Goal: Answer question/provide support: Share knowledge or assist other users

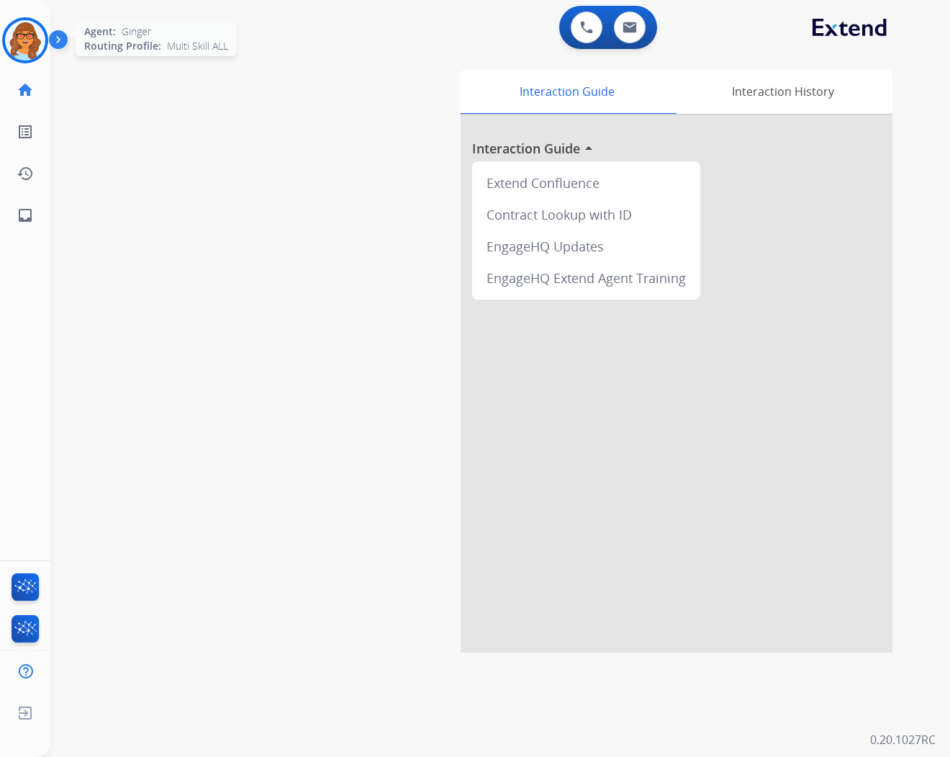
click at [39, 37] on img at bounding box center [25, 40] width 40 height 40
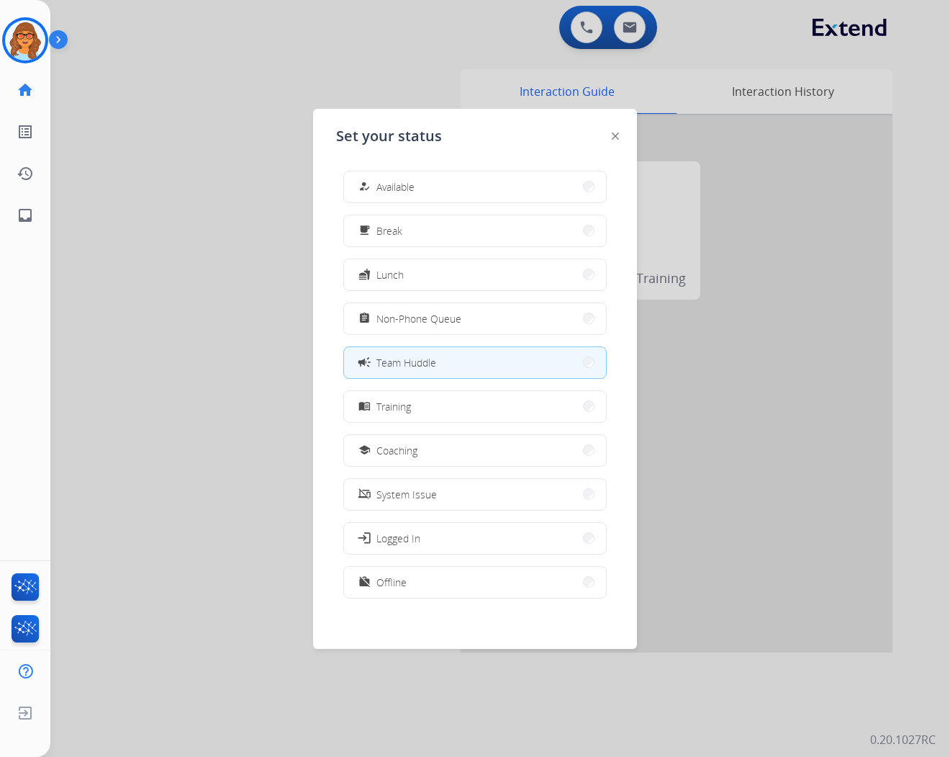
click at [387, 191] on span "Available" at bounding box center [395, 186] width 38 height 15
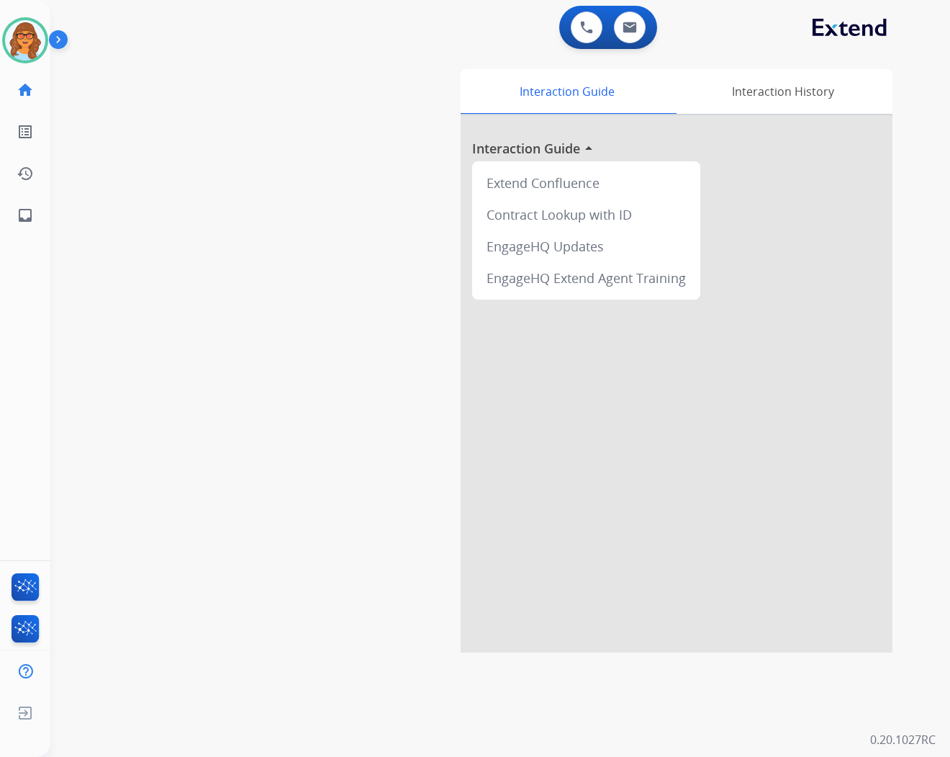
click at [69, 313] on div "swap_horiz Break voice bridge close_fullscreen Connect 3-Way Call merge_type Se…" at bounding box center [482, 352] width 865 height 600
click at [105, 105] on div "swap_horiz Break voice bridge close_fullscreen Connect 3-Way Call merge_type Se…" at bounding box center [482, 352] width 865 height 600
click at [94, 68] on div "swap_horiz Break voice bridge close_fullscreen Connect 3-Way Call merge_type Se…" at bounding box center [482, 352] width 865 height 600
click at [632, 32] on img at bounding box center [630, 28] width 14 height 12
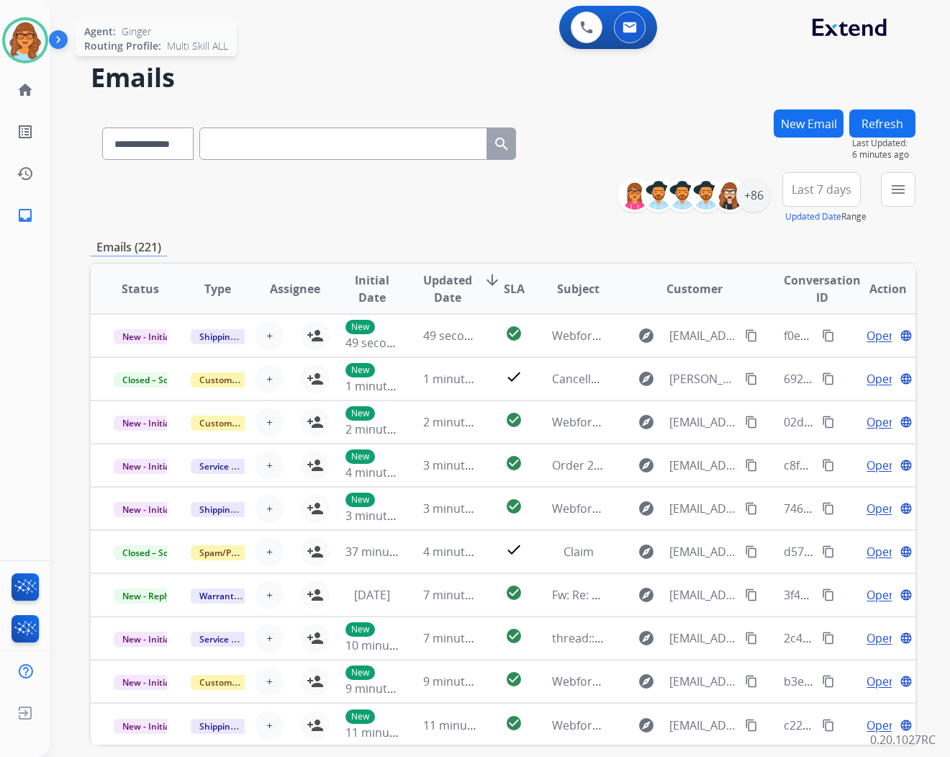
click at [18, 33] on img at bounding box center [25, 40] width 40 height 40
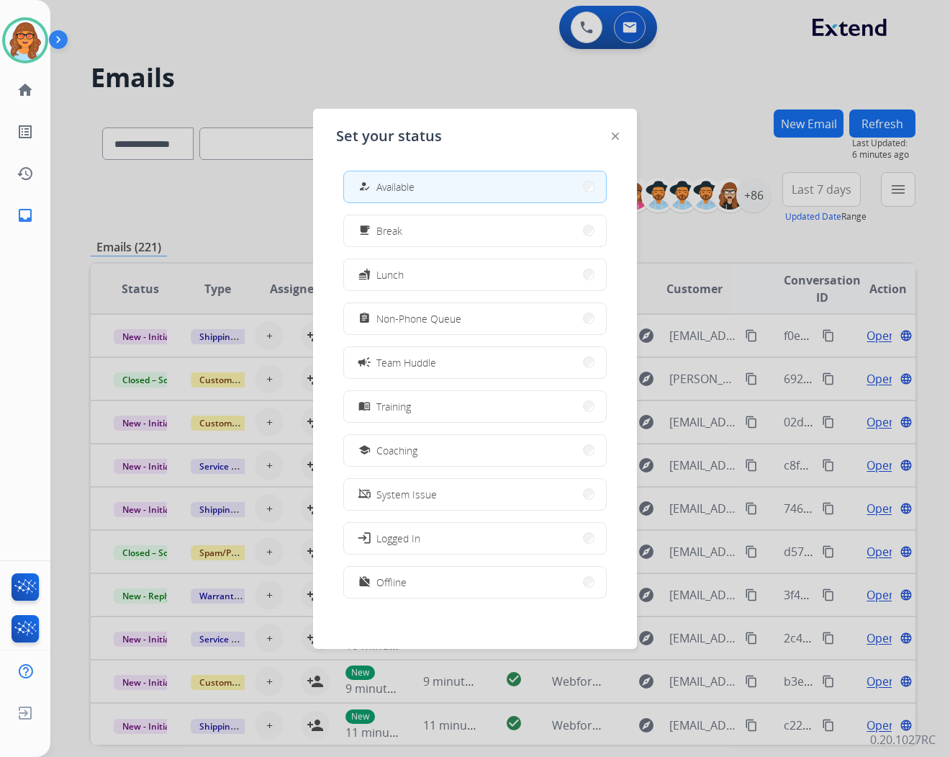
click at [360, 32] on div at bounding box center [475, 378] width 950 height 757
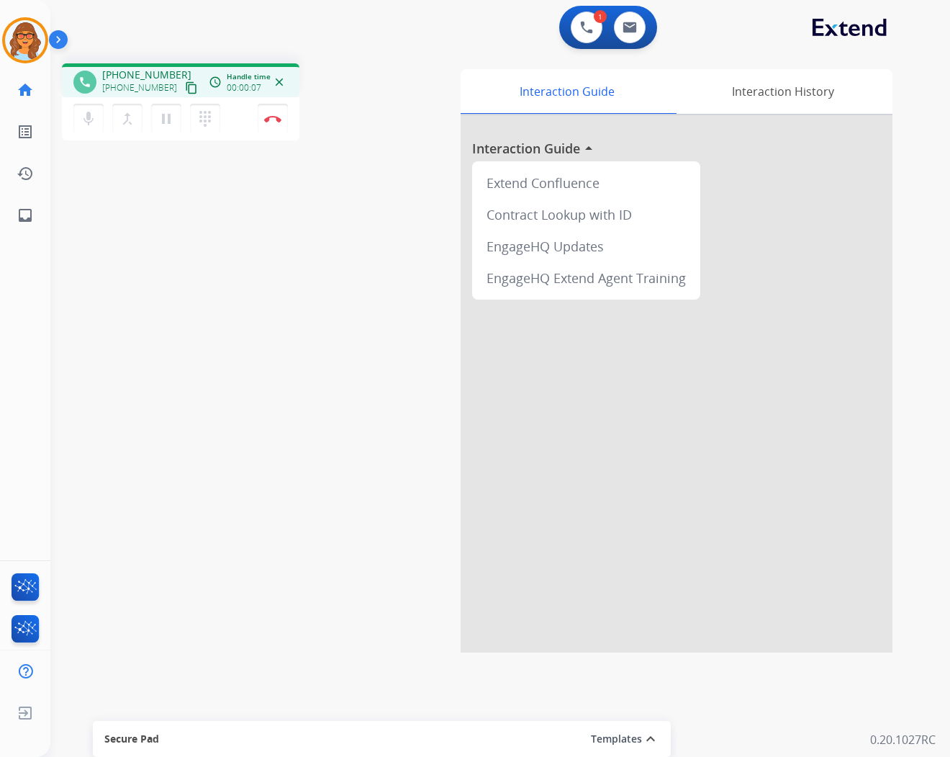
click at [185, 85] on mat-icon "content_copy" at bounding box center [191, 87] width 13 height 13
click at [271, 117] on img at bounding box center [272, 118] width 17 height 7
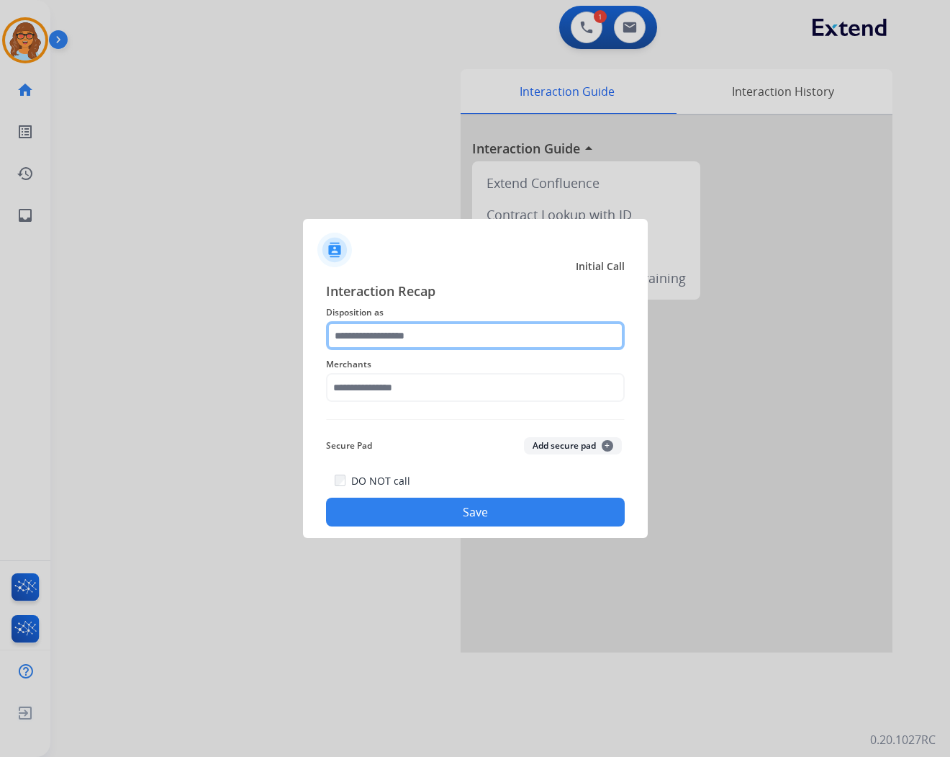
click at [379, 326] on input "text" at bounding box center [475, 335] width 299 height 29
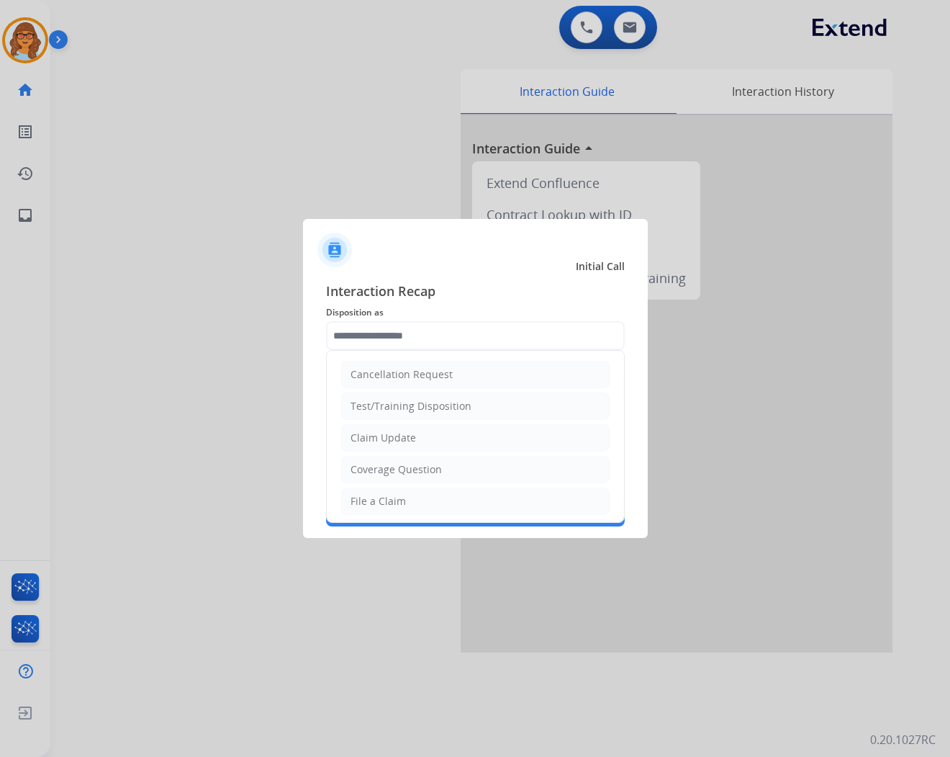
click at [402, 434] on div "Claim Update" at bounding box center [384, 437] width 66 height 14
type input "**********"
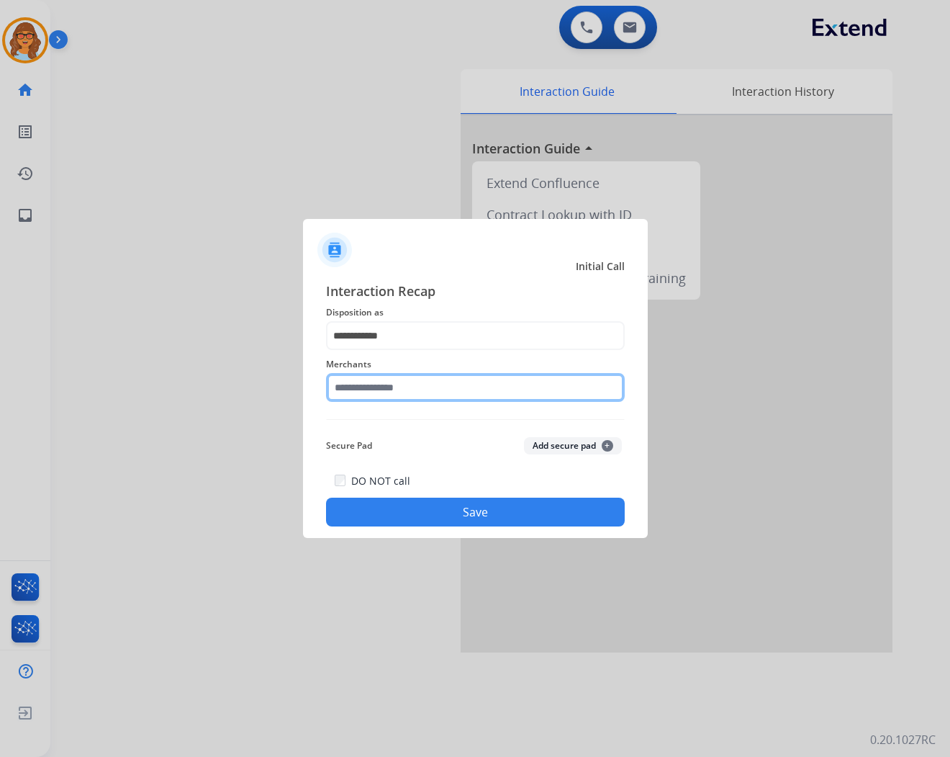
click at [411, 387] on input "text" at bounding box center [475, 387] width 299 height 29
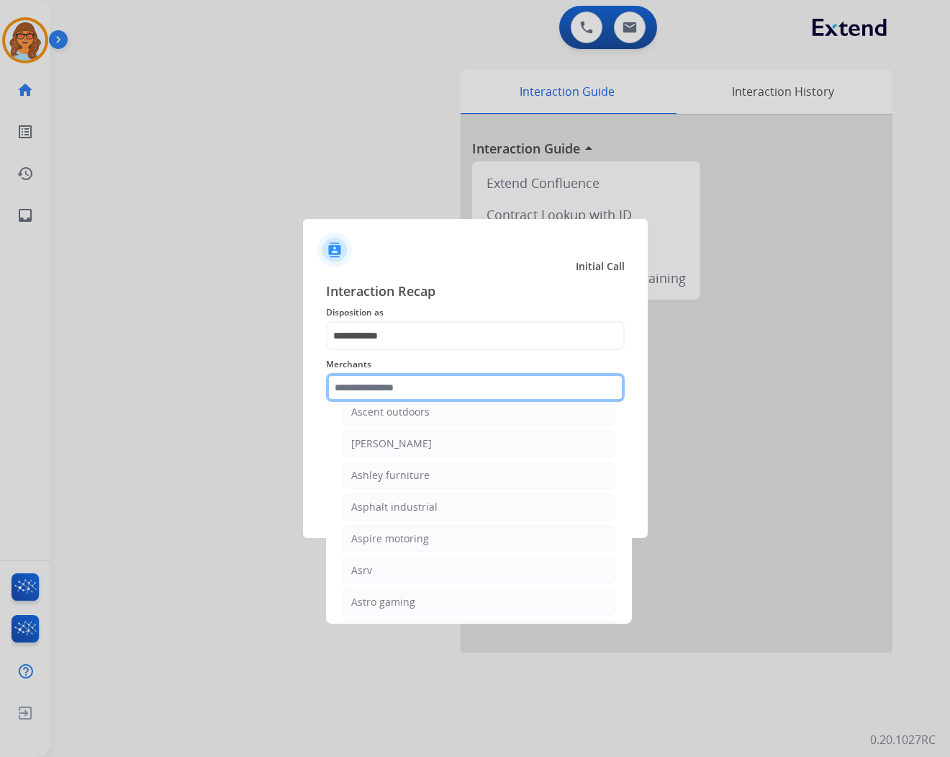
scroll to position [2079, 0]
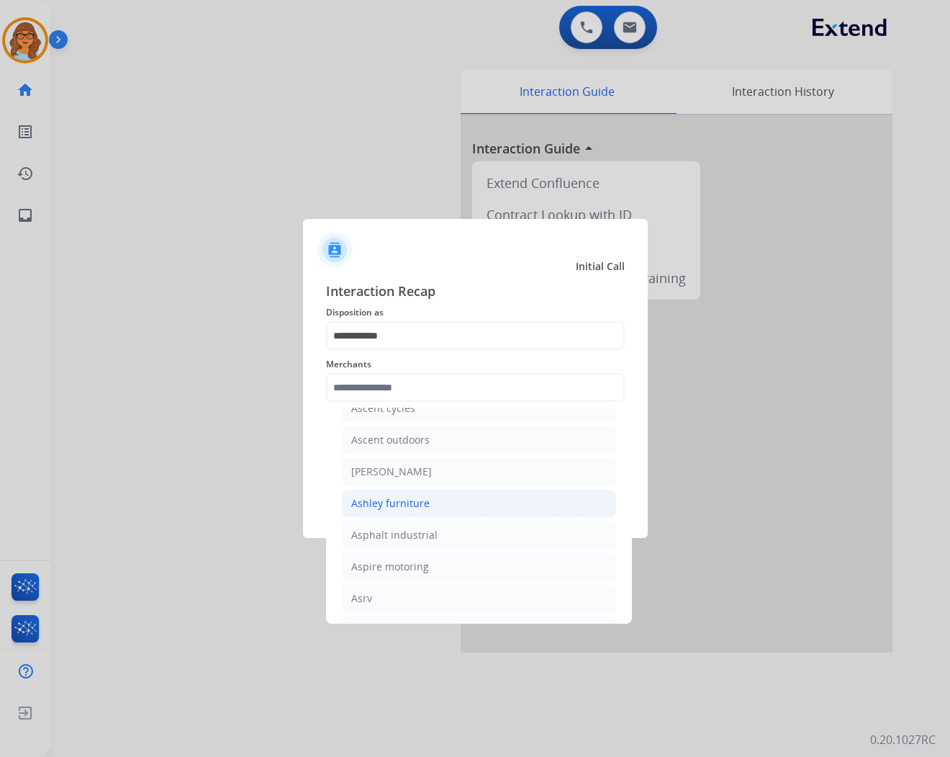
click at [382, 510] on div "Ashley furniture" at bounding box center [390, 503] width 78 height 14
type input "**********"
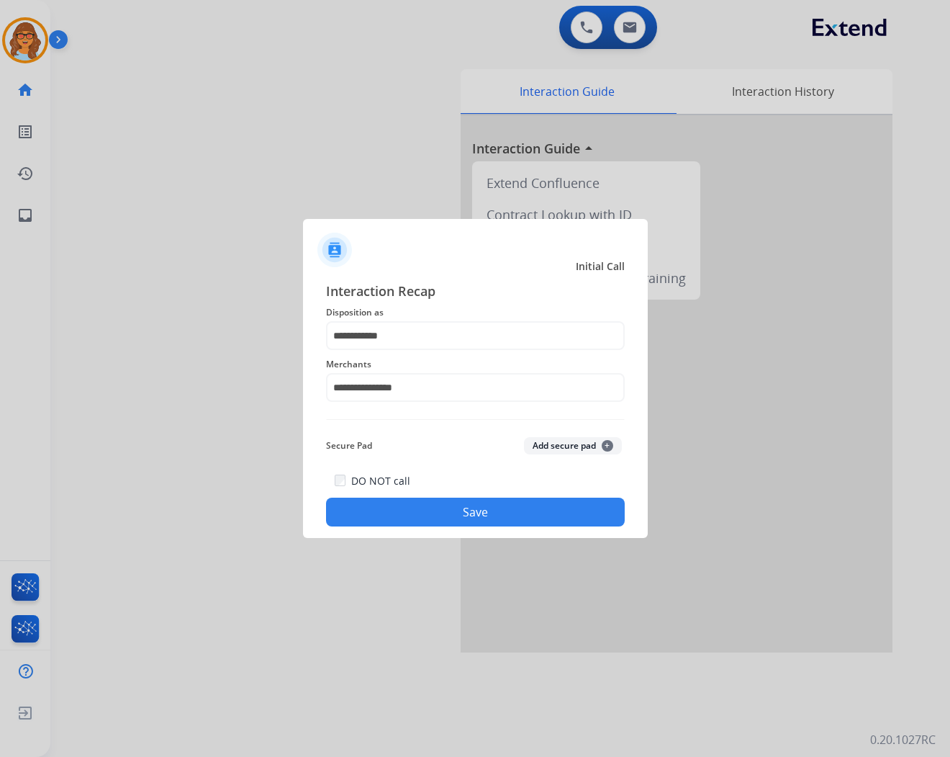
click at [457, 513] on button "Save" at bounding box center [475, 511] width 299 height 29
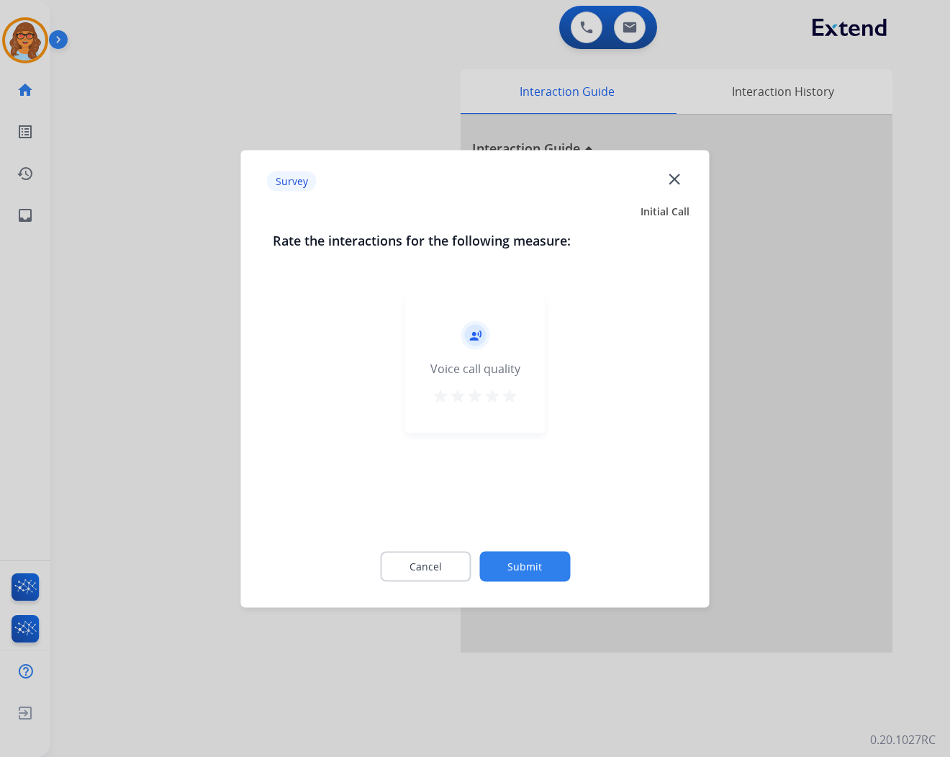
click at [506, 390] on mat-icon "star" at bounding box center [509, 395] width 17 height 17
click at [540, 564] on button "Submit" at bounding box center [524, 566] width 91 height 30
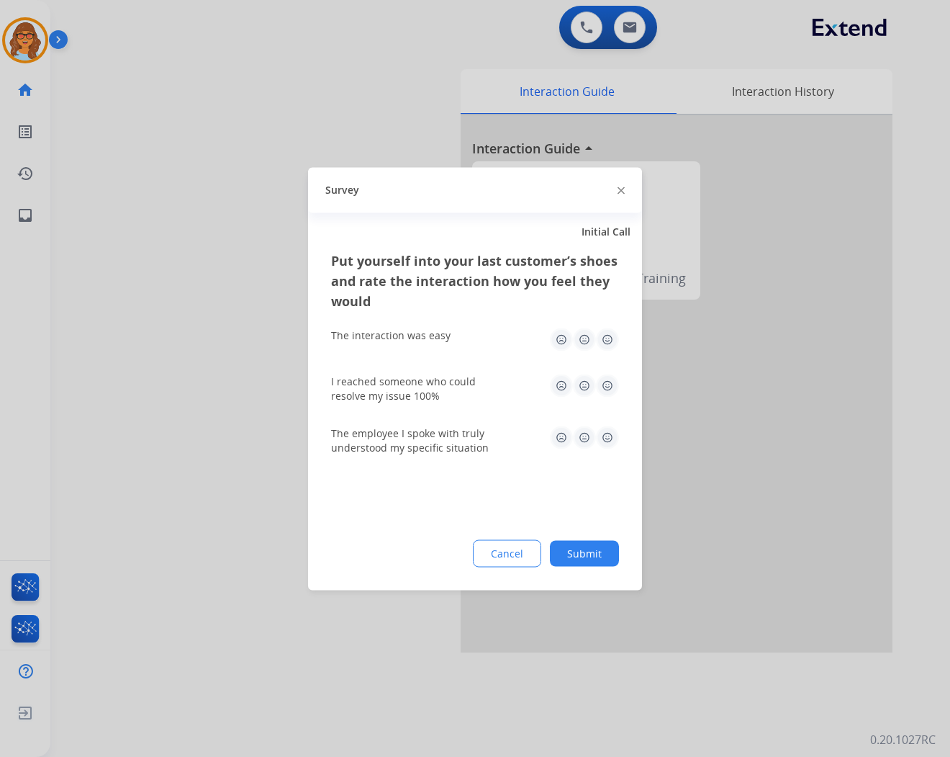
click at [609, 339] on img at bounding box center [607, 339] width 23 height 23
click at [606, 384] on img at bounding box center [607, 385] width 23 height 23
drag, startPoint x: 608, startPoint y: 433, endPoint x: 596, endPoint y: 455, distance: 24.8
click at [609, 434] on img at bounding box center [607, 436] width 23 height 23
click at [585, 560] on button "Submit" at bounding box center [584, 553] width 69 height 26
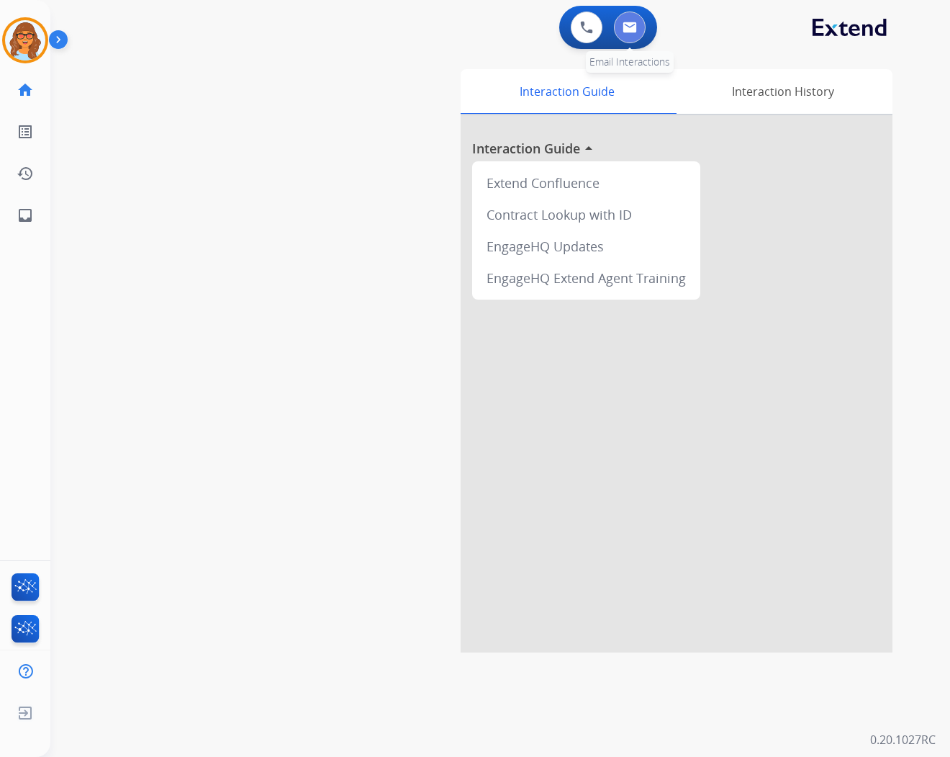
click at [635, 30] on img at bounding box center [630, 28] width 14 height 12
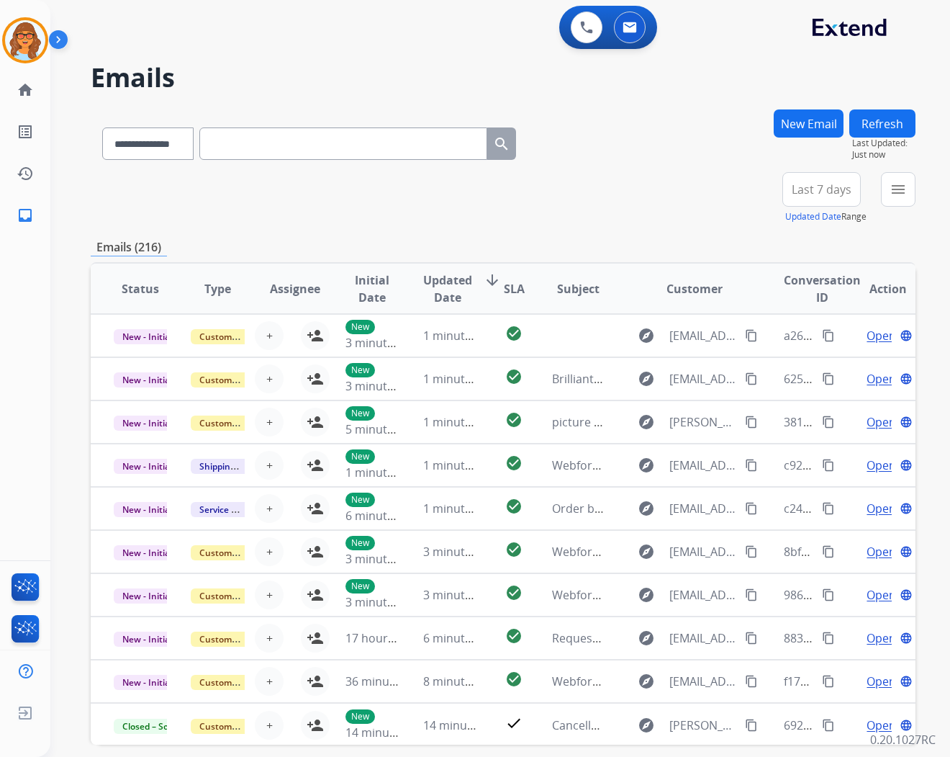
click at [829, 186] on span "Last 7 days" at bounding box center [822, 189] width 60 height 6
click at [796, 364] on div "Last 90 days" at bounding box center [816, 364] width 79 height 22
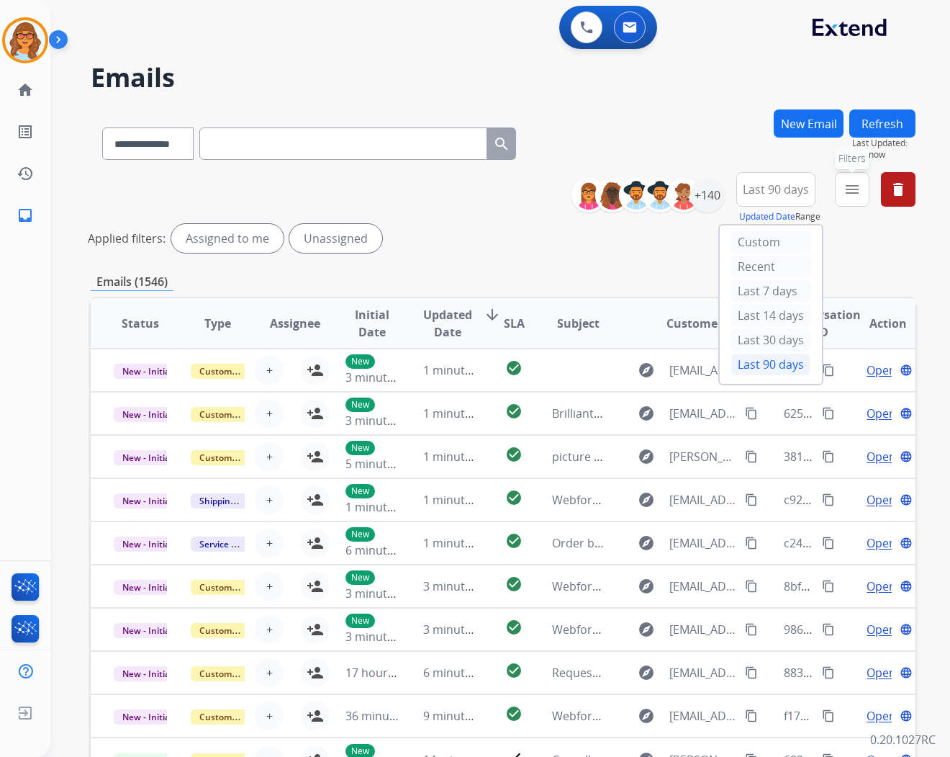
click at [849, 204] on button "menu Filters" at bounding box center [852, 189] width 35 height 35
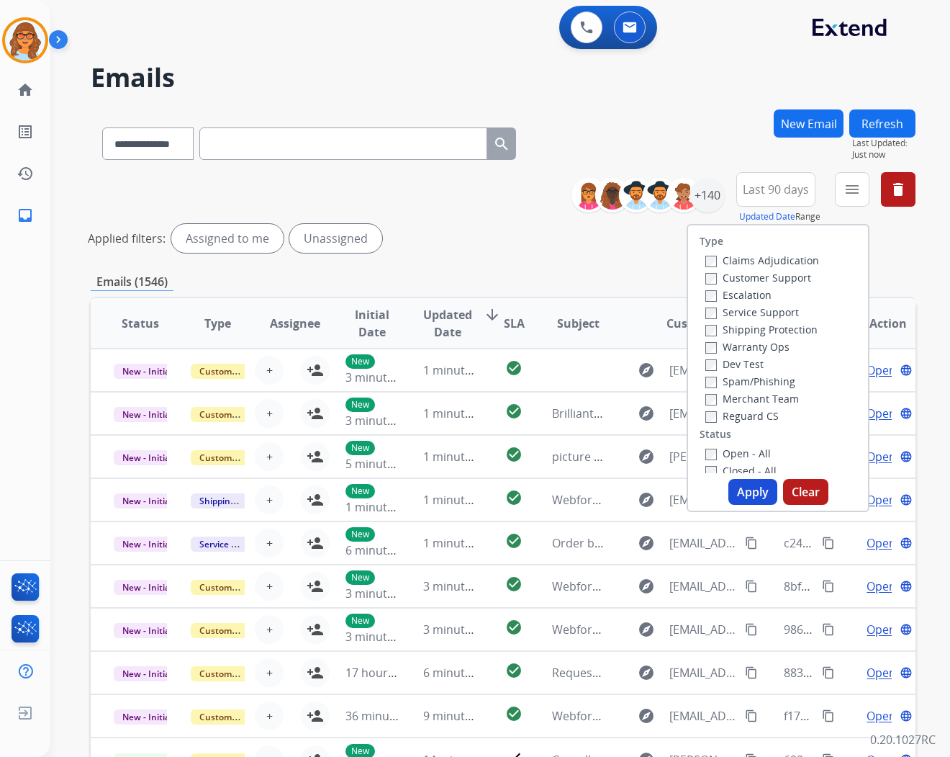
click at [802, 277] on label "Customer Support" at bounding box center [758, 278] width 106 height 14
click at [788, 330] on label "Shipping Protection" at bounding box center [761, 330] width 112 height 14
click at [763, 415] on label "Reguard CS" at bounding box center [741, 416] width 73 height 14
click at [754, 448] on label "Open - All" at bounding box center [738, 453] width 66 height 14
click at [752, 498] on button "Apply" at bounding box center [753, 492] width 49 height 26
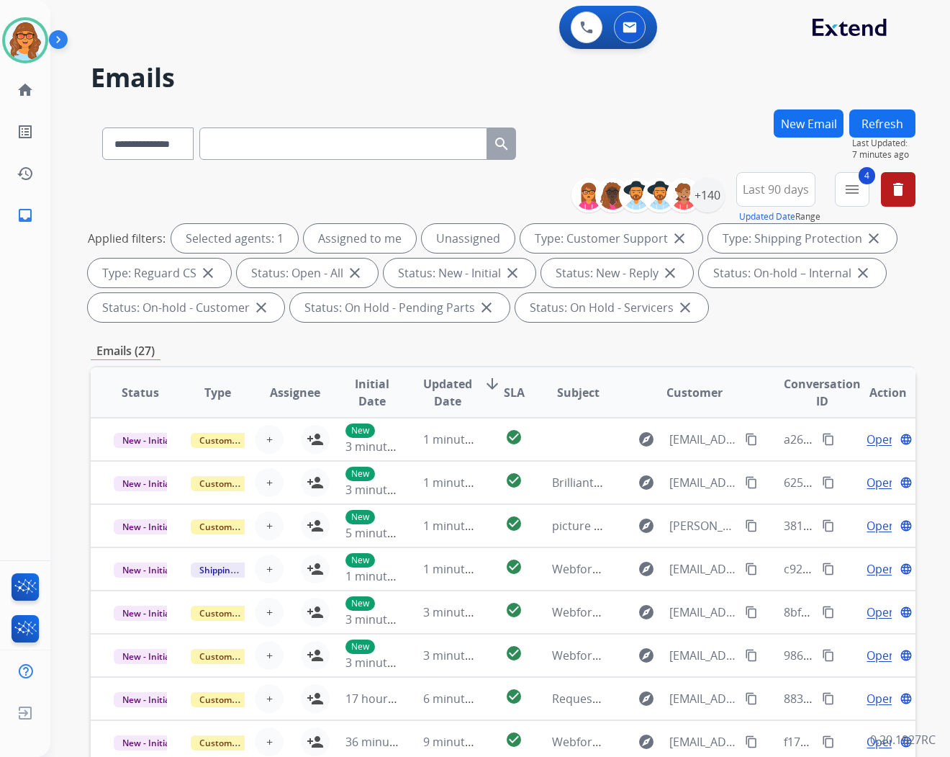
click at [63, 121] on div "**********" at bounding box center [482, 430] width 865 height 757
click at [709, 198] on div "+140" at bounding box center [707, 195] width 35 height 35
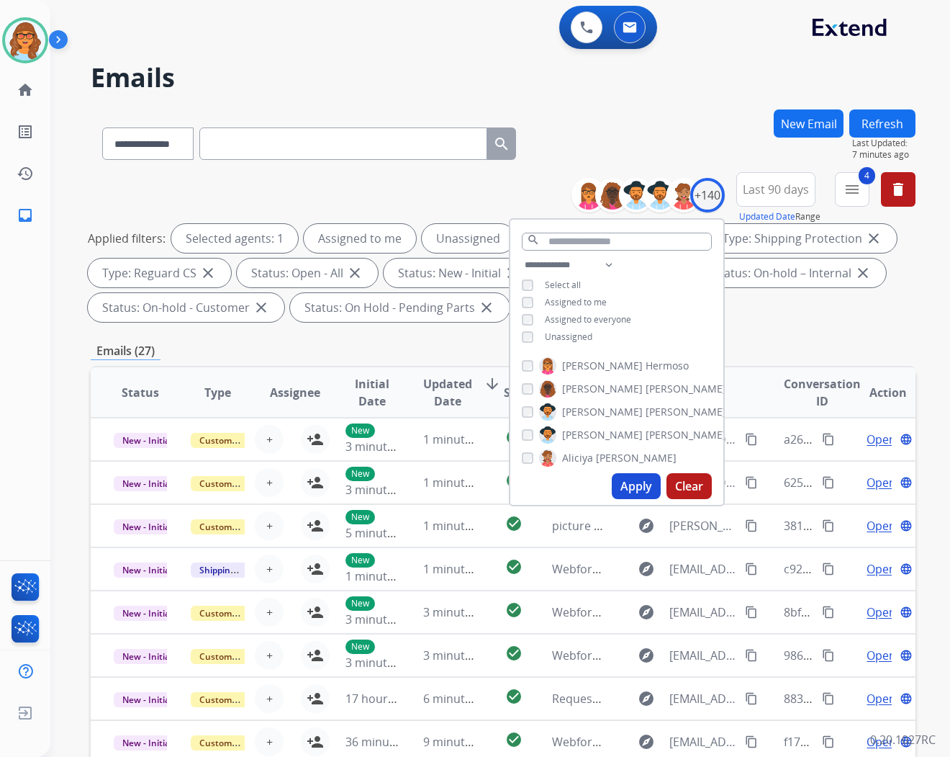
click at [560, 335] on span "Unassigned" at bounding box center [569, 336] width 48 height 12
click at [634, 488] on button "Apply" at bounding box center [636, 486] width 49 height 26
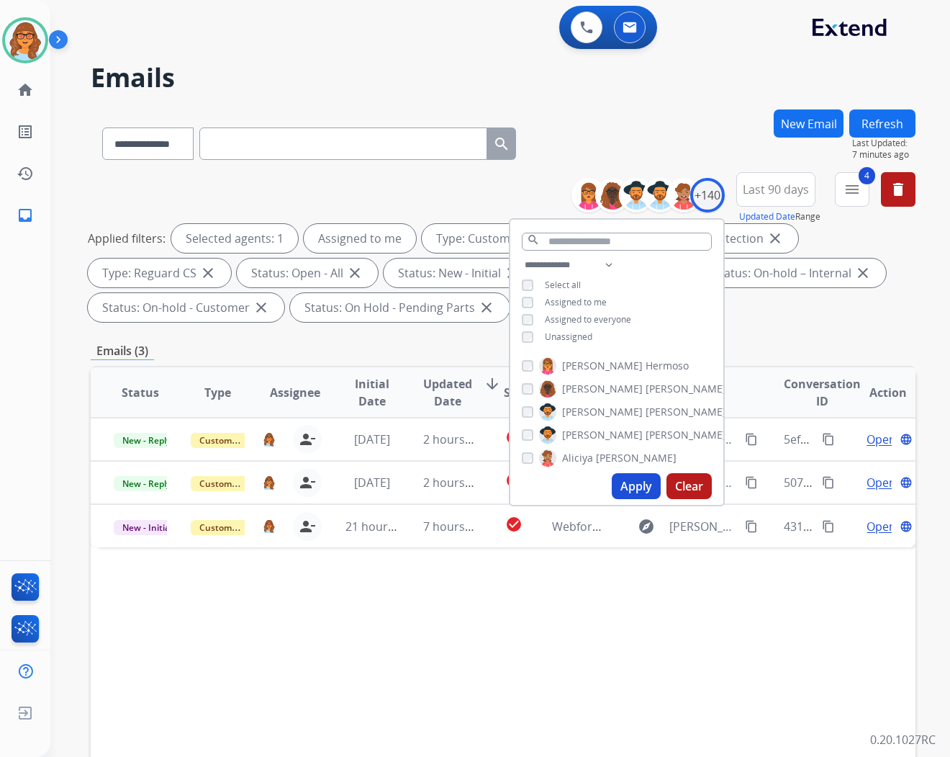
click at [635, 616] on div "Status Type Assignee Initial Date Updated Date arrow_downward SLA Subject Custo…" at bounding box center [503, 607] width 825 height 482
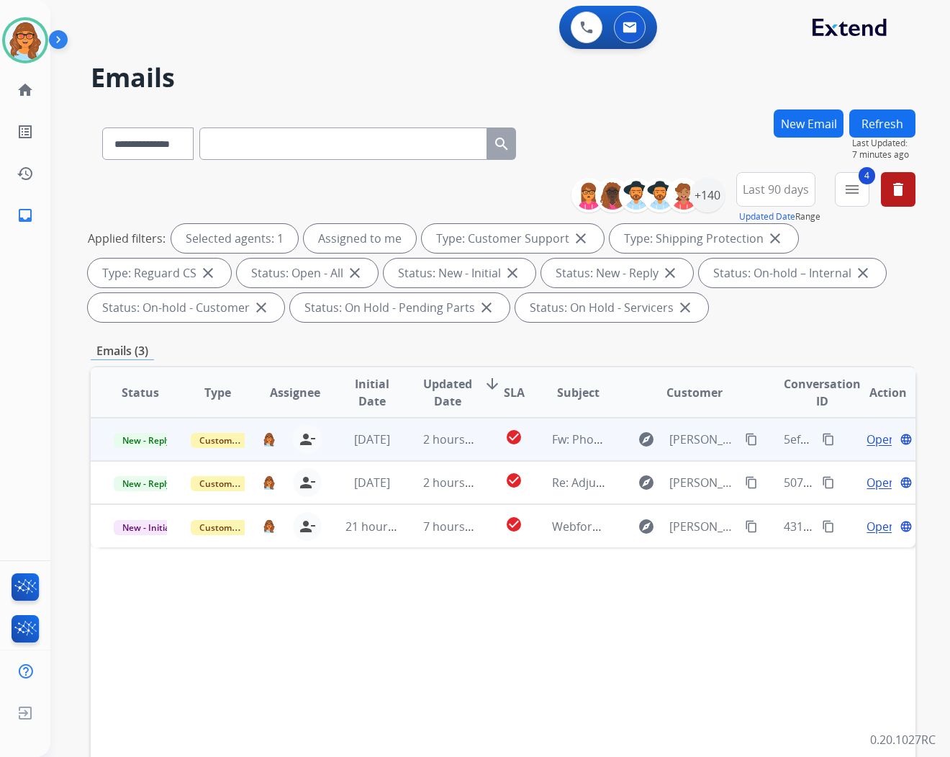
click at [867, 434] on span "Open" at bounding box center [882, 438] width 30 height 17
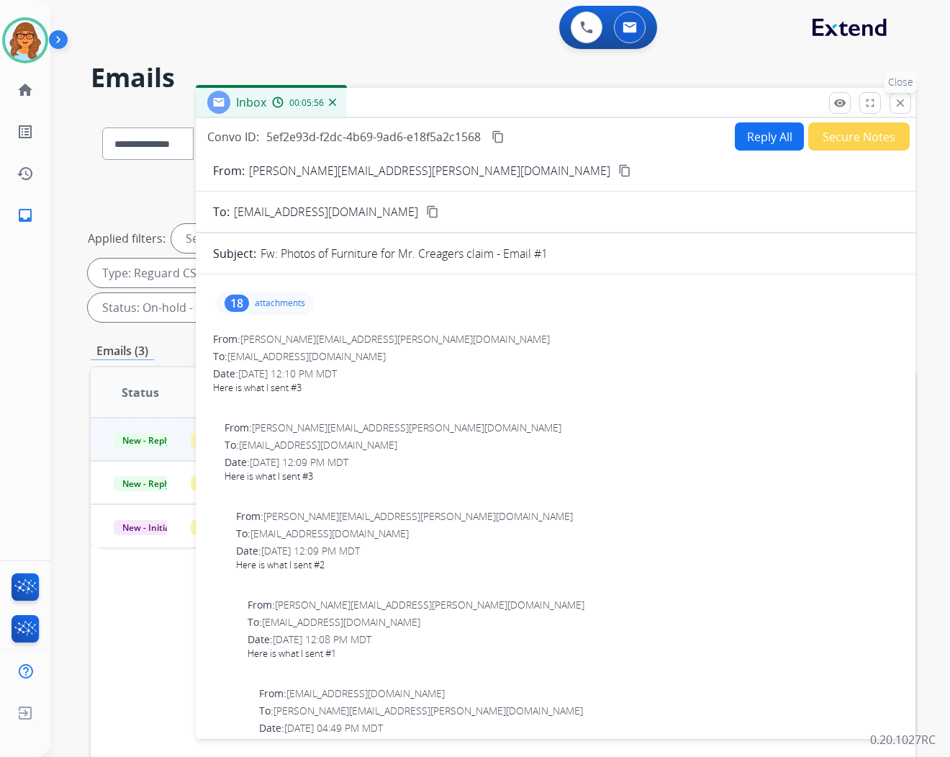
click at [907, 101] on button "close Close" at bounding box center [901, 103] width 22 height 22
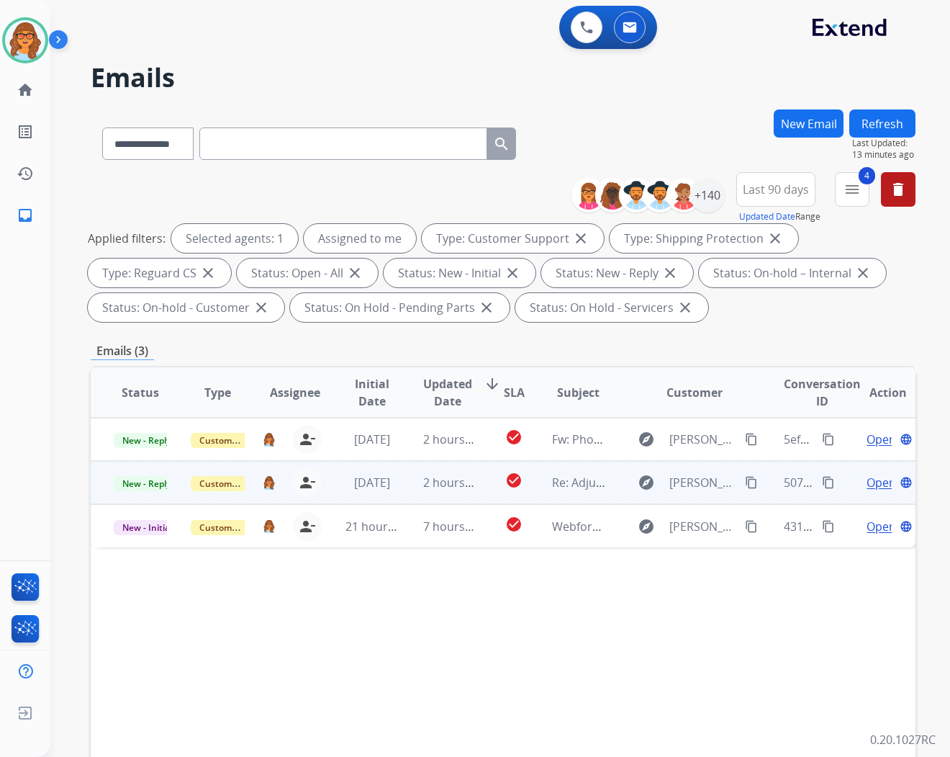
click at [869, 481] on span "Open" at bounding box center [882, 482] width 30 height 17
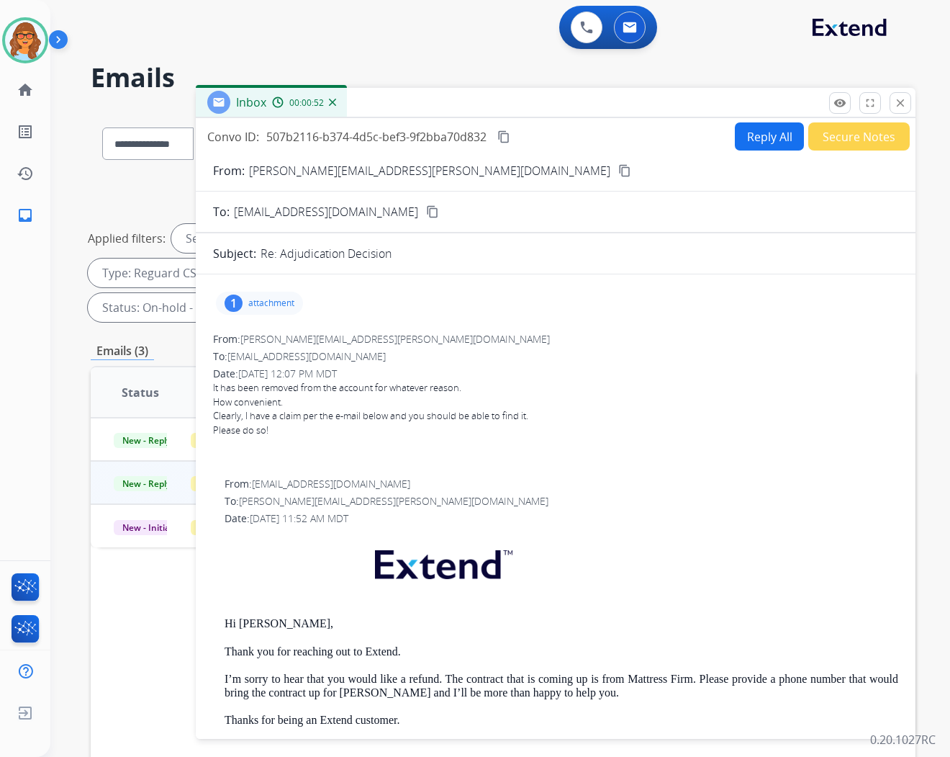
click at [236, 301] on div "1" at bounding box center [234, 302] width 18 height 17
click at [427, 338] on p "CWS-SC-CG-REGPPFMR1-1.0(ed.09-22)_en-US (9).pdf" at bounding box center [366, 339] width 279 height 17
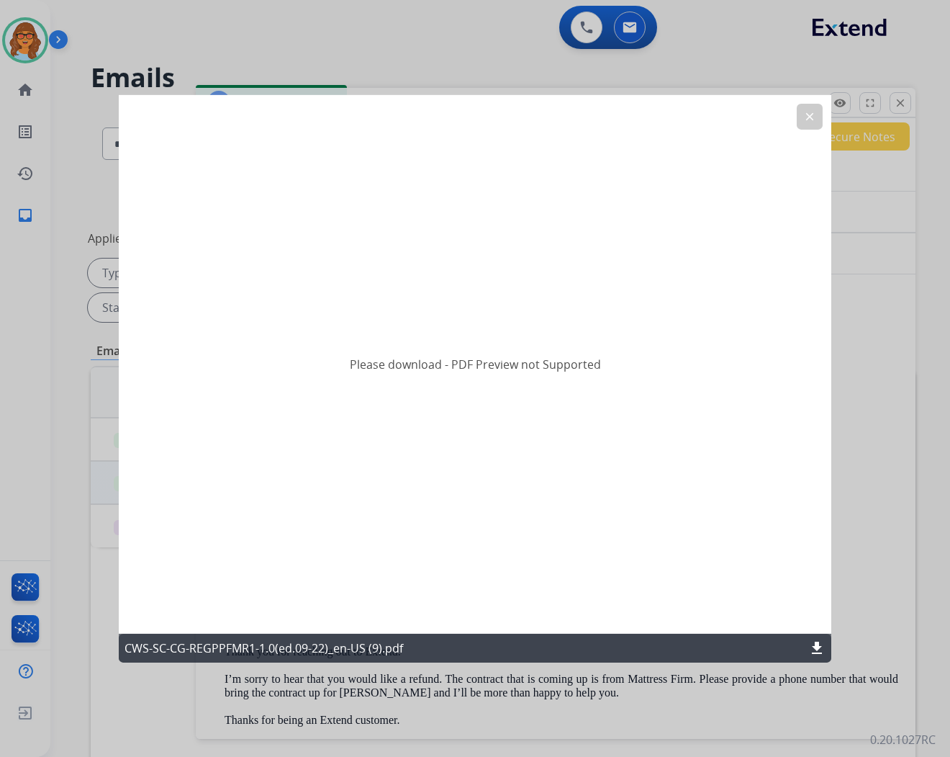
click at [818, 648] on mat-icon "download" at bounding box center [816, 647] width 17 height 17
click at [809, 113] on mat-icon "clear" at bounding box center [809, 115] width 13 height 13
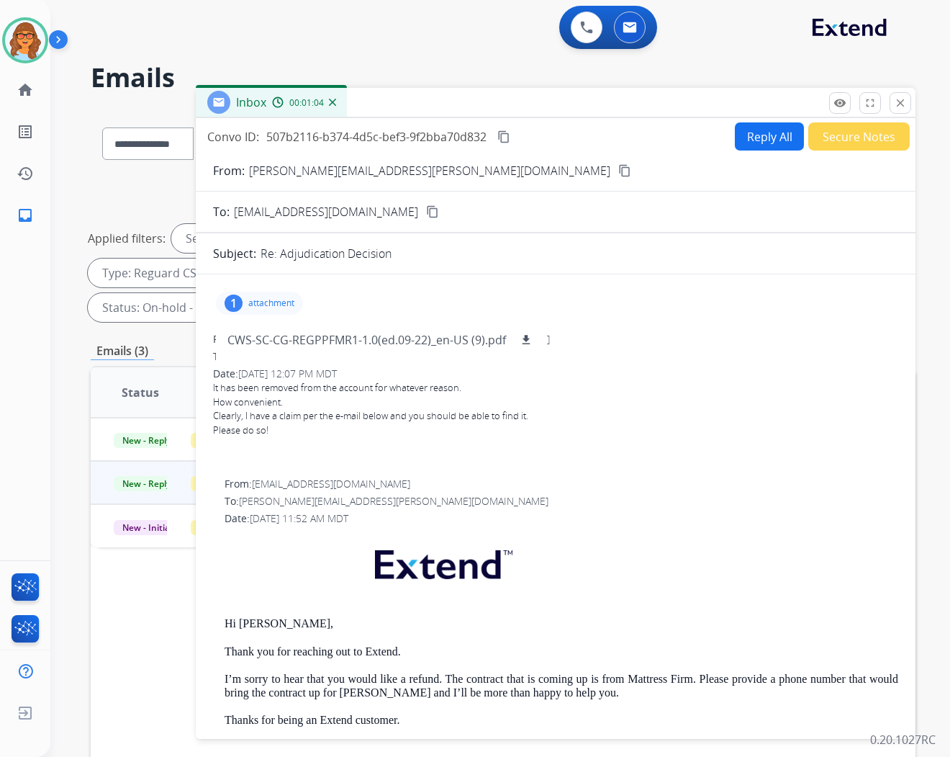
click at [852, 448] on div at bounding box center [555, 444] width 685 height 14
drag, startPoint x: 636, startPoint y: 692, endPoint x: 202, endPoint y: 682, distance: 434.2
drag, startPoint x: 202, startPoint y: 682, endPoint x: 248, endPoint y: 685, distance: 46.1
copy p "I’m sorry to hear that you would like a refund. The contract that is coming up …"
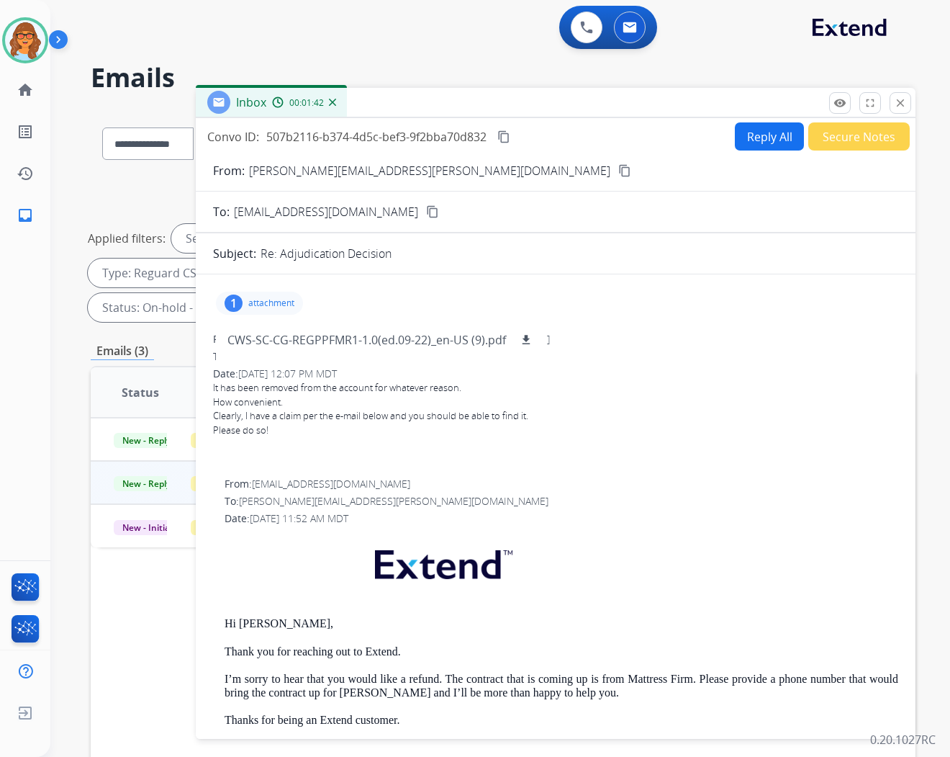
click at [765, 140] on button "Reply All" at bounding box center [769, 136] width 69 height 28
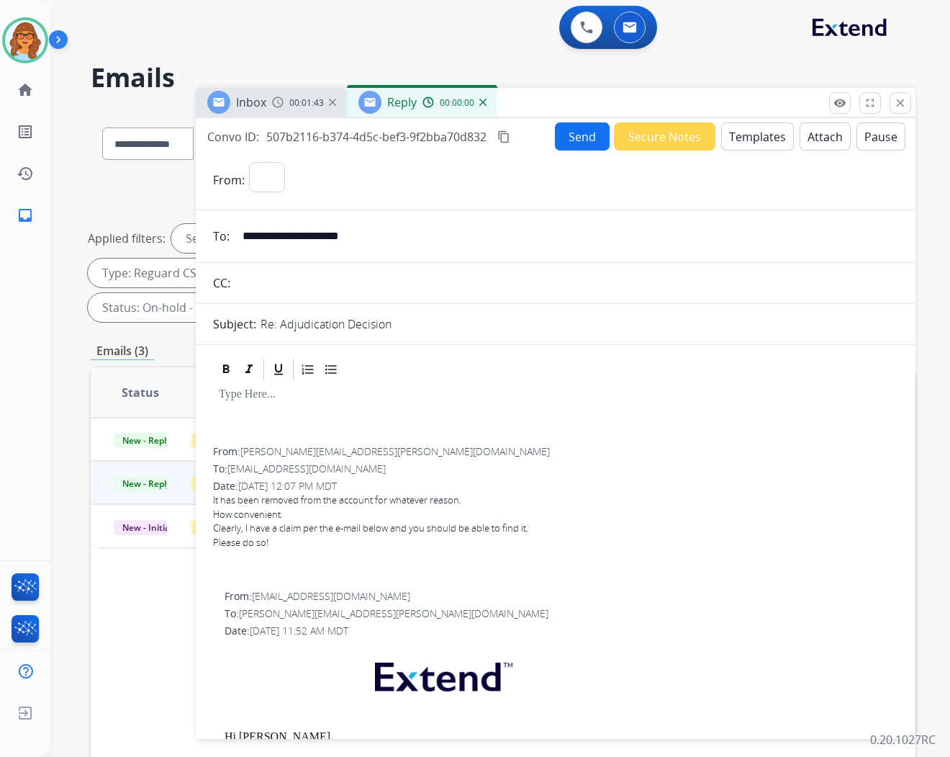
select select "**********"
click at [746, 133] on button "Templates" at bounding box center [757, 136] width 73 height 28
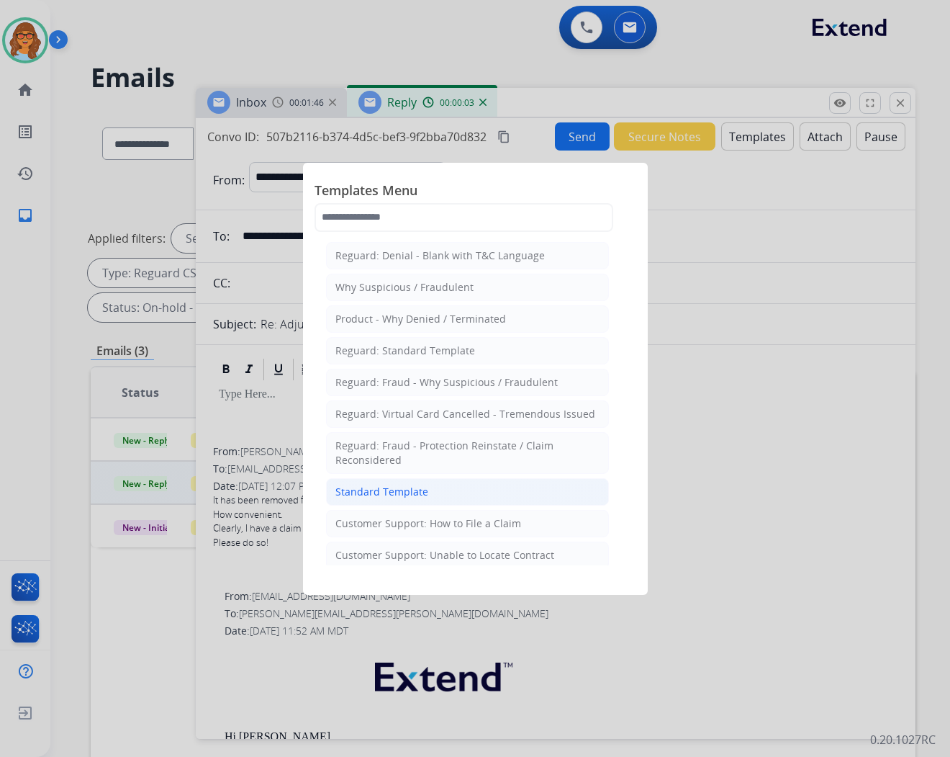
click at [419, 494] on div "Standard Template" at bounding box center [381, 491] width 93 height 14
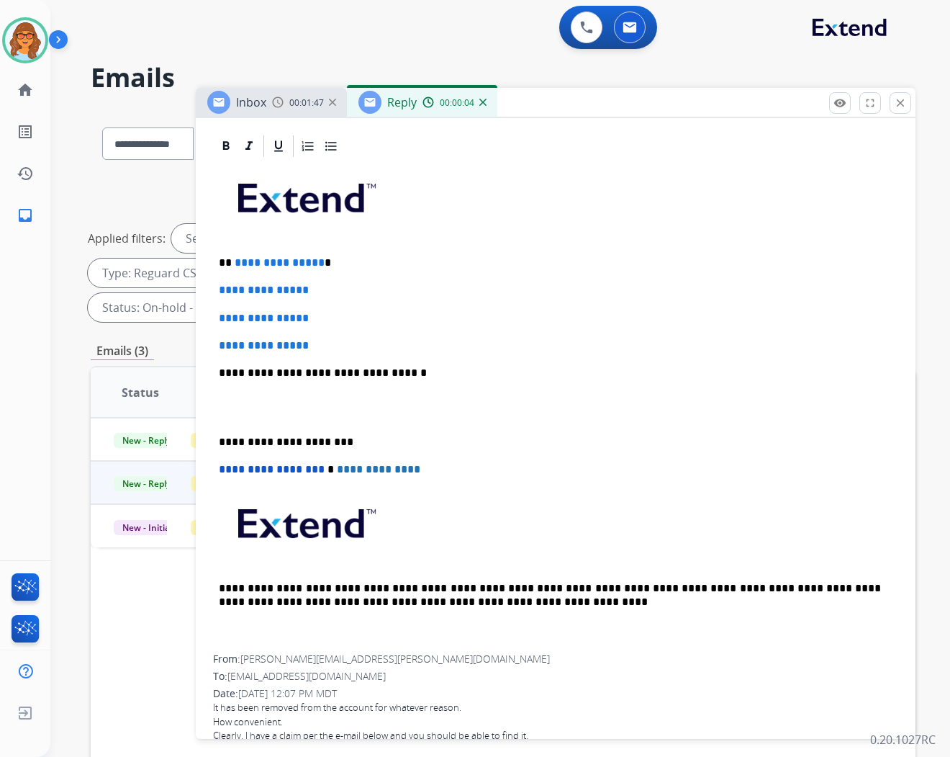
scroll to position [320, 0]
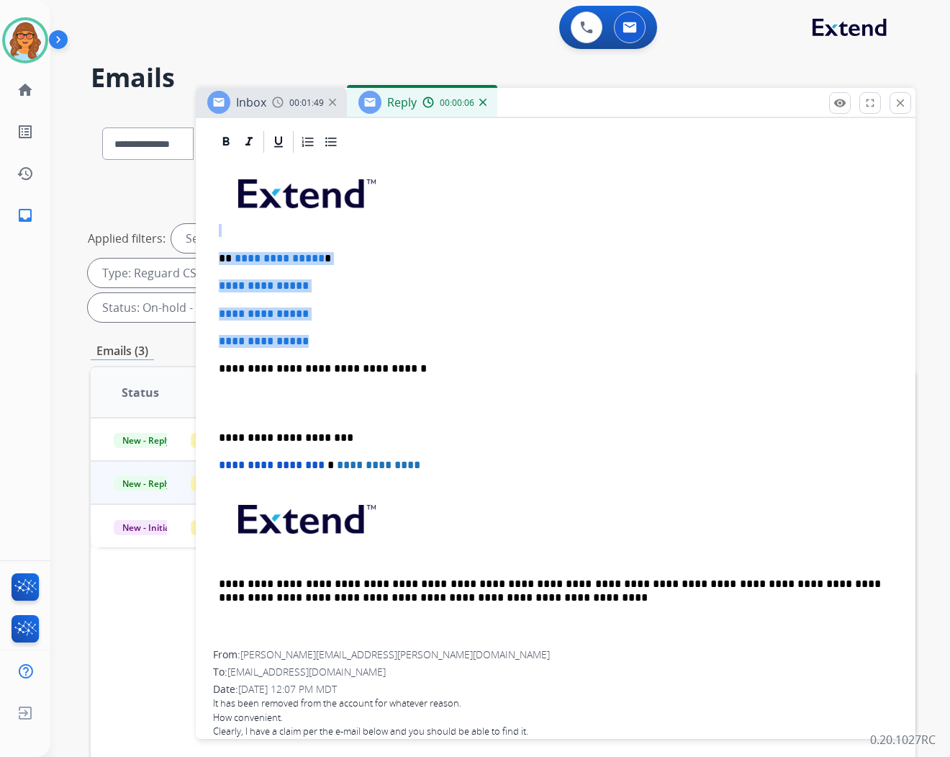
drag, startPoint x: 353, startPoint y: 332, endPoint x: 212, endPoint y: 224, distance: 177.7
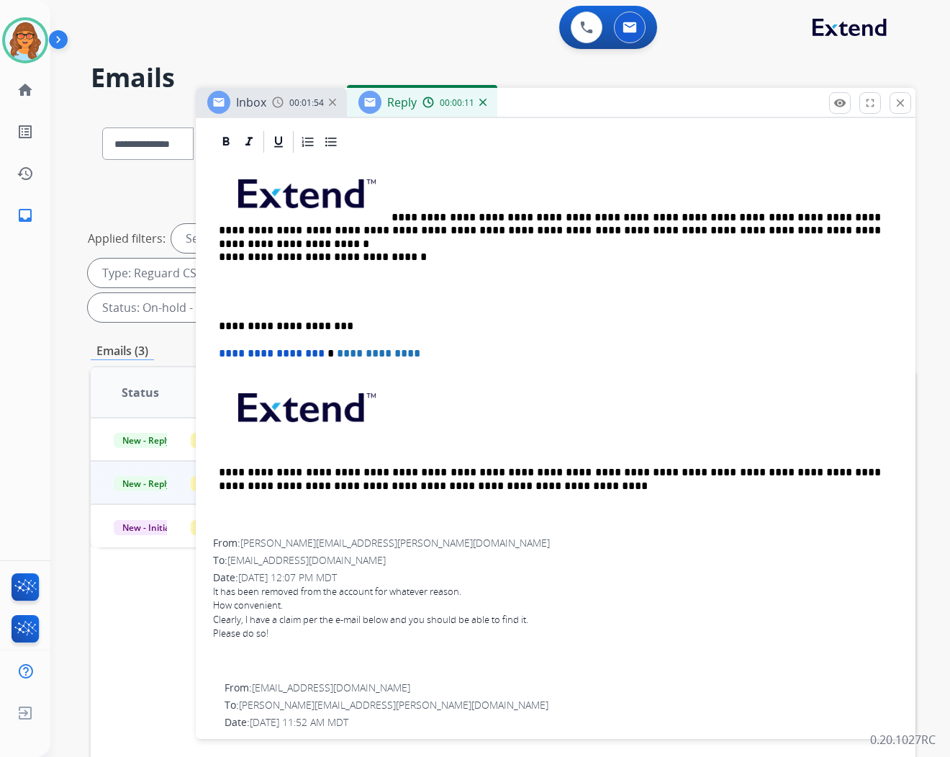
click at [380, 209] on img at bounding box center [305, 190] width 170 height 57
click at [396, 218] on p "**********" at bounding box center [550, 199] width 662 height 76
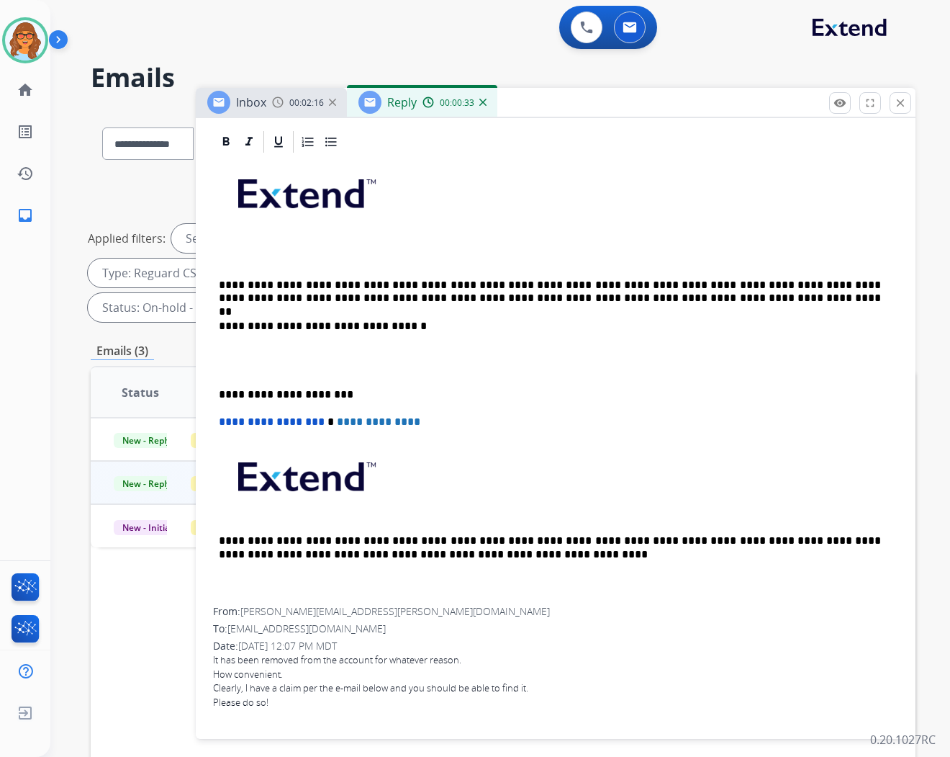
click at [250, 282] on p "**********" at bounding box center [550, 292] width 662 height 27
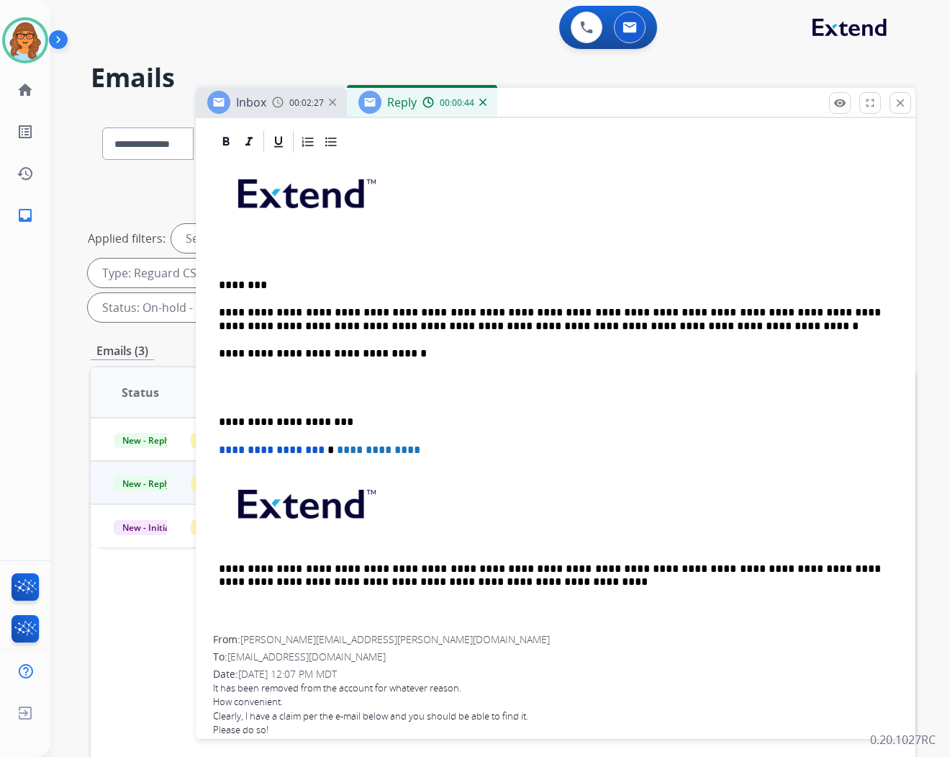
click at [287, 384] on p at bounding box center [556, 387] width 674 height 27
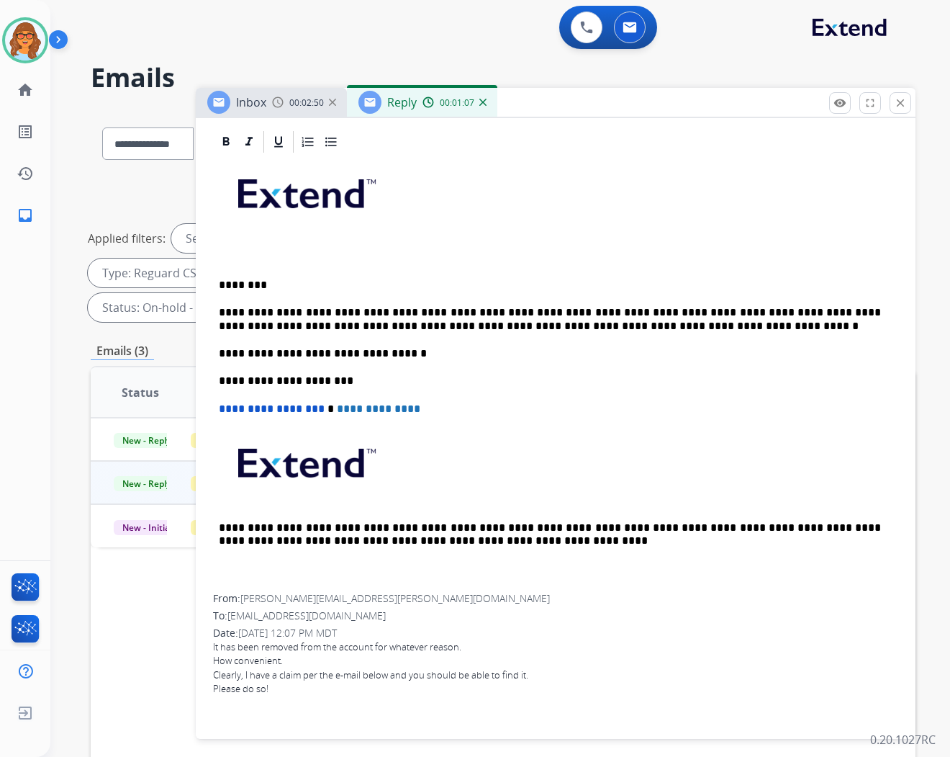
click at [432, 310] on p "**********" at bounding box center [550, 319] width 662 height 27
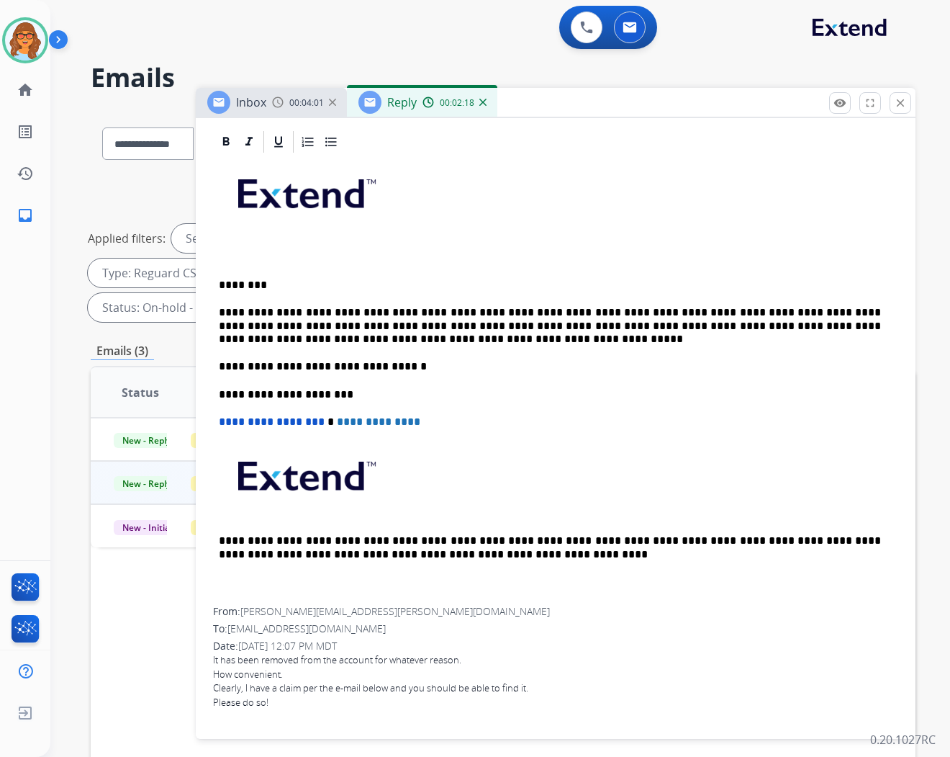
click at [842, 313] on p "**********" at bounding box center [550, 326] width 662 height 40
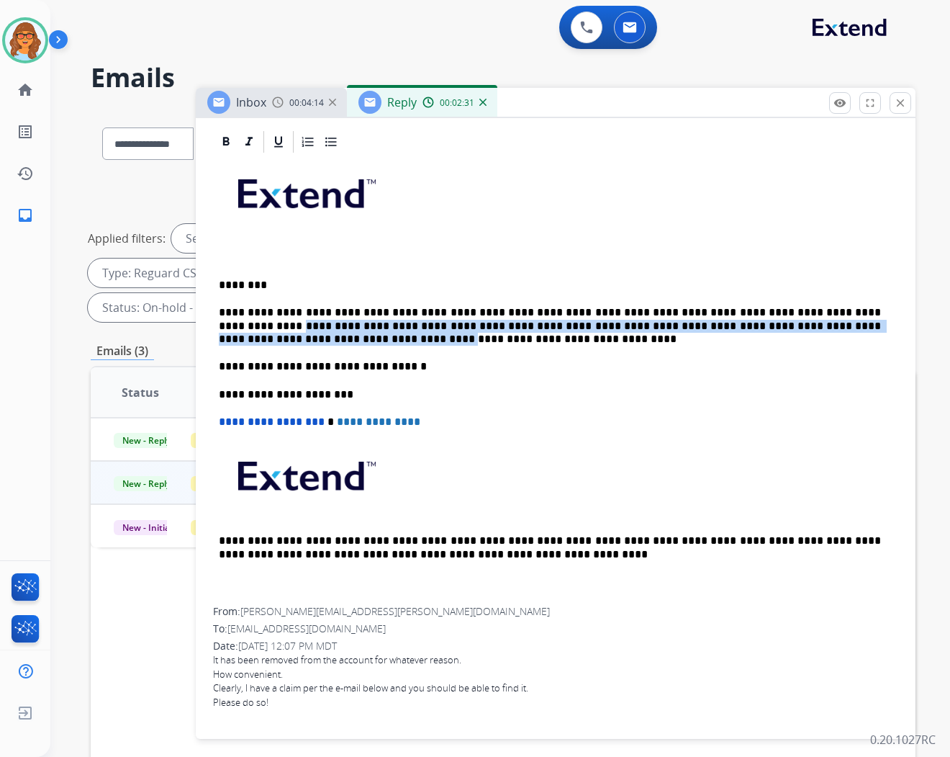
drag, startPoint x: 821, startPoint y: 310, endPoint x: 847, endPoint y: 335, distance: 35.6
click at [836, 325] on p "**********" at bounding box center [550, 326] width 662 height 40
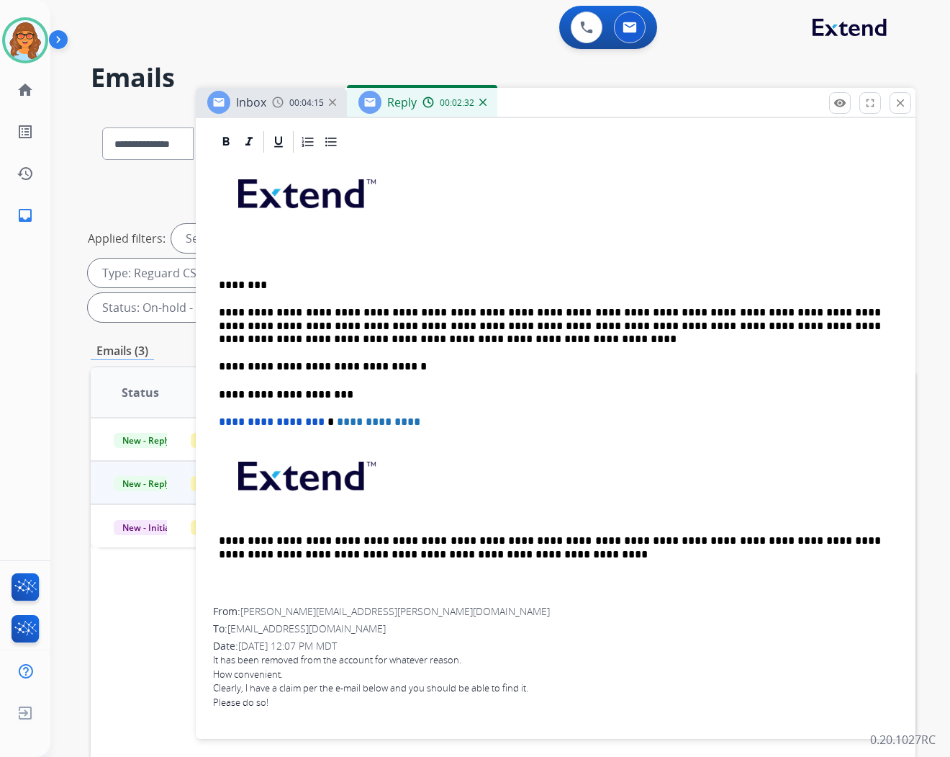
click at [821, 264] on div "**********" at bounding box center [555, 381] width 685 height 452
click at [821, 311] on p "**********" at bounding box center [550, 326] width 662 height 40
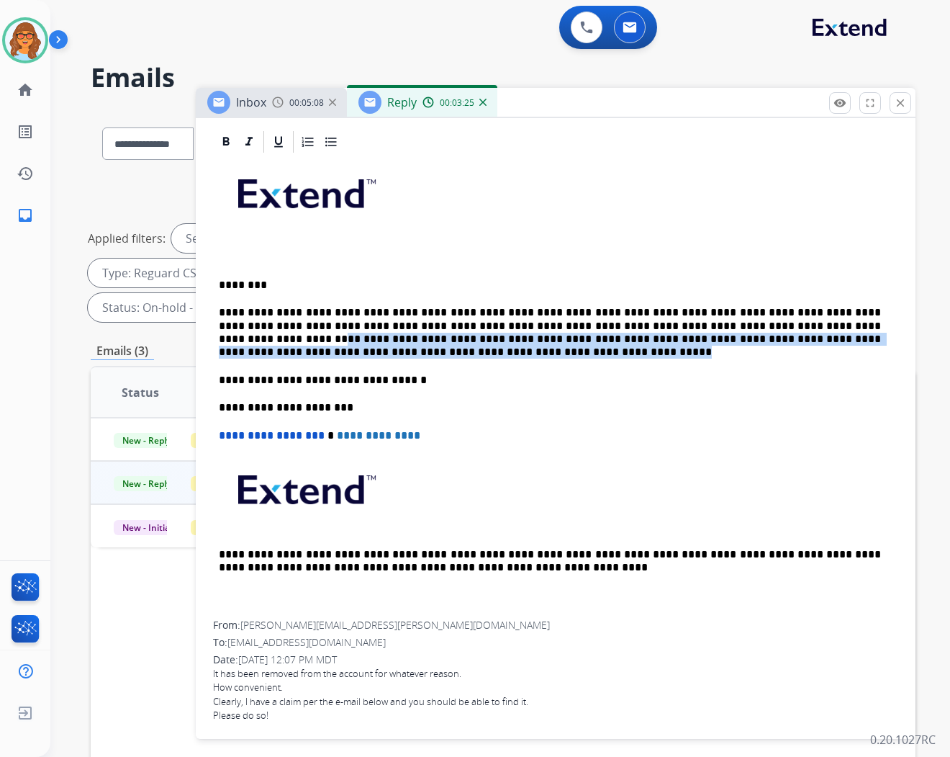
drag, startPoint x: 741, startPoint y: 326, endPoint x: 807, endPoint y: 351, distance: 70.2
click at [807, 351] on p "**********" at bounding box center [550, 332] width 662 height 53
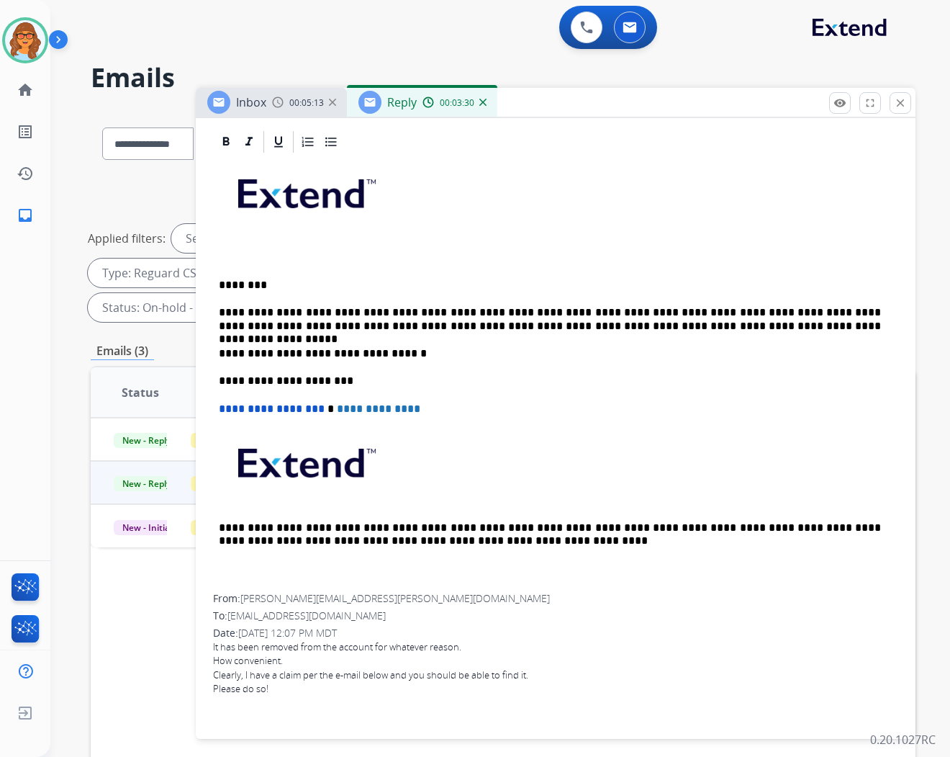
click at [511, 325] on p "**********" at bounding box center [550, 319] width 662 height 27
click at [522, 325] on p "**********" at bounding box center [550, 319] width 662 height 27
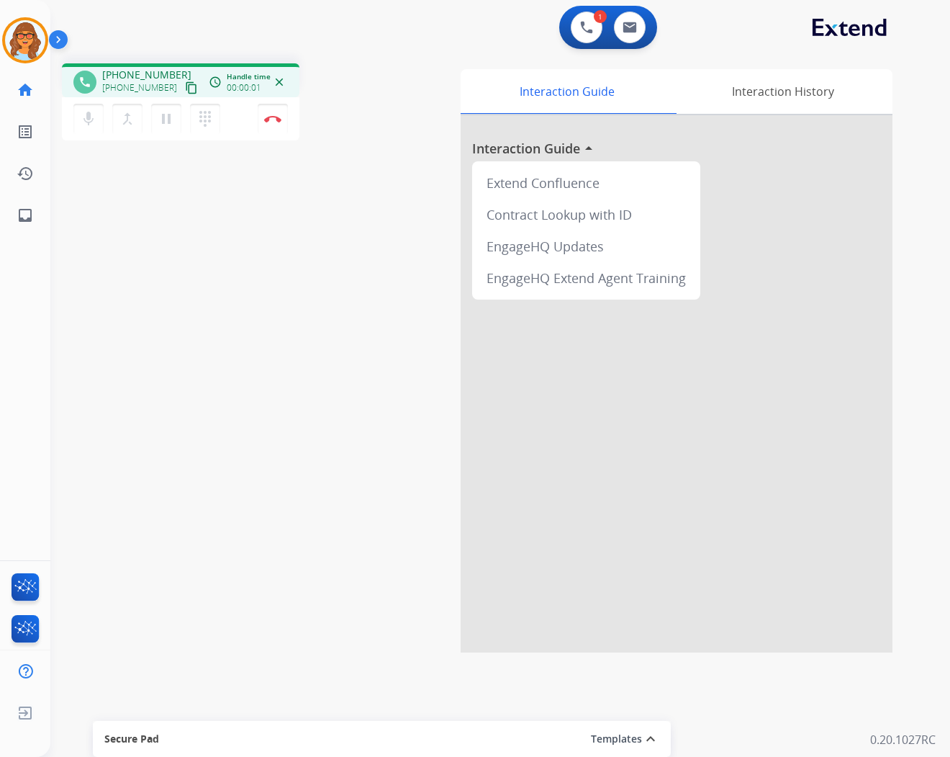
click at [185, 84] on mat-icon "content_copy" at bounding box center [191, 87] width 13 height 13
click at [166, 119] on mat-icon "pause" at bounding box center [166, 118] width 17 height 17
click at [170, 117] on mat-icon "play_arrow" at bounding box center [166, 118] width 17 height 17
click at [271, 121] on img at bounding box center [272, 118] width 17 height 7
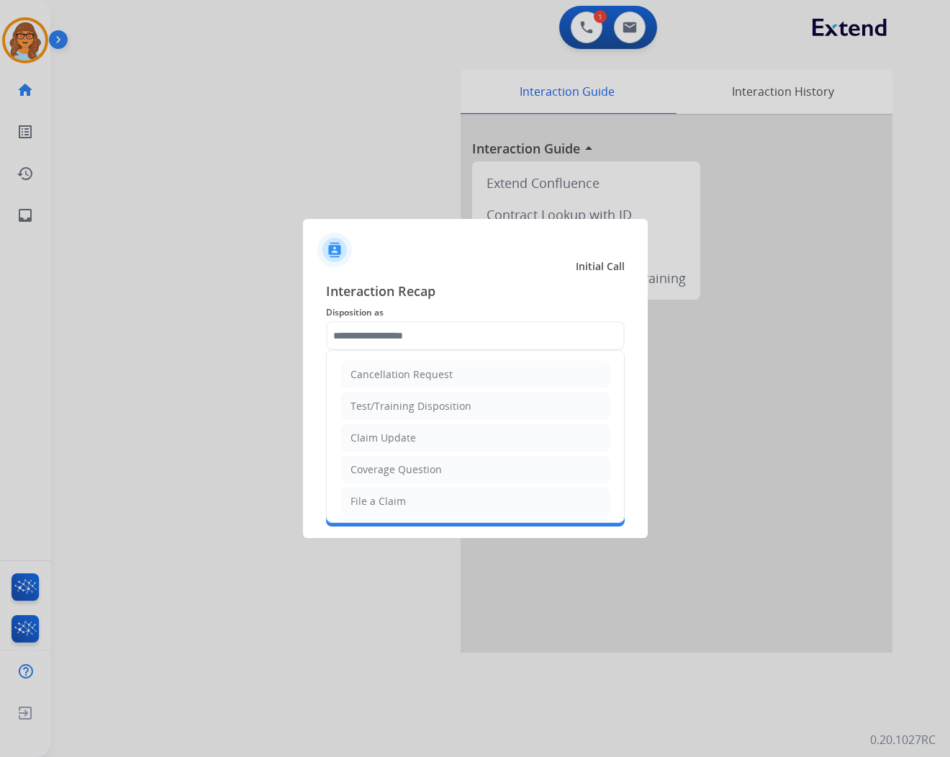
click at [372, 334] on input "text" at bounding box center [475, 335] width 299 height 29
click at [410, 438] on div "Claim Update" at bounding box center [384, 437] width 66 height 14
type input "**********"
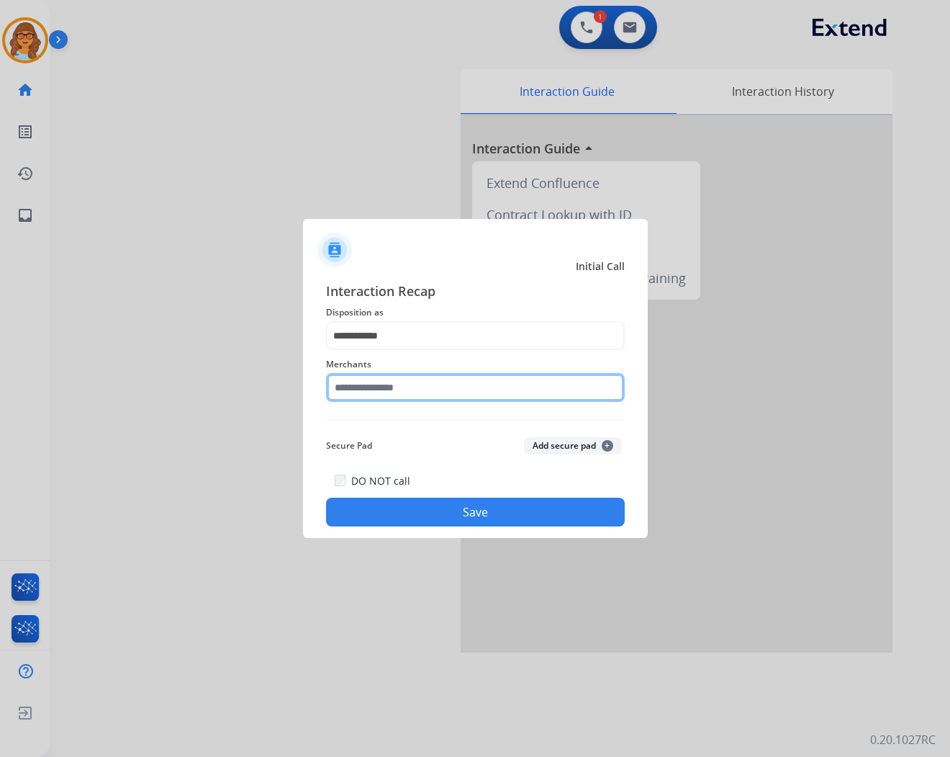
click at [399, 389] on input "text" at bounding box center [475, 387] width 299 height 29
click at [374, 392] on input "text" at bounding box center [475, 387] width 299 height 29
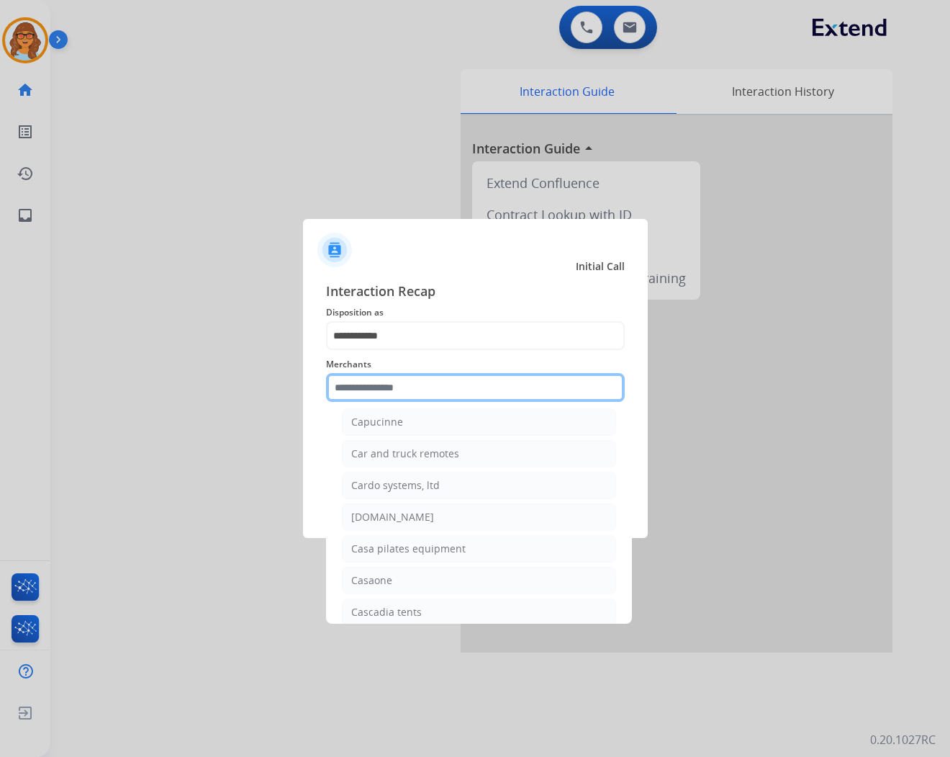
scroll to position [5039, 0]
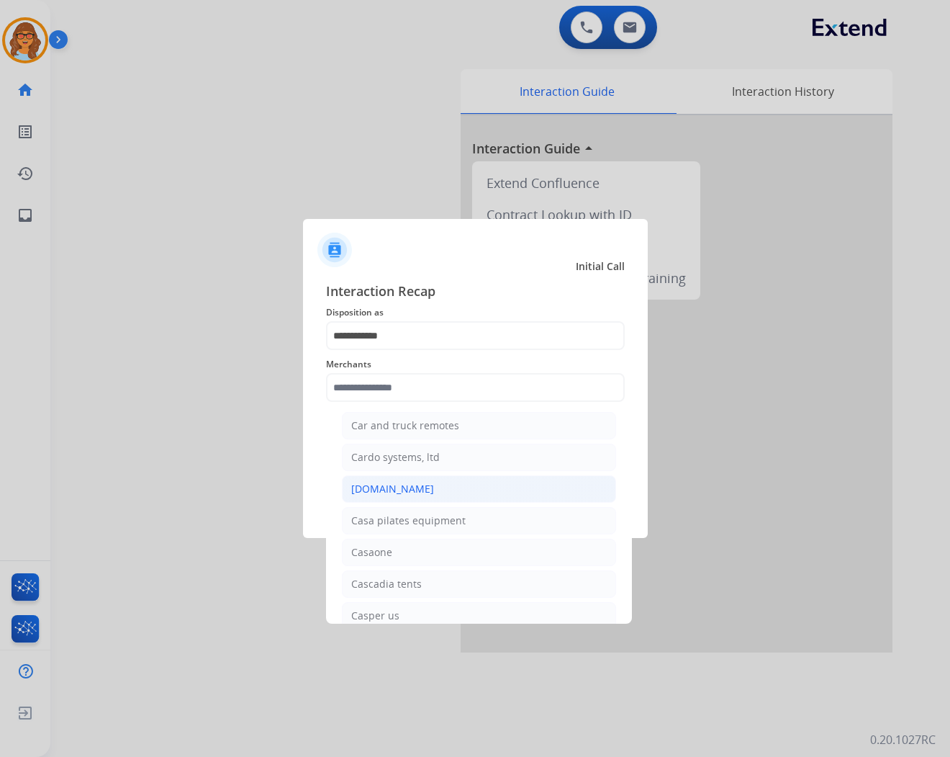
click at [371, 496] on div "[DOMAIN_NAME]" at bounding box center [392, 489] width 83 height 14
type input "**********"
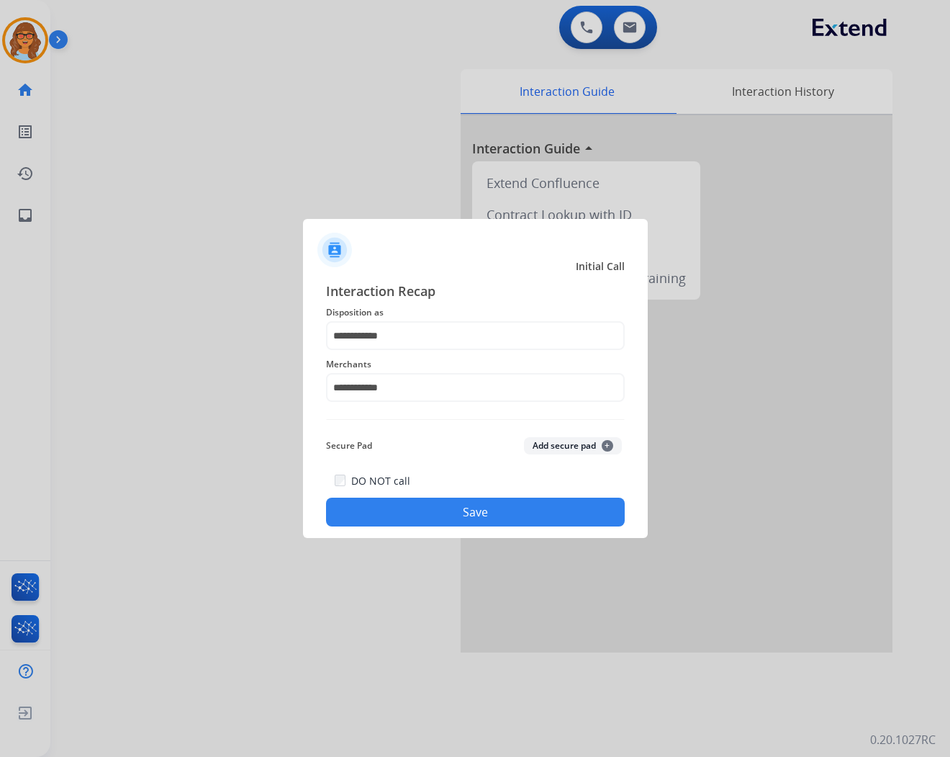
click at [490, 505] on button "Save" at bounding box center [475, 511] width 299 height 29
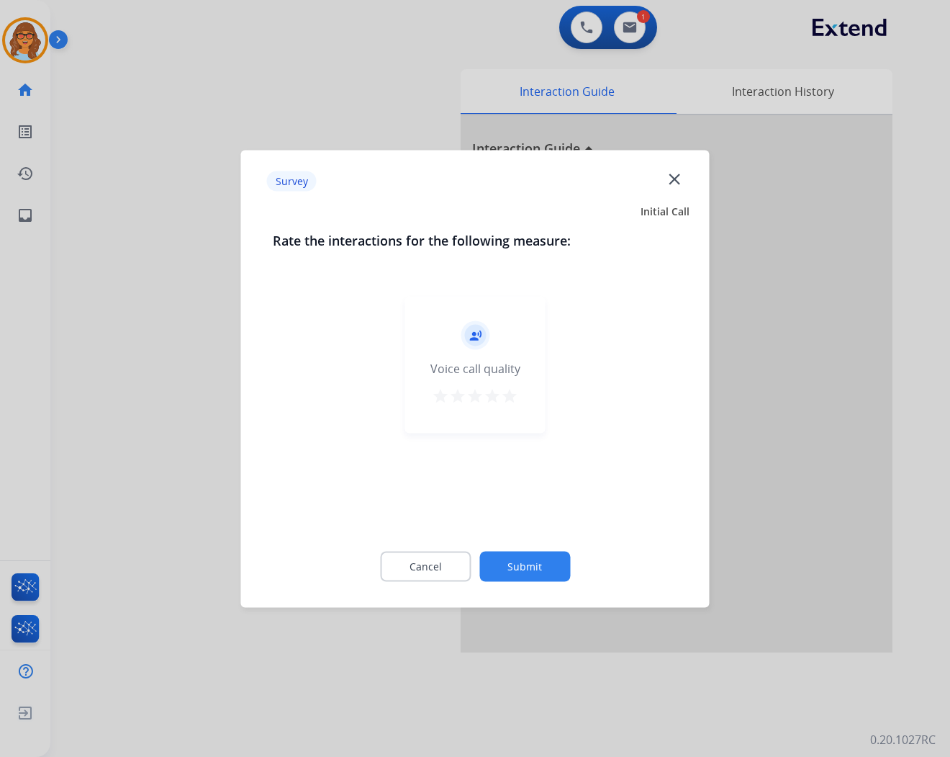
click at [513, 399] on mat-icon "star" at bounding box center [509, 395] width 17 height 17
click at [531, 567] on button "Submit" at bounding box center [524, 566] width 91 height 30
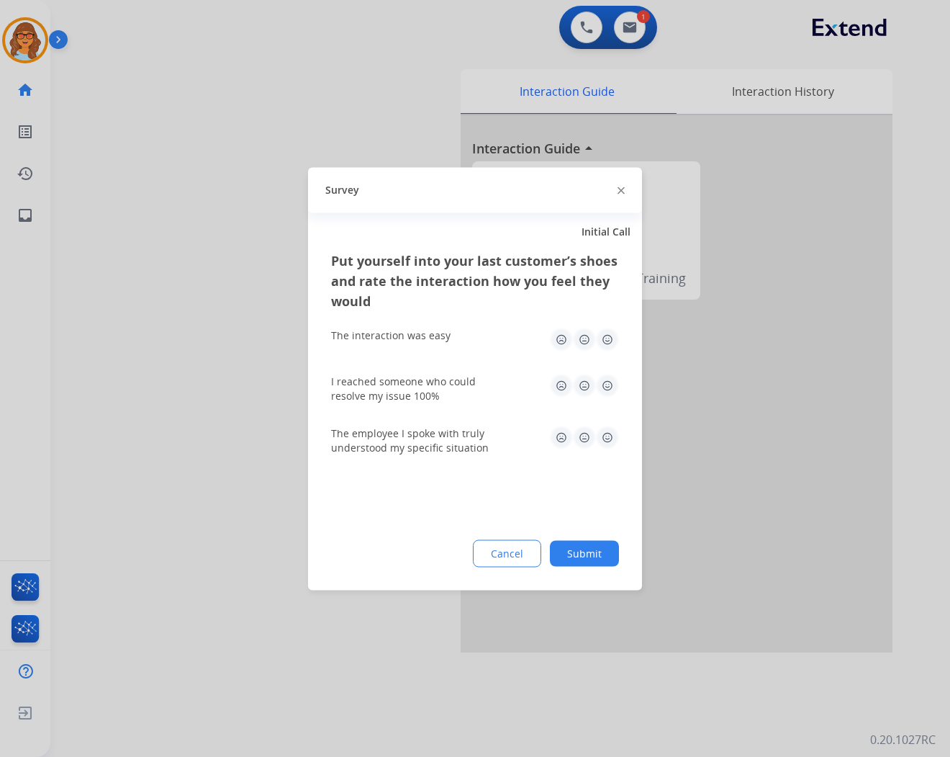
click at [613, 336] on img at bounding box center [607, 339] width 23 height 23
click at [610, 384] on img at bounding box center [607, 385] width 23 height 23
click at [610, 441] on img at bounding box center [607, 436] width 23 height 23
click at [592, 547] on button "Submit" at bounding box center [584, 553] width 69 height 26
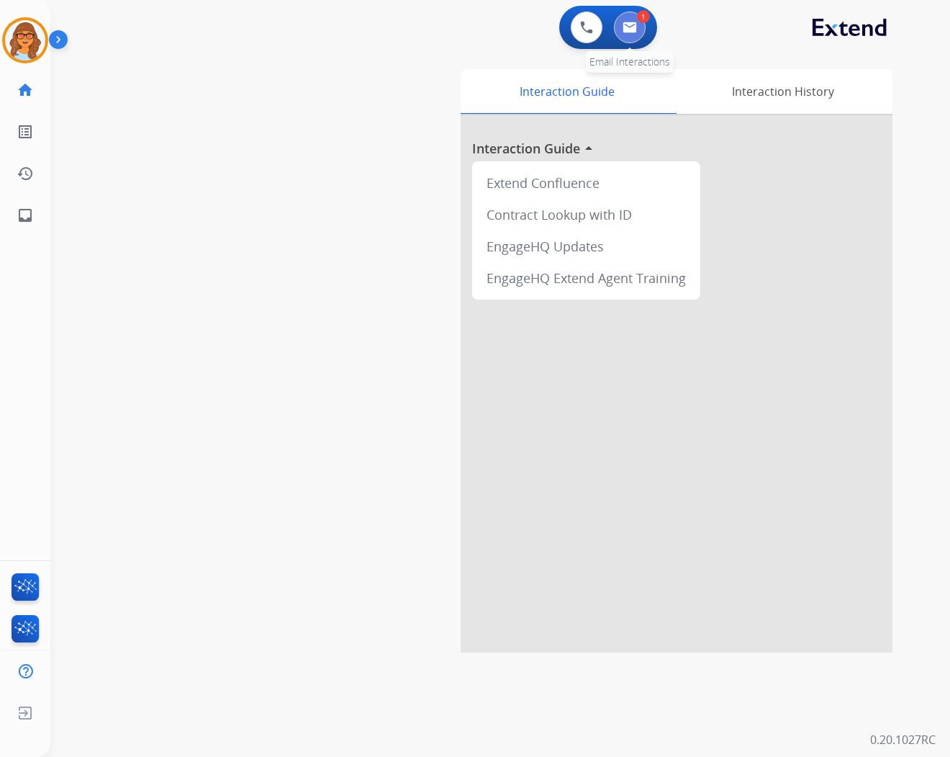
click at [630, 29] on img at bounding box center [630, 28] width 14 height 12
select select "**********"
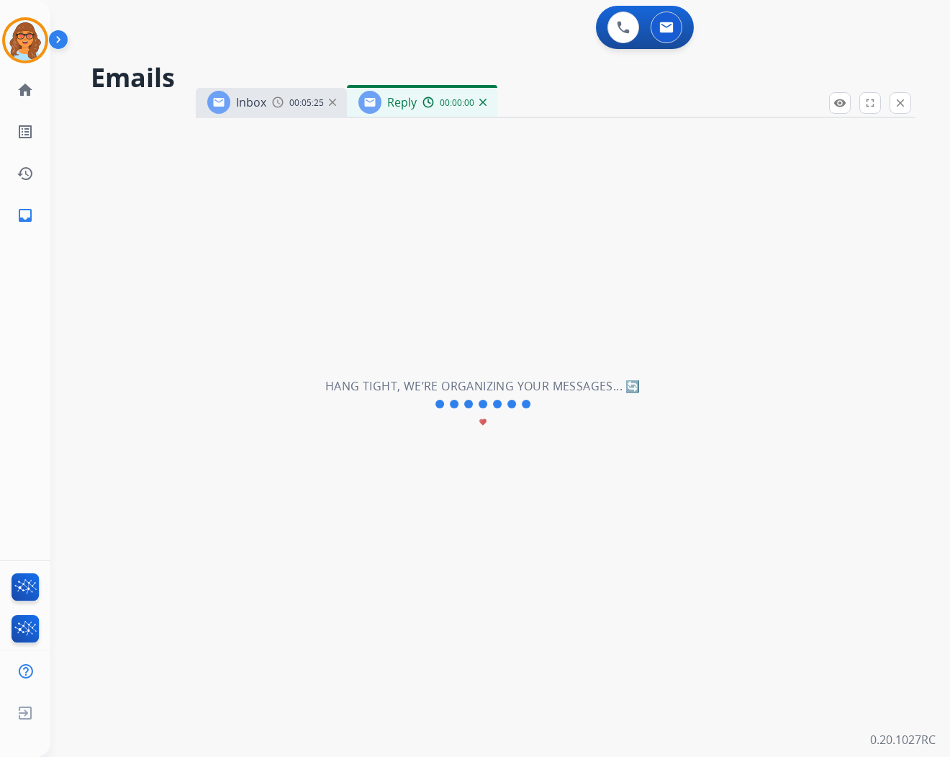
select select "**********"
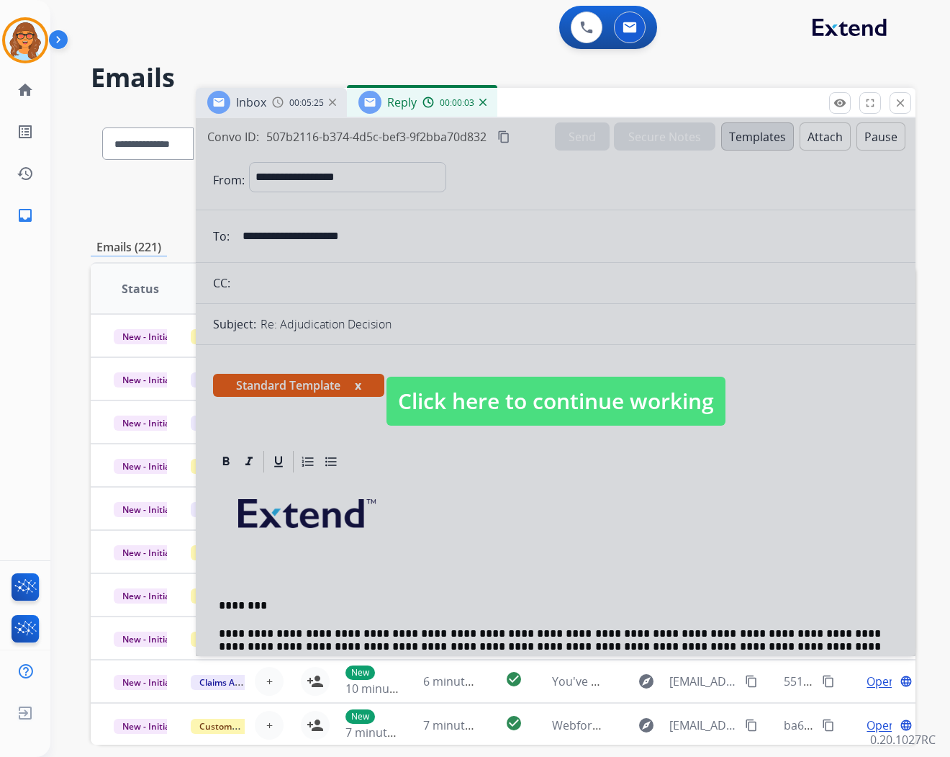
click at [608, 399] on span "Click here to continue working" at bounding box center [556, 400] width 339 height 49
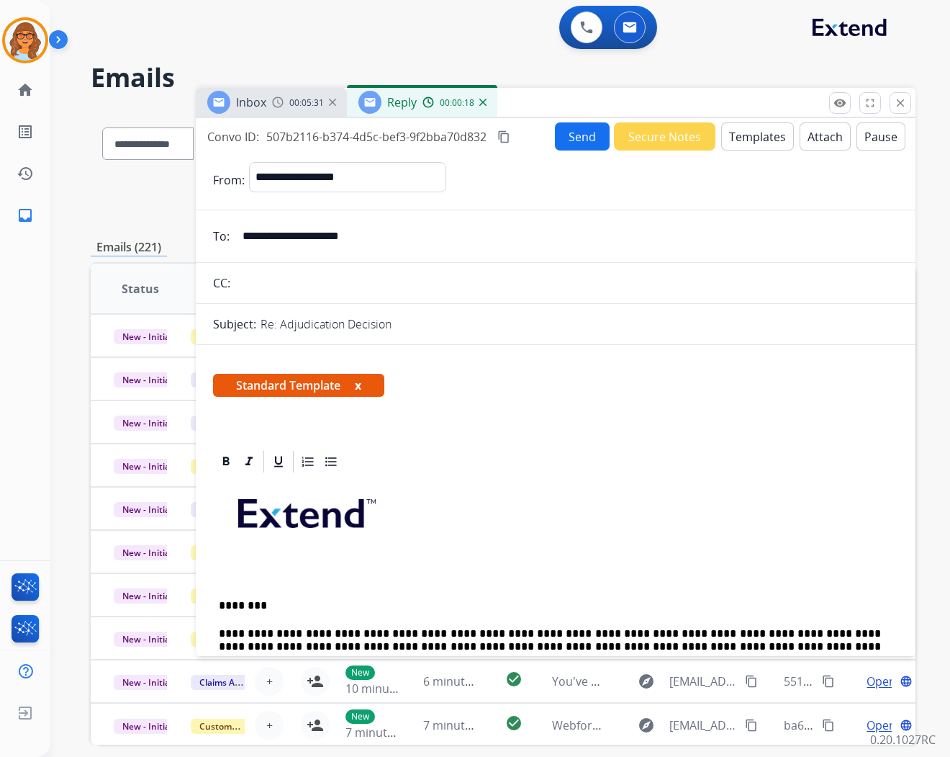
click at [505, 135] on mat-icon "content_copy" at bounding box center [503, 136] width 13 height 13
click at [573, 135] on button "Send" at bounding box center [582, 136] width 55 height 28
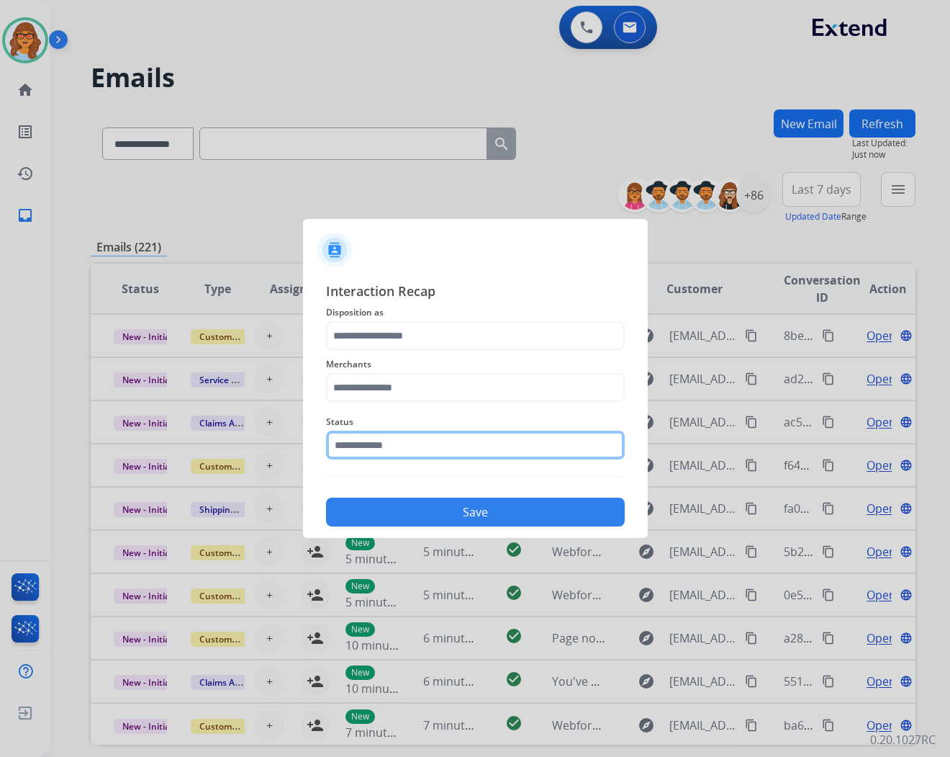
click at [387, 442] on input "text" at bounding box center [475, 444] width 299 height 29
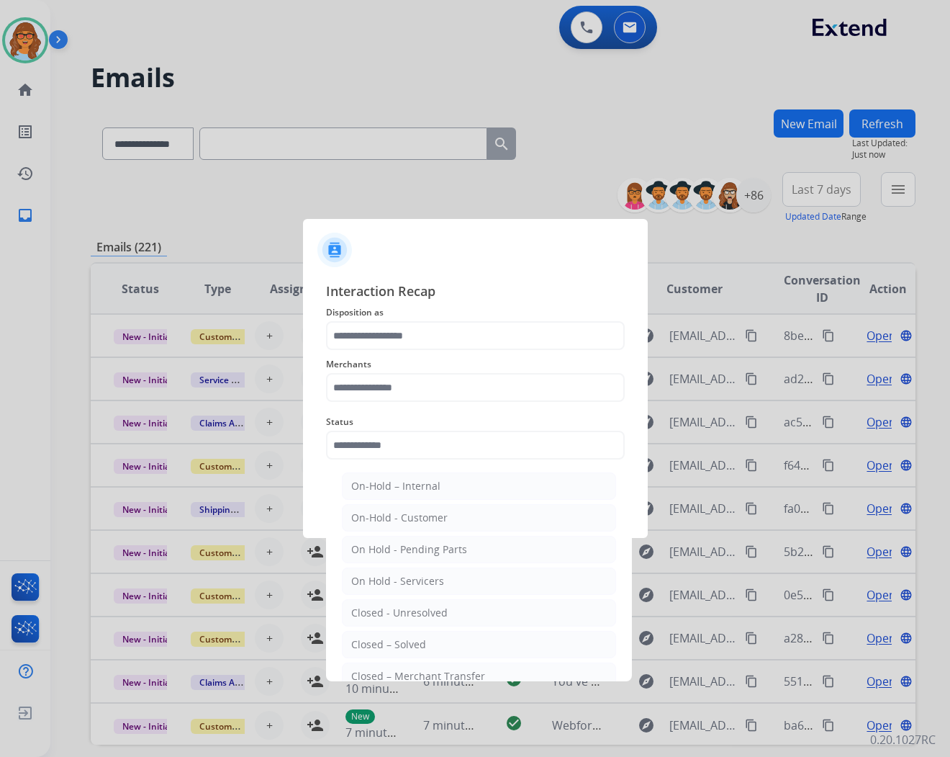
click at [439, 646] on li "Closed – Solved" at bounding box center [479, 644] width 274 height 27
type input "**********"
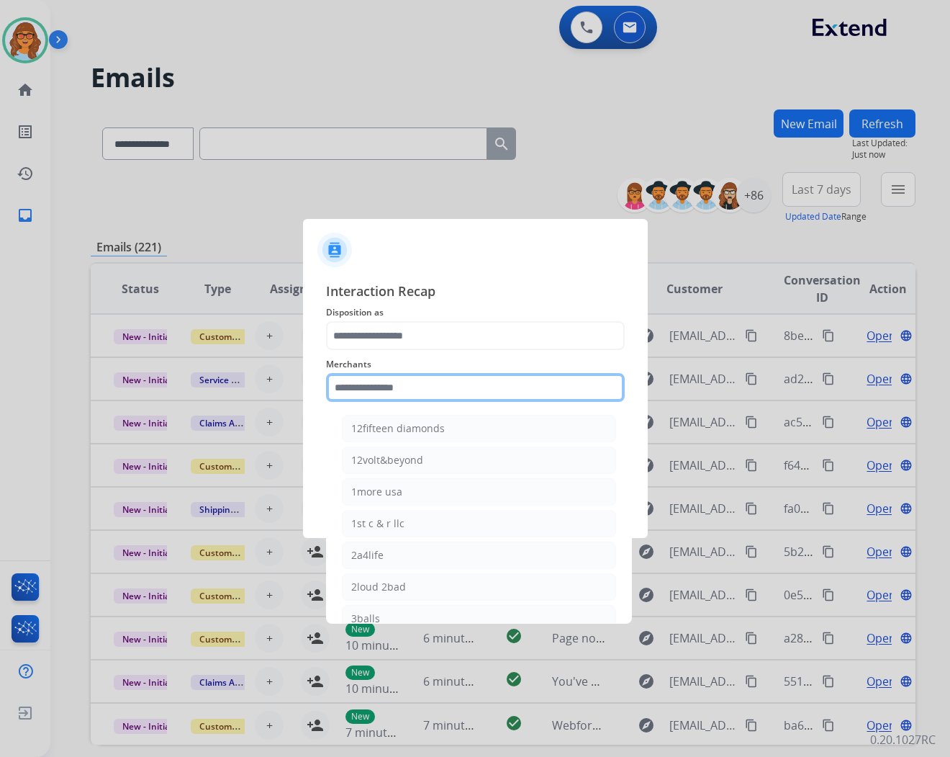
click at [421, 374] on input "text" at bounding box center [475, 387] width 299 height 29
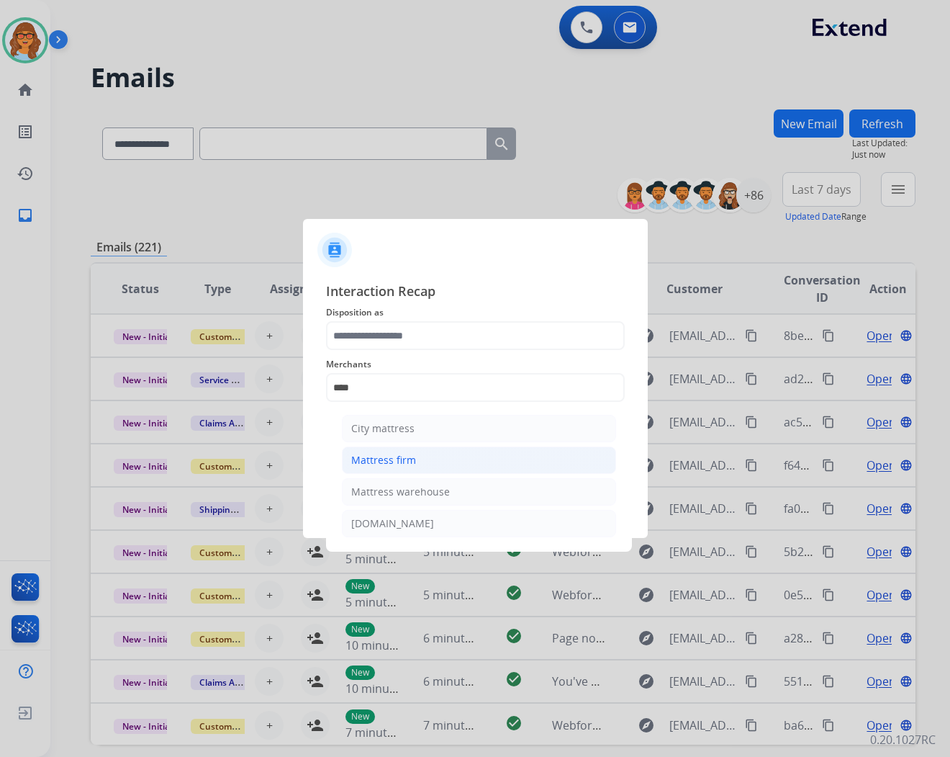
click at [412, 454] on div "Mattress firm" at bounding box center [383, 460] width 65 height 14
type input "**********"
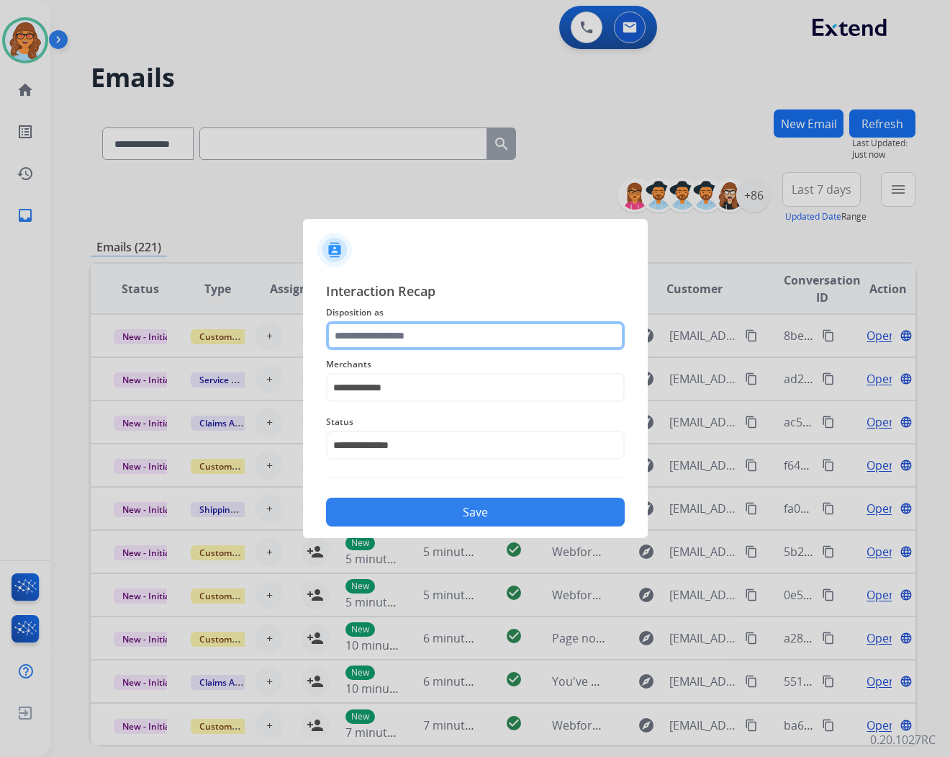
click at [425, 335] on input "text" at bounding box center [475, 335] width 299 height 29
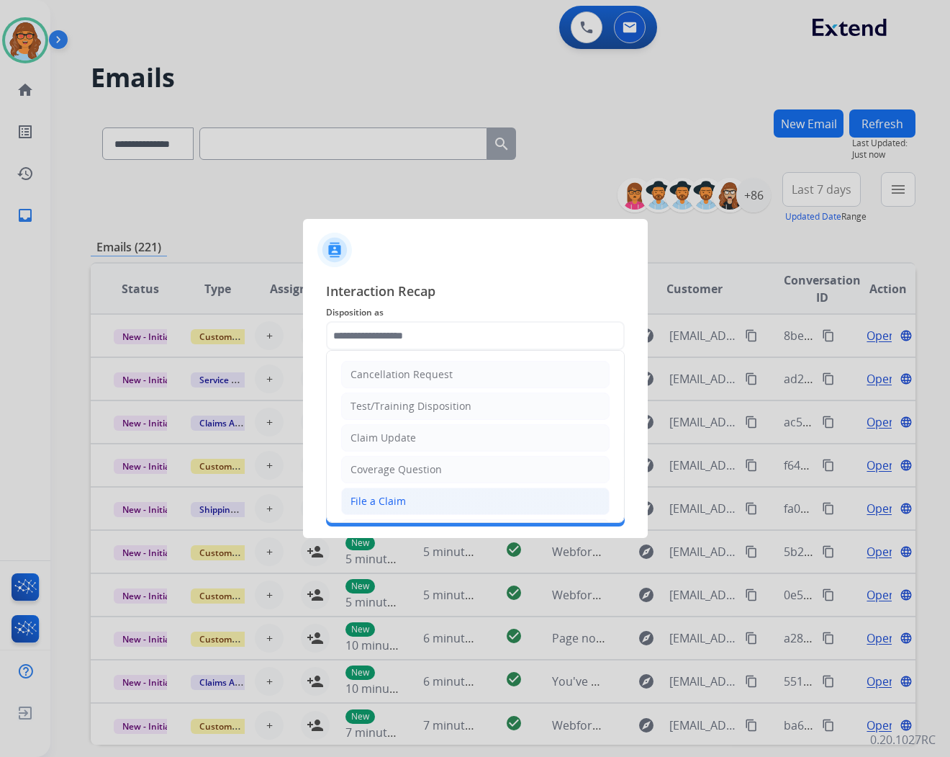
click at [435, 501] on li "File a Claim" at bounding box center [475, 500] width 269 height 27
type input "**********"
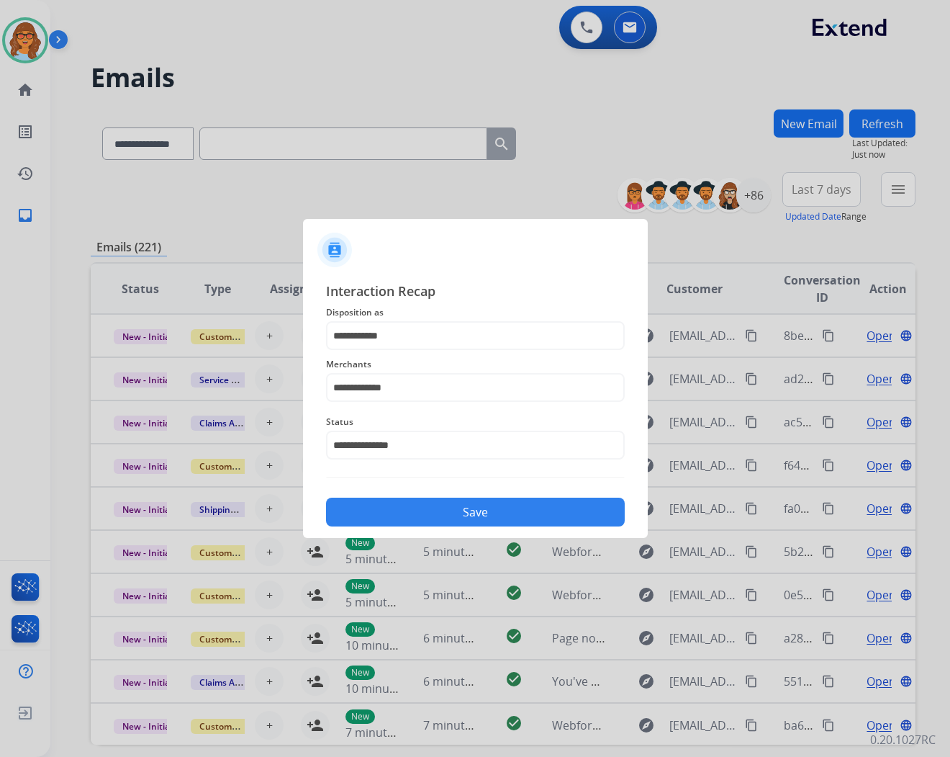
click at [507, 513] on button "Save" at bounding box center [475, 511] width 299 height 29
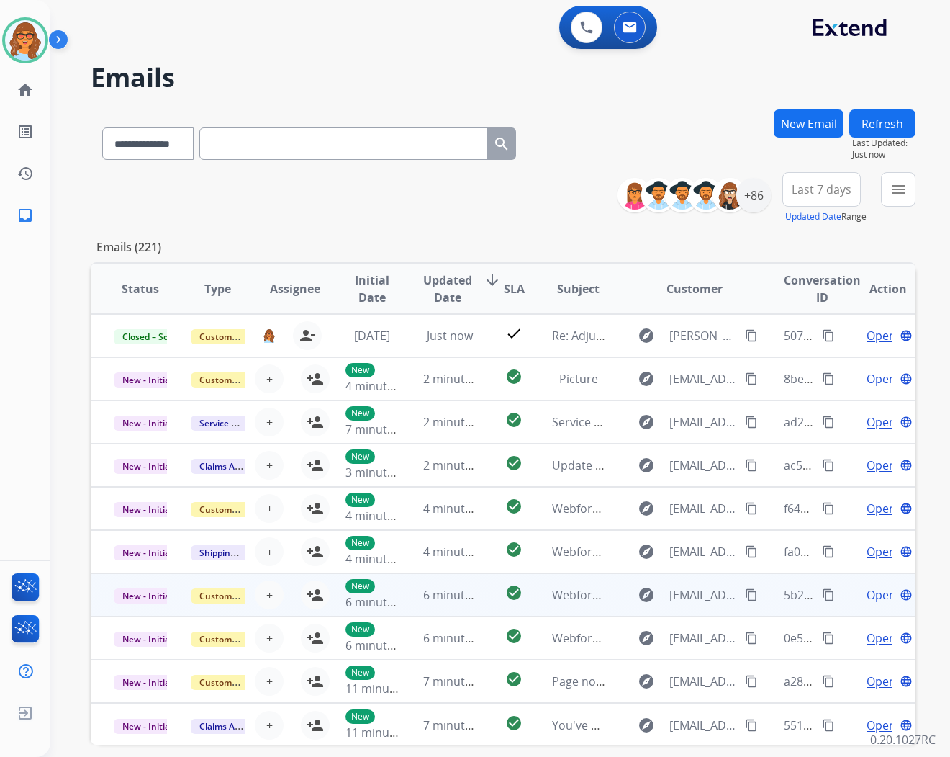
scroll to position [1, 0]
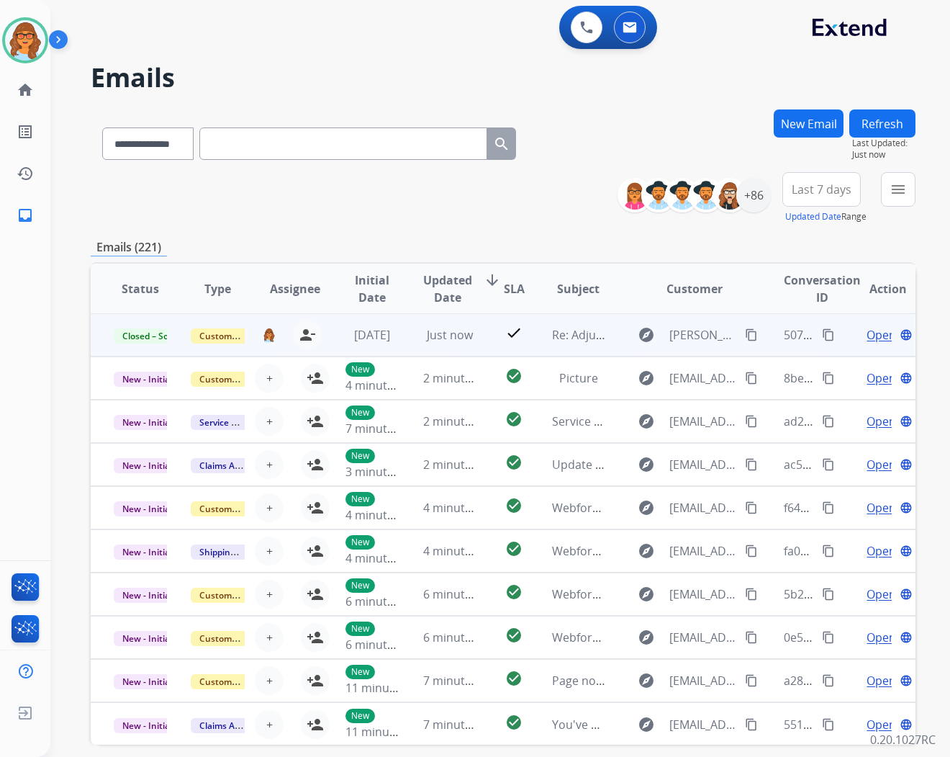
click at [873, 332] on span "Open" at bounding box center [882, 334] width 30 height 17
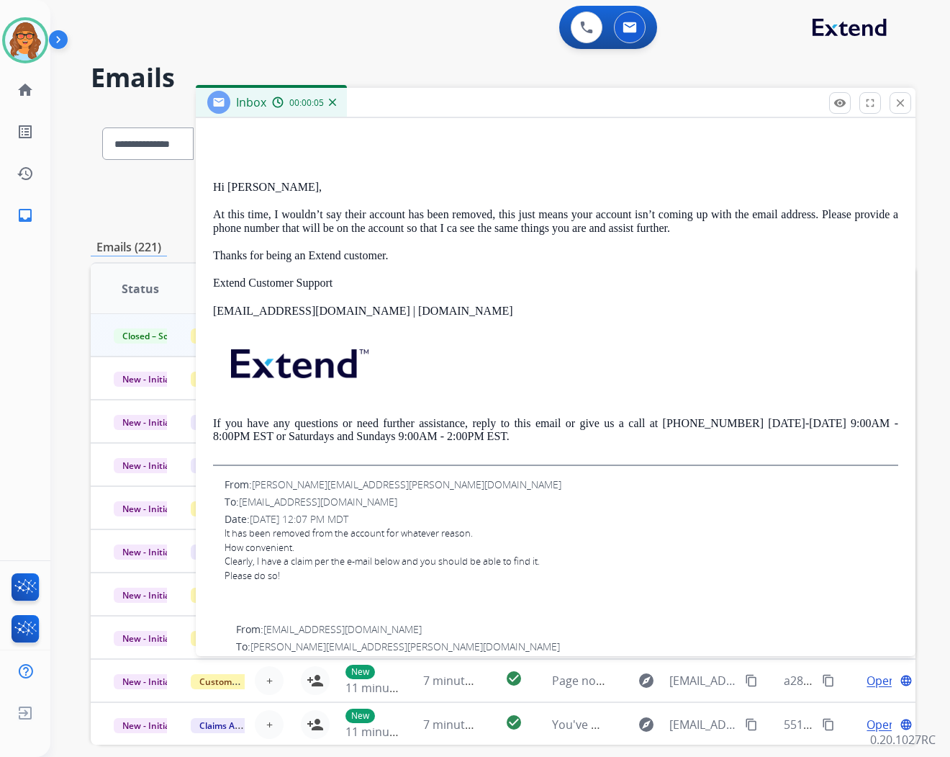
scroll to position [400, 0]
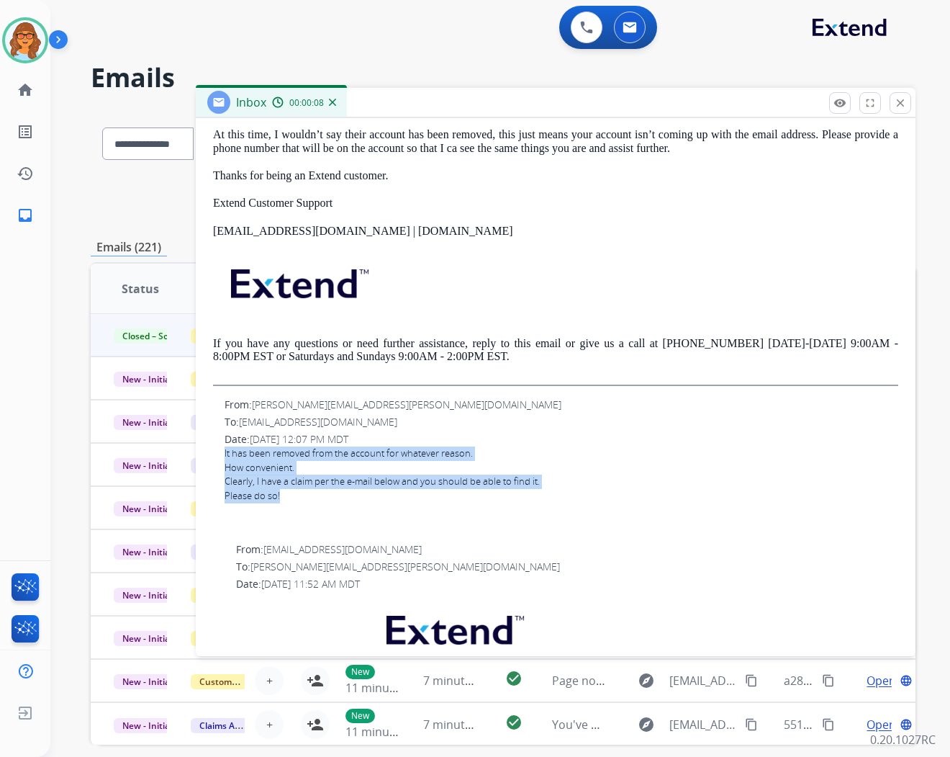
drag, startPoint x: 291, startPoint y: 494, endPoint x: 221, endPoint y: 447, distance: 84.1
click at [221, 447] on div "From: brad.creager@yahoo.com To: support@extend.com Date: 08/20/2025 - 12:07 PM…" at bounding box center [555, 463] width 685 height 133
drag, startPoint x: 221, startPoint y: 447, endPoint x: 241, endPoint y: 478, distance: 36.9
copy div "It has been removed from the account for whatever reason. How convenient. Clear…"
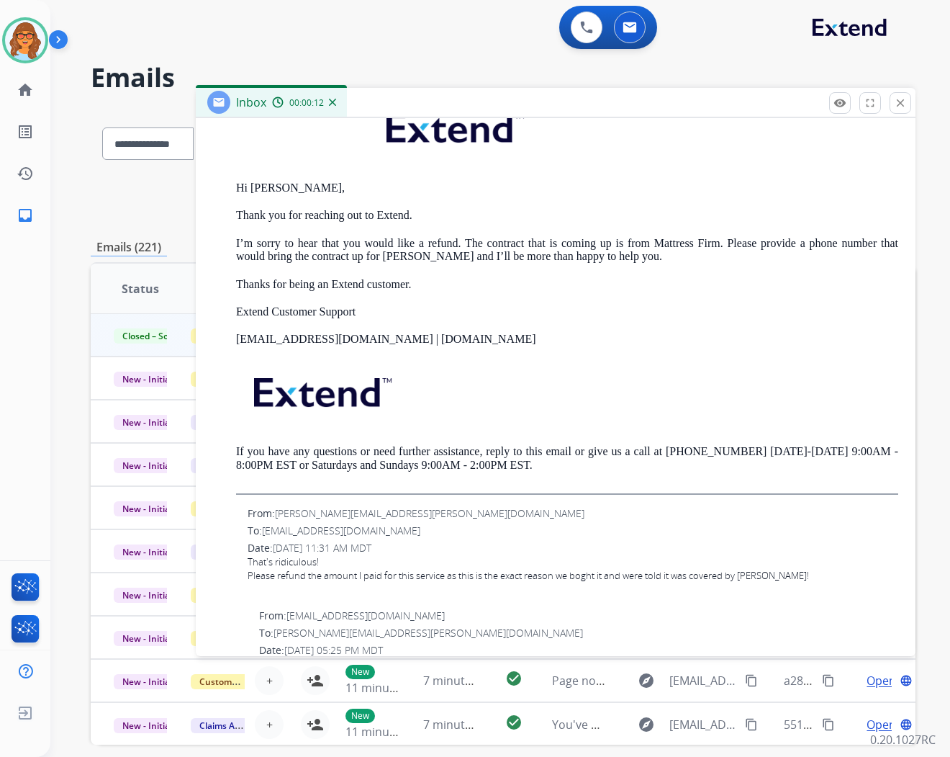
scroll to position [1039, 0]
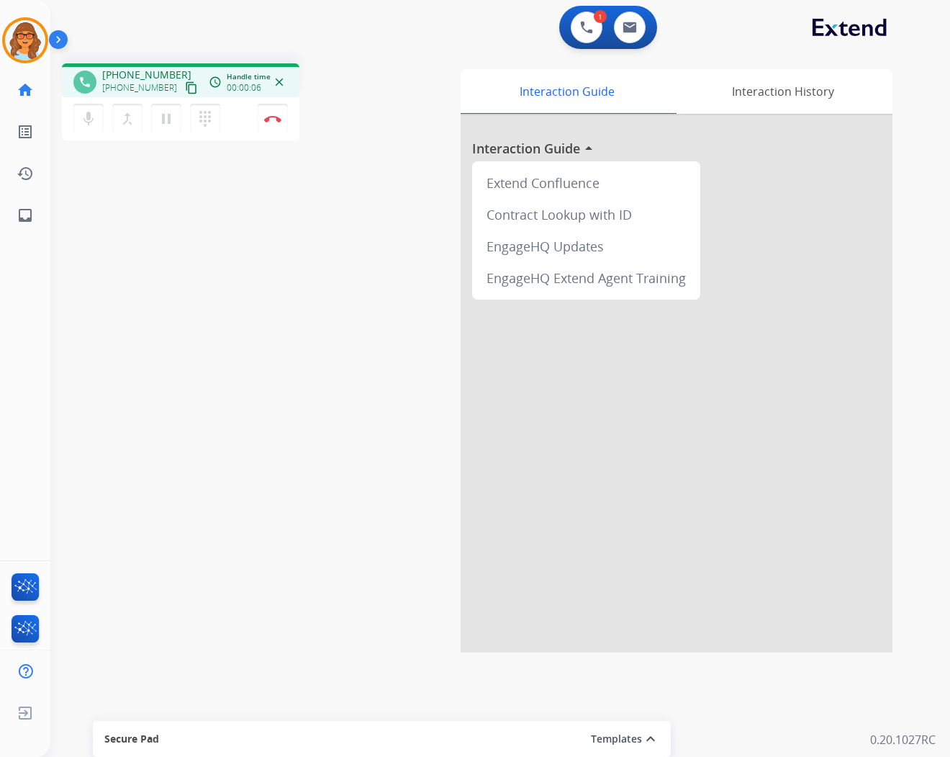
drag, startPoint x: 121, startPoint y: 205, endPoint x: 109, endPoint y: 155, distance: 51.2
click at [120, 202] on div "phone +15012499565 +15012499565 content_copy access_time Call metrics Queue 00:…" at bounding box center [482, 352] width 865 height 600
click at [171, 82] on div "+15012499565 +15012499565 content_copy" at bounding box center [151, 82] width 98 height 29
click at [185, 82] on mat-icon "content_copy" at bounding box center [191, 87] width 13 height 13
click at [275, 119] on img at bounding box center [272, 118] width 17 height 7
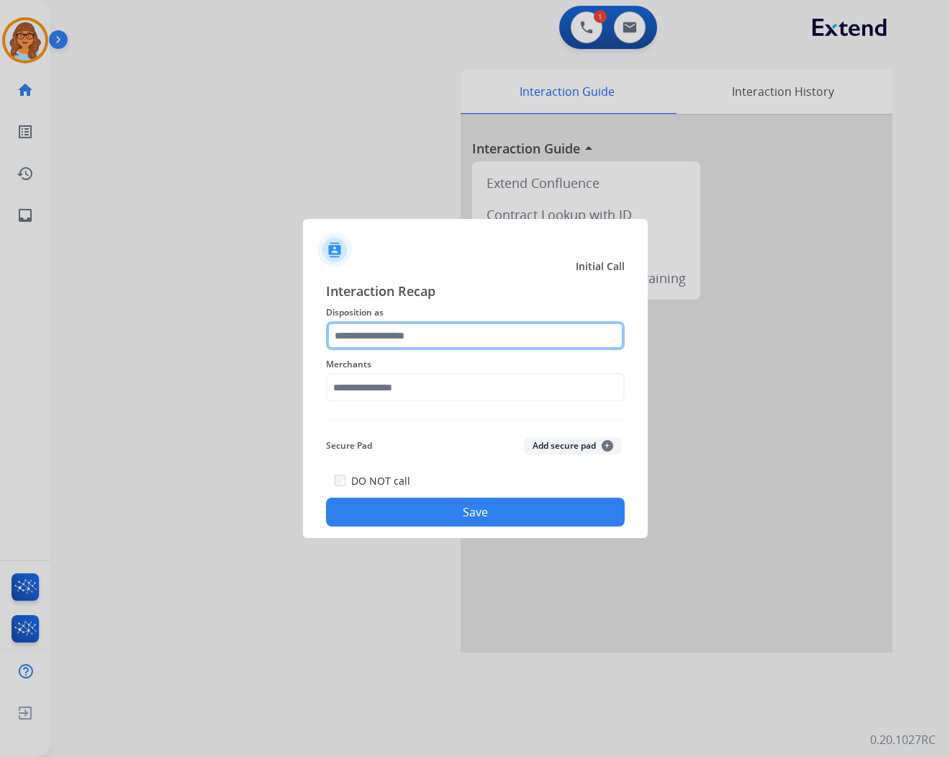
click at [387, 335] on input "text" at bounding box center [475, 335] width 299 height 29
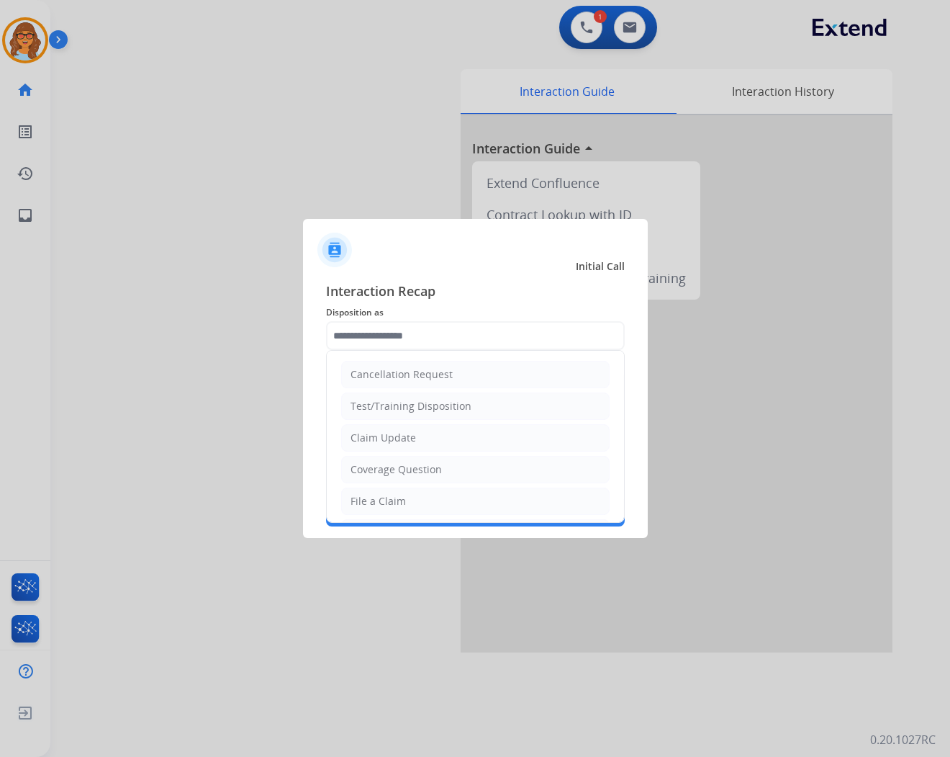
click at [400, 440] on div "Claim Update" at bounding box center [384, 437] width 66 height 14
type input "**********"
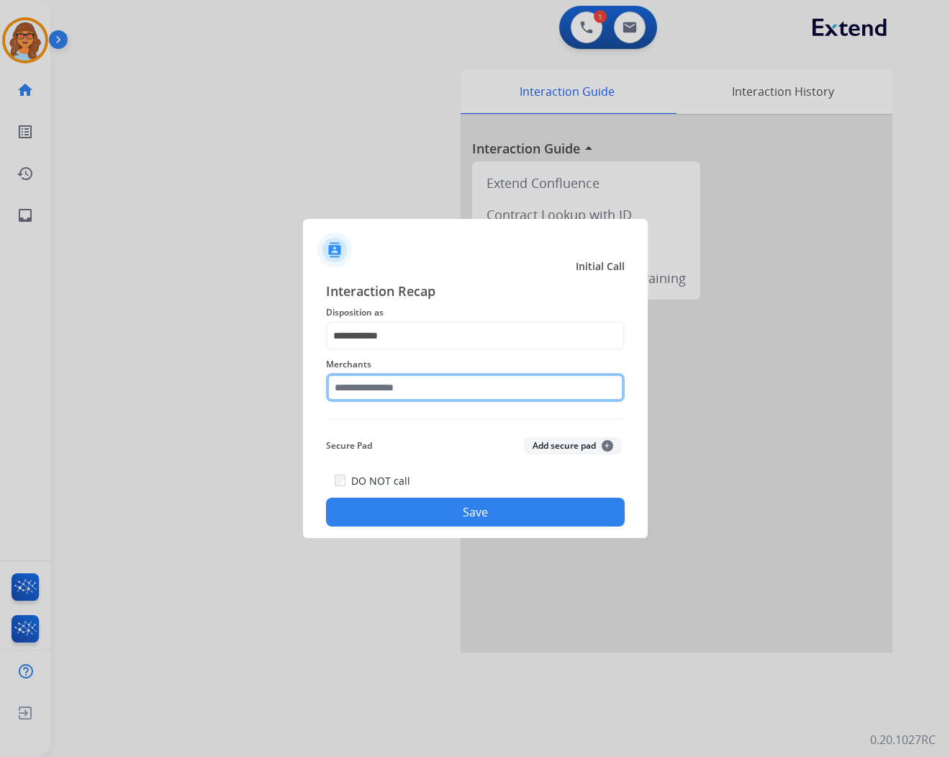
click at [391, 393] on input "text" at bounding box center [475, 387] width 299 height 29
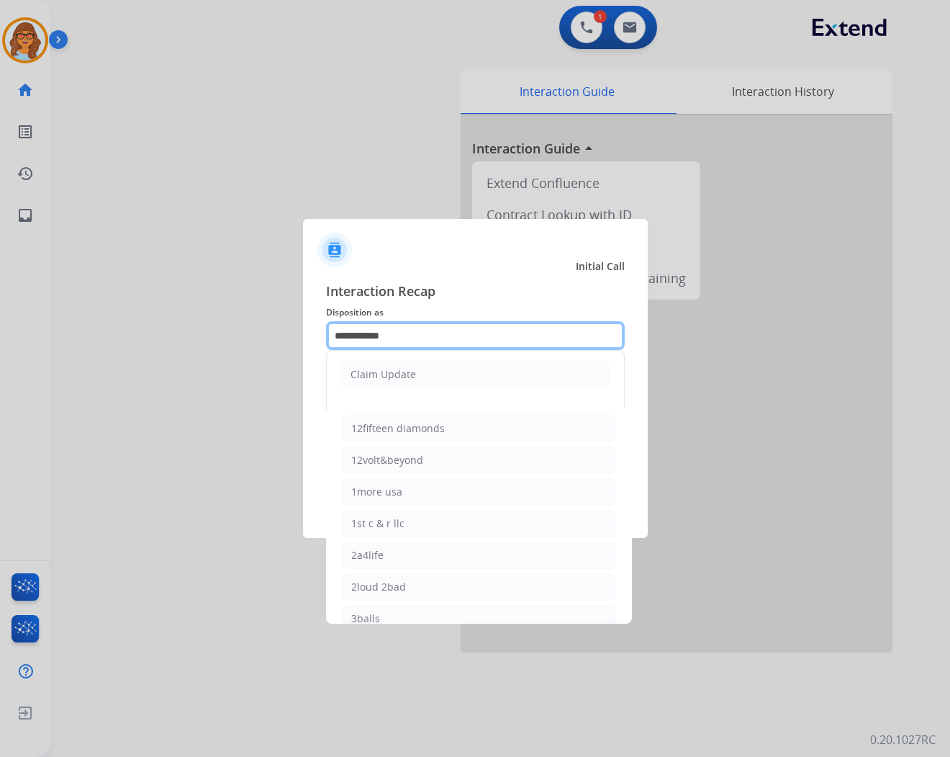
drag, startPoint x: 407, startPoint y: 333, endPoint x: 313, endPoint y: 334, distance: 94.3
click at [313, 334] on div "**********" at bounding box center [475, 403] width 345 height 269
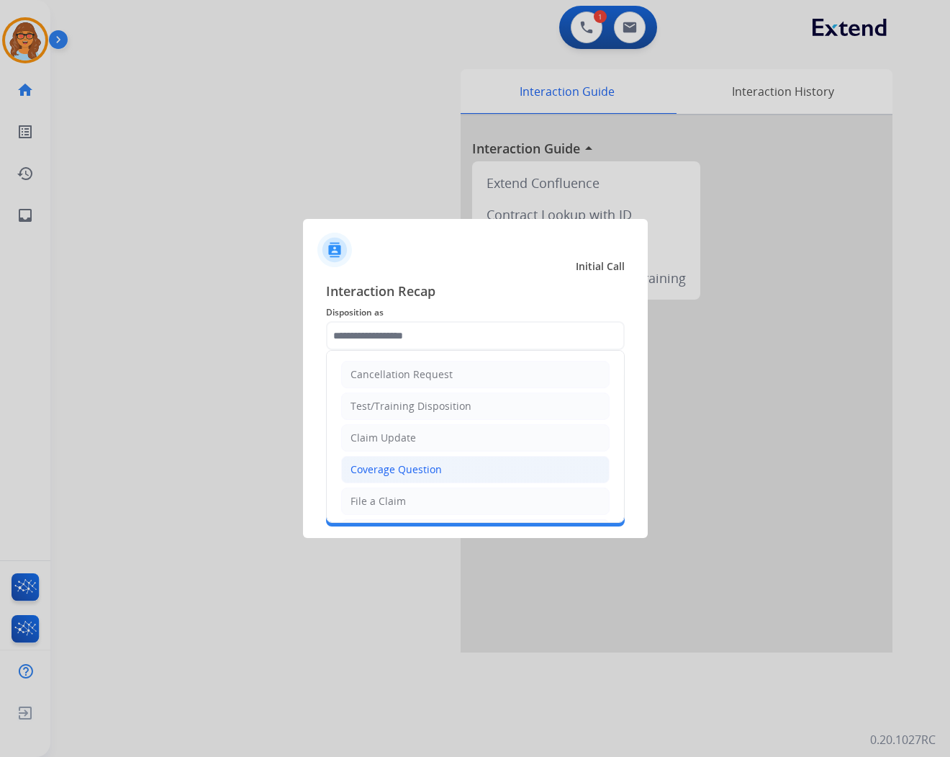
click at [441, 470] on li "Coverage Question" at bounding box center [475, 469] width 269 height 27
type input "**********"
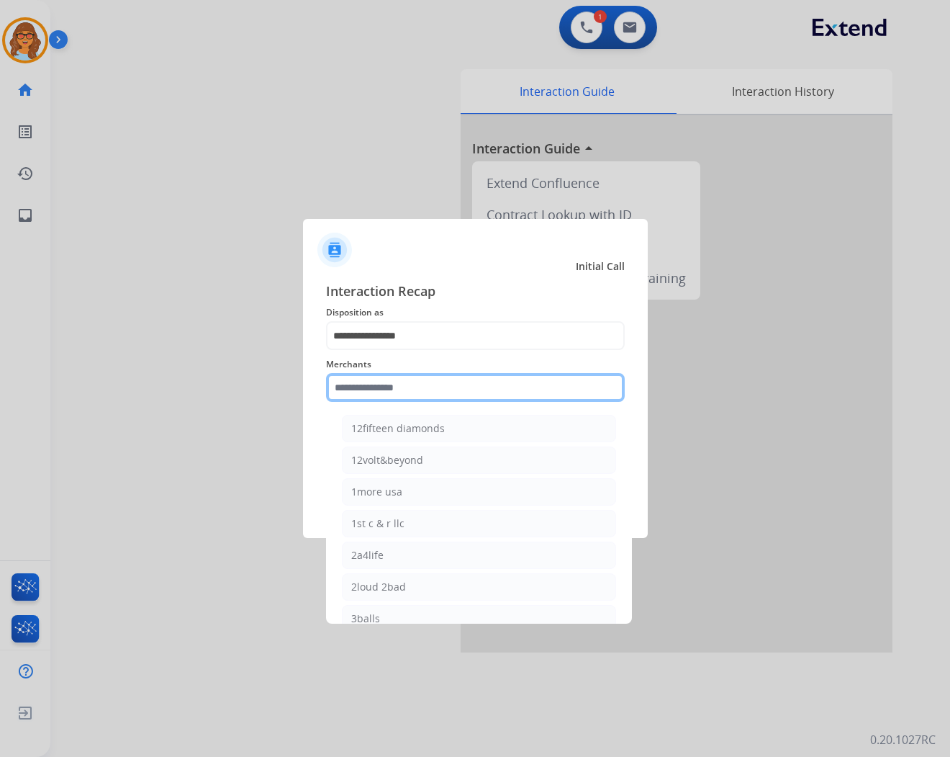
click at [443, 389] on input "text" at bounding box center [475, 387] width 299 height 29
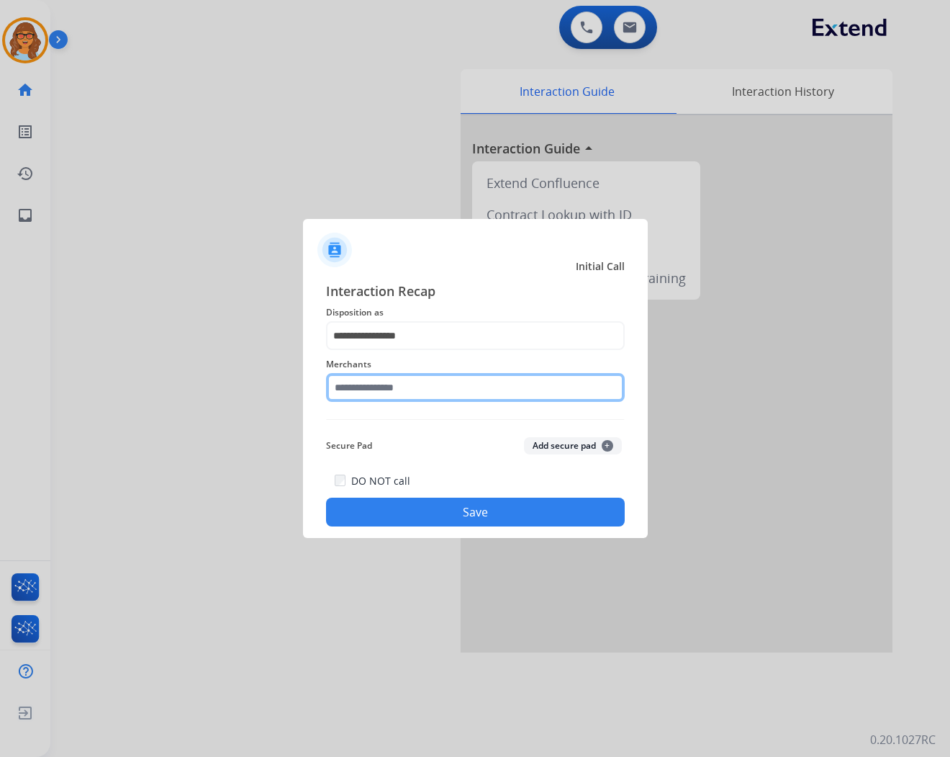
click at [411, 377] on input "text" at bounding box center [475, 387] width 299 height 29
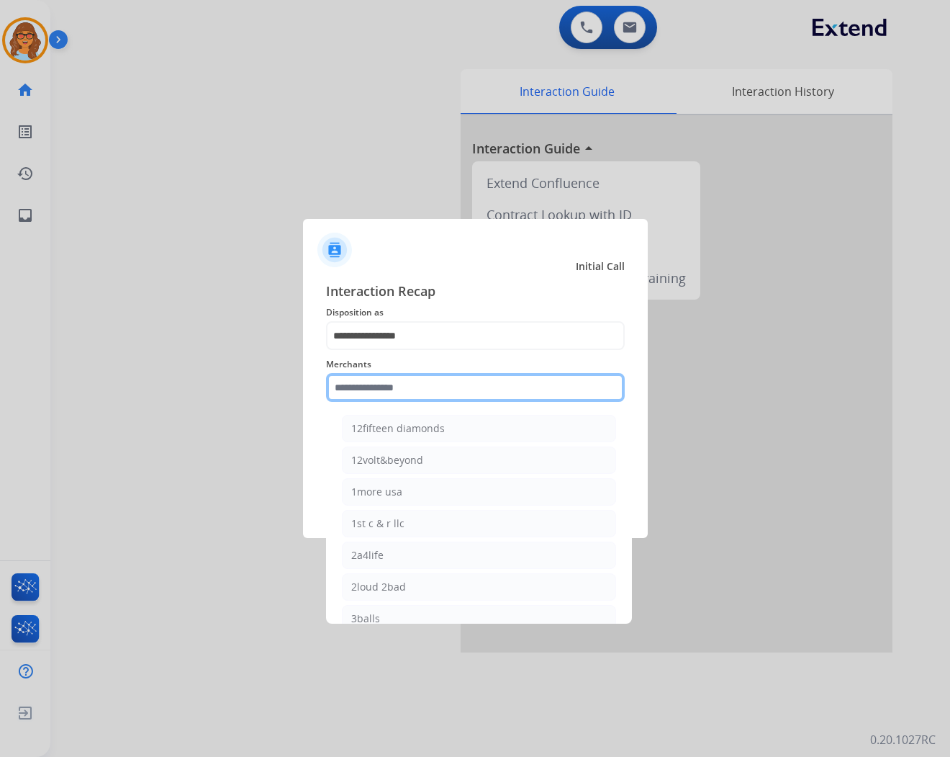
paste input "**********"
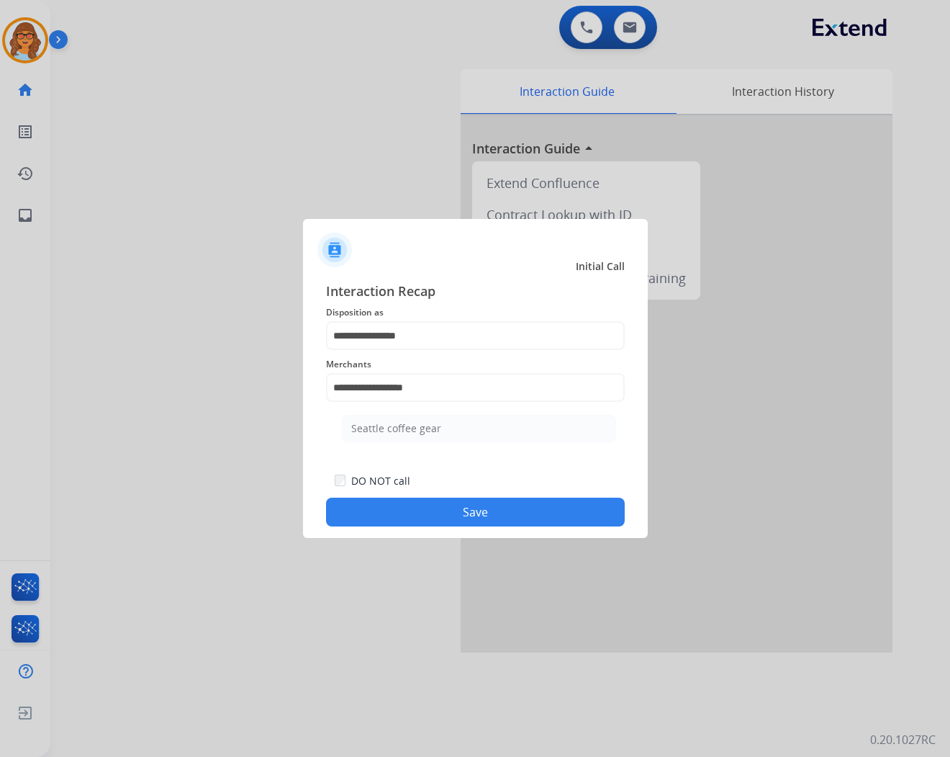
click at [469, 510] on button "Save" at bounding box center [475, 511] width 299 height 29
click at [434, 428] on div "**********" at bounding box center [475, 403] width 299 height 245
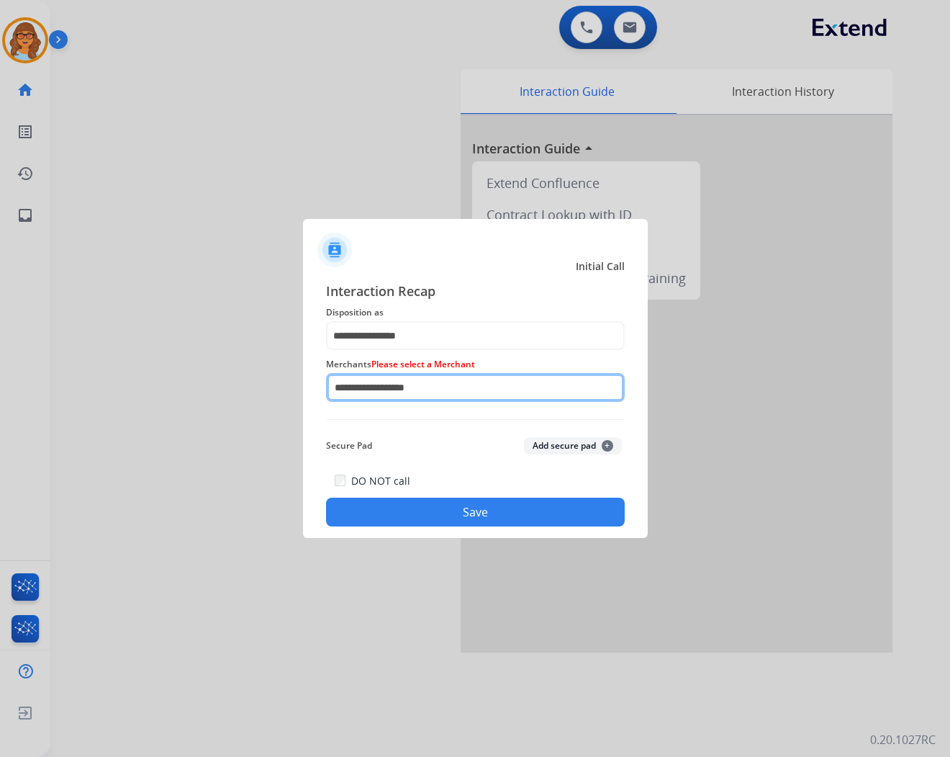
click at [430, 380] on input "**********" at bounding box center [475, 387] width 299 height 29
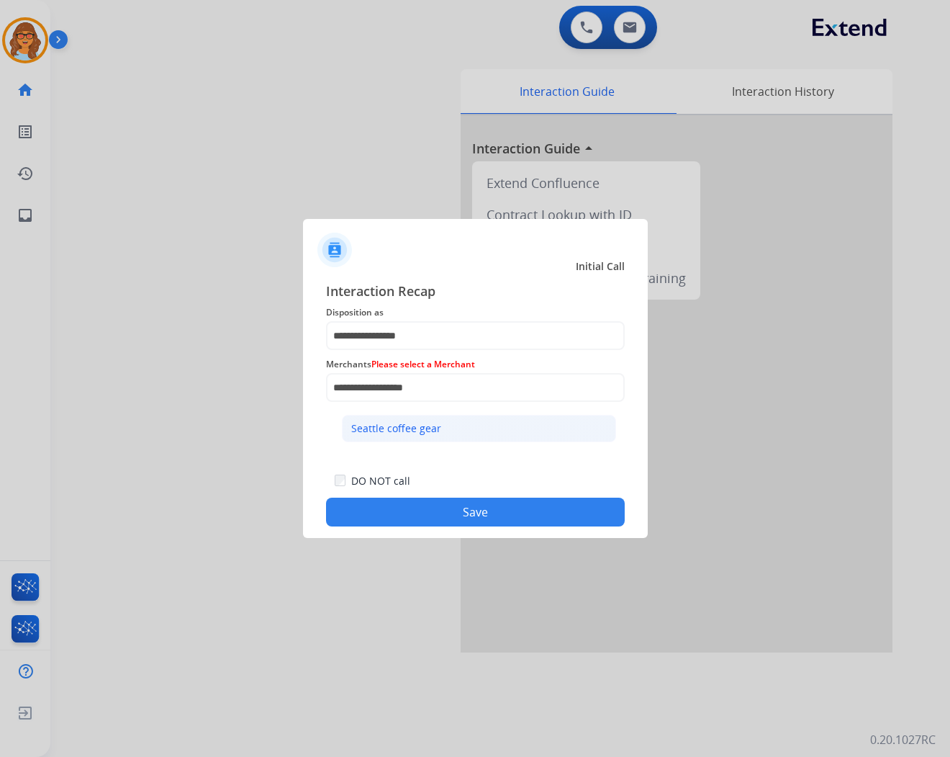
click at [441, 426] on li "Seattle coffee gear" at bounding box center [479, 428] width 274 height 27
type input "**********"
click at [498, 511] on button "Save" at bounding box center [475, 511] width 299 height 29
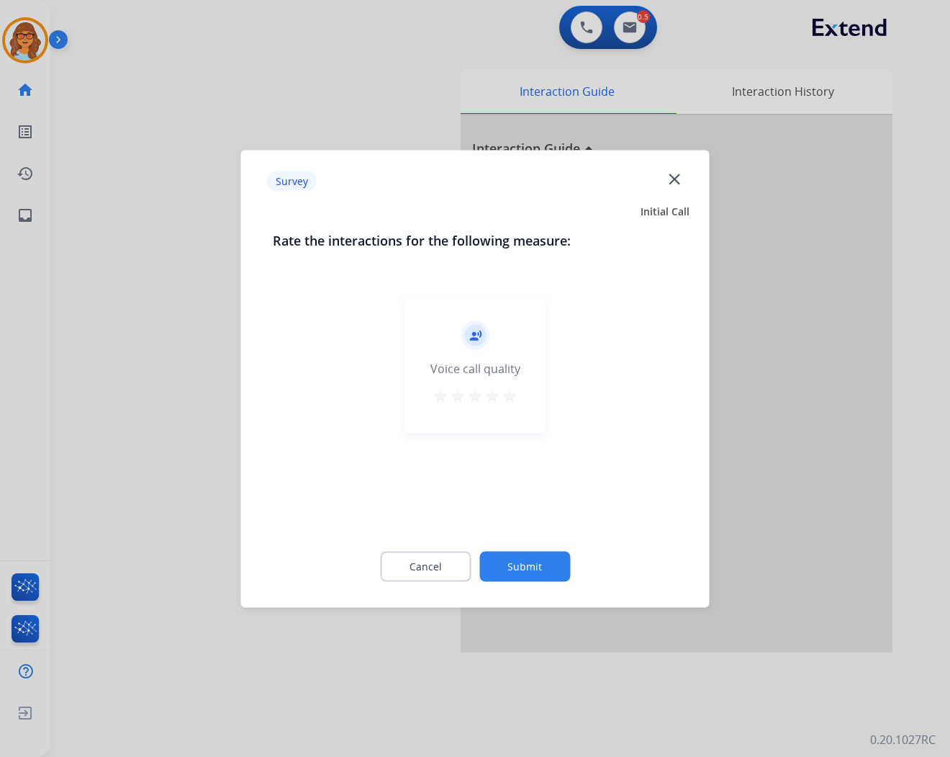
click at [513, 392] on mat-icon "star" at bounding box center [509, 395] width 17 height 17
click at [537, 567] on button "Submit" at bounding box center [524, 566] width 91 height 30
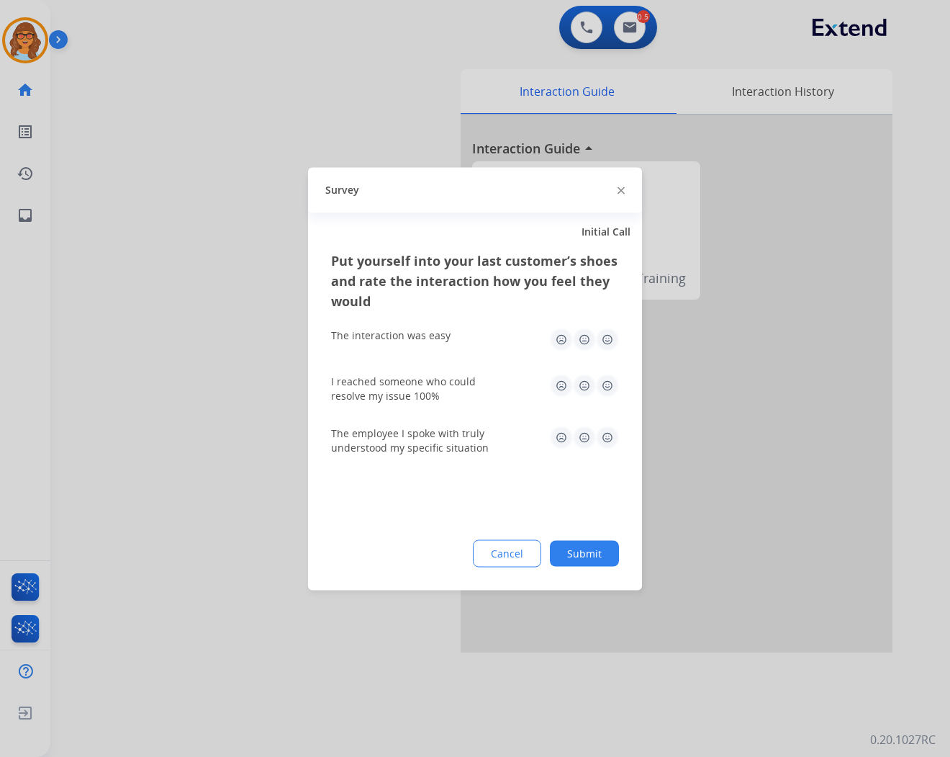
click at [605, 545] on button "Submit" at bounding box center [584, 553] width 69 height 26
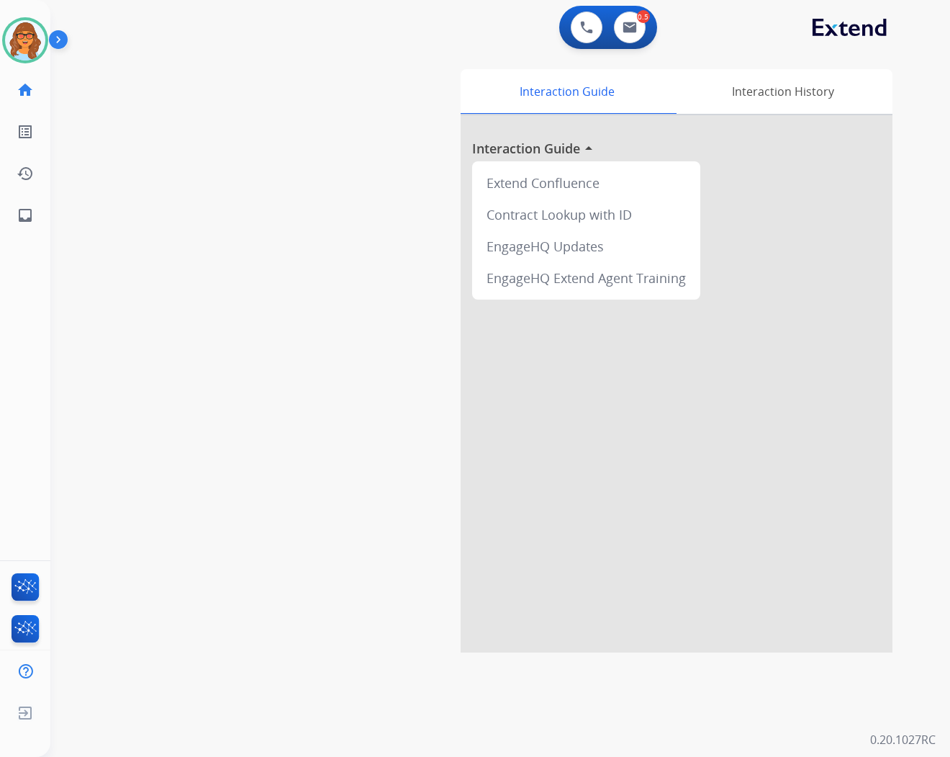
drag, startPoint x: 99, startPoint y: 80, endPoint x: 91, endPoint y: 68, distance: 13.6
click at [99, 80] on div "swap_horiz Break voice bridge close_fullscreen Connect 3-Way Call merge_type Se…" at bounding box center [482, 352] width 865 height 600
click at [630, 29] on img at bounding box center [630, 28] width 14 height 12
select select "**********"
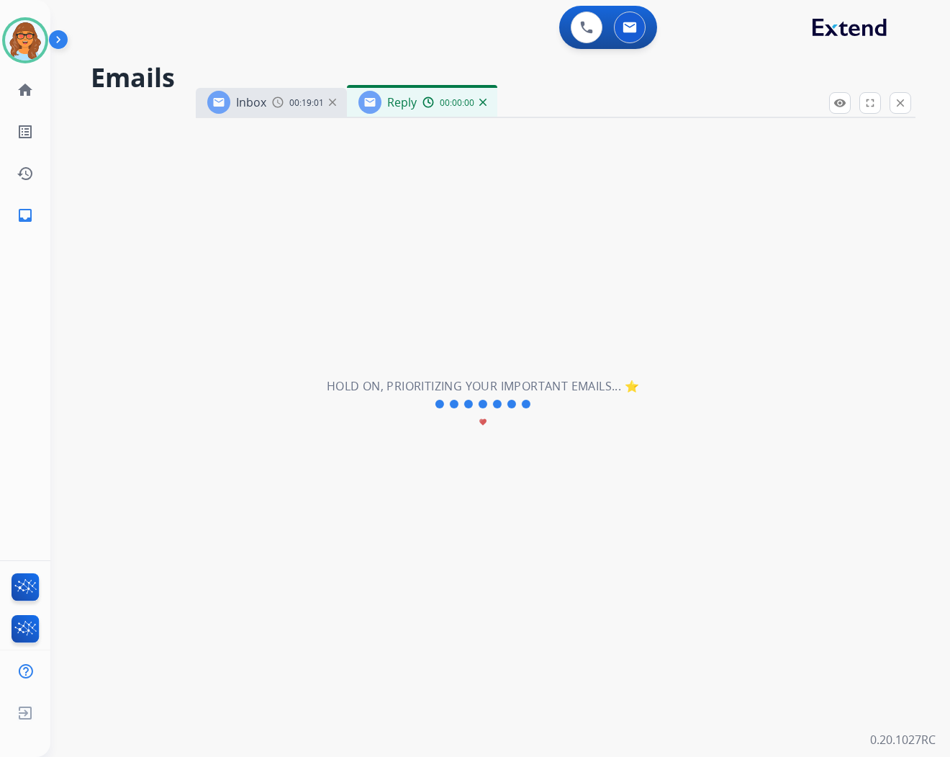
select select "**********"
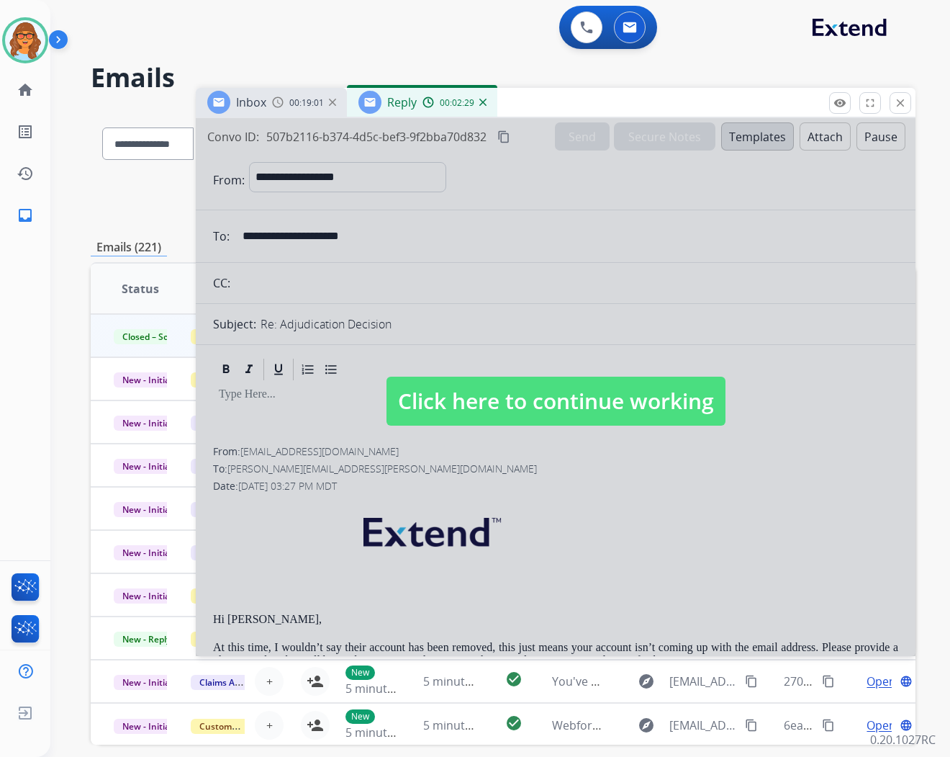
click at [526, 410] on span "Click here to continue working" at bounding box center [556, 400] width 339 height 49
select select
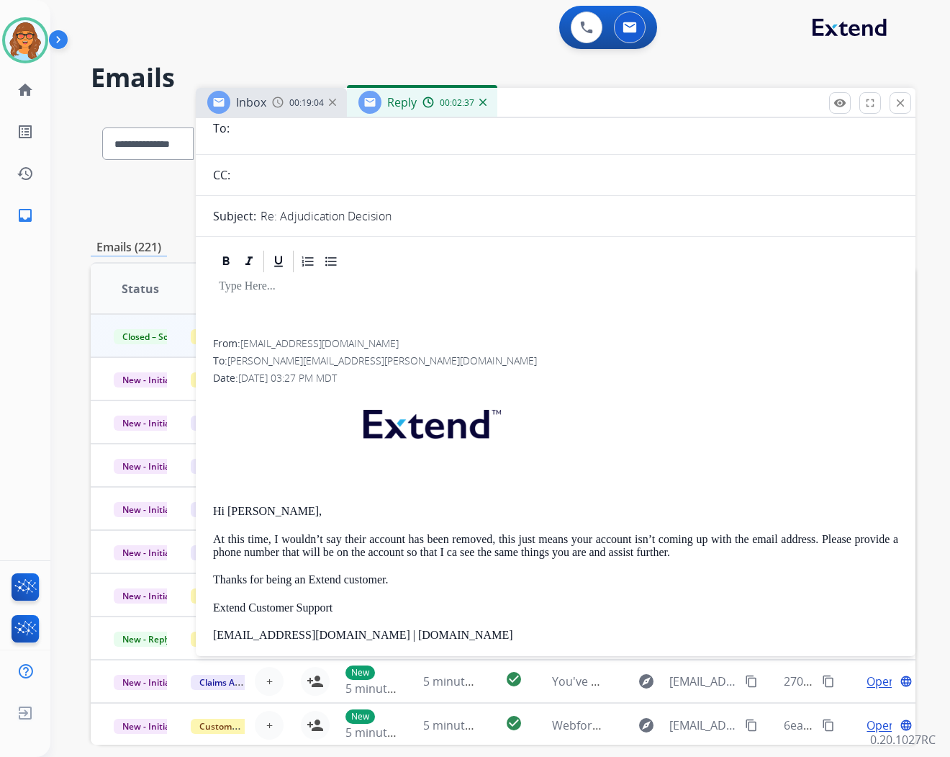
scroll to position [80, 0]
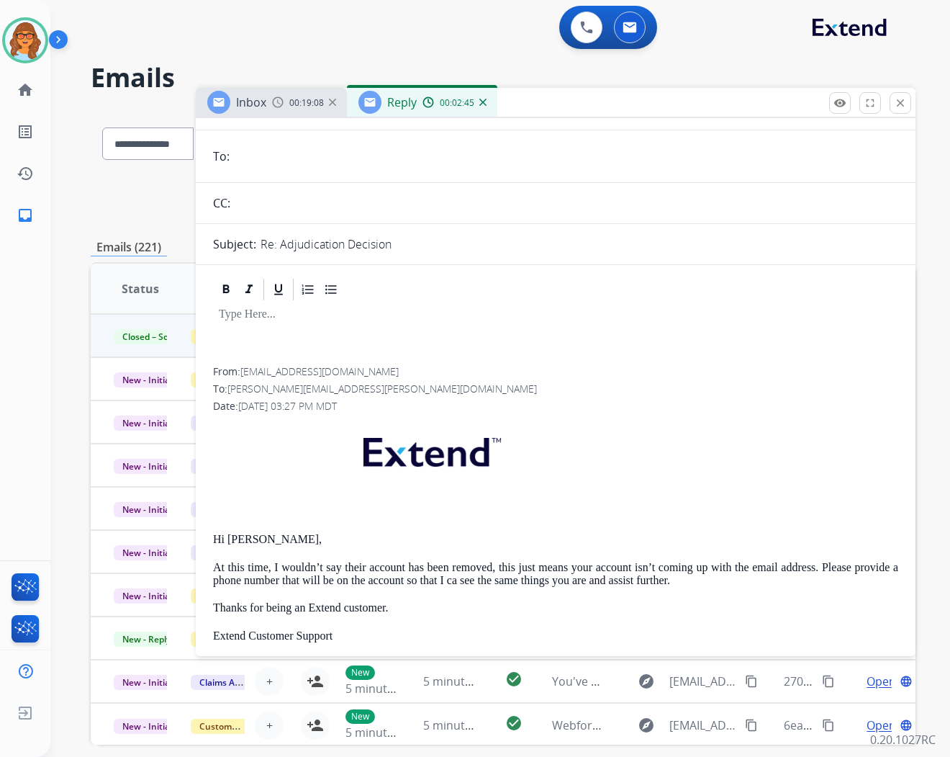
click at [466, 581] on p "At this time, I wouldn’t say their account has been removed, this just means yo…" at bounding box center [555, 574] width 685 height 27
click at [680, 581] on p "At this time, I wouldn’t say their account has been removed, this just means yo…" at bounding box center [555, 574] width 685 height 27
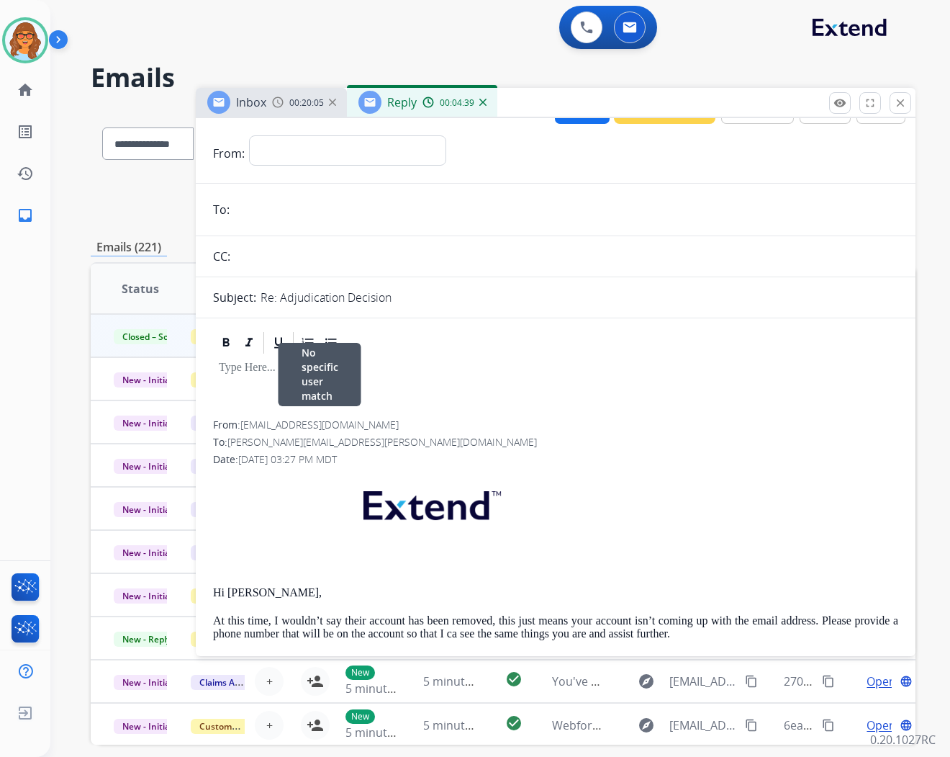
scroll to position [0, 0]
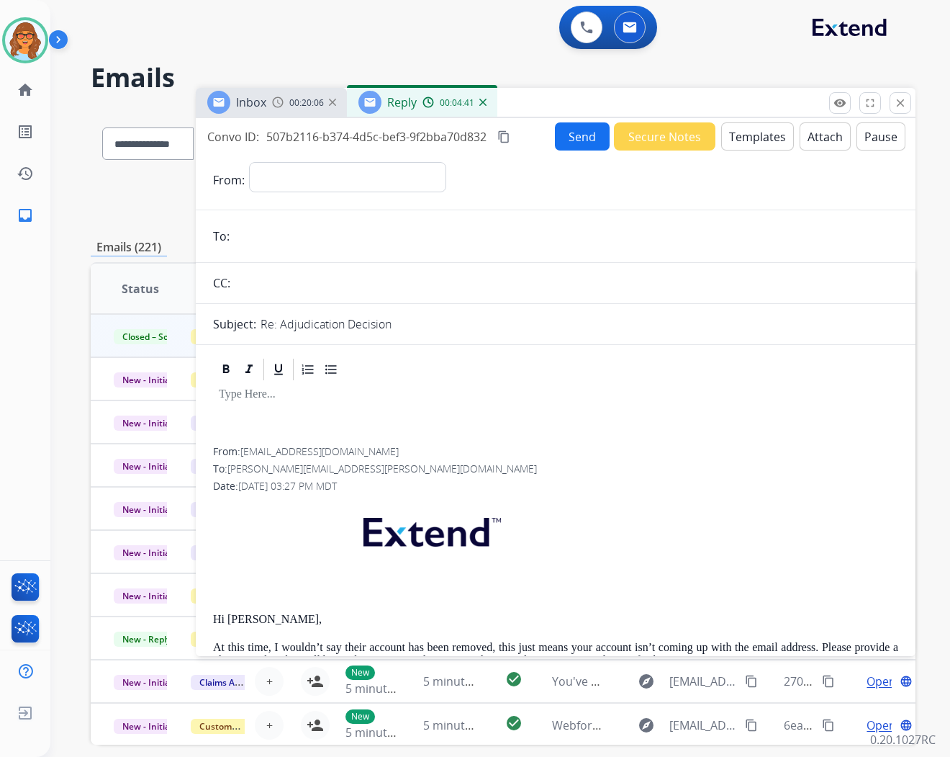
click at [261, 238] on input "email" at bounding box center [566, 236] width 664 height 29
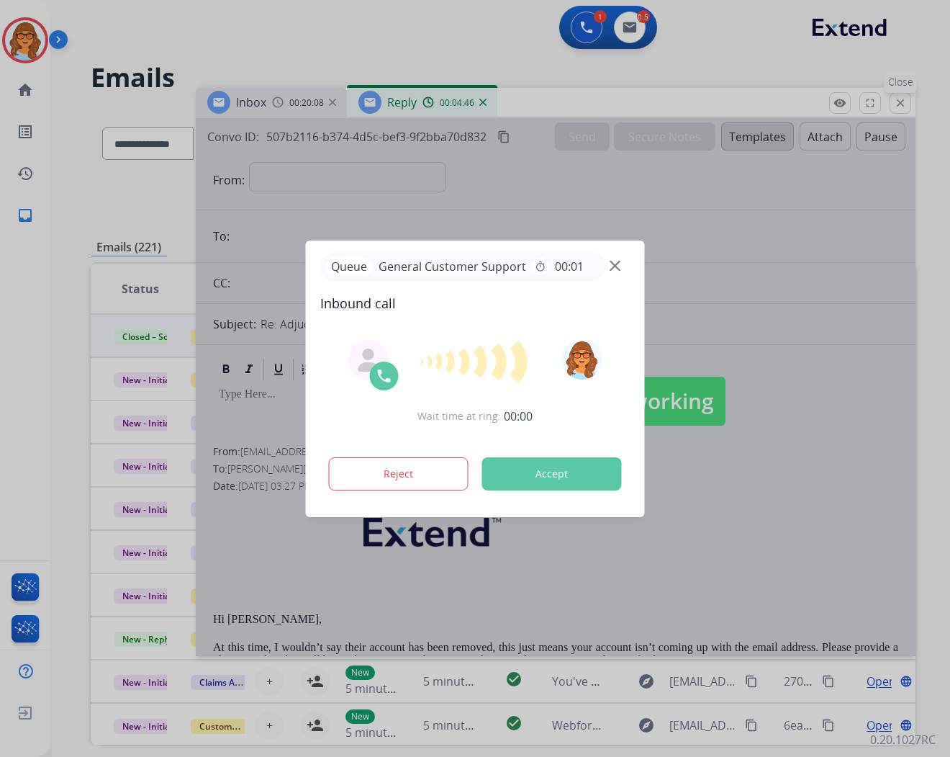
click at [900, 106] on div at bounding box center [475, 378] width 950 height 757
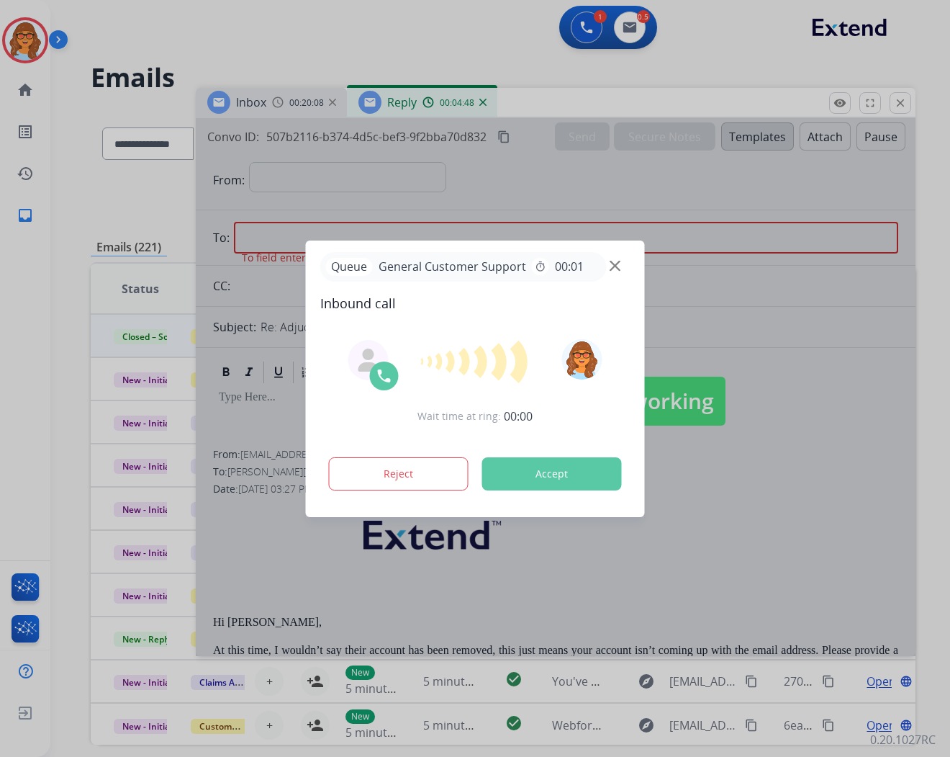
click at [900, 104] on div at bounding box center [475, 378] width 950 height 757
click at [836, 328] on div at bounding box center [475, 378] width 950 height 757
click at [624, 179] on div at bounding box center [475, 378] width 950 height 757
click at [904, 109] on div at bounding box center [475, 378] width 950 height 757
click at [915, 92] on div at bounding box center [475, 378] width 950 height 757
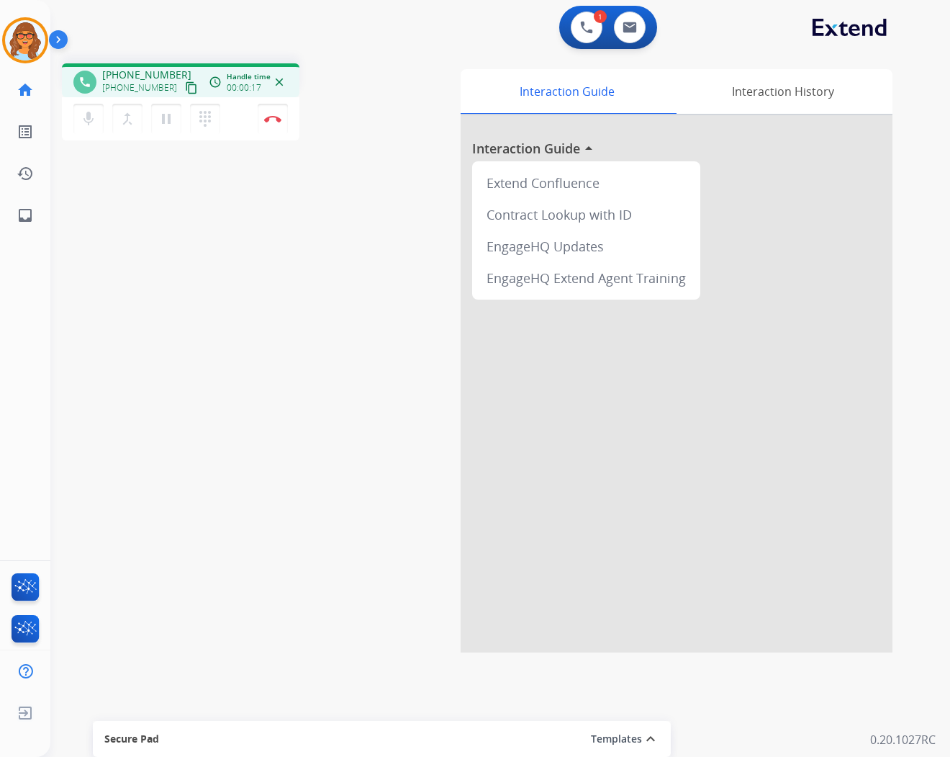
click at [185, 89] on mat-icon "content_copy" at bounding box center [191, 87] width 13 height 13
click at [272, 119] on img at bounding box center [272, 118] width 17 height 7
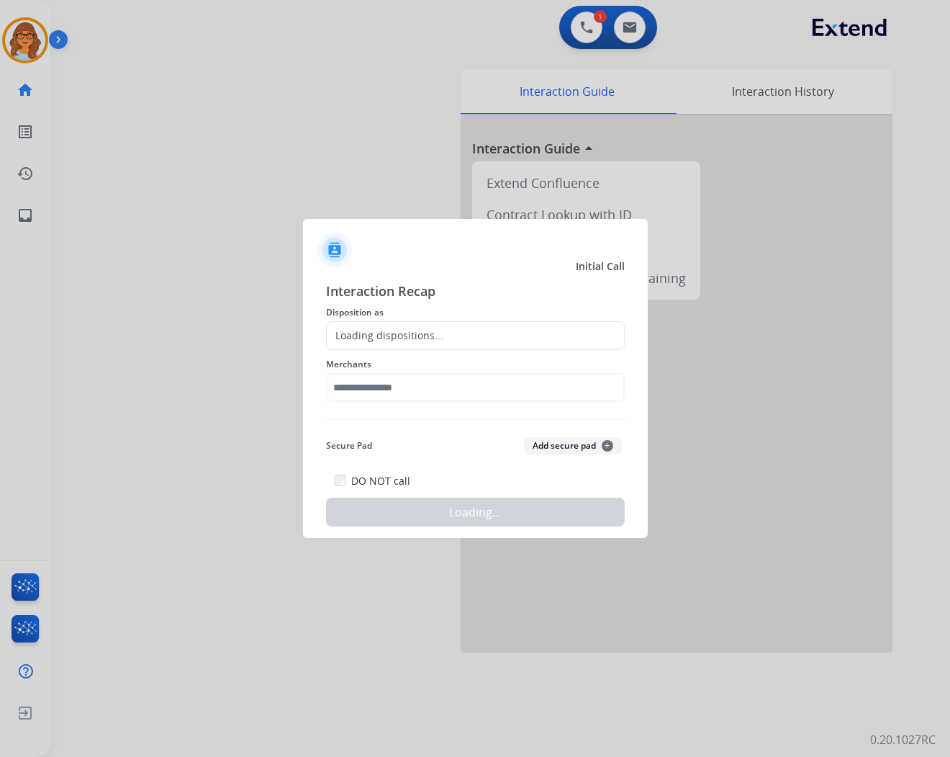
click at [449, 334] on div "Loading dispositions..." at bounding box center [475, 335] width 299 height 29
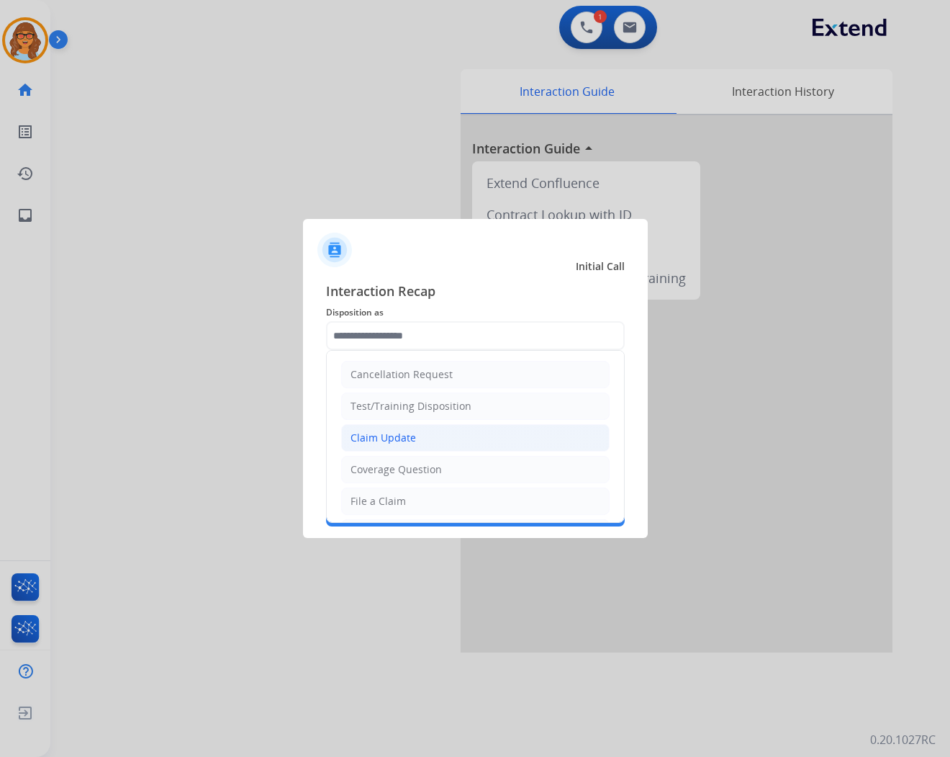
click at [443, 437] on li "Claim Update" at bounding box center [475, 437] width 269 height 27
type input "**********"
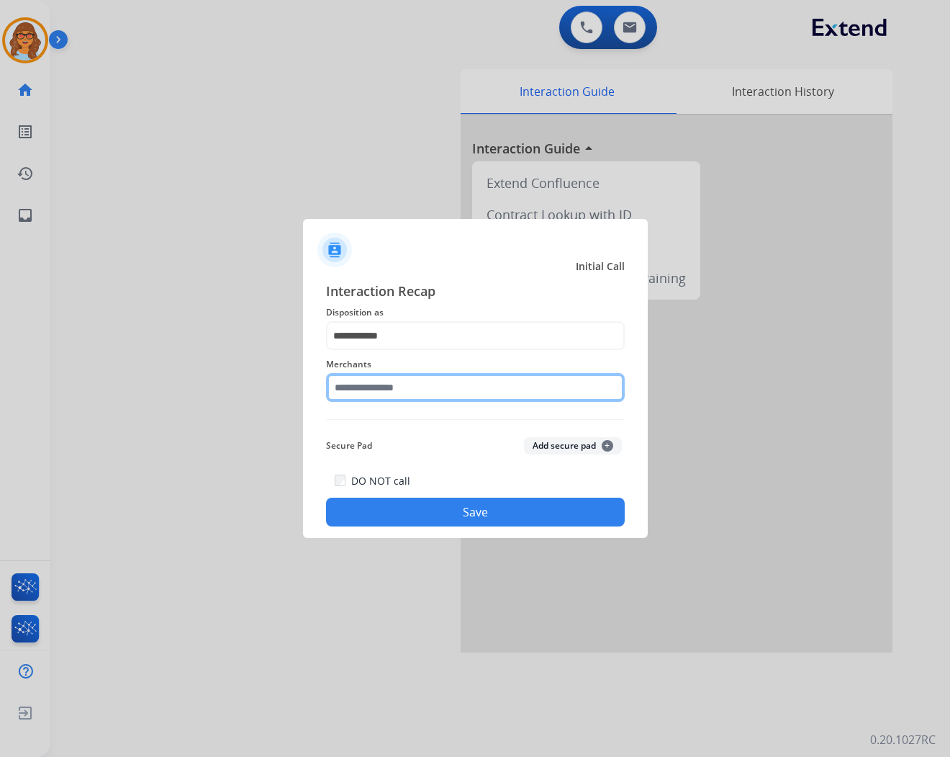
click at [419, 384] on input "text" at bounding box center [475, 387] width 299 height 29
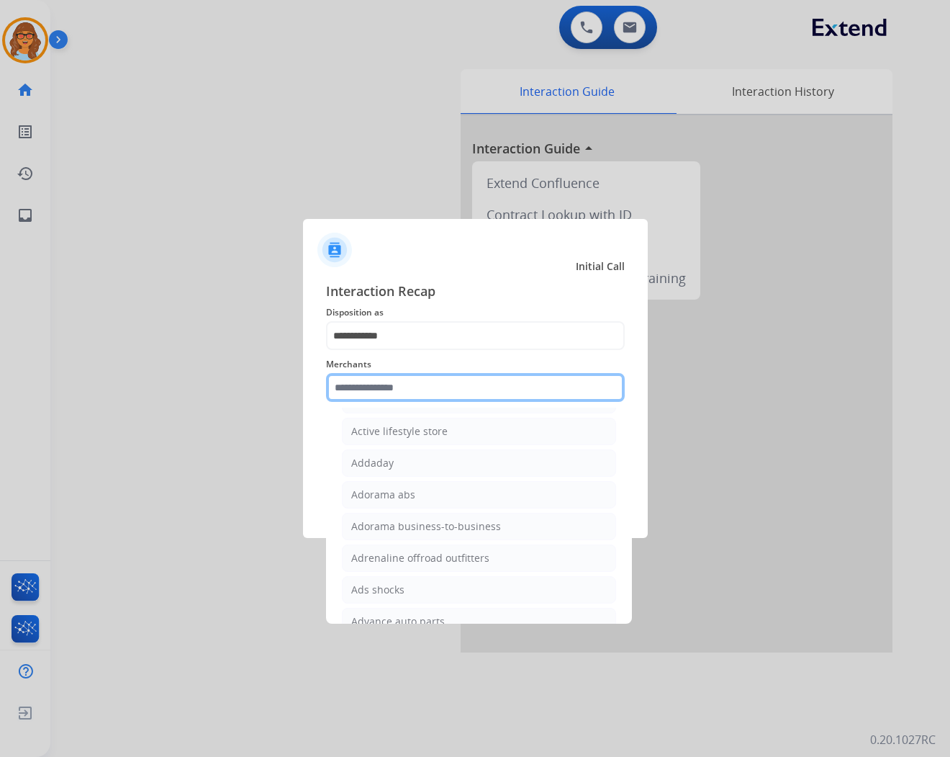
scroll to position [400, 0]
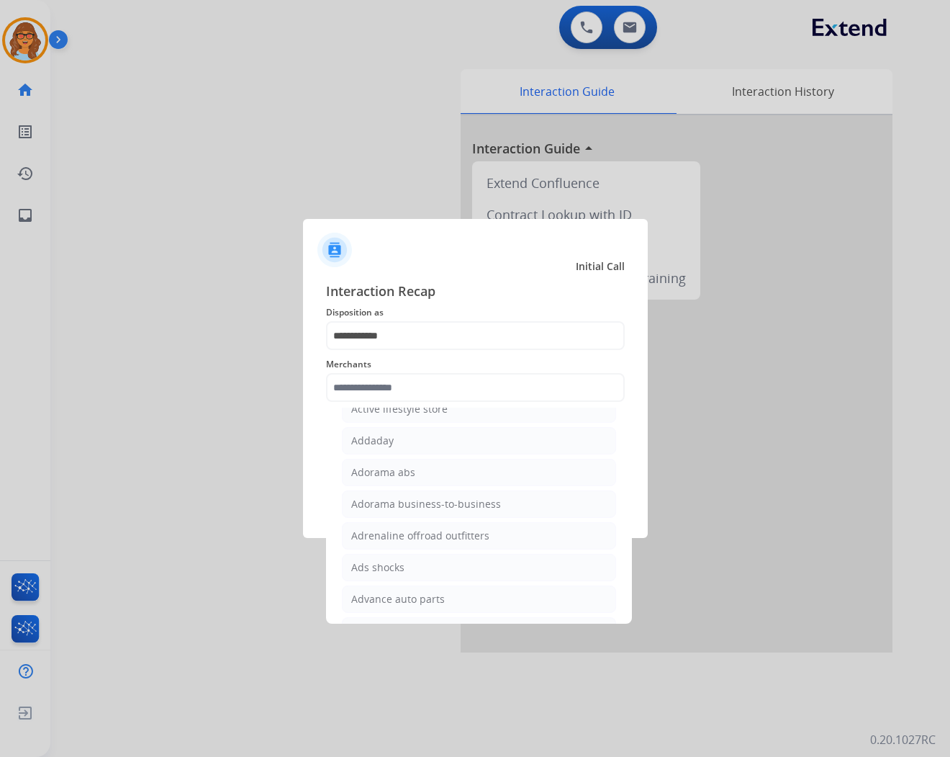
click at [405, 472] on div "Adorama abs" at bounding box center [383, 472] width 64 height 14
type input "**********"
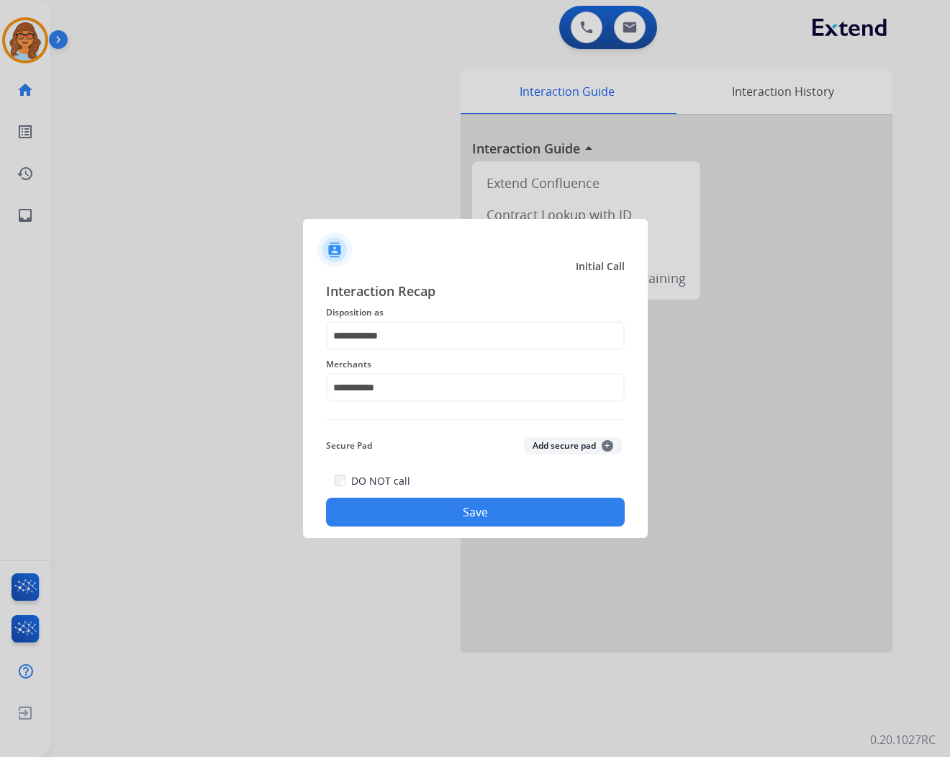
click at [500, 517] on button "Save" at bounding box center [475, 511] width 299 height 29
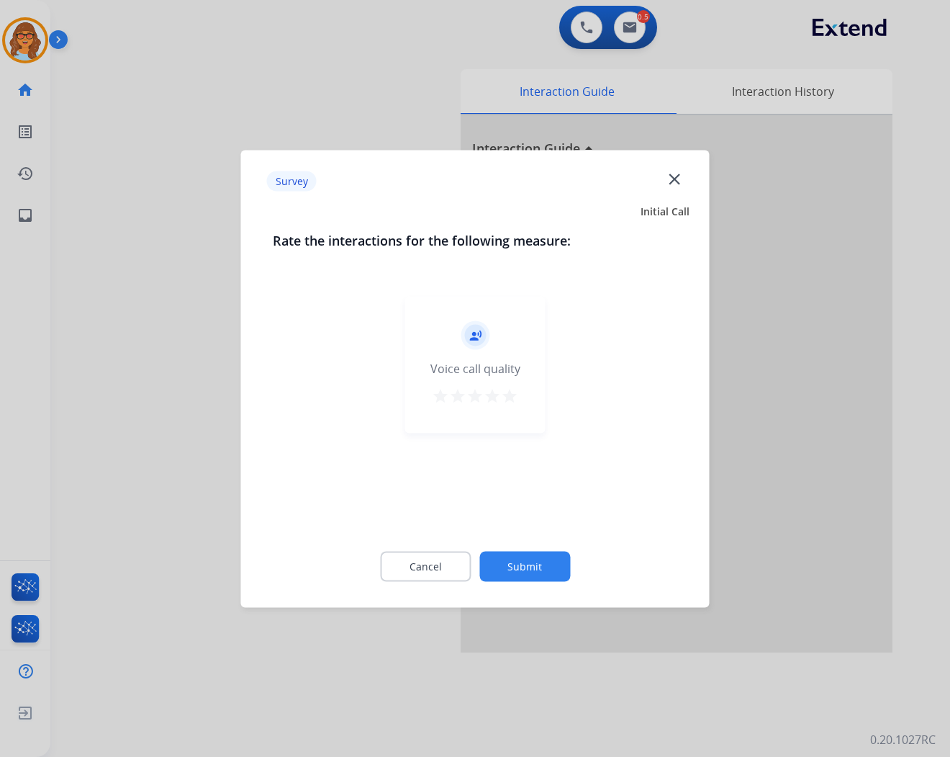
click at [509, 390] on mat-icon "star" at bounding box center [509, 395] width 17 height 17
click at [533, 564] on button "Submit" at bounding box center [524, 566] width 91 height 30
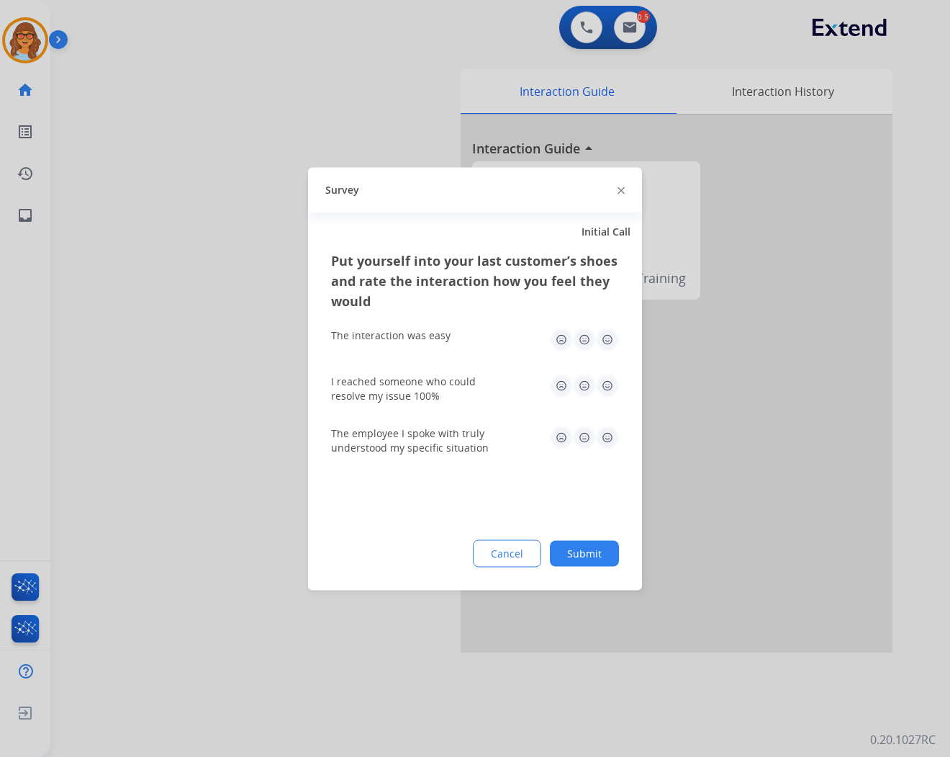
click at [612, 335] on img at bounding box center [607, 339] width 23 height 23
click at [602, 394] on img at bounding box center [607, 385] width 23 height 23
click at [613, 434] on img at bounding box center [607, 436] width 23 height 23
click at [603, 554] on button "Submit" at bounding box center [584, 553] width 69 height 26
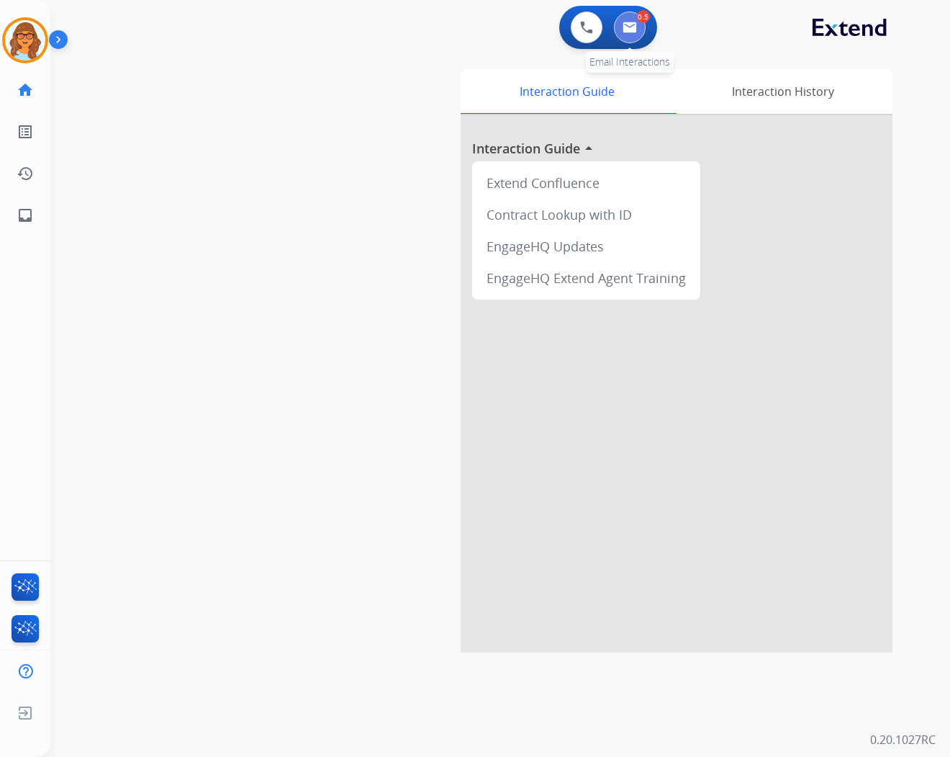
click at [636, 27] on button at bounding box center [630, 28] width 32 height 32
select select "**********"
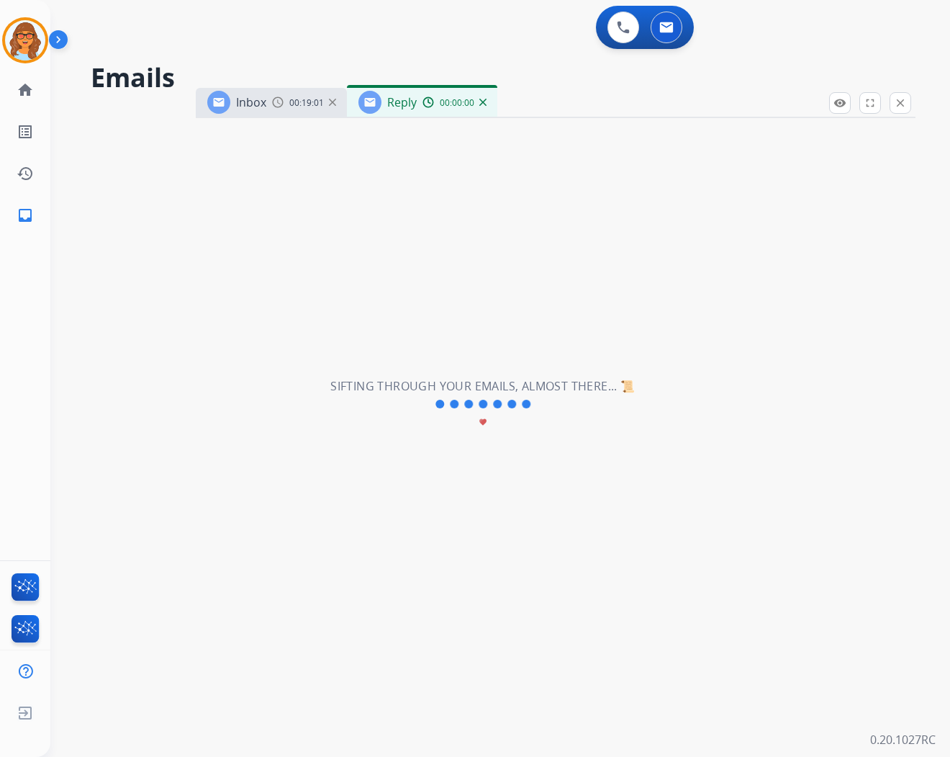
select select "**********"
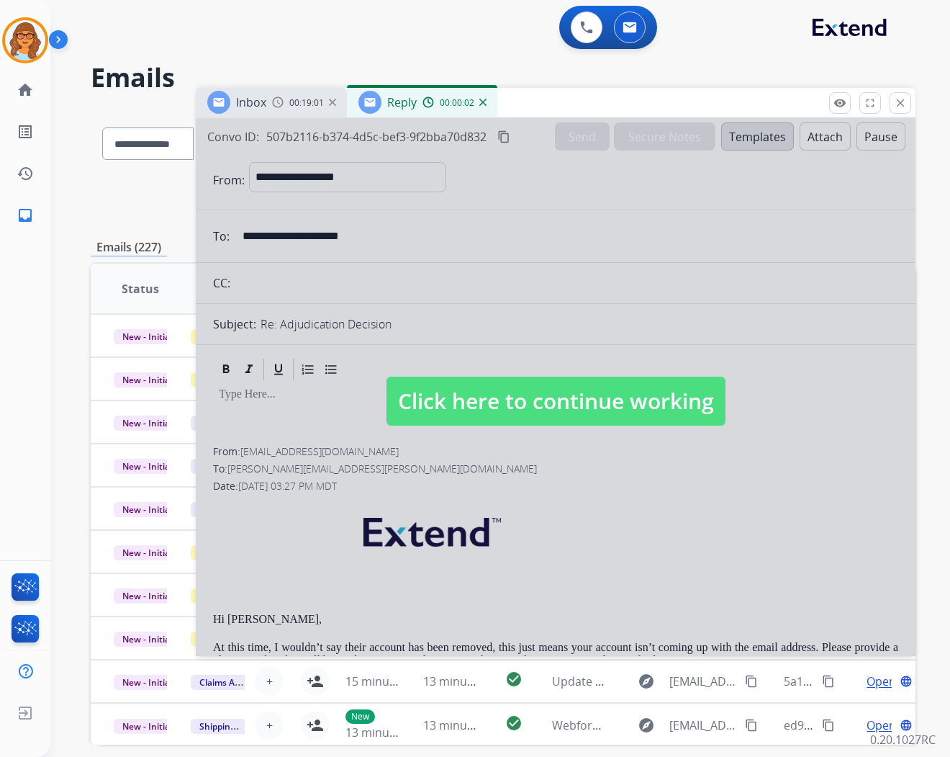
click at [477, 401] on span "Click here to continue working" at bounding box center [556, 400] width 339 height 49
select select
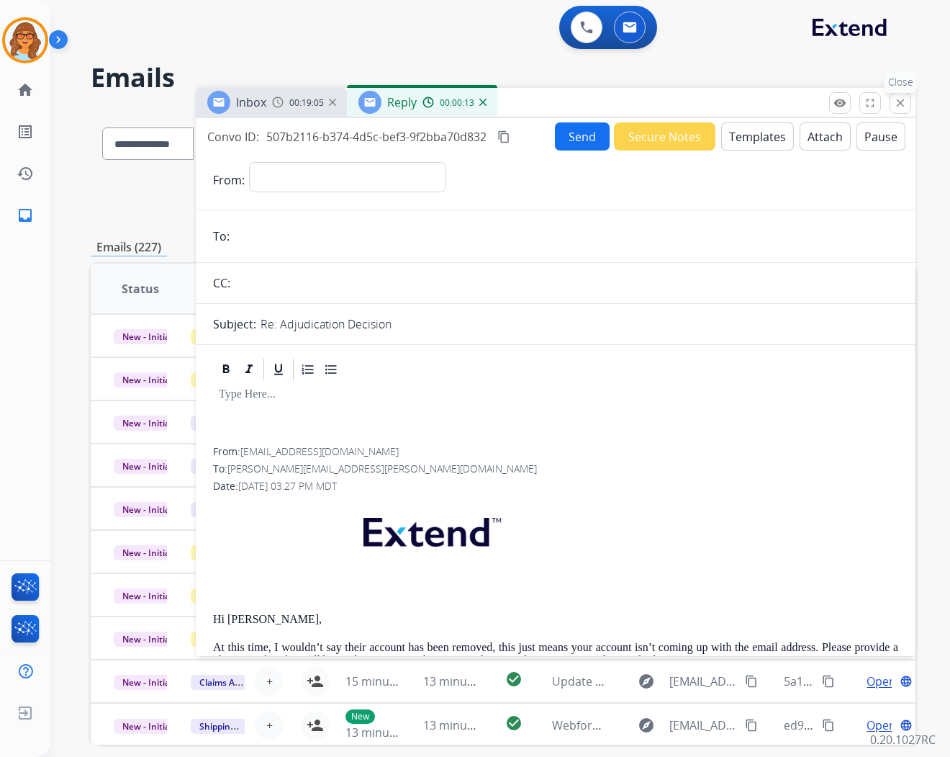
click at [896, 111] on button "close Close" at bounding box center [901, 103] width 22 height 22
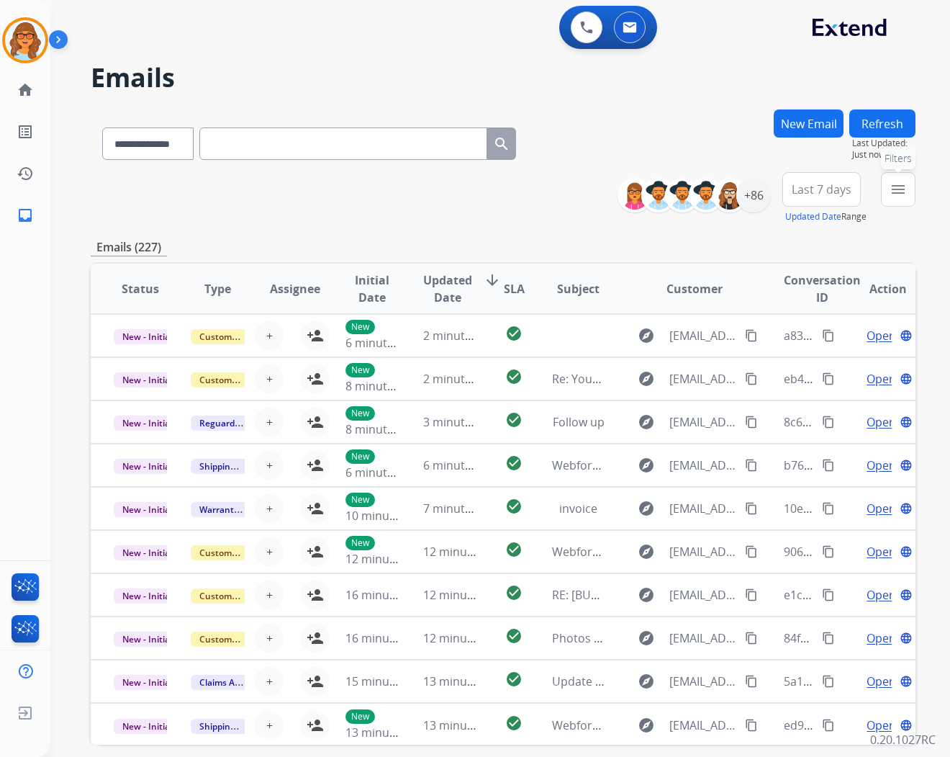
click at [905, 190] on mat-icon "menu" at bounding box center [898, 189] width 17 height 17
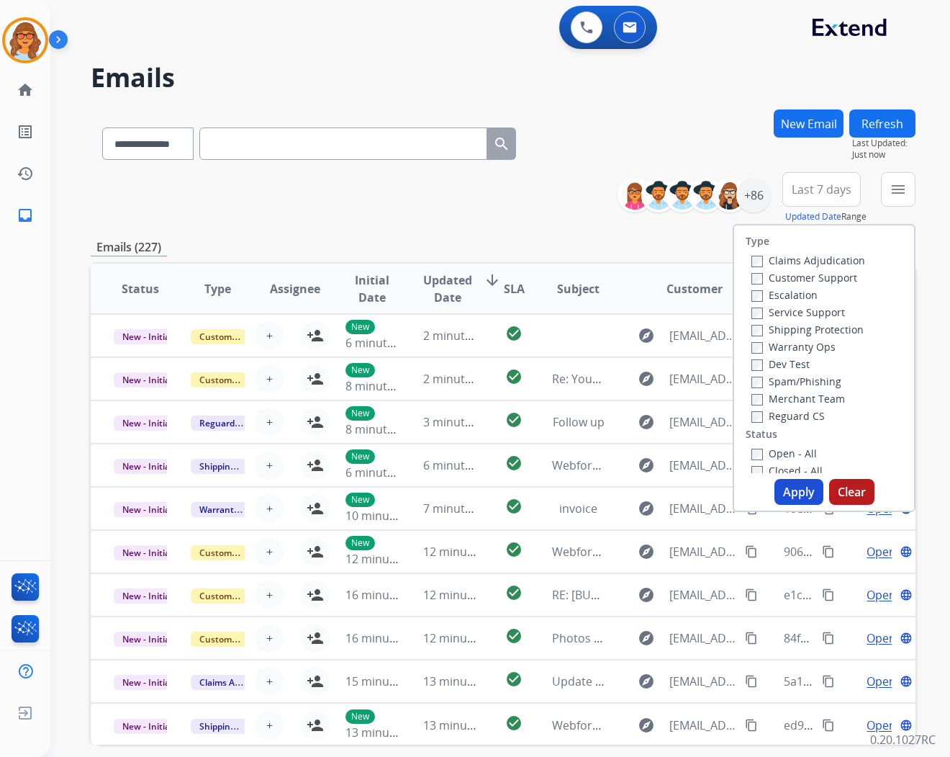
click at [838, 276] on label "Customer Support" at bounding box center [805, 278] width 106 height 14
click at [818, 344] on label "Warranty Ops" at bounding box center [794, 347] width 84 height 14
click at [816, 412] on label "Reguard CS" at bounding box center [788, 416] width 73 height 14
click at [802, 454] on label "Open - All" at bounding box center [785, 453] width 66 height 14
click at [800, 492] on button "Apply" at bounding box center [799, 492] width 49 height 26
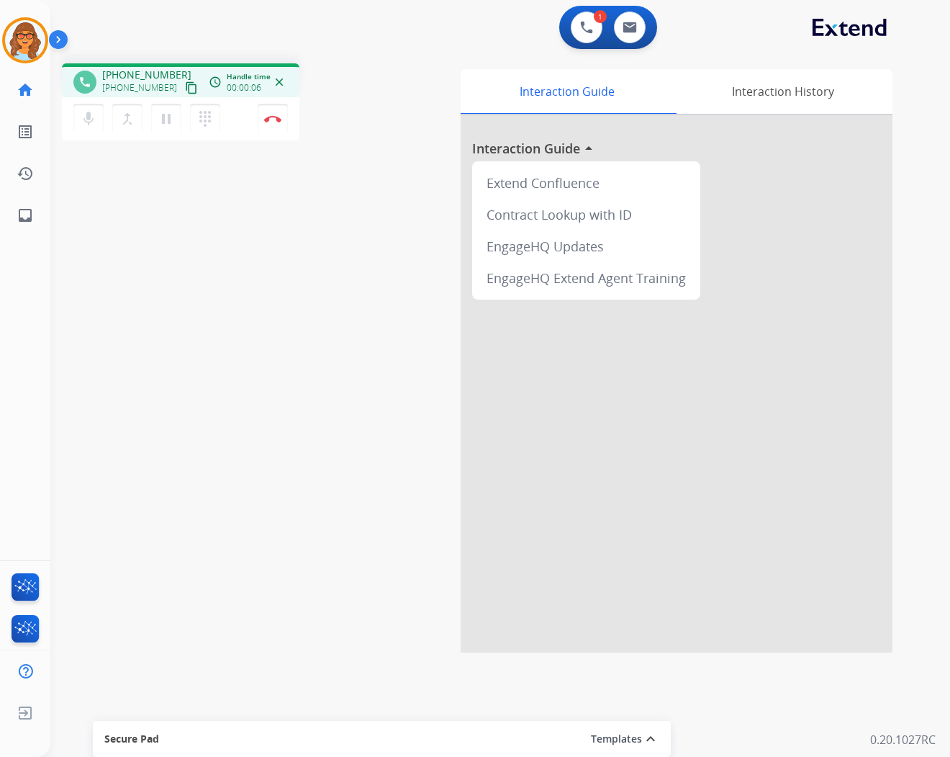
click at [185, 88] on mat-icon "content_copy" at bounding box center [191, 87] width 13 height 13
click at [271, 123] on button "Disconnect" at bounding box center [273, 119] width 30 height 30
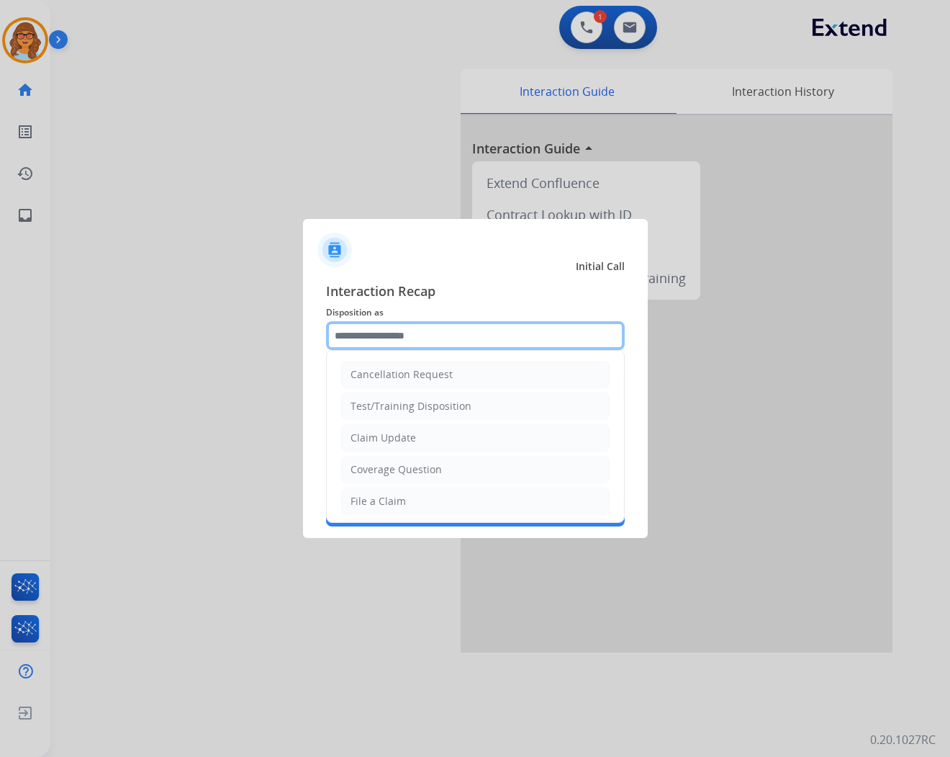
click at [441, 334] on input "text" at bounding box center [475, 335] width 299 height 29
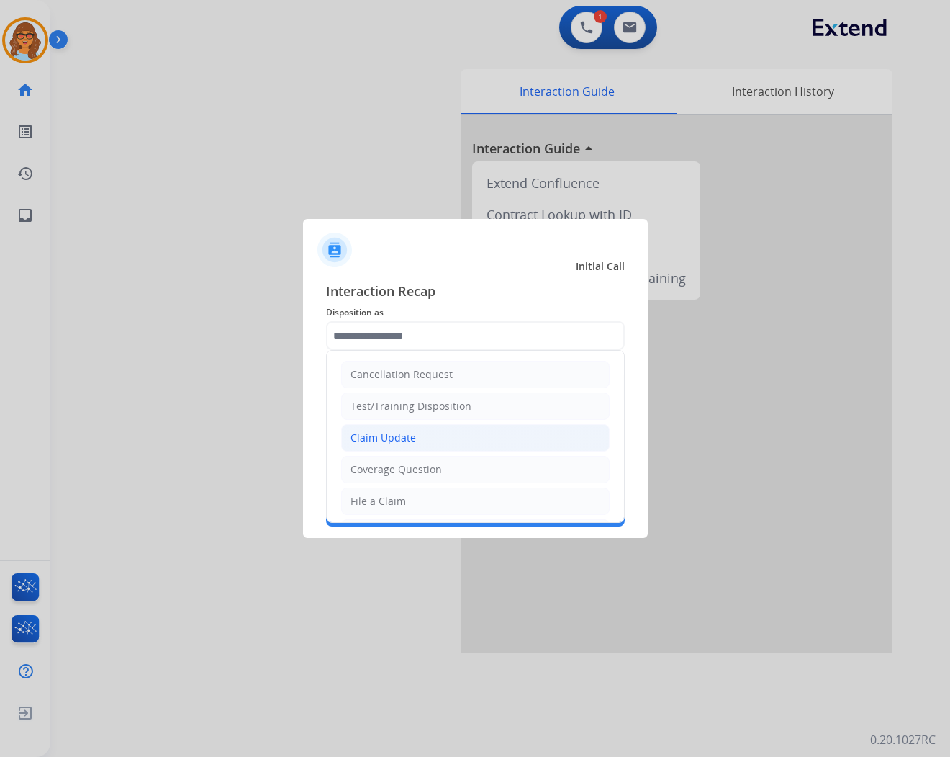
click at [420, 446] on li "Claim Update" at bounding box center [475, 437] width 269 height 27
type input "**********"
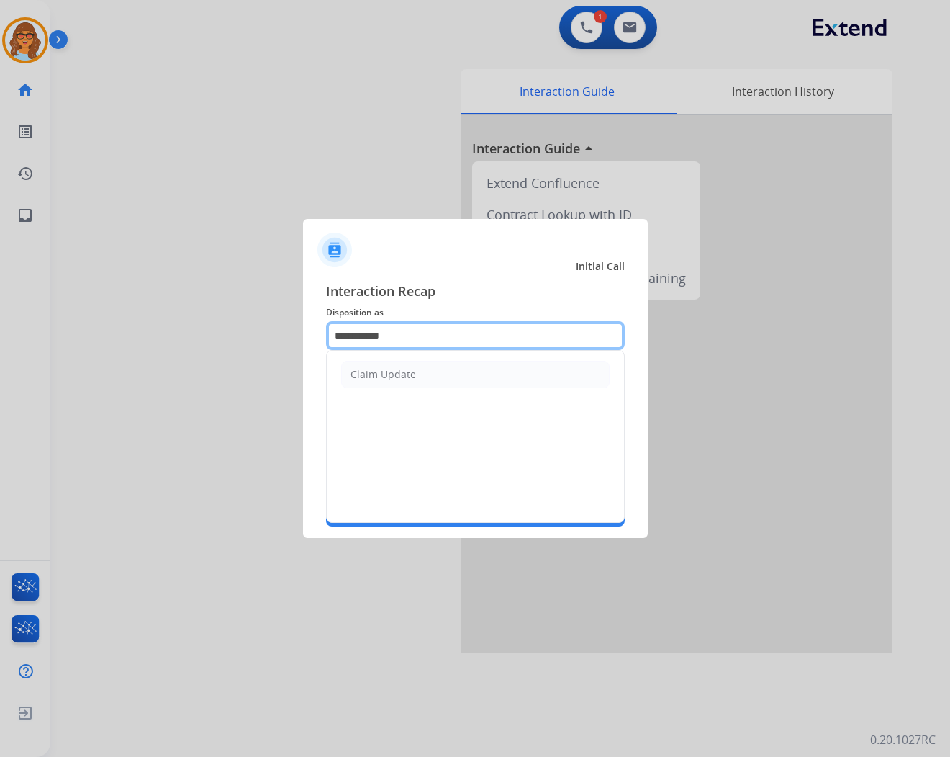
drag, startPoint x: 400, startPoint y: 339, endPoint x: 284, endPoint y: 328, distance: 116.4
click at [0, 328] on app-contact-recap-modal "**********" at bounding box center [0, 378] width 0 height 757
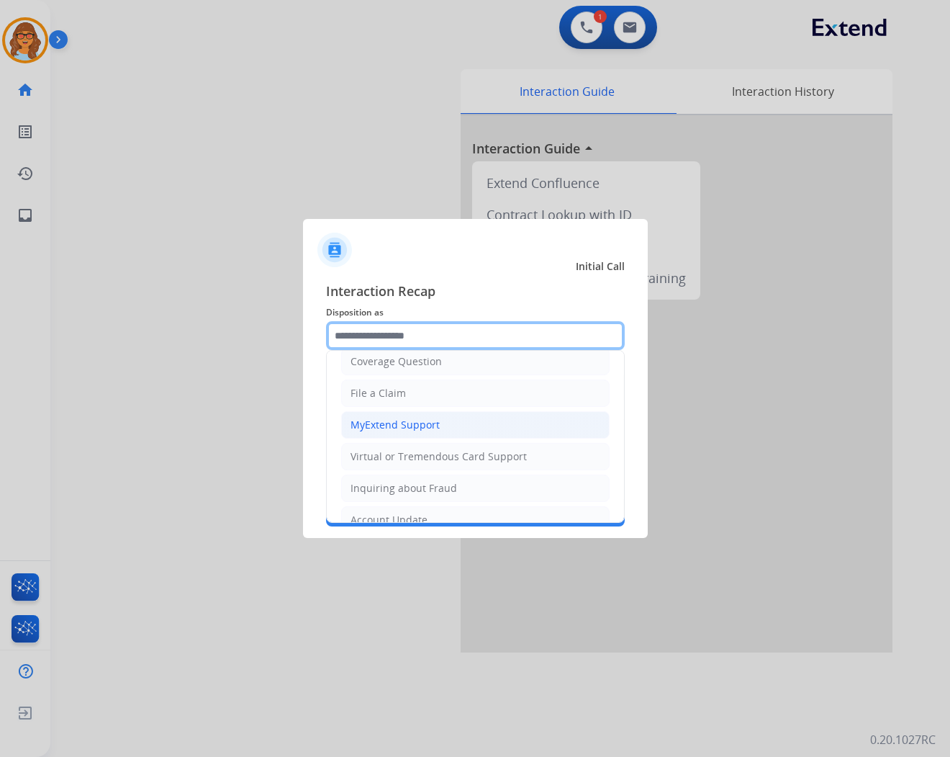
scroll to position [80, 0]
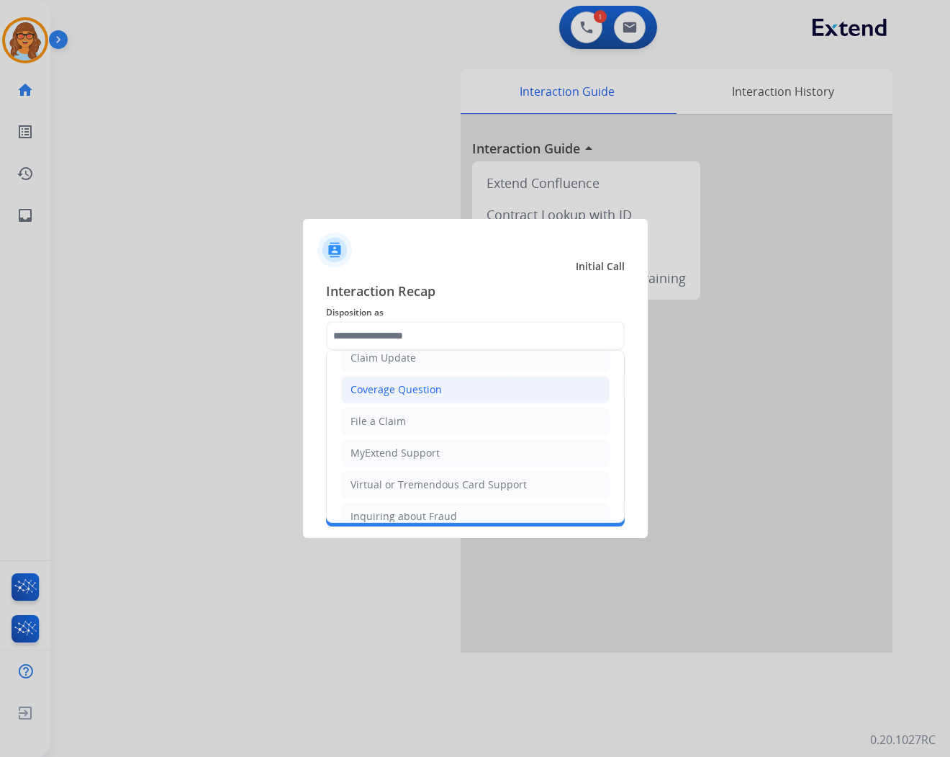
click at [444, 386] on li "Coverage Question" at bounding box center [475, 389] width 269 height 27
type input "**********"
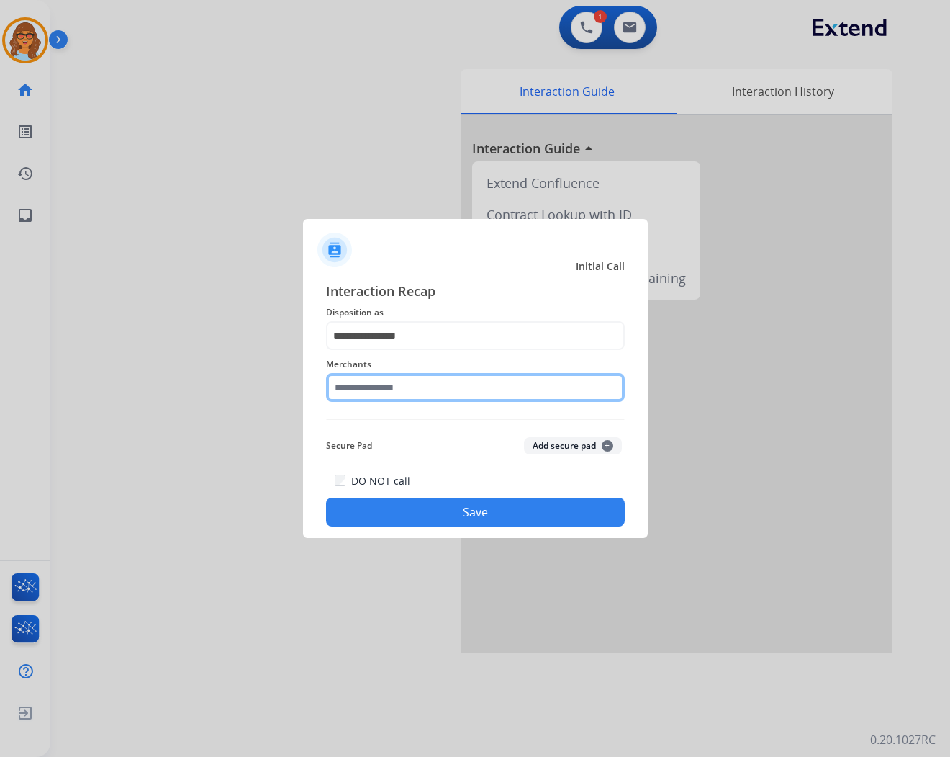
click at [411, 387] on input "text" at bounding box center [475, 387] width 299 height 29
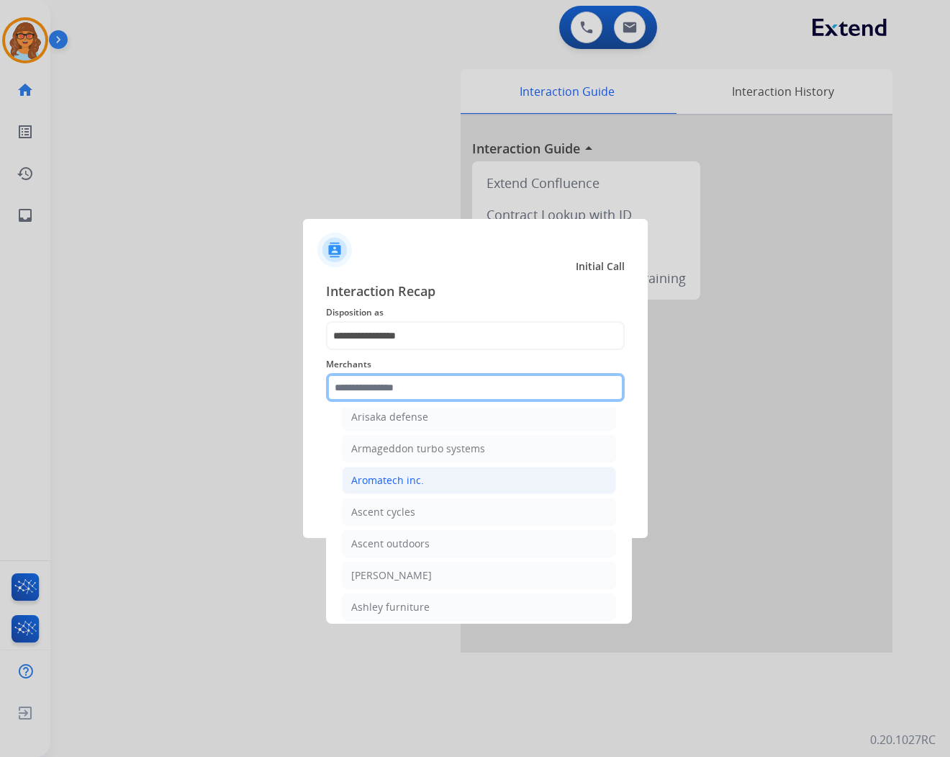
scroll to position [1999, 0]
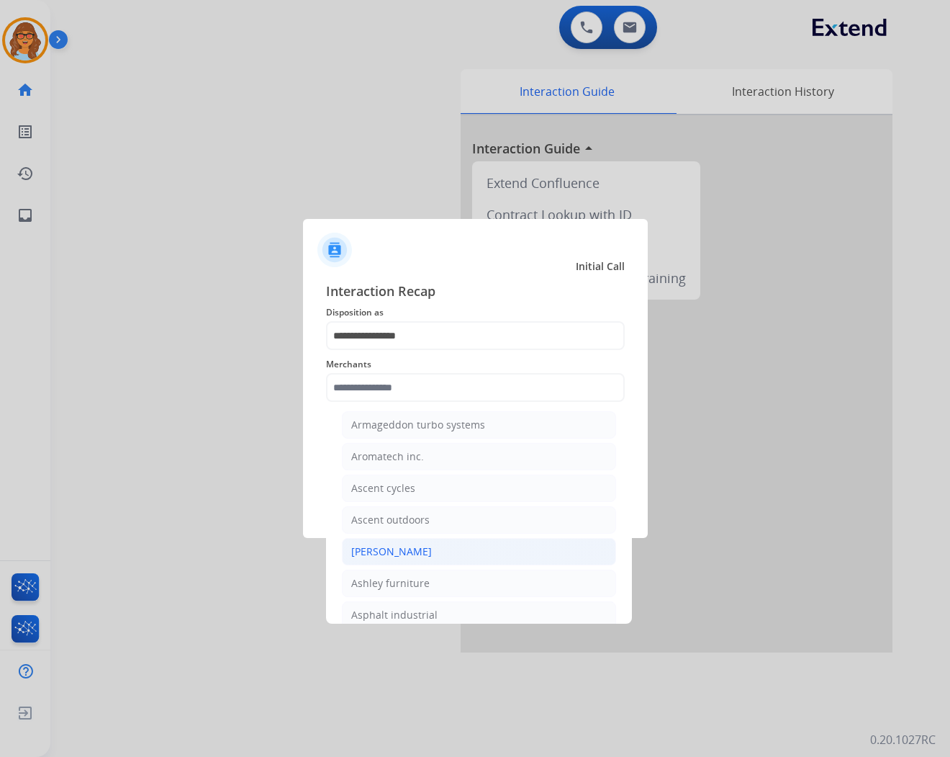
click at [402, 550] on li "[PERSON_NAME]" at bounding box center [479, 551] width 274 height 27
type input "**********"
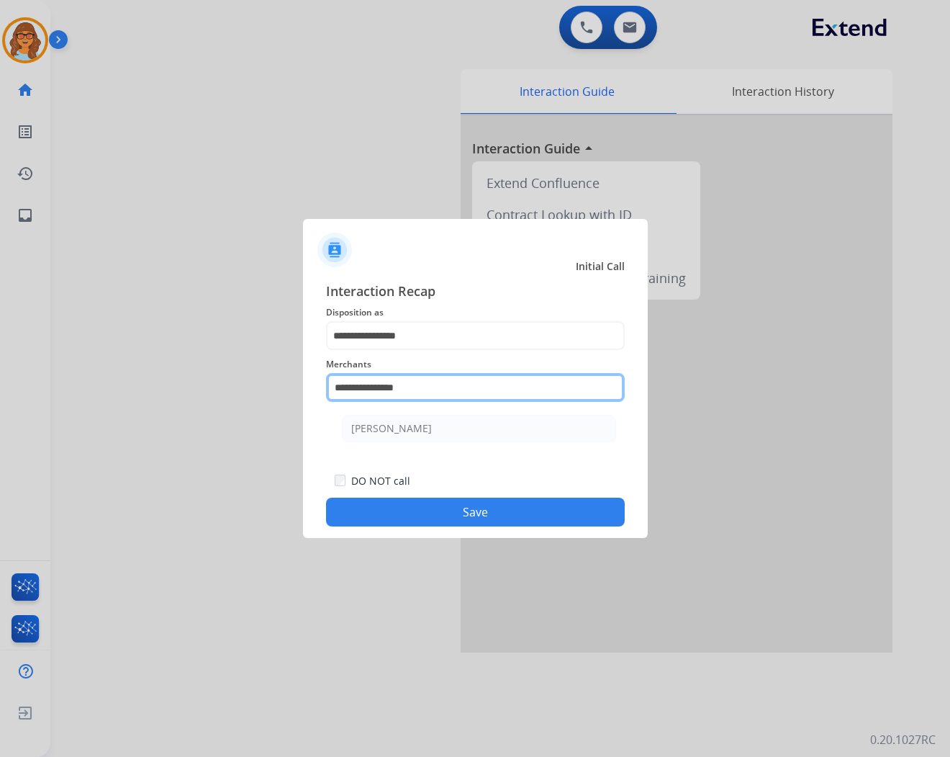
drag, startPoint x: 434, startPoint y: 376, endPoint x: 253, endPoint y: 376, distance: 180.7
click at [0, 376] on app-contact-recap-modal "**********" at bounding box center [0, 378] width 0 height 757
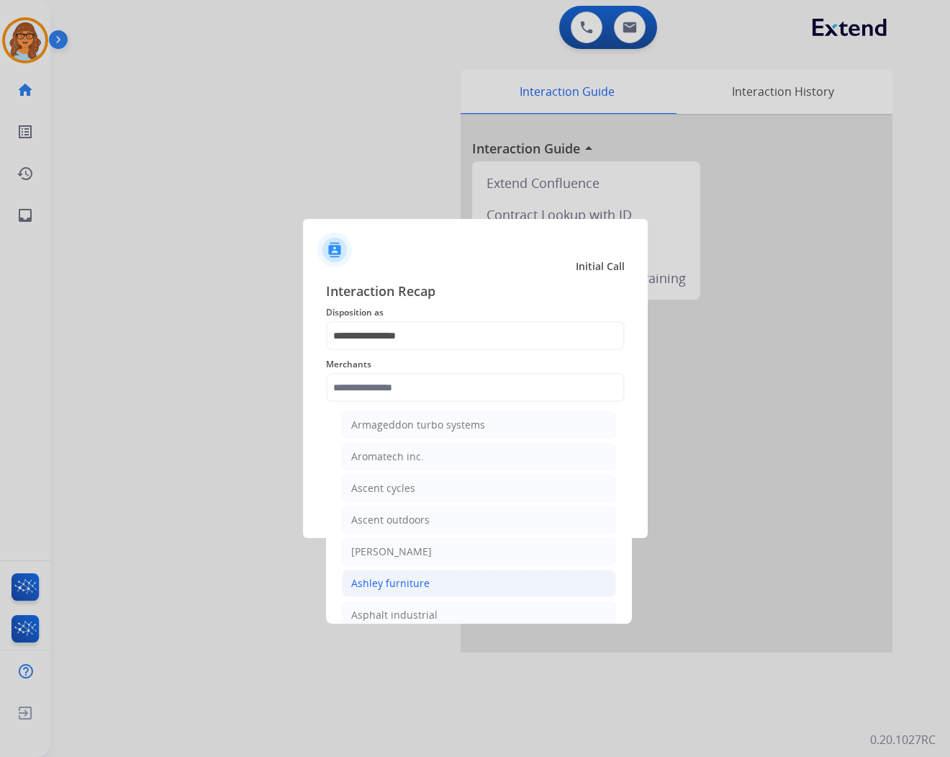
click at [415, 590] on div "Ashley furniture" at bounding box center [390, 583] width 78 height 14
type input "**********"
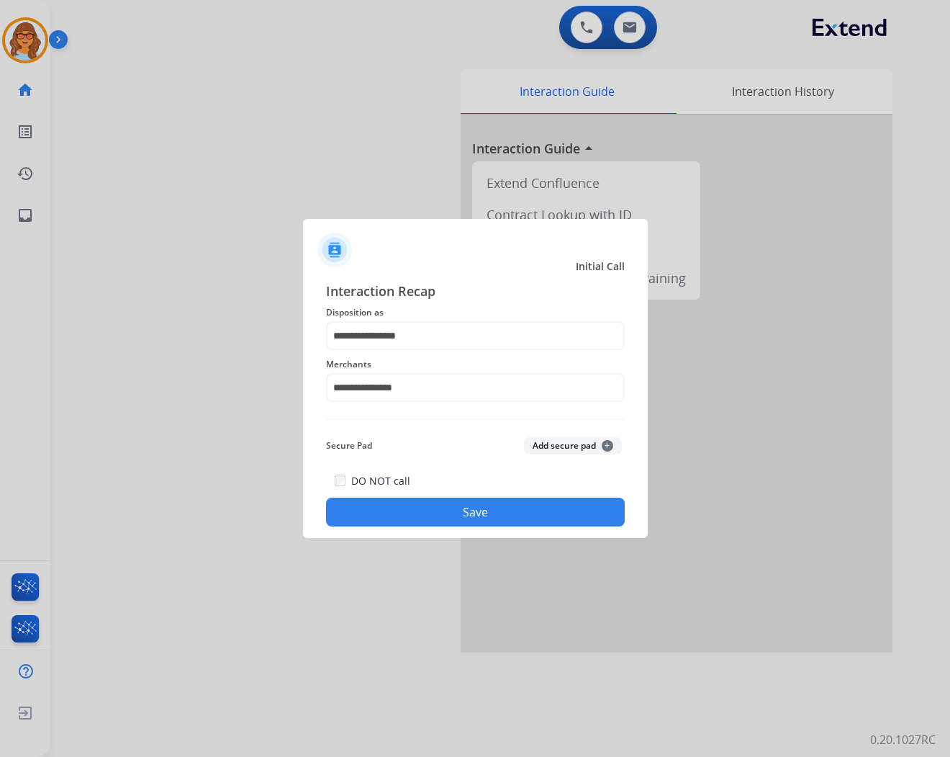
click at [477, 514] on button "Save" at bounding box center [475, 511] width 299 height 29
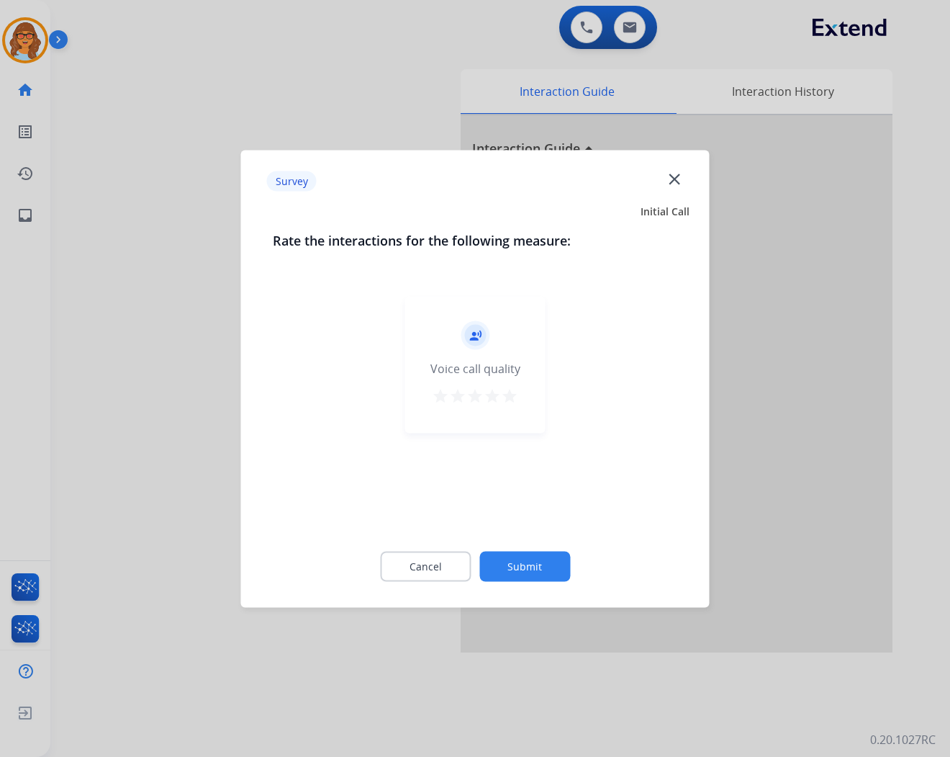
click at [555, 558] on button "Submit" at bounding box center [524, 566] width 91 height 30
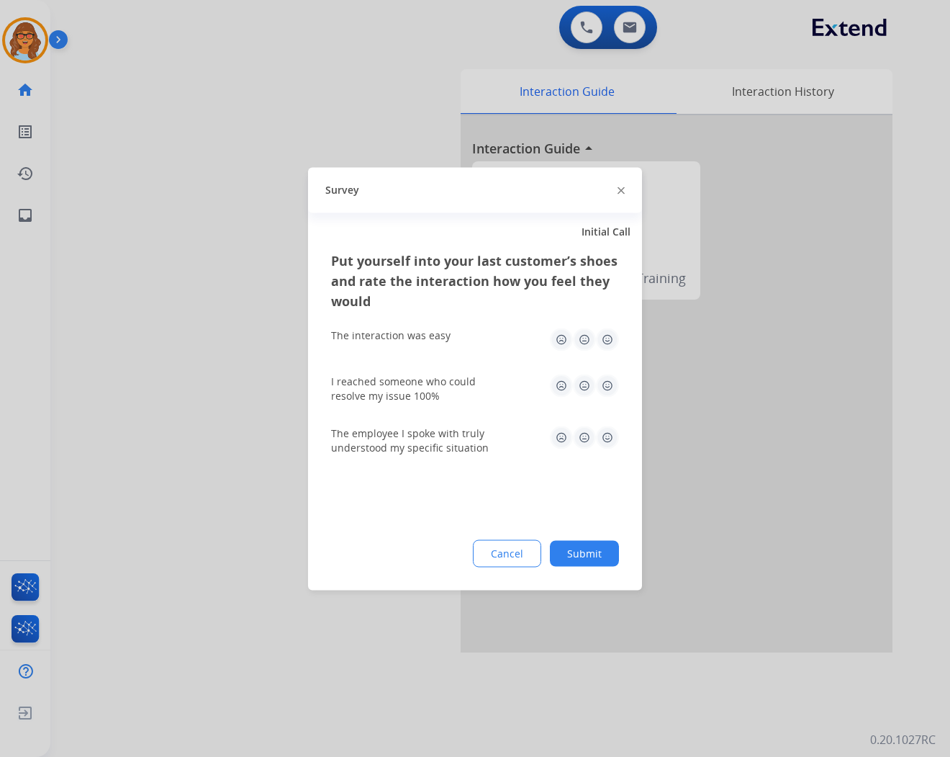
click at [574, 549] on button "Submit" at bounding box center [584, 553] width 69 height 26
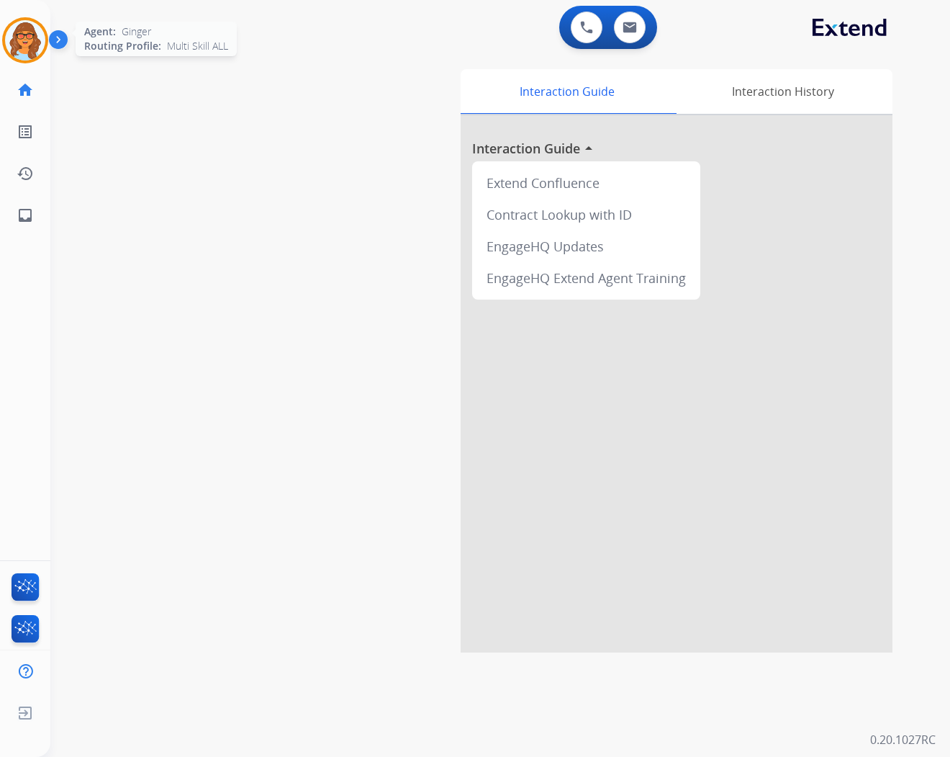
click at [30, 42] on img at bounding box center [25, 40] width 40 height 40
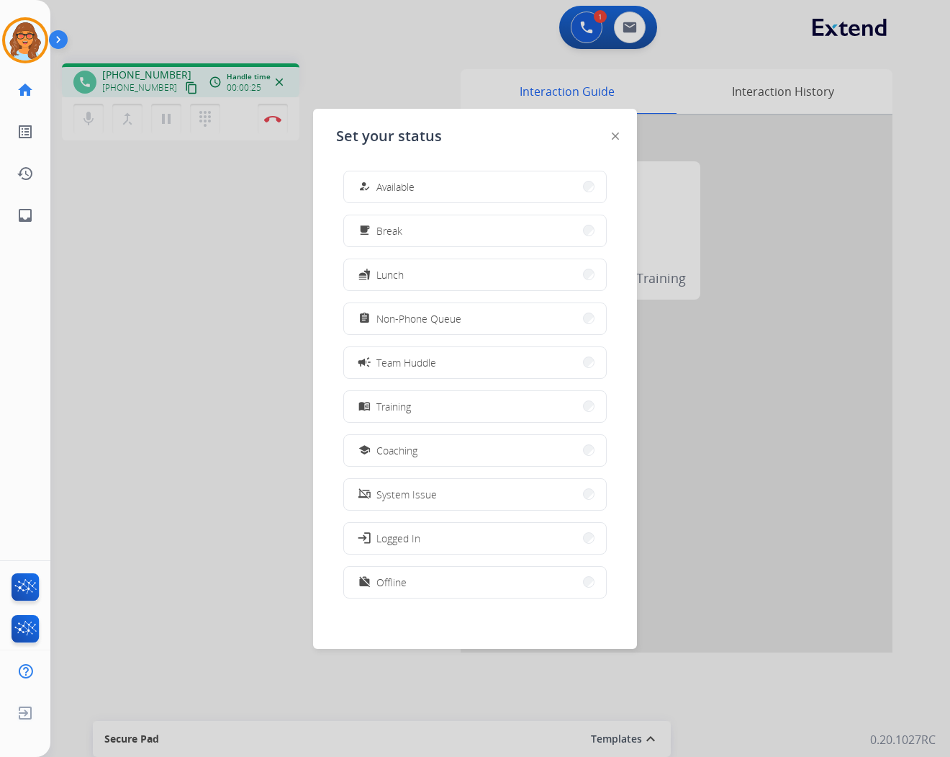
drag, startPoint x: 173, startPoint y: 81, endPoint x: 187, endPoint y: 94, distance: 19.4
click at [173, 81] on div at bounding box center [475, 378] width 950 height 757
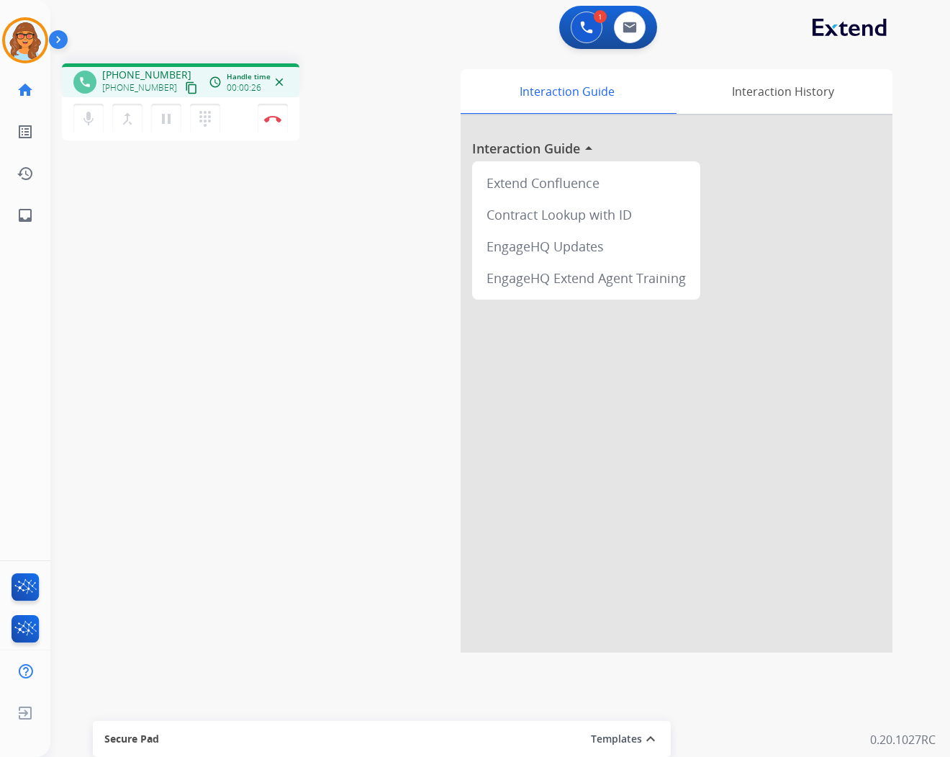
click at [185, 85] on mat-icon "content_copy" at bounding box center [191, 87] width 13 height 13
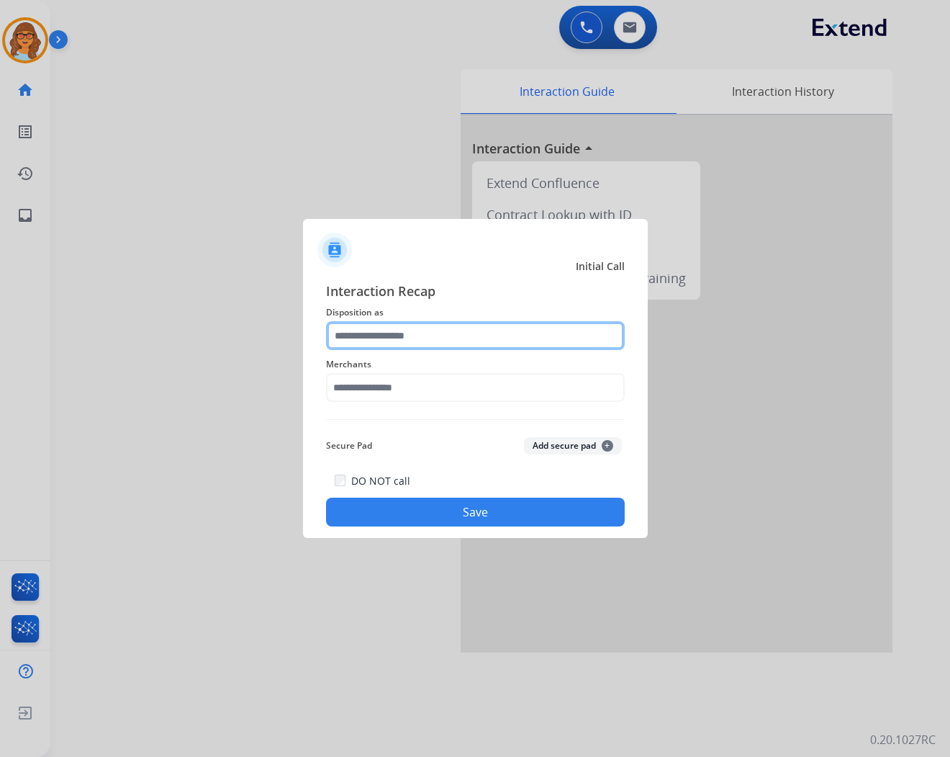
click at [430, 349] on div at bounding box center [475, 335] width 299 height 29
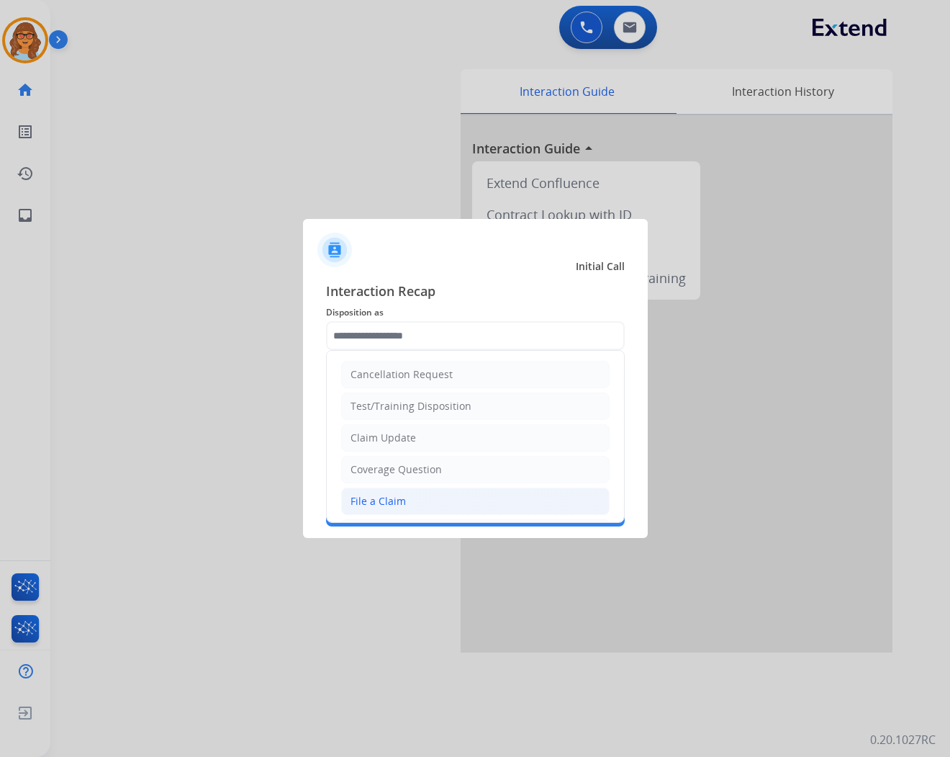
click at [415, 500] on li "File a Claim" at bounding box center [475, 500] width 269 height 27
type input "**********"
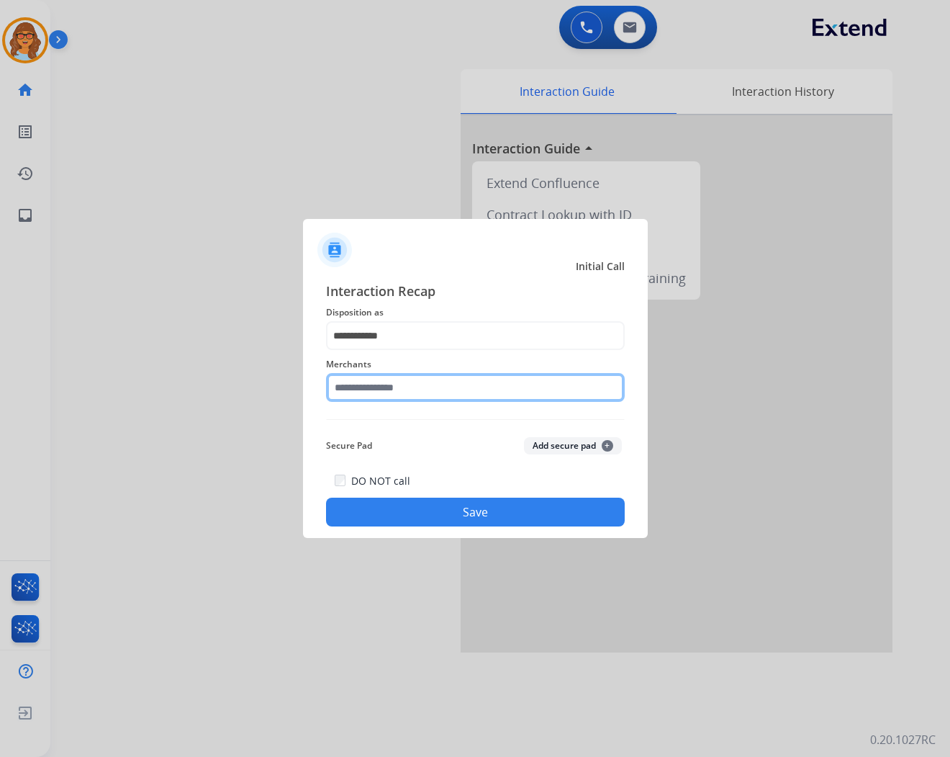
click at [440, 379] on input "text" at bounding box center [475, 387] width 299 height 29
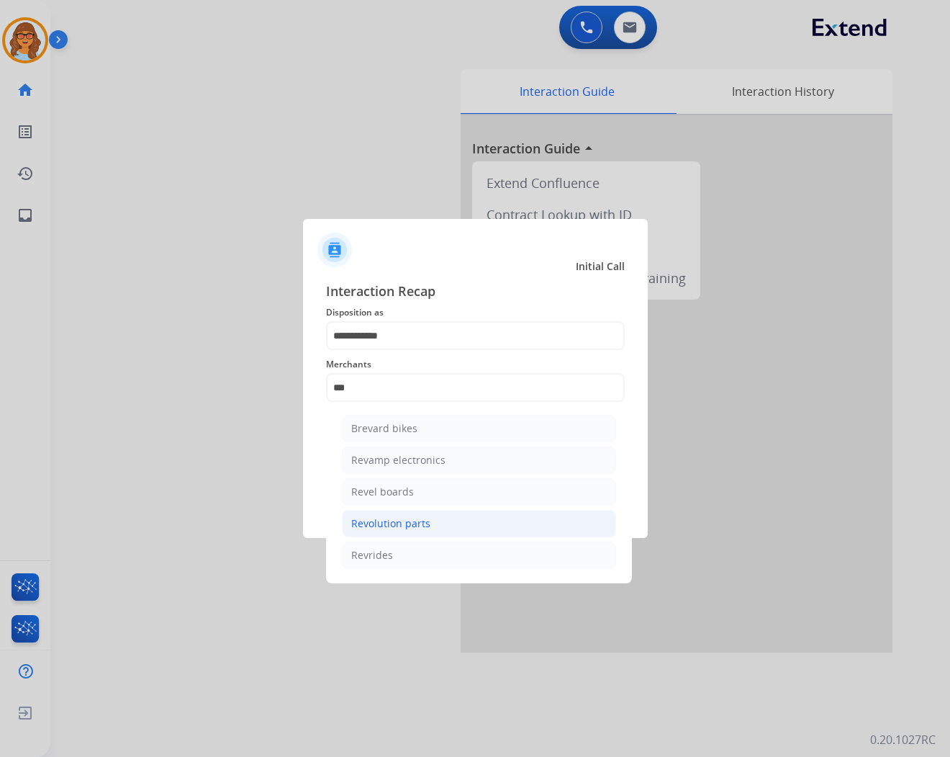
click at [400, 529] on div "Revolution parts" at bounding box center [390, 523] width 79 height 14
type input "**********"
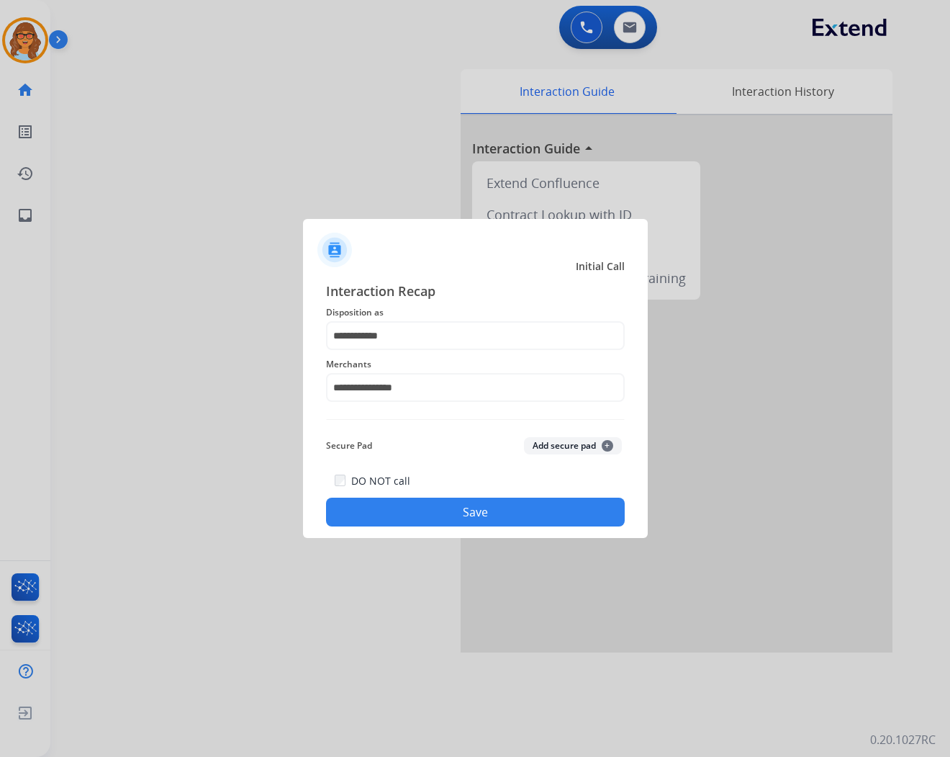
click at [475, 501] on button "Save" at bounding box center [475, 511] width 299 height 29
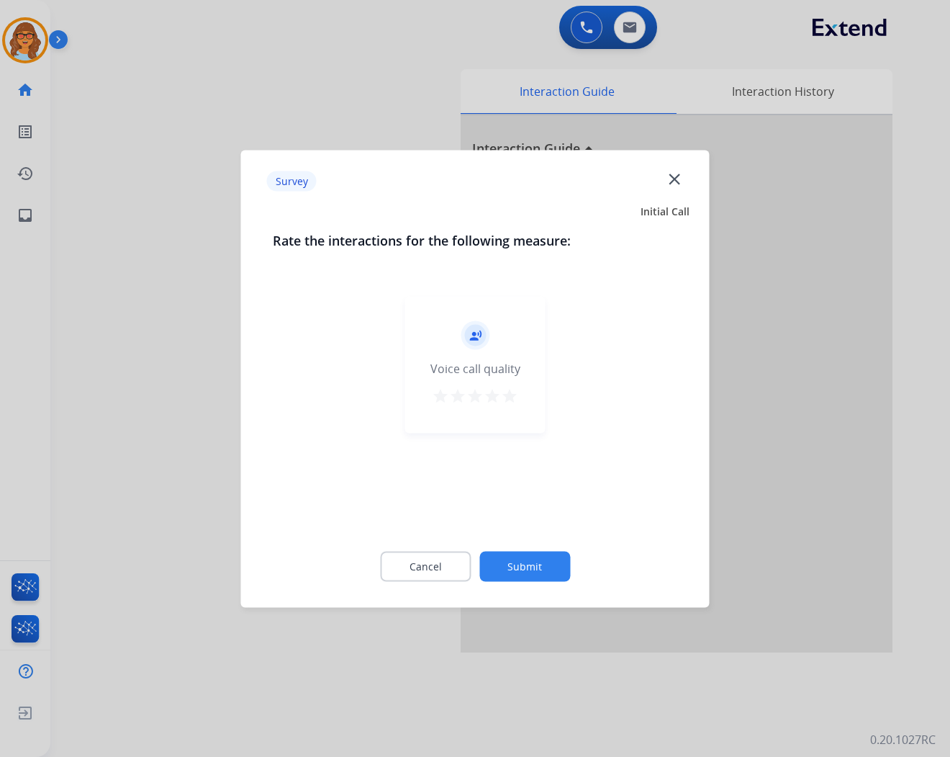
drag, startPoint x: 510, startPoint y: 394, endPoint x: 505, endPoint y: 479, distance: 85.1
click at [508, 399] on mat-icon "star" at bounding box center [509, 395] width 17 height 17
click at [516, 561] on button "Submit" at bounding box center [524, 566] width 91 height 30
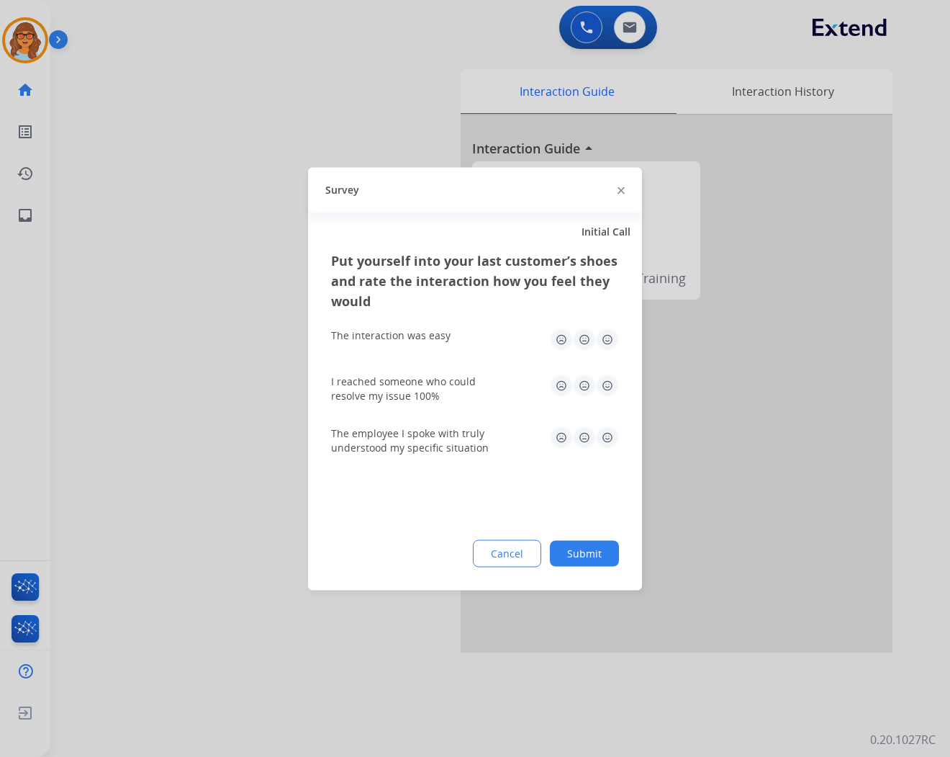
click at [608, 338] on img at bounding box center [607, 339] width 23 height 23
click at [607, 385] on img at bounding box center [607, 385] width 23 height 23
click at [605, 441] on img at bounding box center [607, 436] width 23 height 23
click at [610, 566] on div "Cancel Submit" at bounding box center [475, 552] width 288 height 27
click at [606, 558] on button "Submit" at bounding box center [584, 553] width 69 height 26
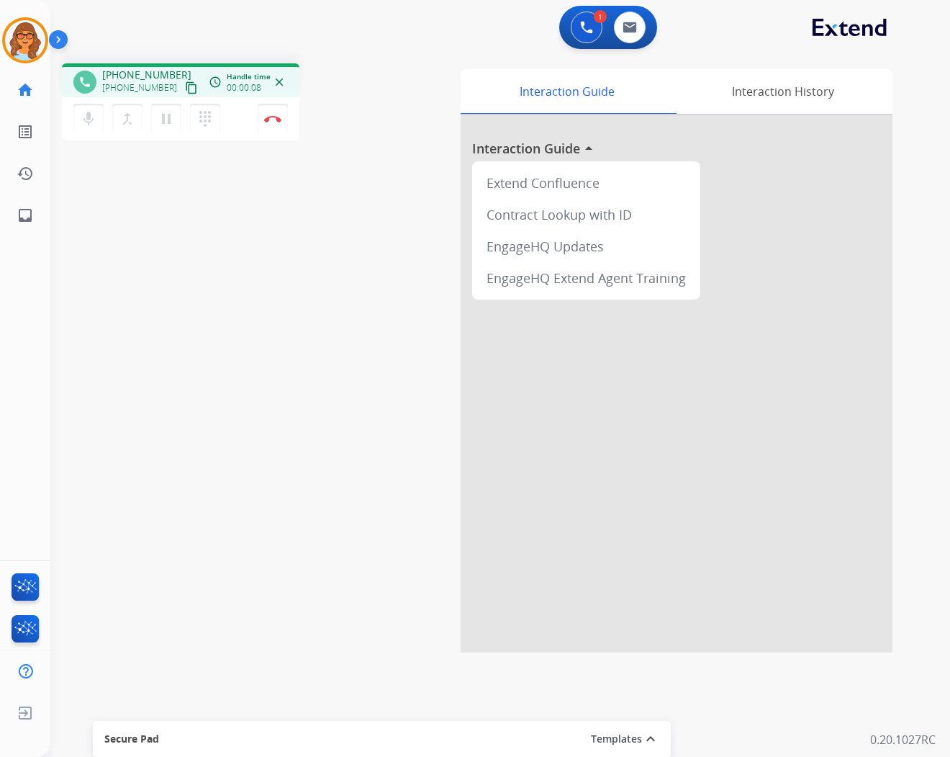
click at [185, 87] on mat-icon "content_copy" at bounding box center [191, 87] width 13 height 13
click at [112, 185] on div "phone +17148334269 +17148334269 content_copy access_time Call metrics Queue 00:…" at bounding box center [482, 352] width 865 height 600
click at [269, 120] on img at bounding box center [272, 118] width 17 height 7
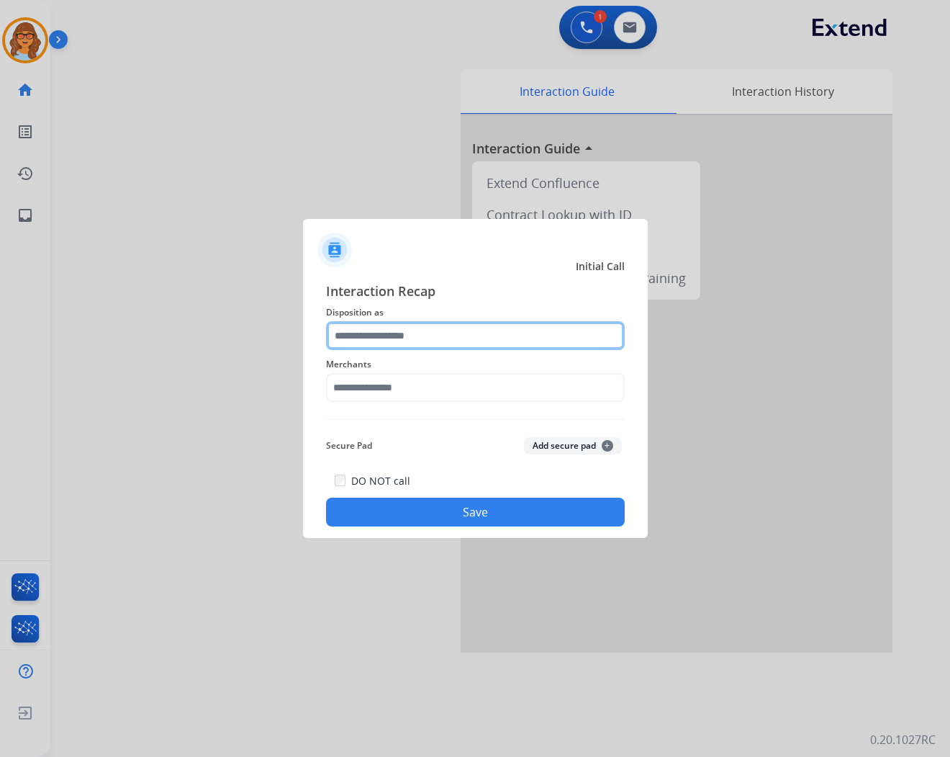
click at [423, 335] on input "text" at bounding box center [475, 335] width 299 height 29
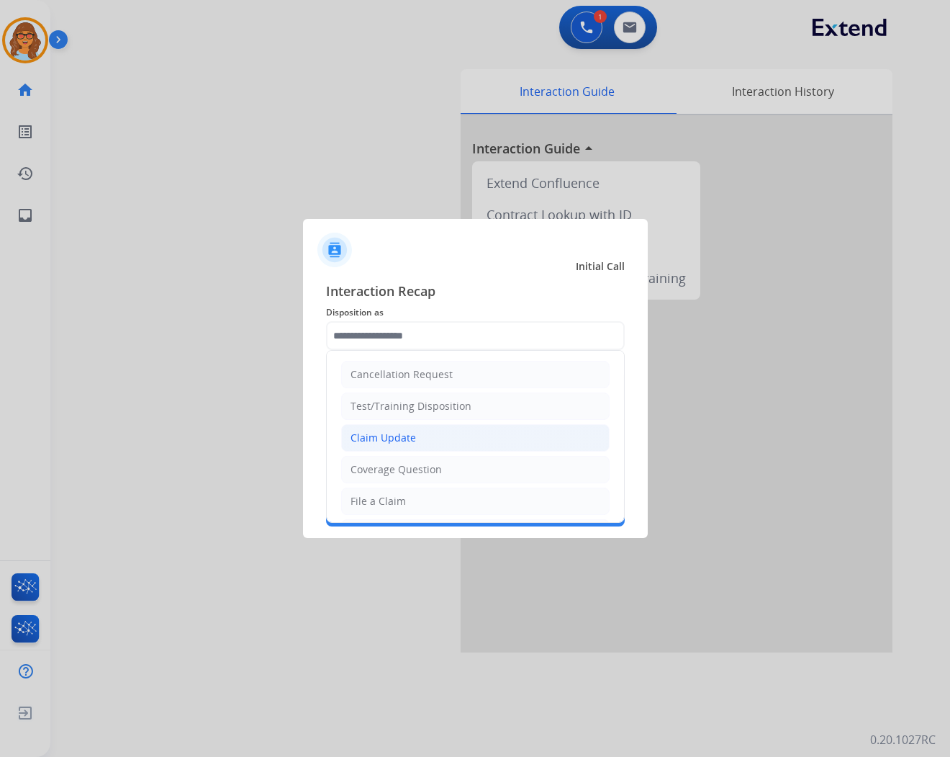
click at [418, 438] on li "Claim Update" at bounding box center [475, 437] width 269 height 27
type input "**********"
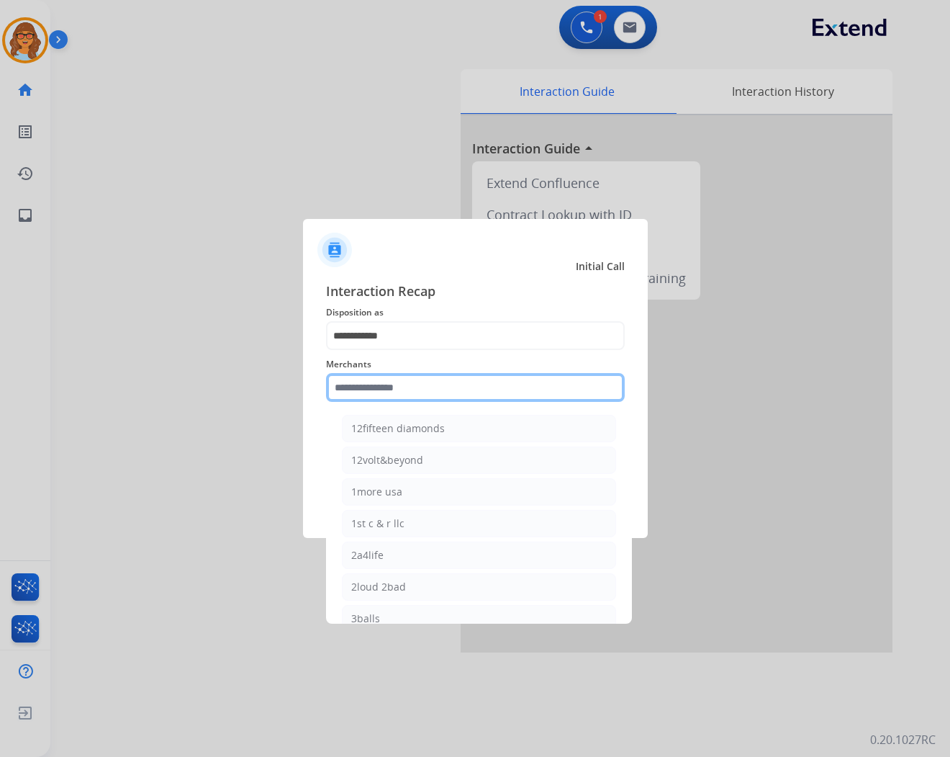
click at [420, 387] on input "text" at bounding box center [475, 387] width 299 height 29
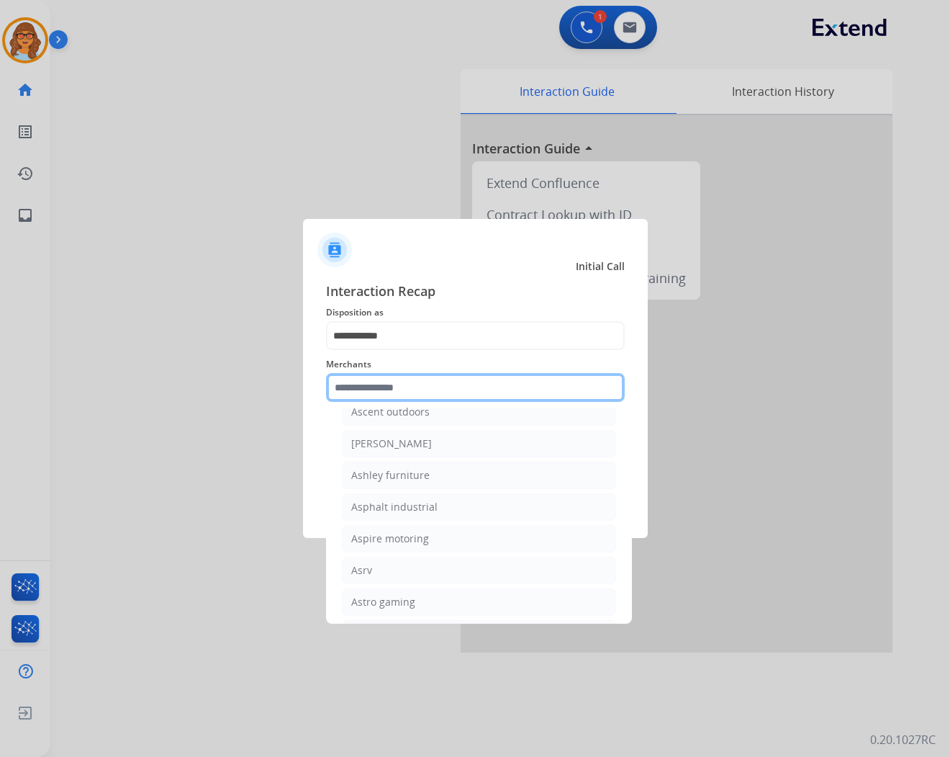
scroll to position [2079, 0]
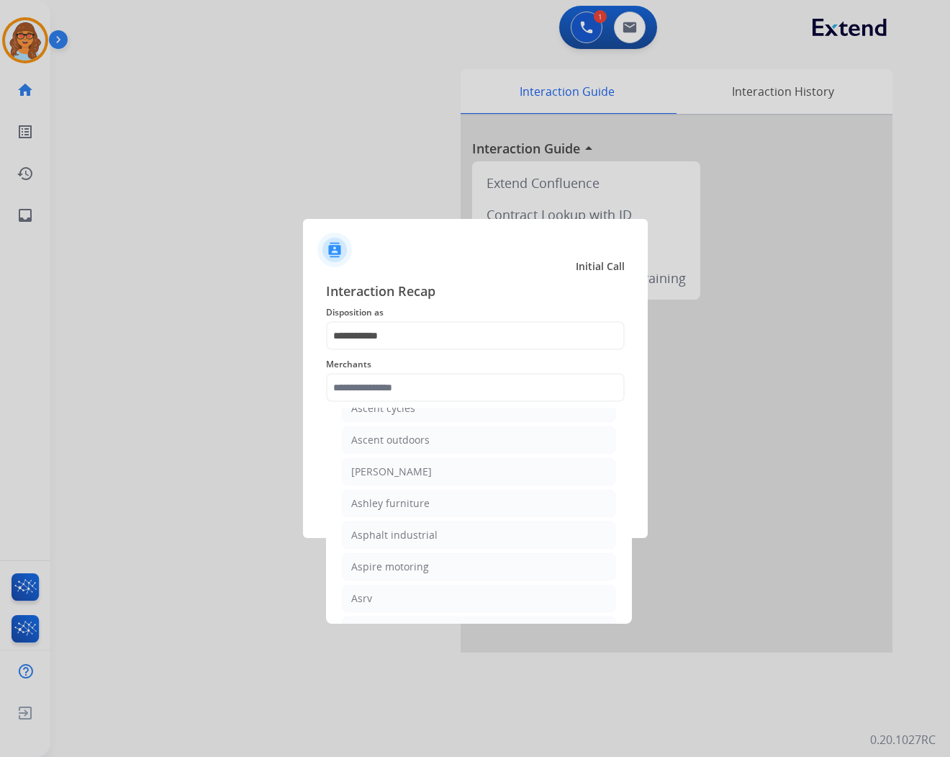
click at [405, 477] on div "[PERSON_NAME]" at bounding box center [391, 471] width 81 height 14
type input "**********"
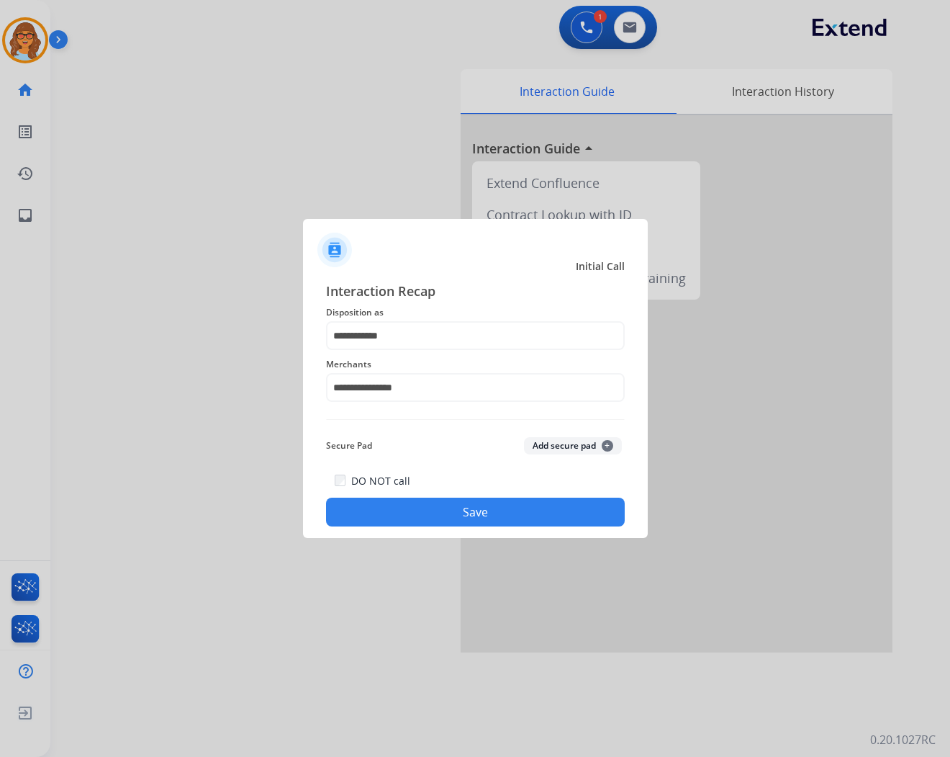
click at [472, 508] on button "Save" at bounding box center [475, 511] width 299 height 29
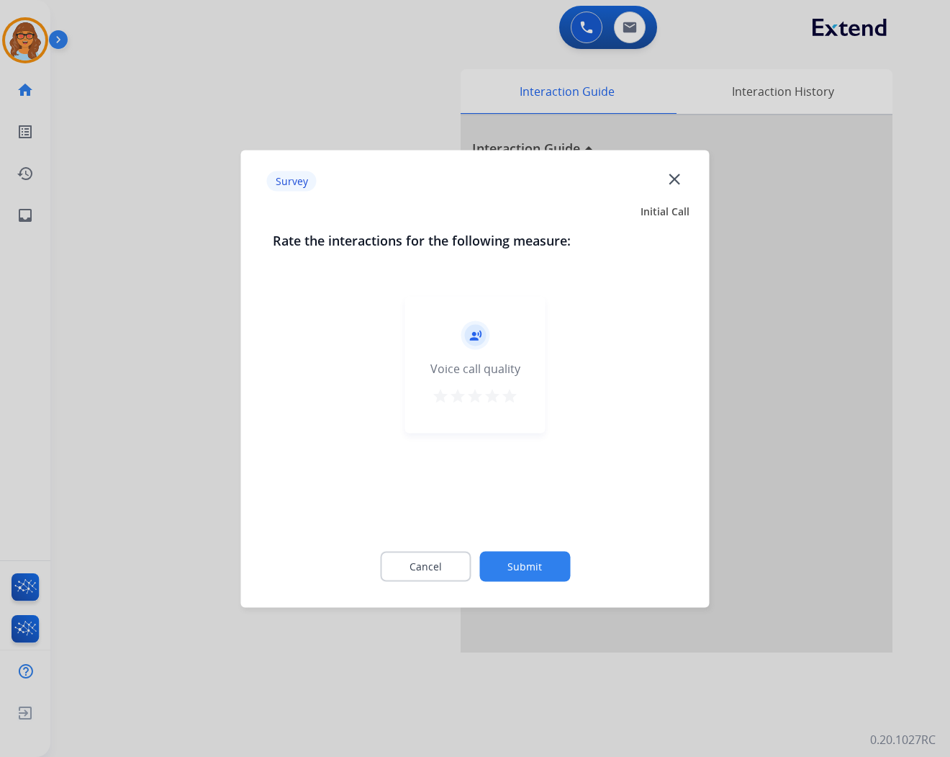
click at [538, 566] on button "Submit" at bounding box center [524, 566] width 91 height 30
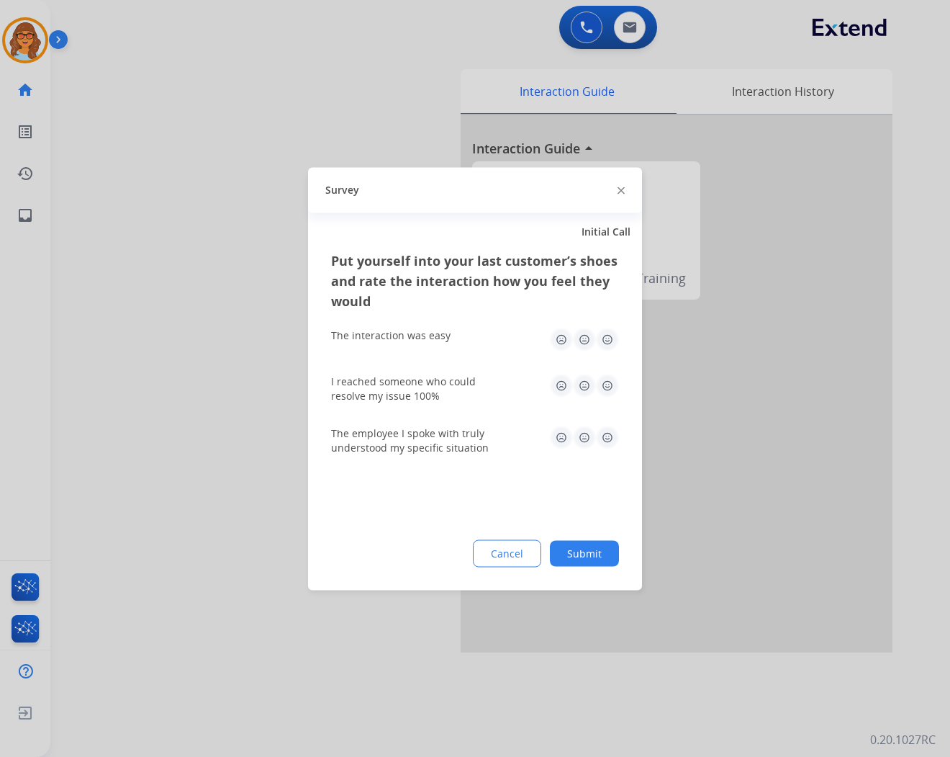
click at [590, 552] on button "Submit" at bounding box center [584, 553] width 69 height 26
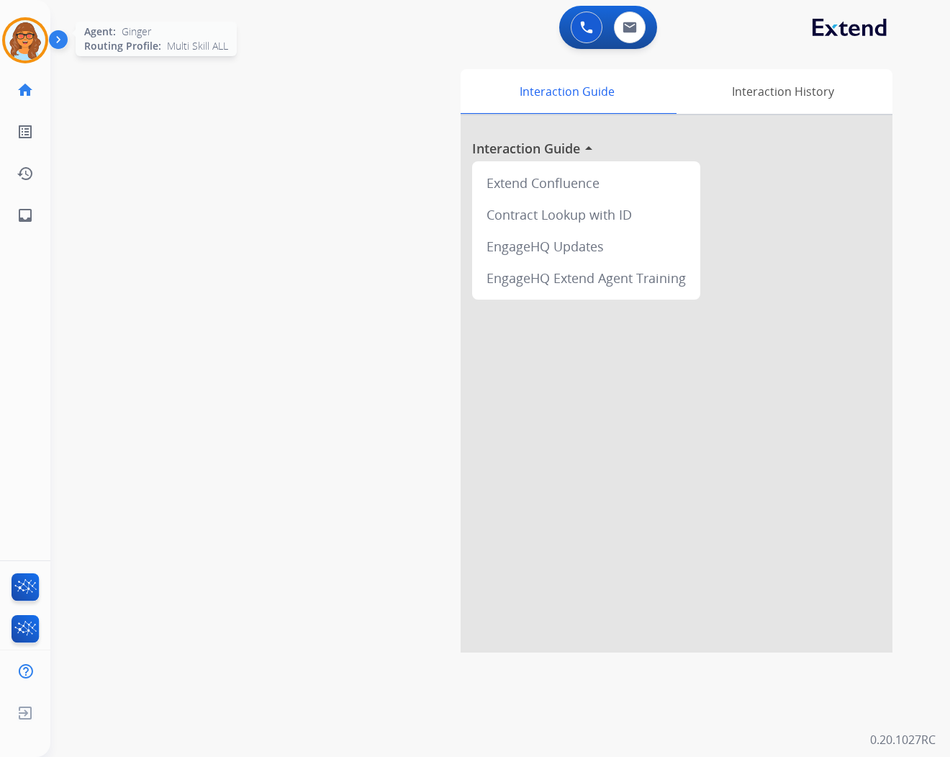
click at [17, 37] on img at bounding box center [25, 40] width 40 height 40
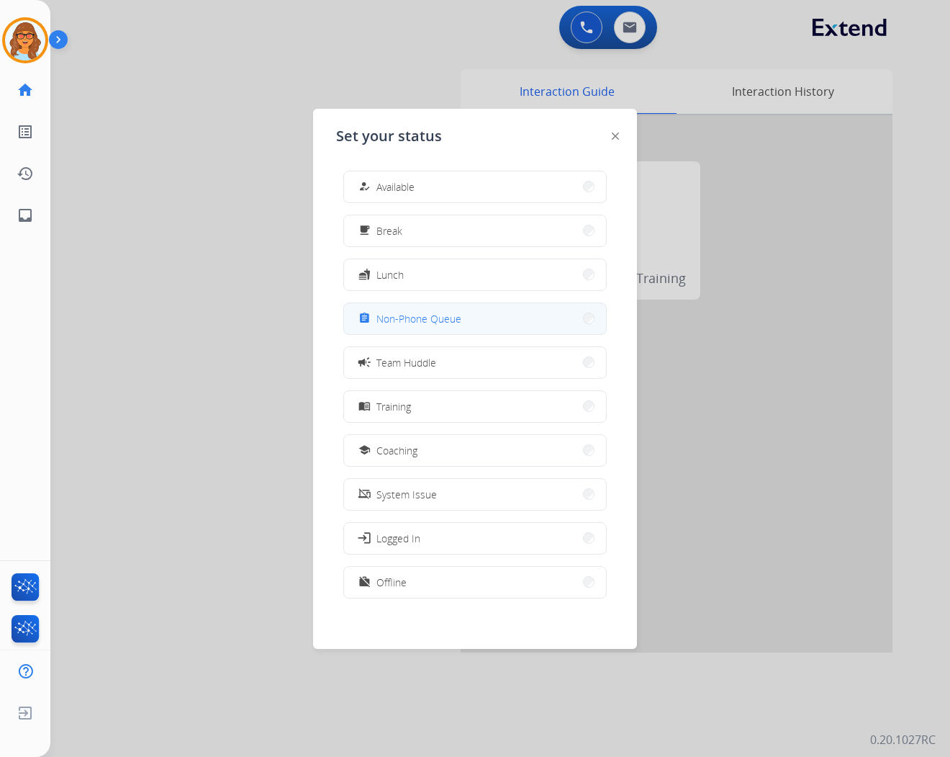
click at [412, 315] on span "Non-Phone Queue" at bounding box center [418, 318] width 85 height 15
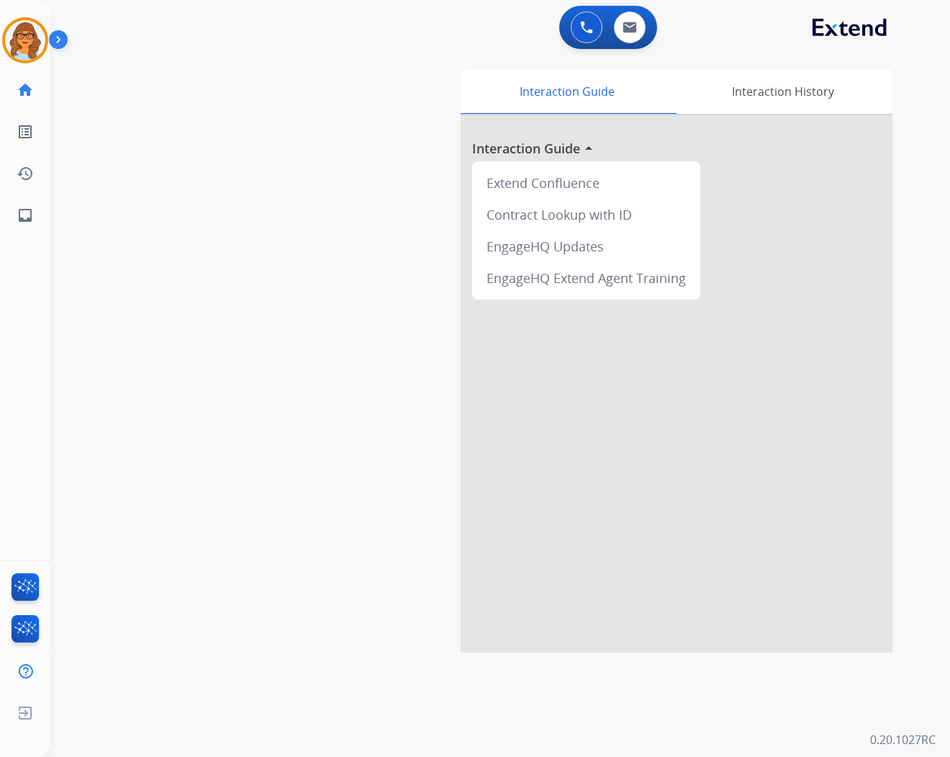
drag, startPoint x: 85, startPoint y: 156, endPoint x: 102, endPoint y: 116, distance: 43.9
click at [85, 156] on div "swap_horiz Break voice bridge close_fullscreen Connect 3-Way Call merge_type Se…" at bounding box center [482, 352] width 865 height 600
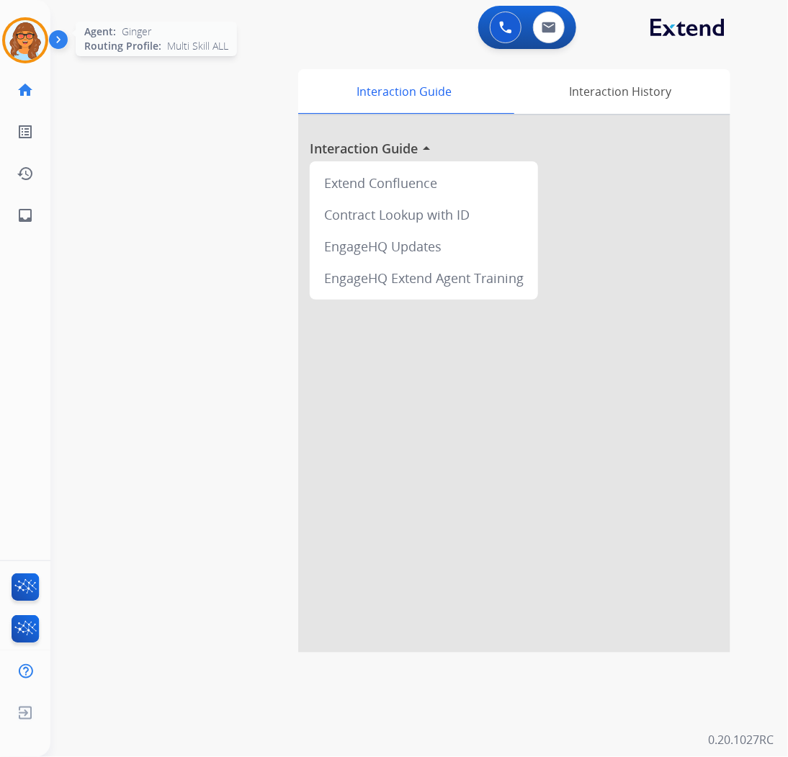
click at [33, 34] on img at bounding box center [25, 40] width 40 height 40
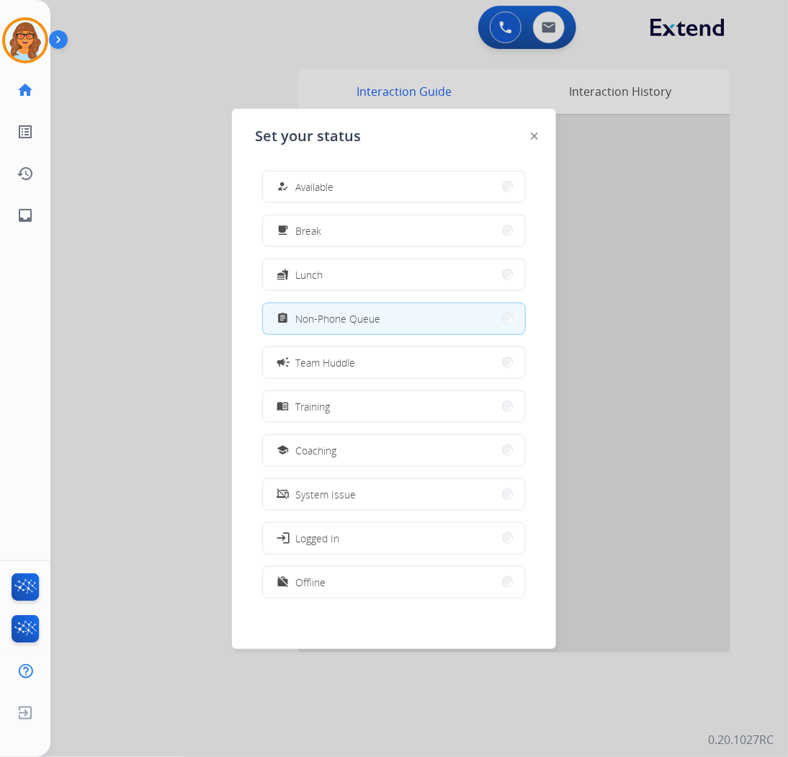
click at [192, 220] on div at bounding box center [394, 378] width 788 height 757
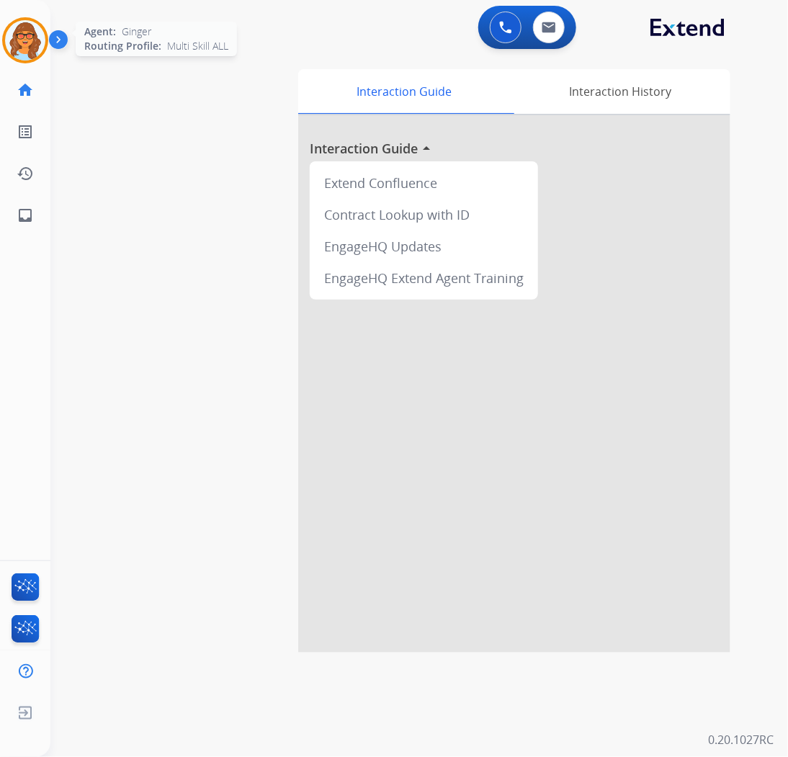
click at [30, 37] on img at bounding box center [25, 40] width 40 height 40
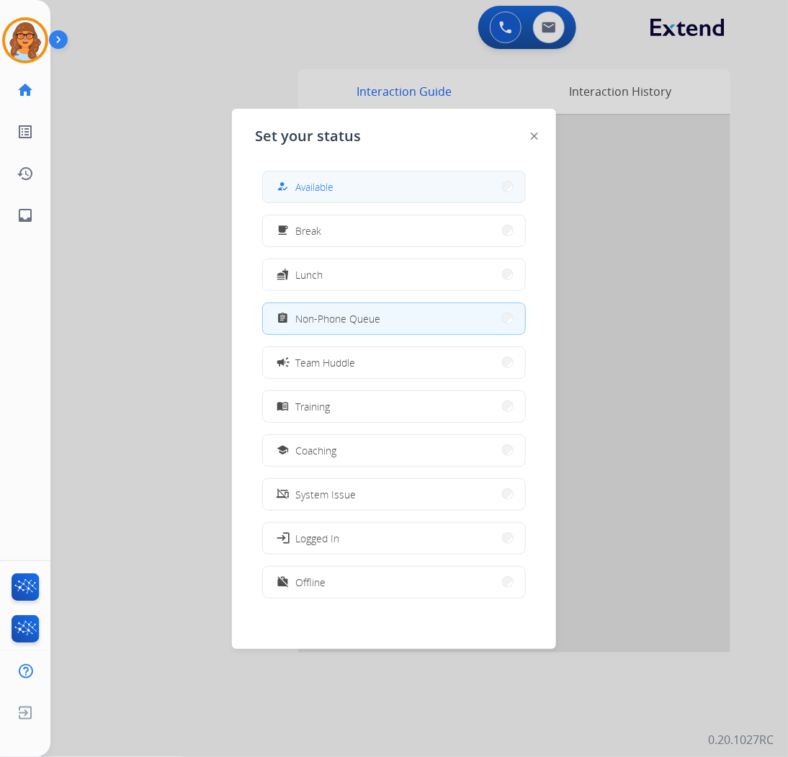
click at [292, 188] on div "how_to_reg" at bounding box center [284, 186] width 21 height 17
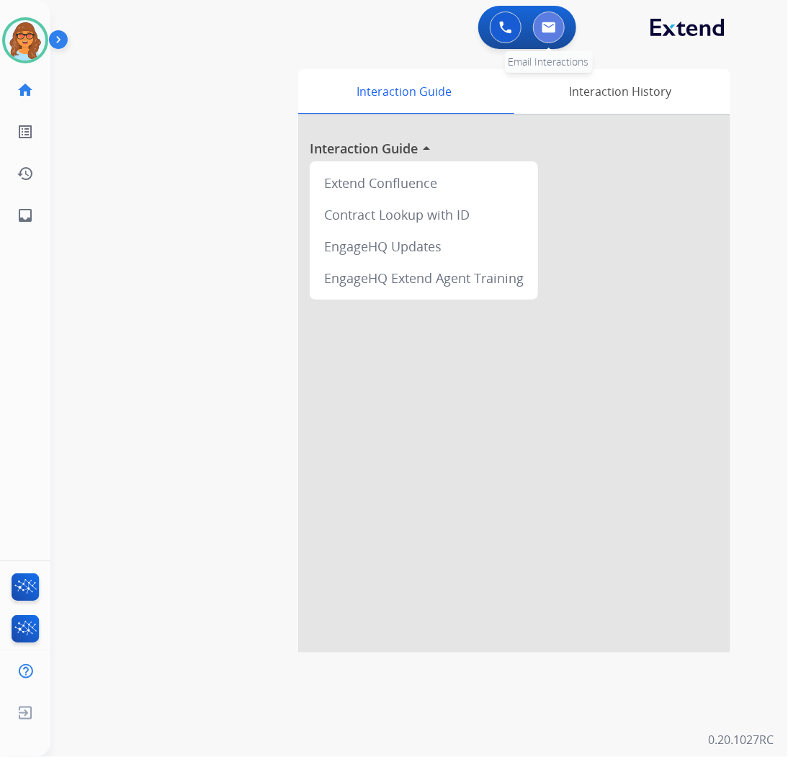
click at [546, 23] on img at bounding box center [548, 28] width 14 height 12
select select "**********"
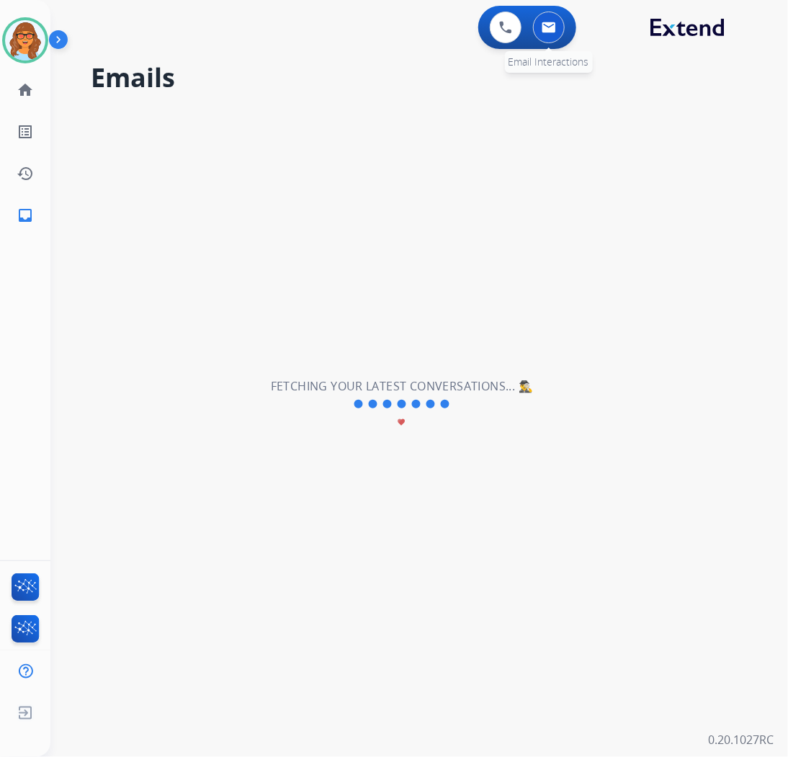
click at [553, 32] on button at bounding box center [549, 28] width 32 height 32
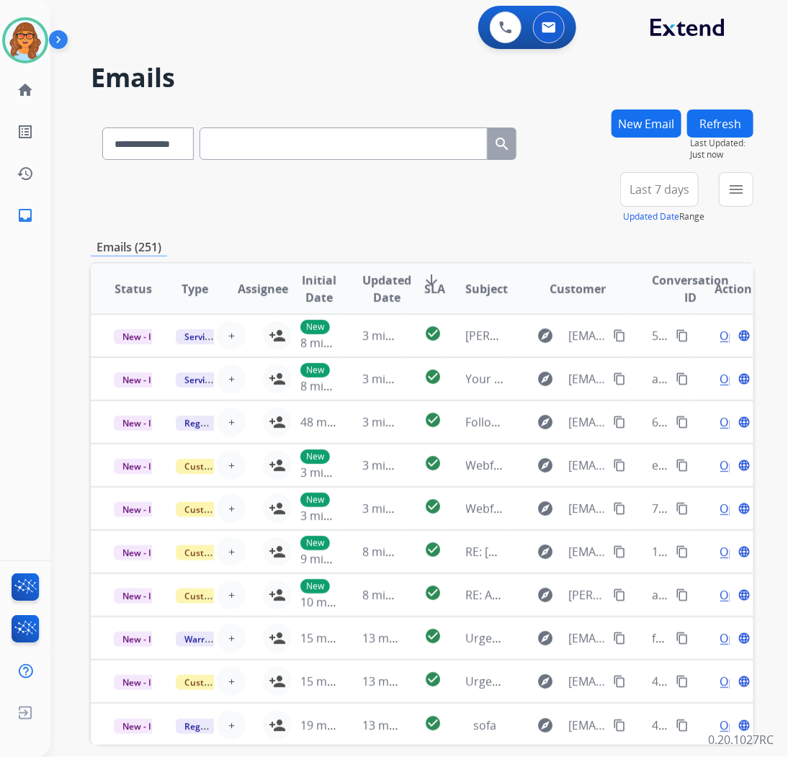
click at [656, 119] on button "New Email" at bounding box center [646, 123] width 70 height 28
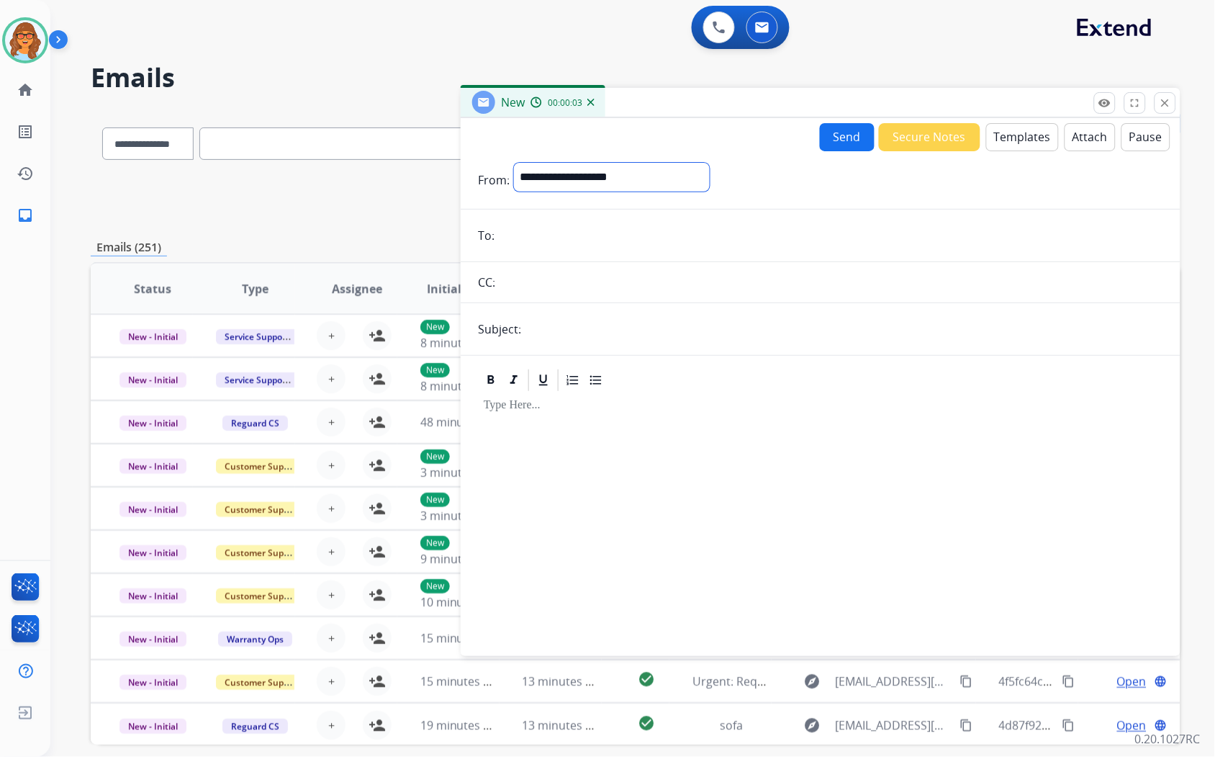
click at [559, 168] on select "**********" at bounding box center [612, 177] width 196 height 29
select select "**********"
click at [514, 163] on select "**********" at bounding box center [612, 177] width 196 height 29
drag, startPoint x: 543, startPoint y: 240, endPoint x: 549, endPoint y: 247, distance: 9.2
click at [547, 242] on input "email" at bounding box center [831, 236] width 664 height 29
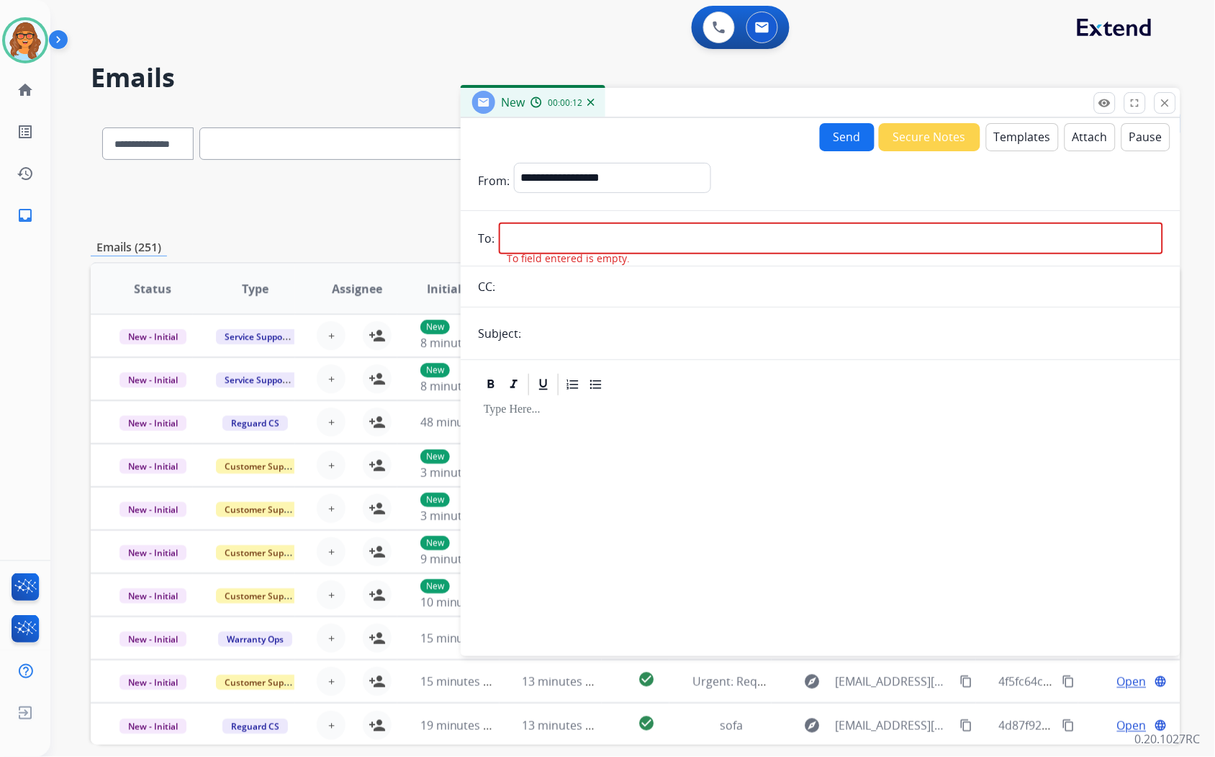
drag, startPoint x: 508, startPoint y: 227, endPoint x: 511, endPoint y: 236, distance: 9.1
click at [511, 236] on input "email" at bounding box center [831, 238] width 664 height 32
paste input "**********"
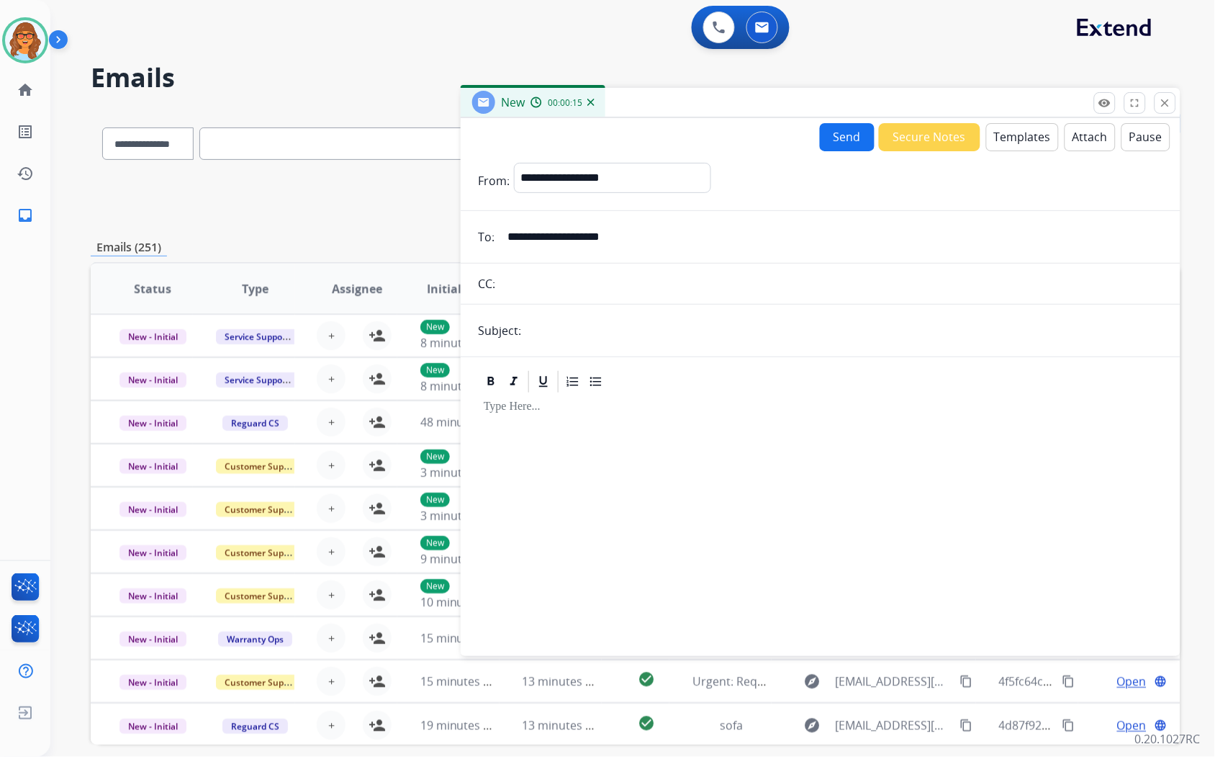
type input "**********"
drag, startPoint x: 550, startPoint y: 346, endPoint x: 602, endPoint y: 340, distance: 52.1
click at [551, 346] on form "**********" at bounding box center [821, 400] width 720 height 499
click at [574, 324] on input "text" at bounding box center [845, 330] width 638 height 29
type input "**********"
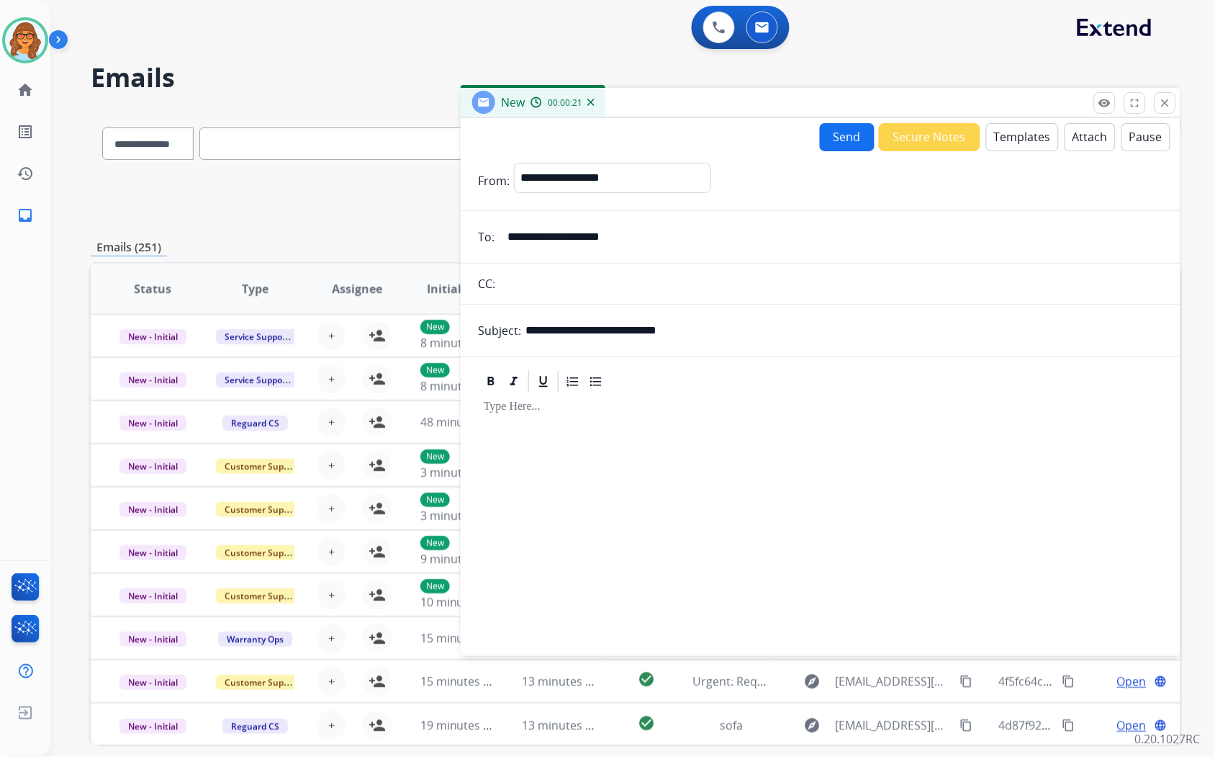
click at [950, 135] on button "Templates" at bounding box center [1022, 137] width 73 height 28
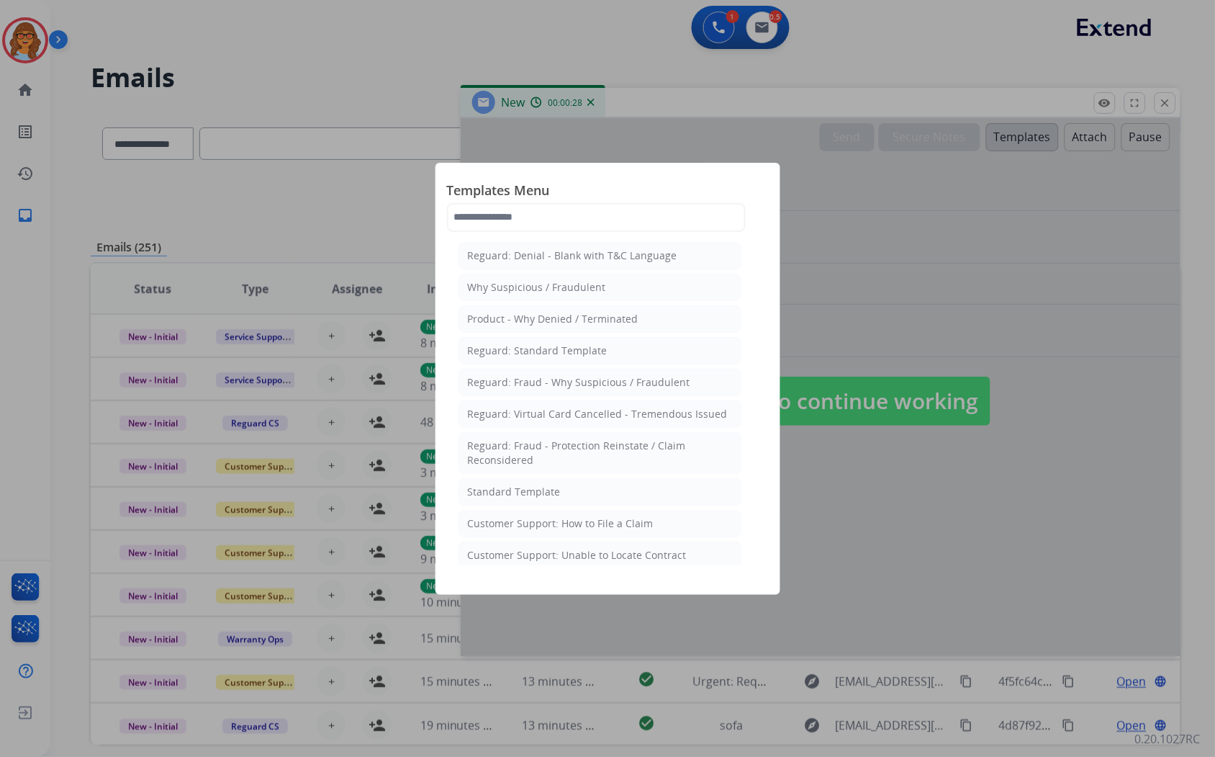
click at [243, 198] on div at bounding box center [607, 378] width 1215 height 757
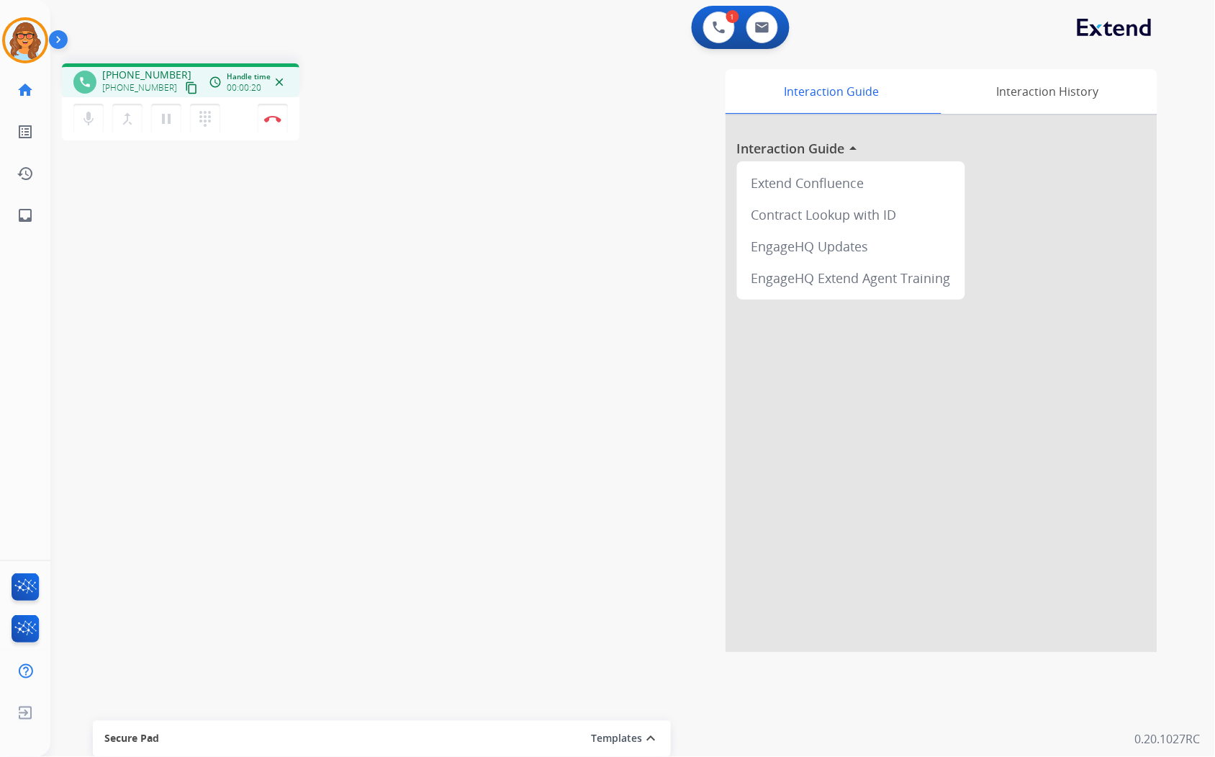
click at [185, 87] on mat-icon "content_copy" at bounding box center [191, 87] width 13 height 13
click at [764, 44] on div "1 Voice Interactions 0 Email Interactions" at bounding box center [741, 27] width 98 height 43
click at [774, 26] on button at bounding box center [763, 28] width 32 height 32
select select "**********"
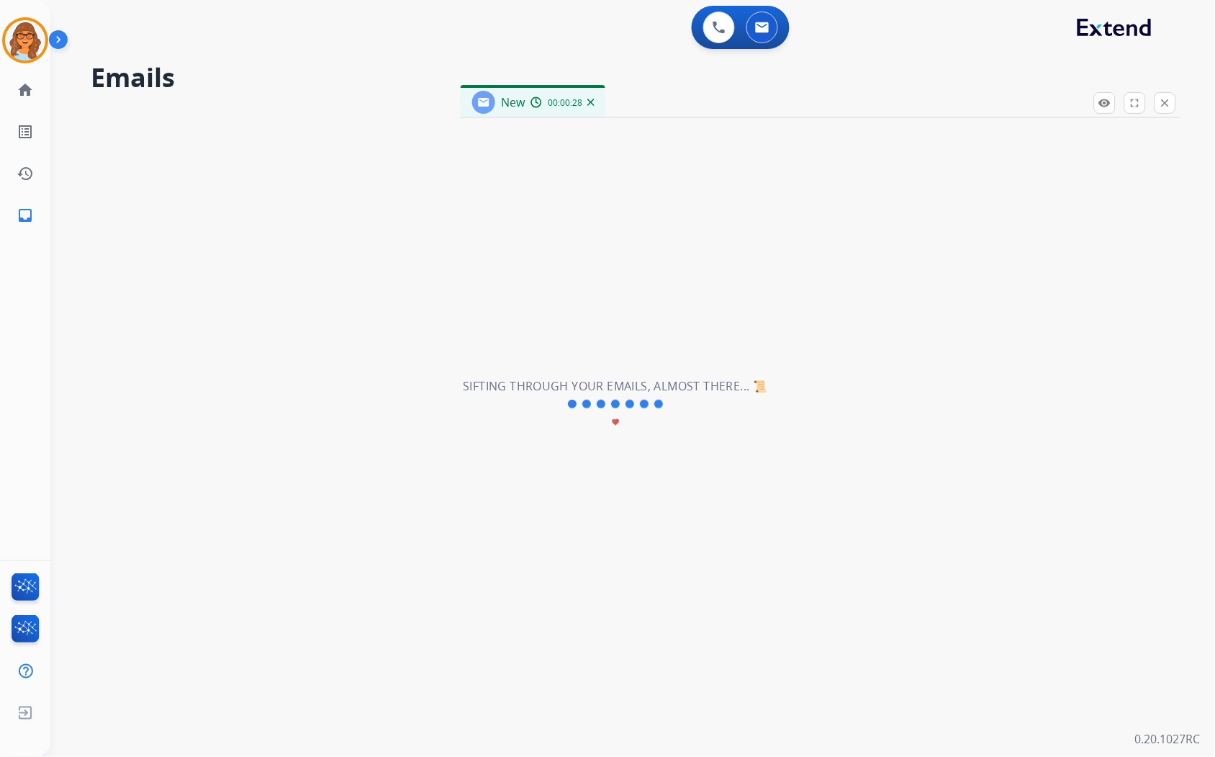
select select "**********"
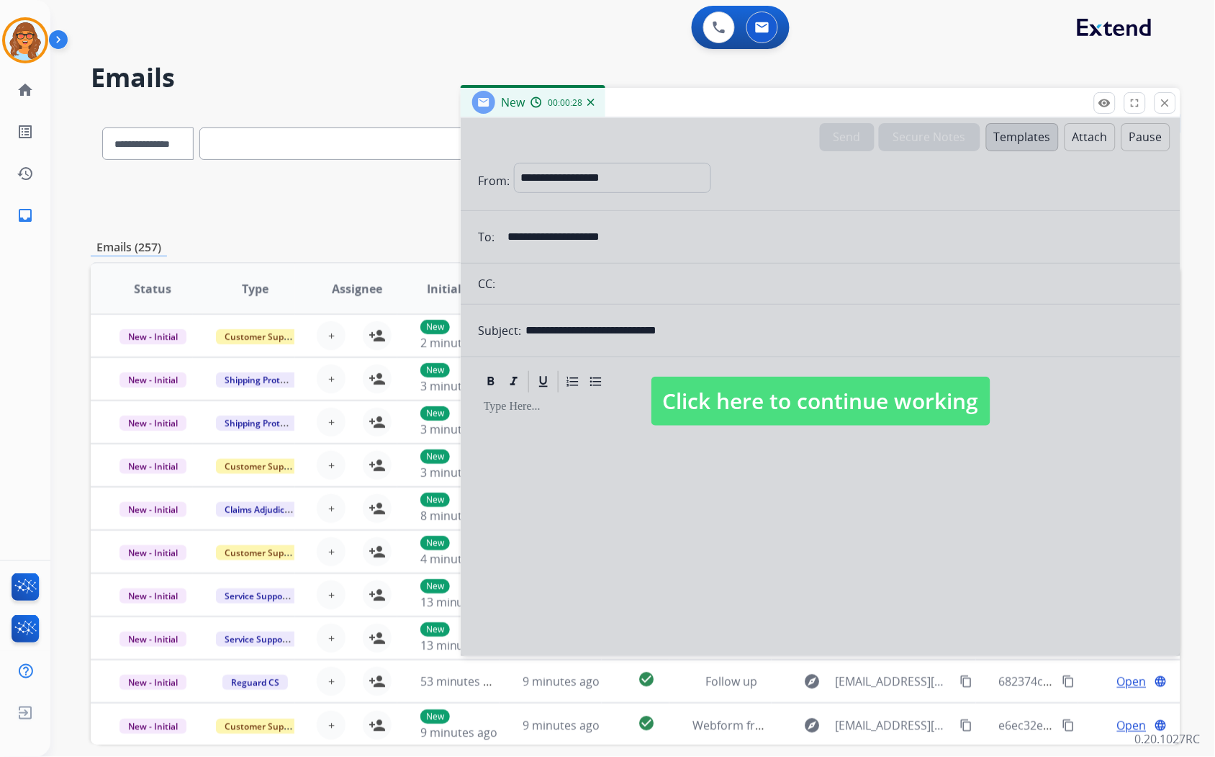
click at [752, 402] on span "Click here to continue working" at bounding box center [820, 400] width 339 height 49
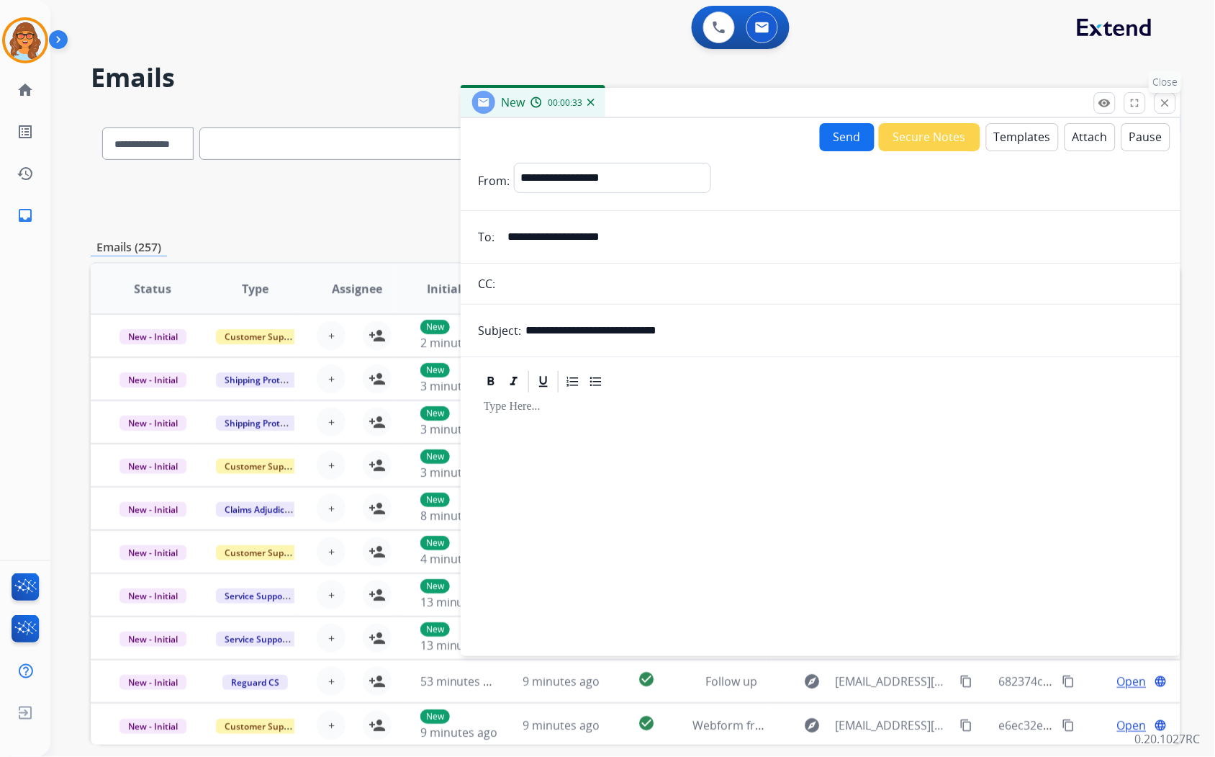
click at [950, 107] on mat-icon "close" at bounding box center [1165, 102] width 13 height 13
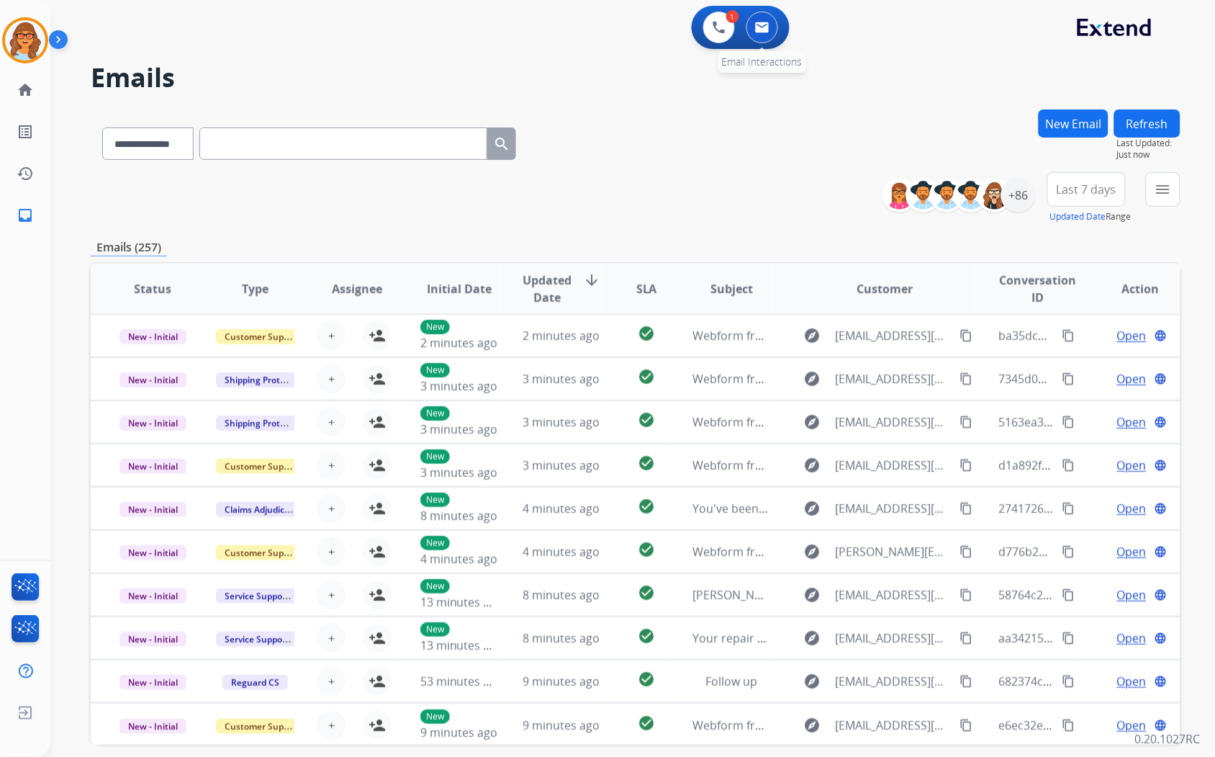
click at [767, 27] on img at bounding box center [762, 28] width 14 height 12
click at [761, 26] on img at bounding box center [762, 28] width 14 height 12
drag, startPoint x: 761, startPoint y: 30, endPoint x: 764, endPoint y: 51, distance: 21.1
click at [761, 30] on img at bounding box center [762, 28] width 14 height 12
click at [713, 37] on button at bounding box center [719, 28] width 32 height 32
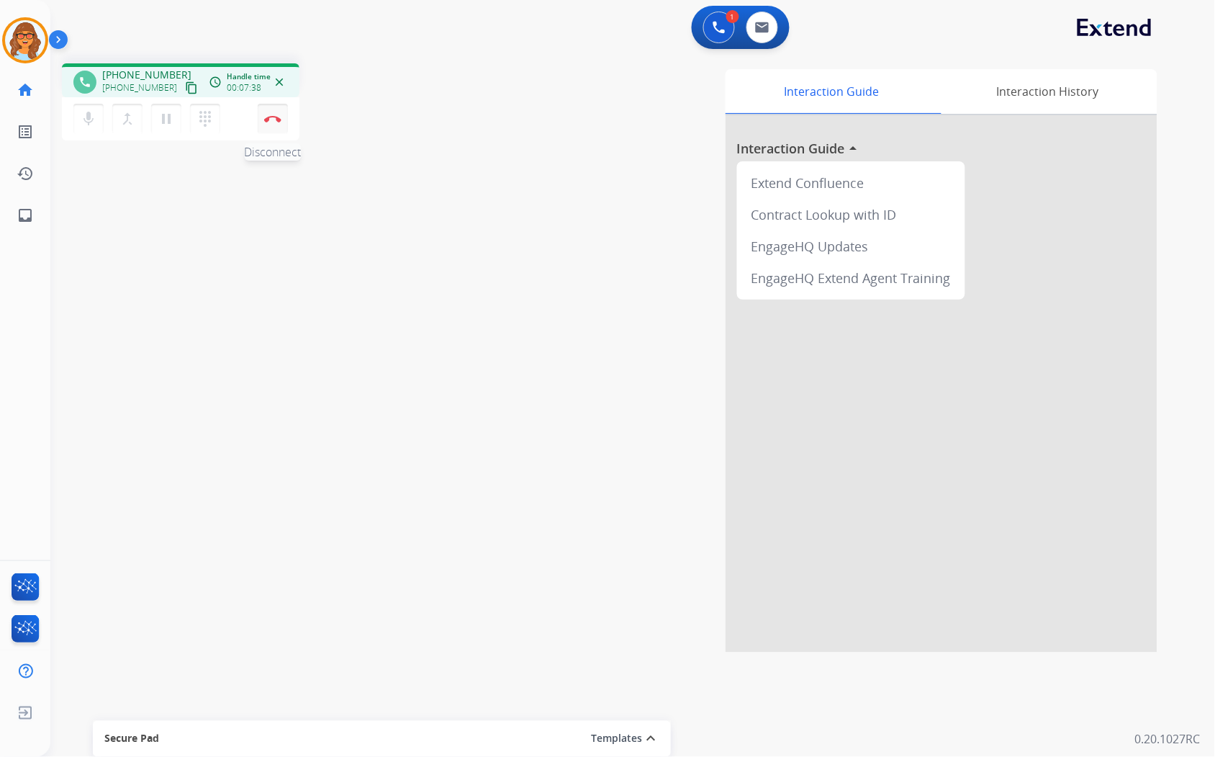
click at [277, 130] on button "Disconnect" at bounding box center [273, 119] width 30 height 30
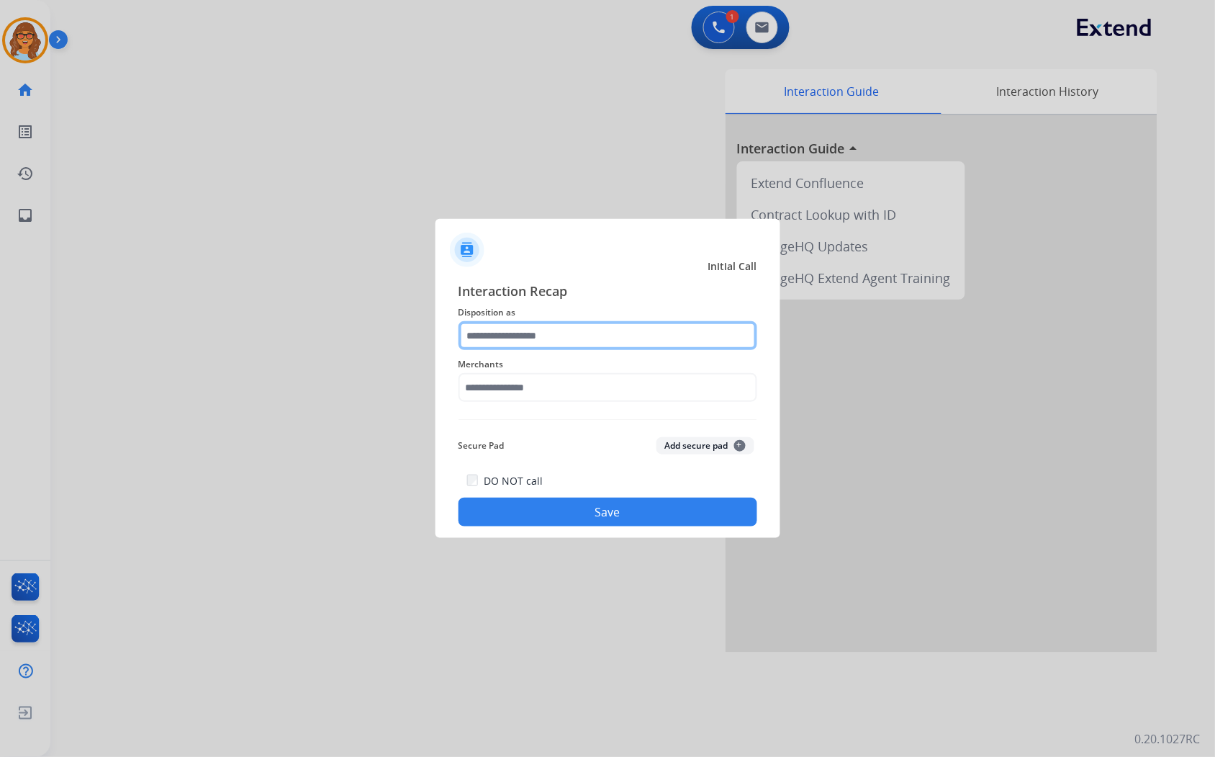
click at [551, 330] on input "text" at bounding box center [608, 335] width 299 height 29
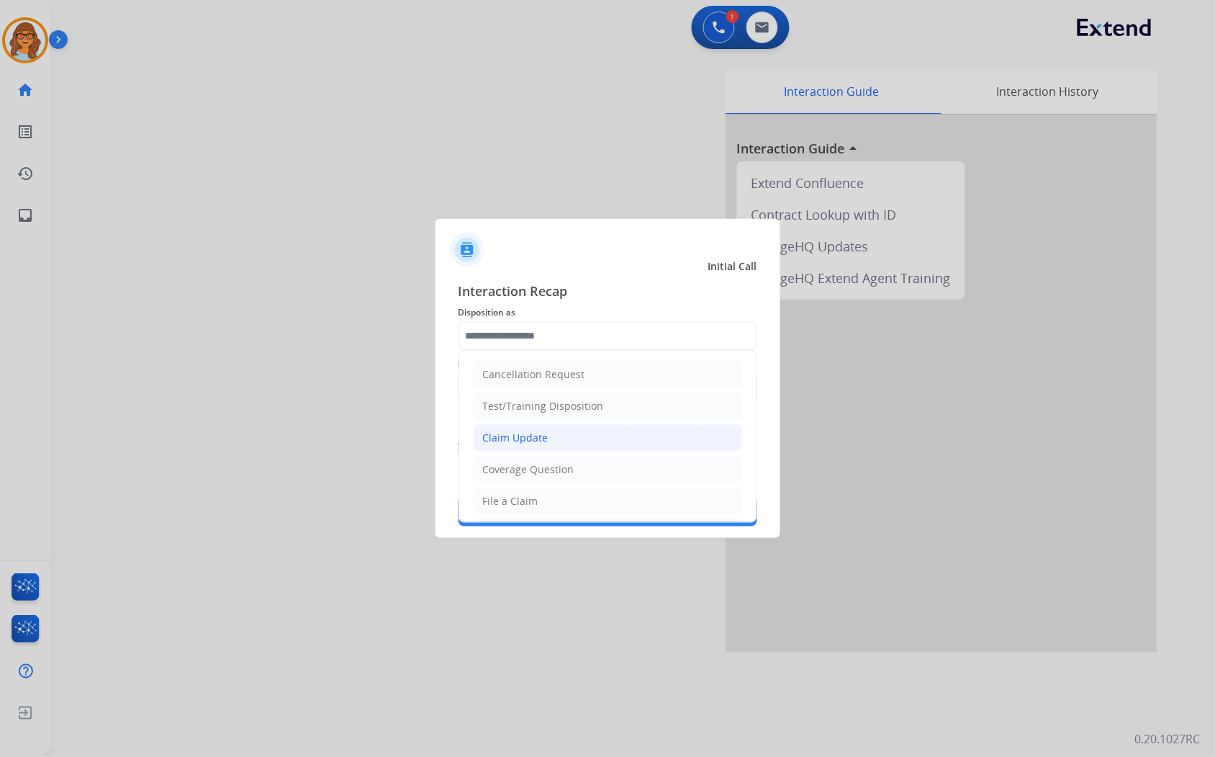
click at [531, 435] on div "Claim Update" at bounding box center [516, 437] width 66 height 14
type input "**********"
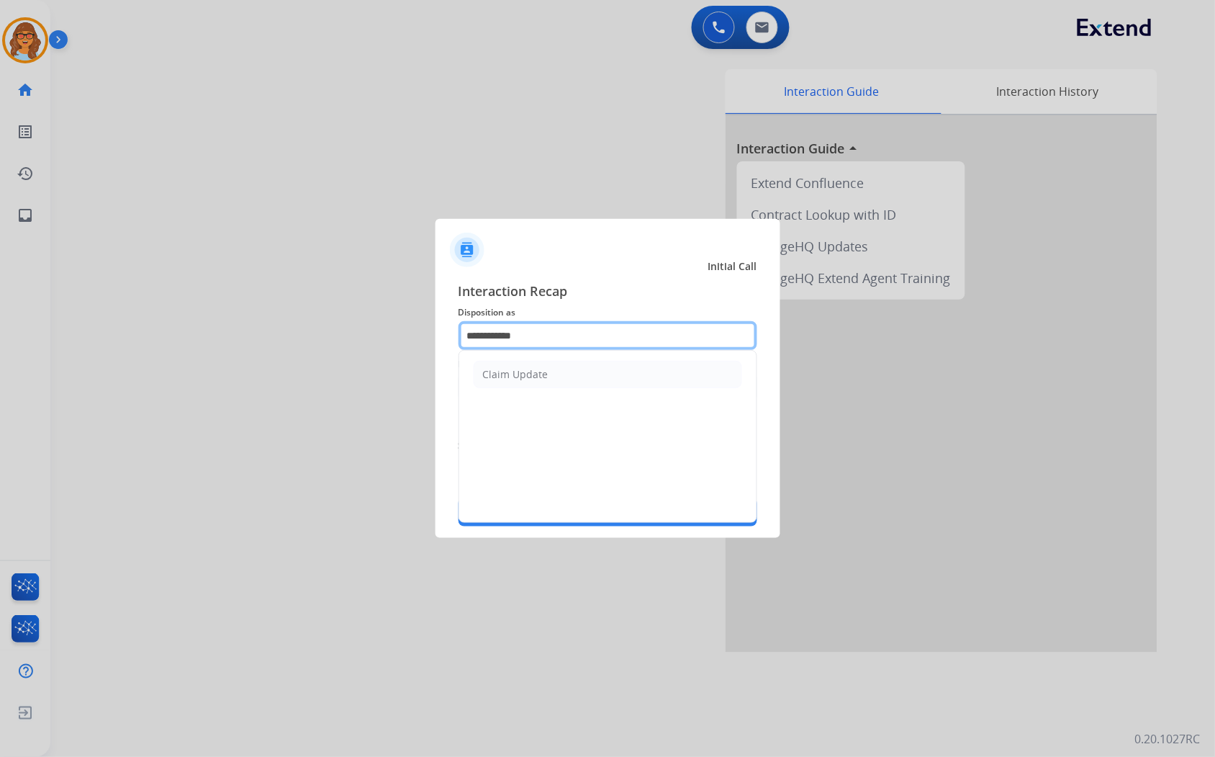
drag, startPoint x: 538, startPoint y: 328, endPoint x: 361, endPoint y: 332, distance: 177.1
click at [0, 332] on app-contact-recap-modal "**********" at bounding box center [0, 378] width 0 height 757
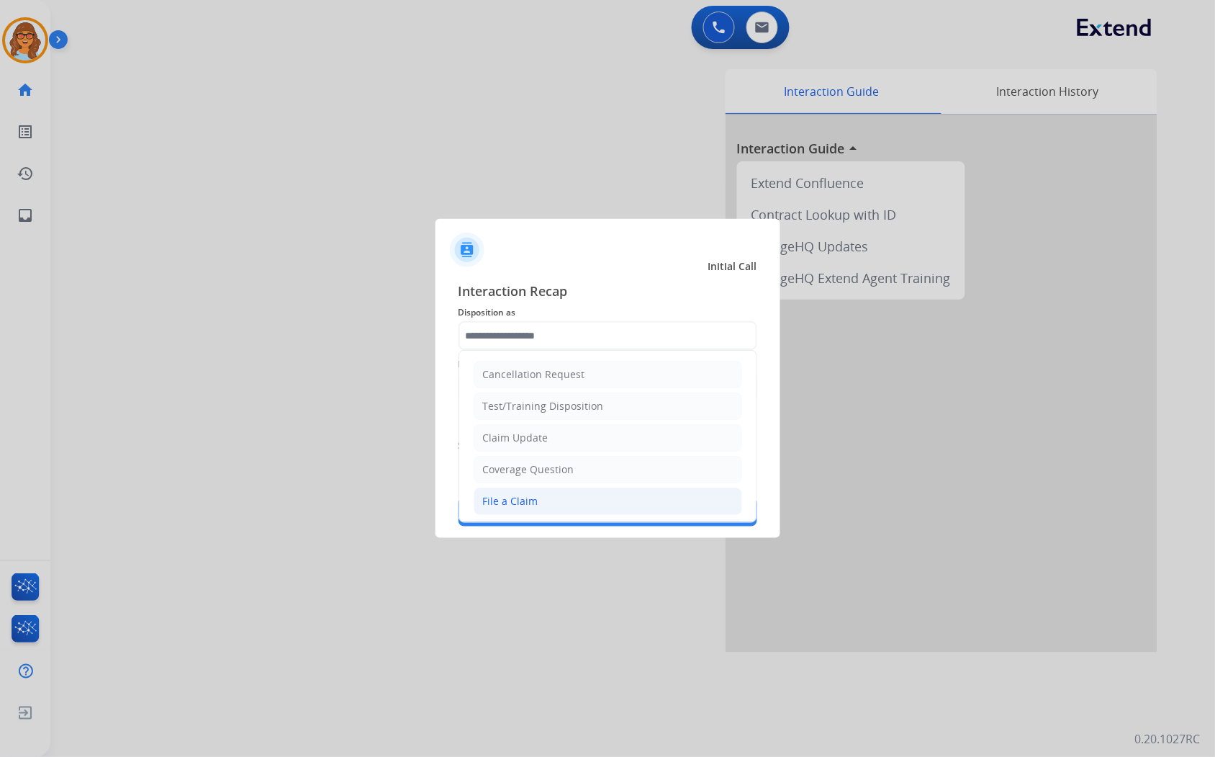
click at [535, 509] on li "File a Claim" at bounding box center [608, 500] width 269 height 27
type input "**********"
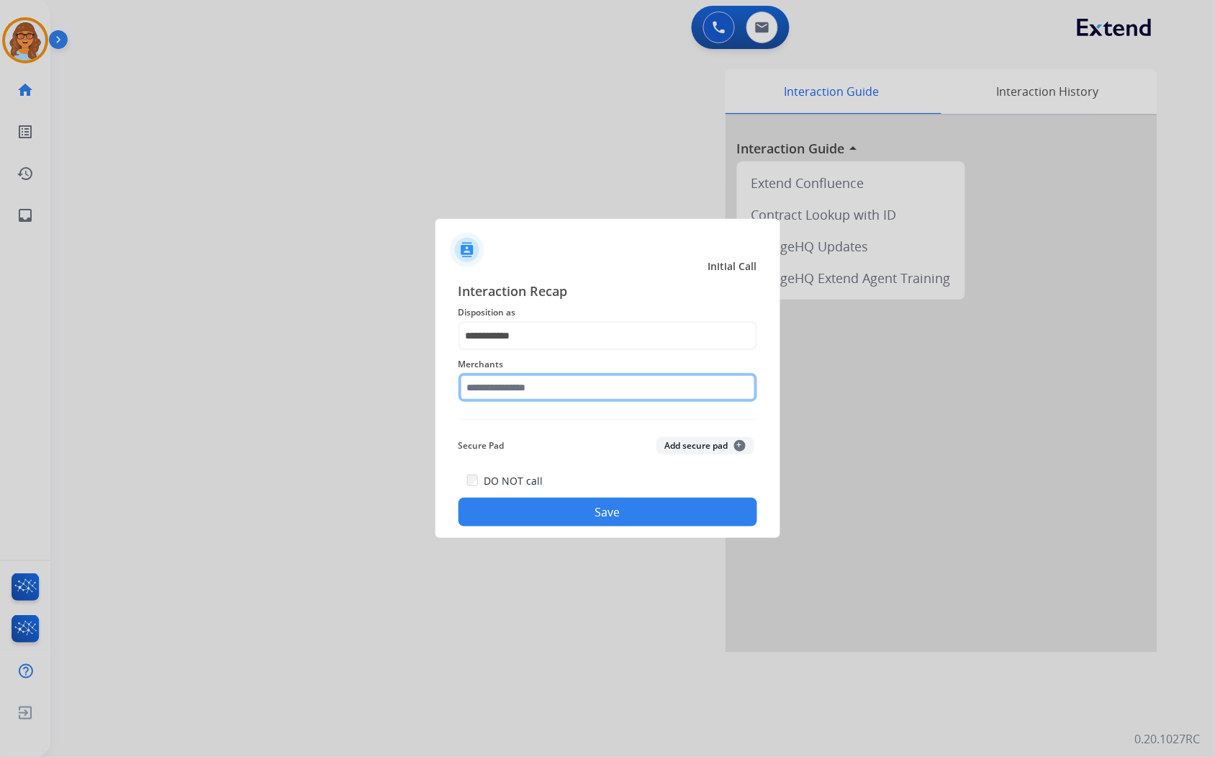
click at [557, 384] on input "text" at bounding box center [608, 387] width 299 height 29
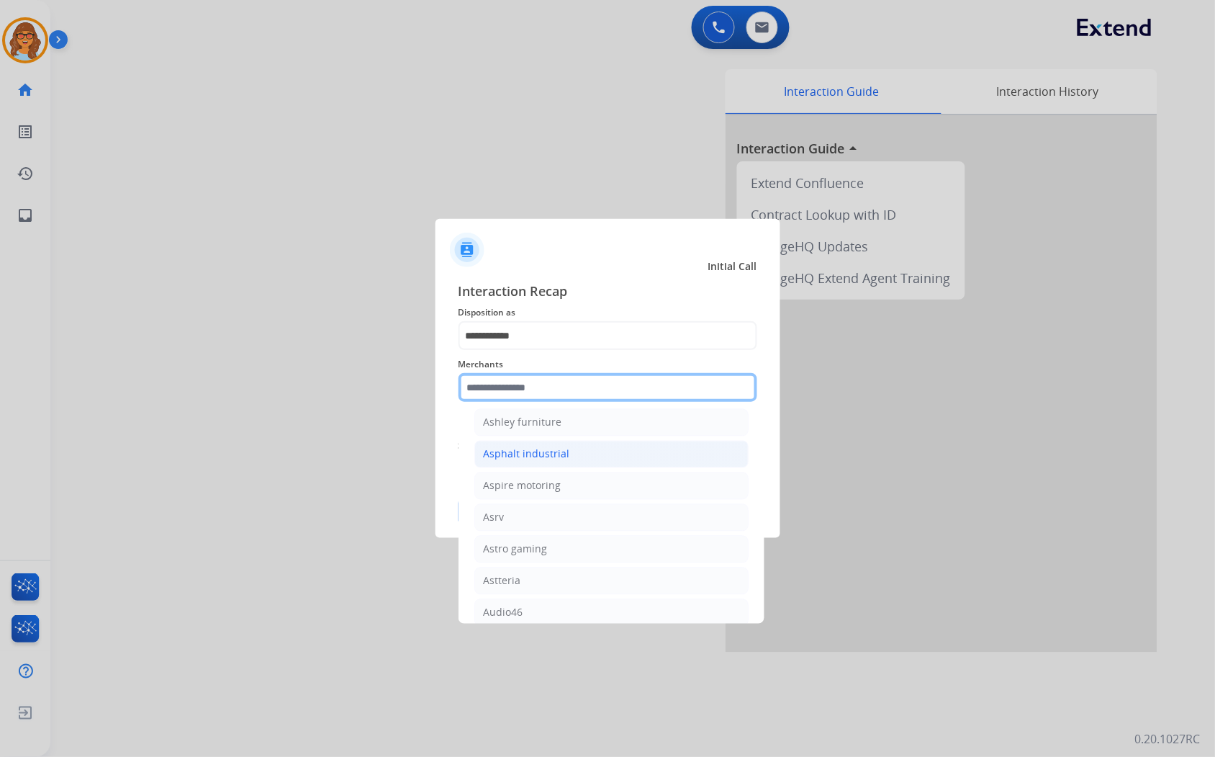
scroll to position [2079, 0]
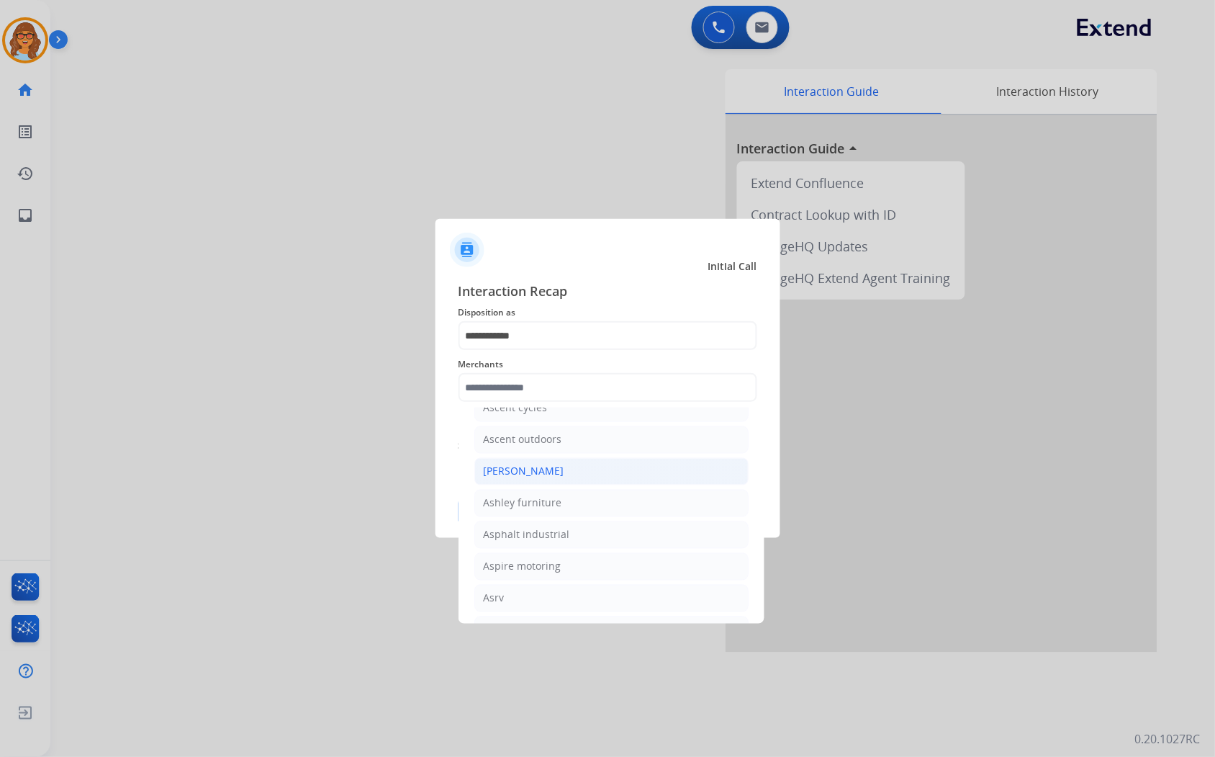
click at [523, 479] on div "[PERSON_NAME]" at bounding box center [524, 471] width 81 height 14
type input "**********"
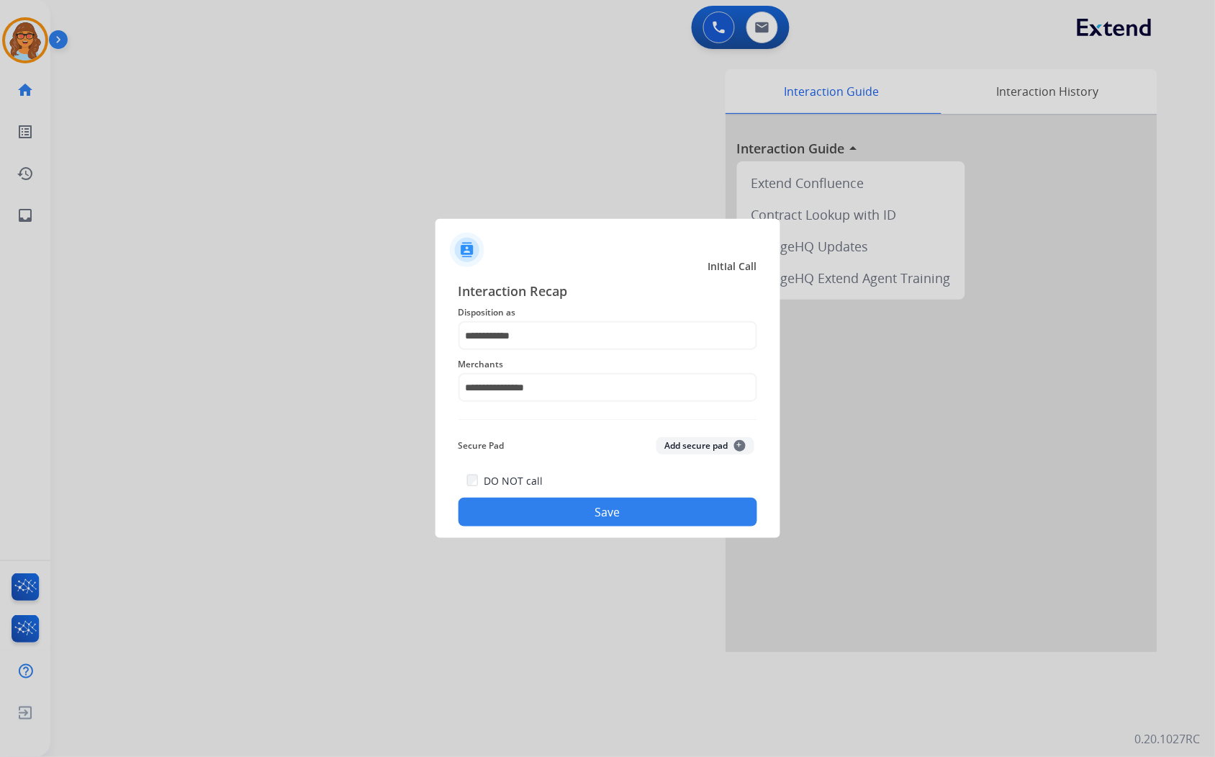
click at [617, 513] on button "Save" at bounding box center [608, 511] width 299 height 29
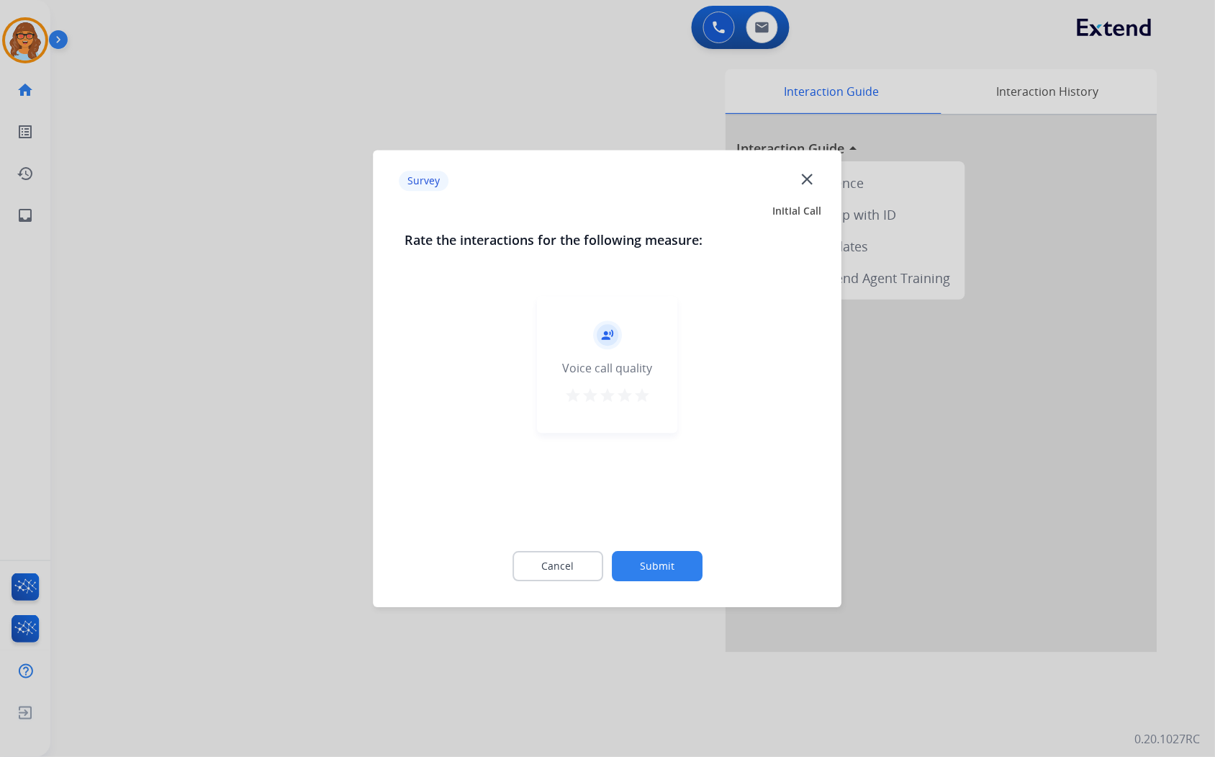
click at [646, 396] on mat-icon "star" at bounding box center [641, 395] width 17 height 17
click at [620, 554] on button "Submit" at bounding box center [657, 566] width 91 height 30
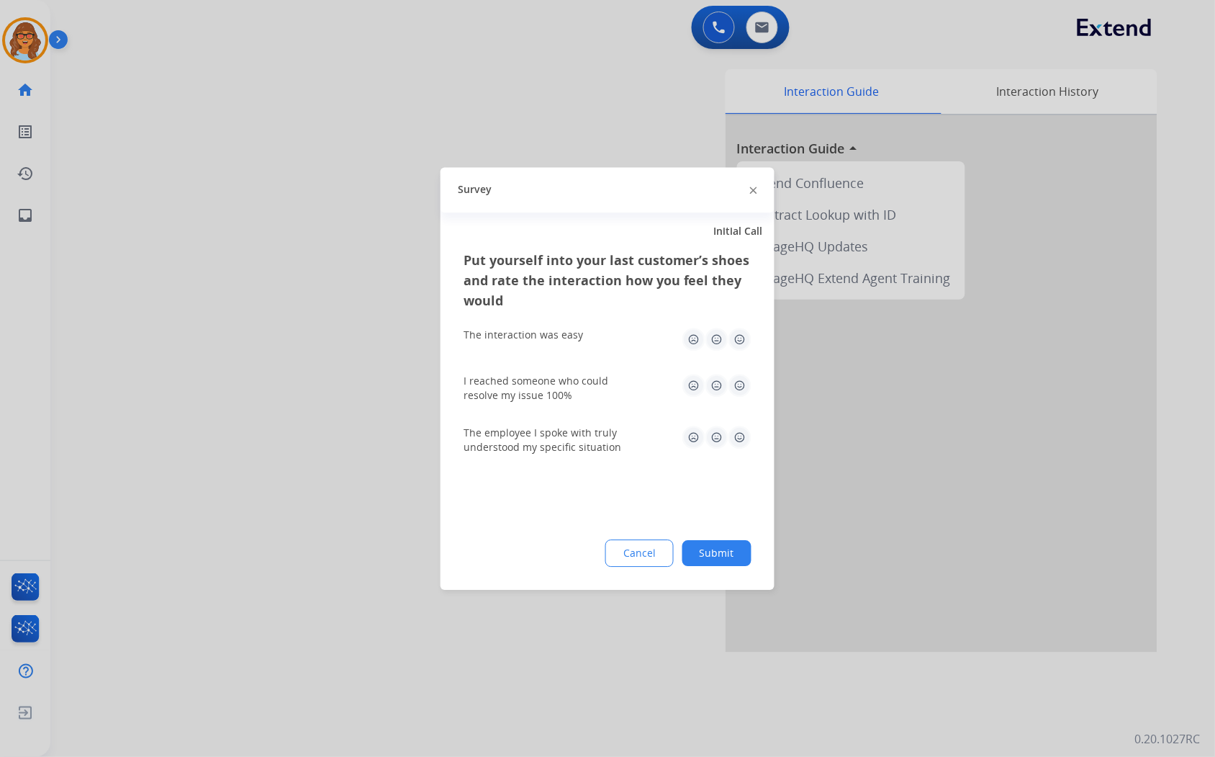
click at [720, 551] on button "Submit" at bounding box center [716, 553] width 69 height 26
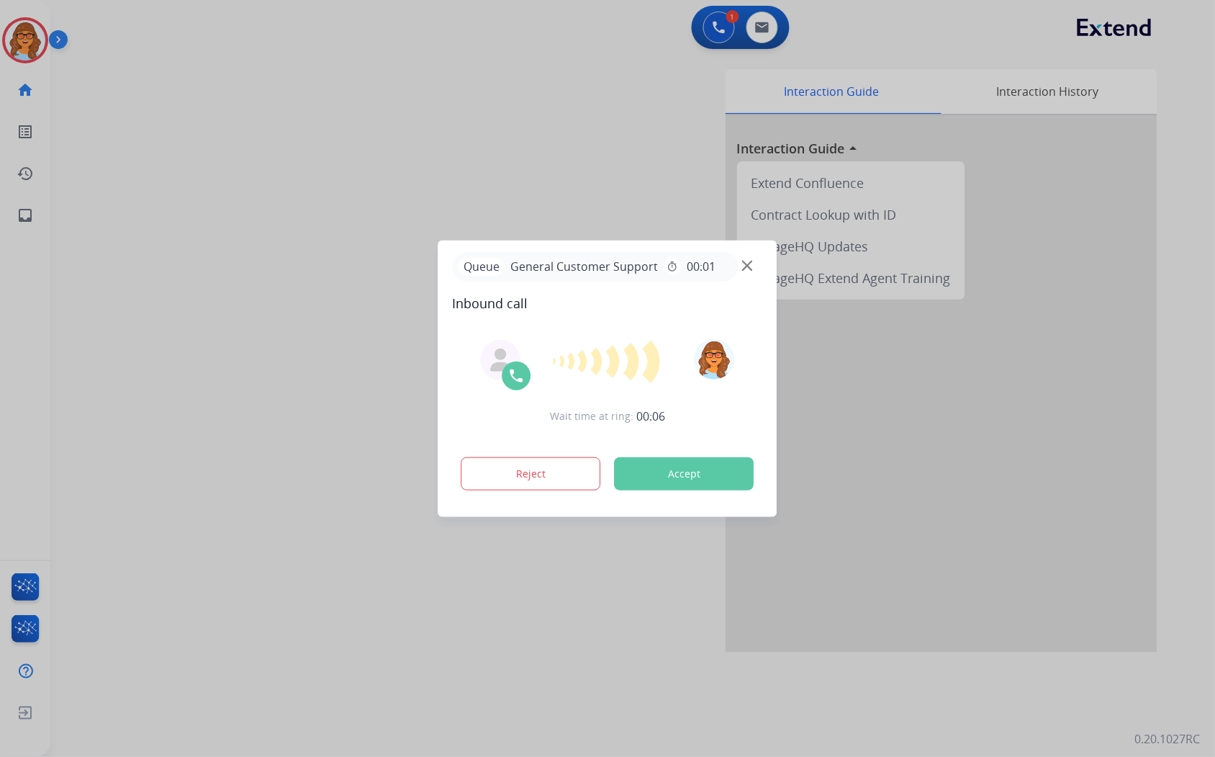
drag, startPoint x: 355, startPoint y: 84, endPoint x: 552, endPoint y: 6, distance: 212.0
click at [355, 84] on div at bounding box center [607, 378] width 1215 height 757
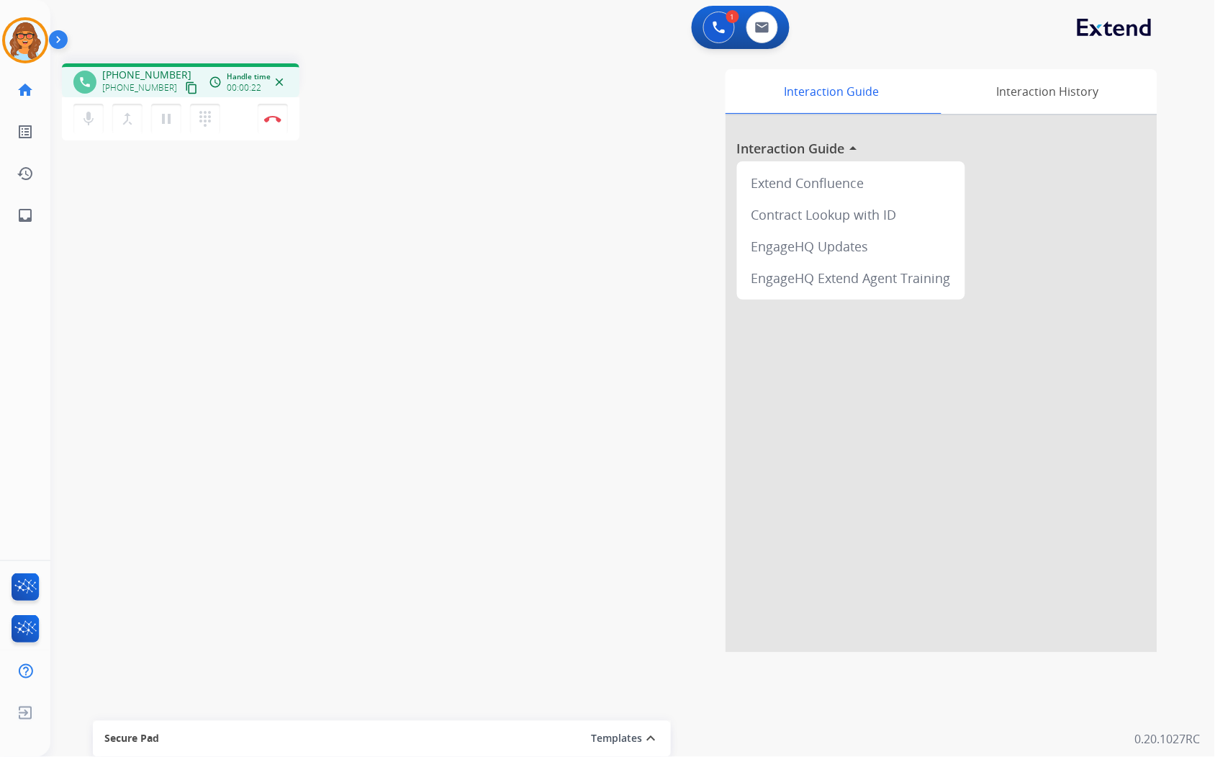
click at [97, 163] on div "phone [PHONE_NUMBER] [PHONE_NUMBER] content_copy access_time Call metrics Queue…" at bounding box center [615, 352] width 1130 height 600
click at [185, 84] on mat-icon "content_copy" at bounding box center [191, 87] width 13 height 13
click at [276, 118] on img at bounding box center [272, 118] width 17 height 7
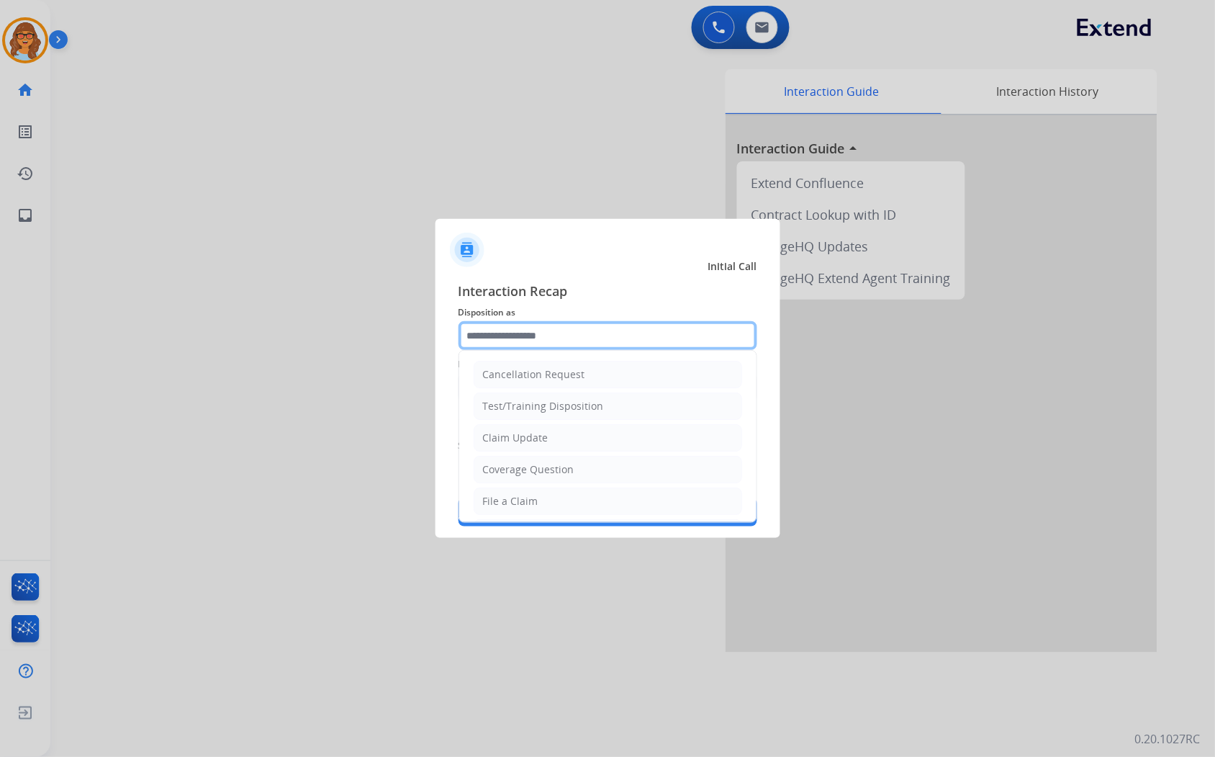
click at [520, 326] on input "text" at bounding box center [608, 335] width 299 height 29
click at [549, 436] on li "Claim Update" at bounding box center [608, 437] width 269 height 27
type input "**********"
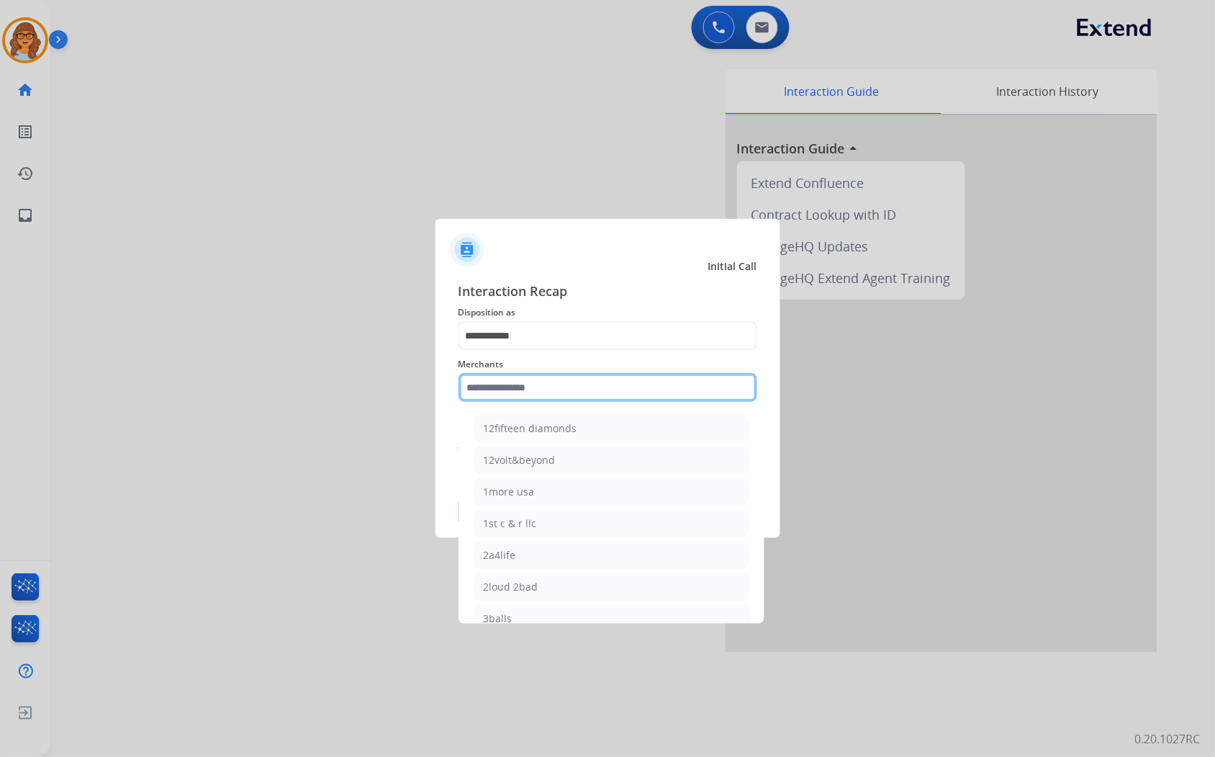
click at [586, 383] on input "text" at bounding box center [608, 387] width 299 height 29
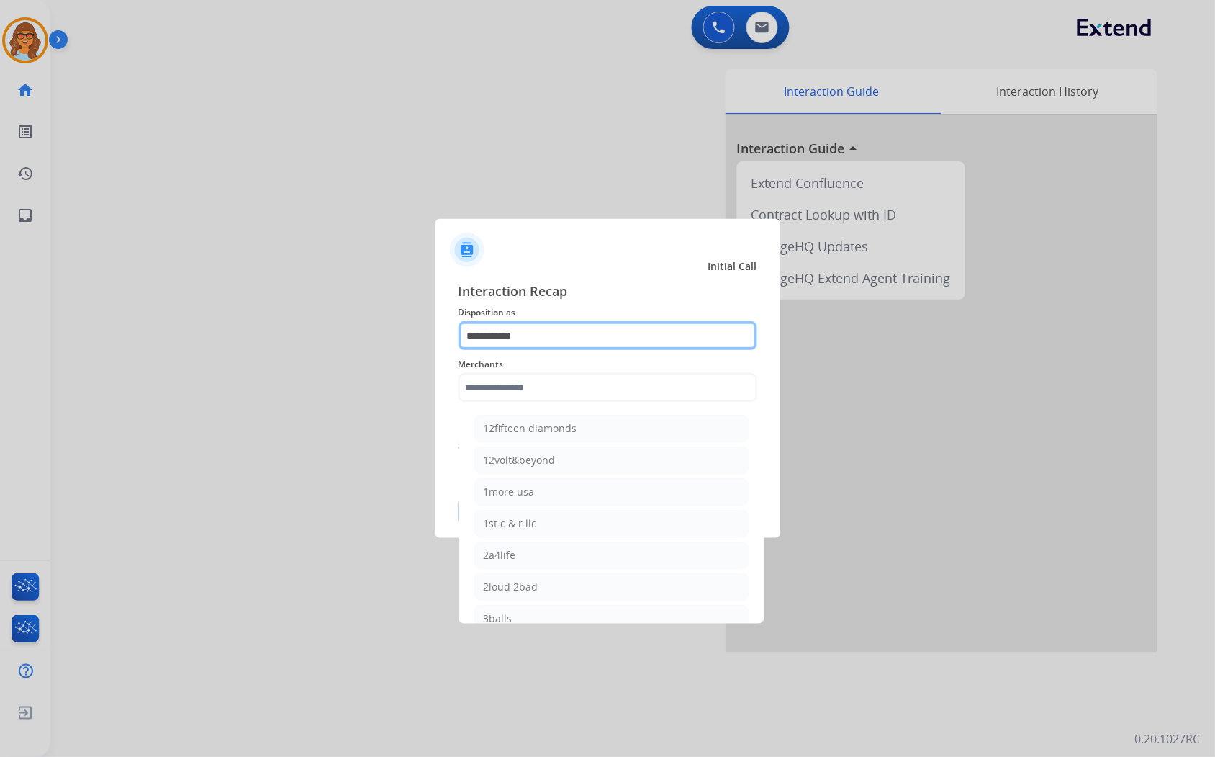
click at [574, 338] on input "**********" at bounding box center [608, 335] width 299 height 29
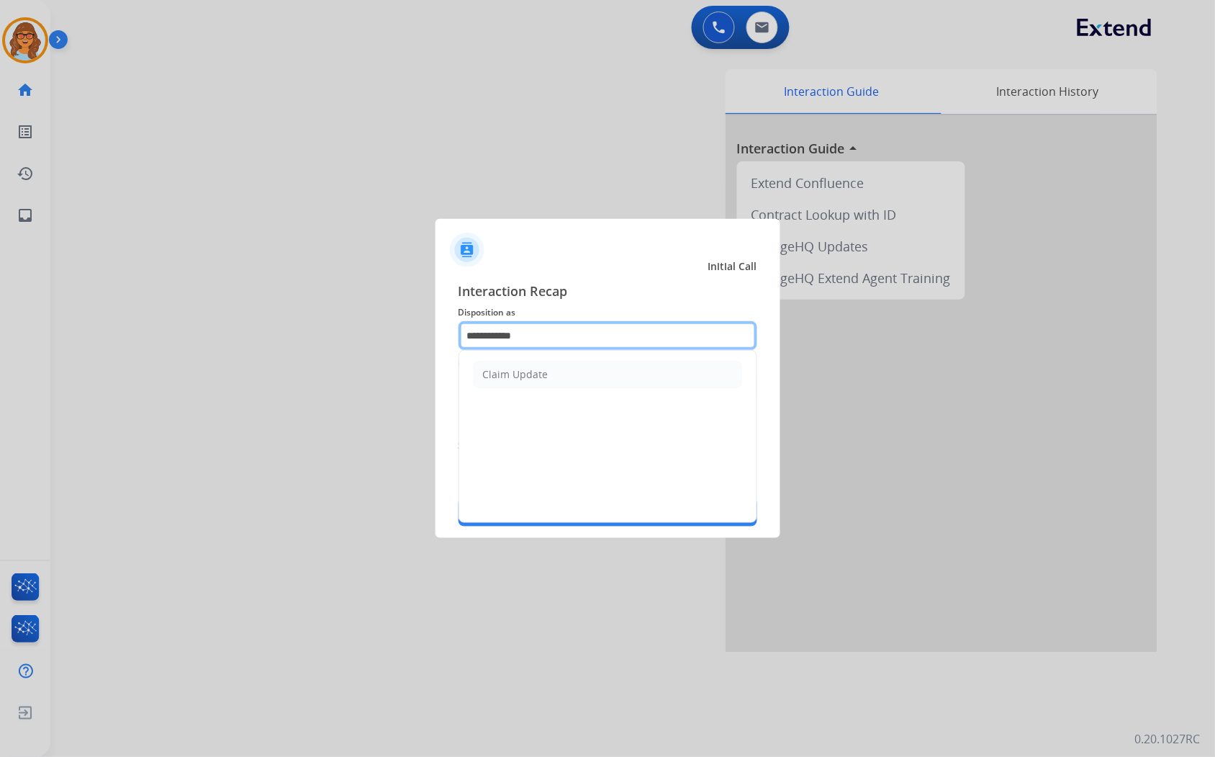
drag, startPoint x: 574, startPoint y: 338, endPoint x: 317, endPoint y: 346, distance: 257.1
click at [0, 346] on app-contact-recap-modal "**********" at bounding box center [0, 378] width 0 height 757
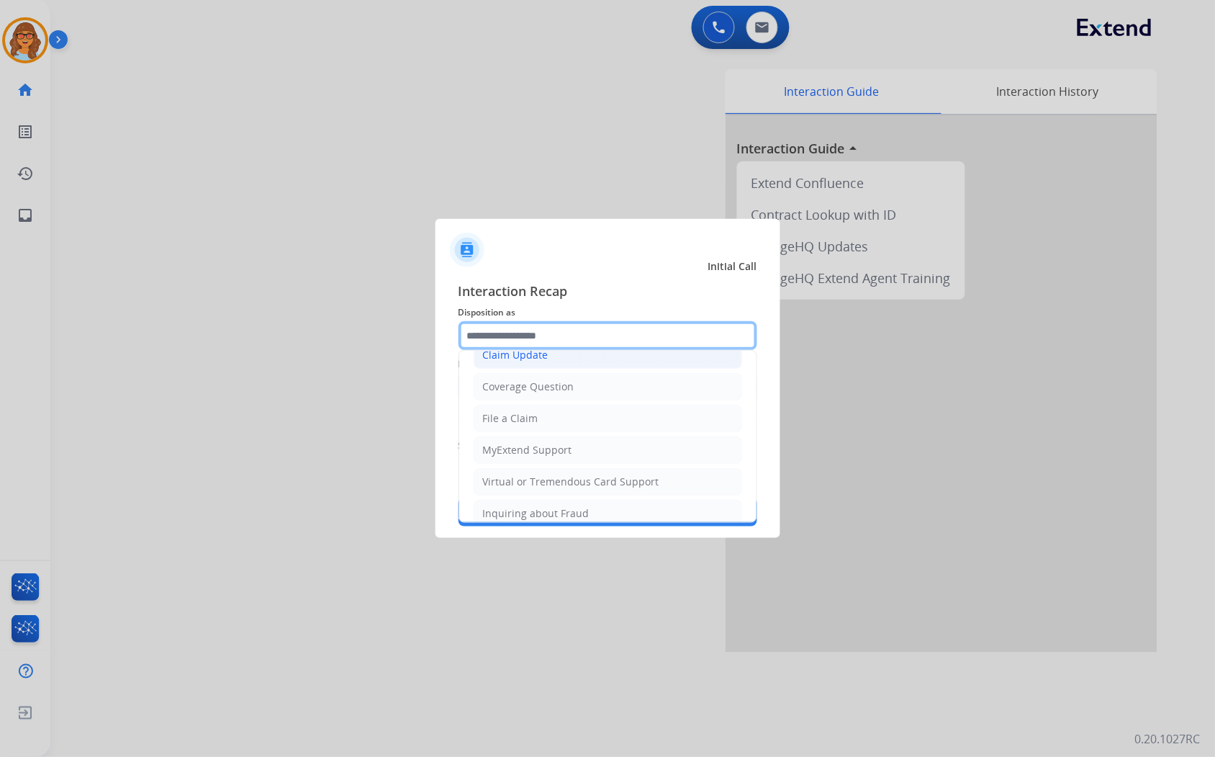
scroll to position [160, 0]
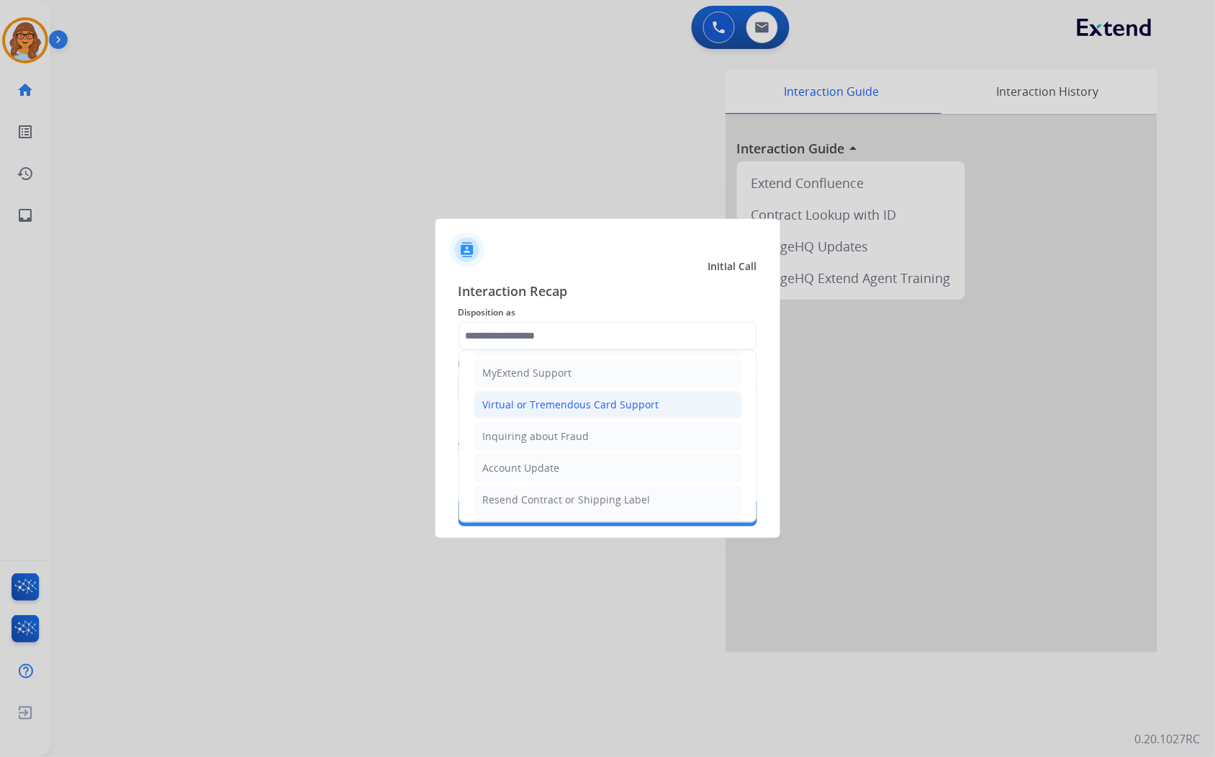
click at [608, 404] on div "Virtual or Tremendous Card Support" at bounding box center [571, 404] width 176 height 14
type input "**********"
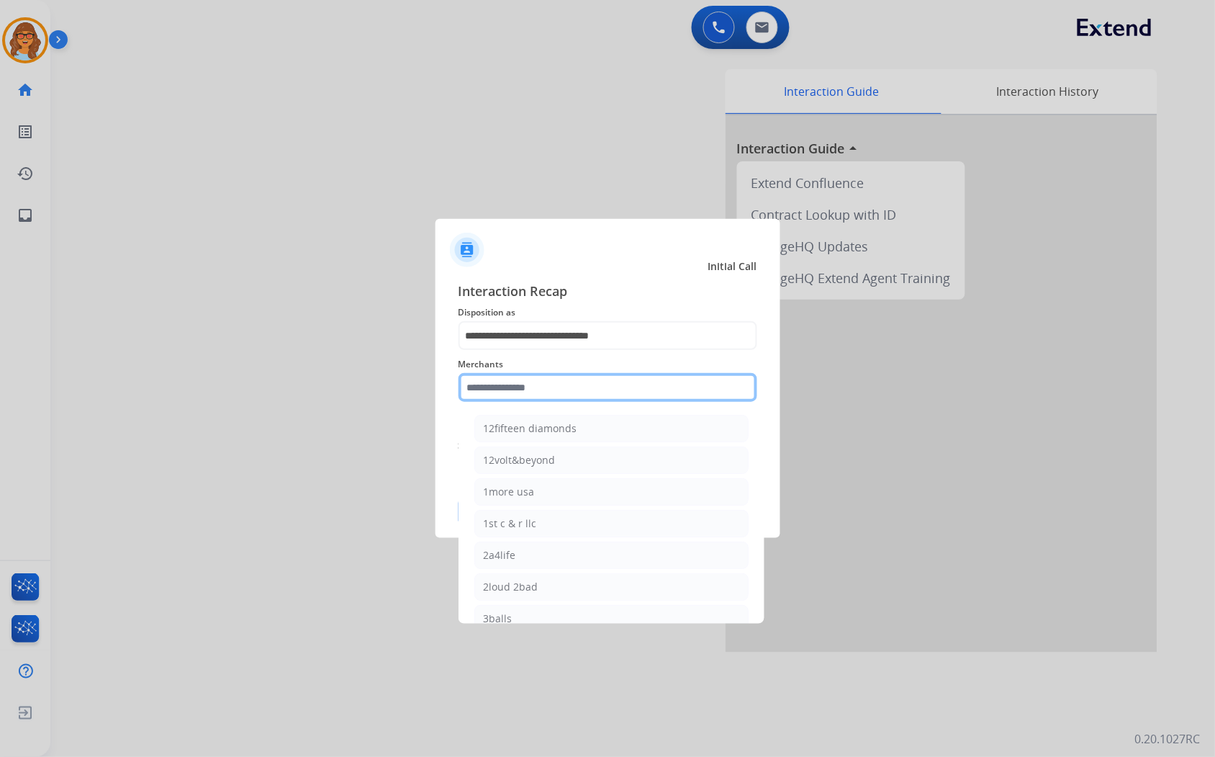
click at [602, 380] on input "text" at bounding box center [608, 387] width 299 height 29
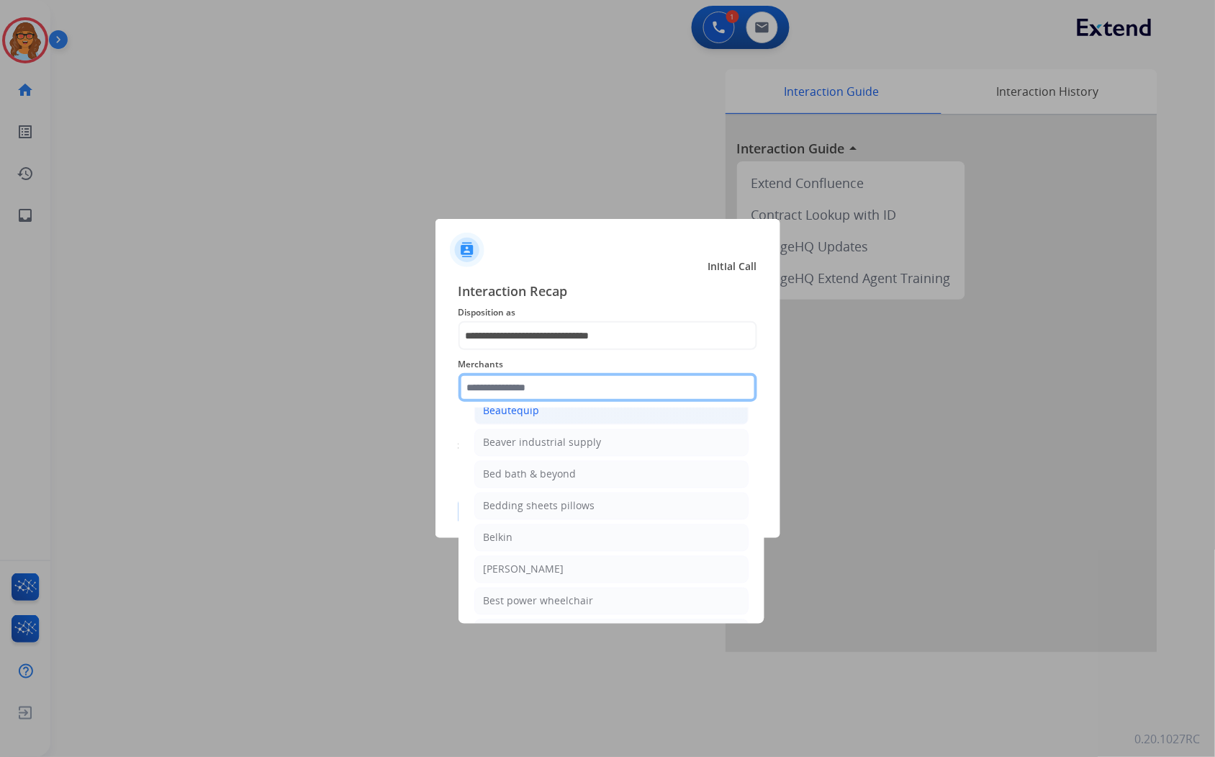
scroll to position [3439, 0]
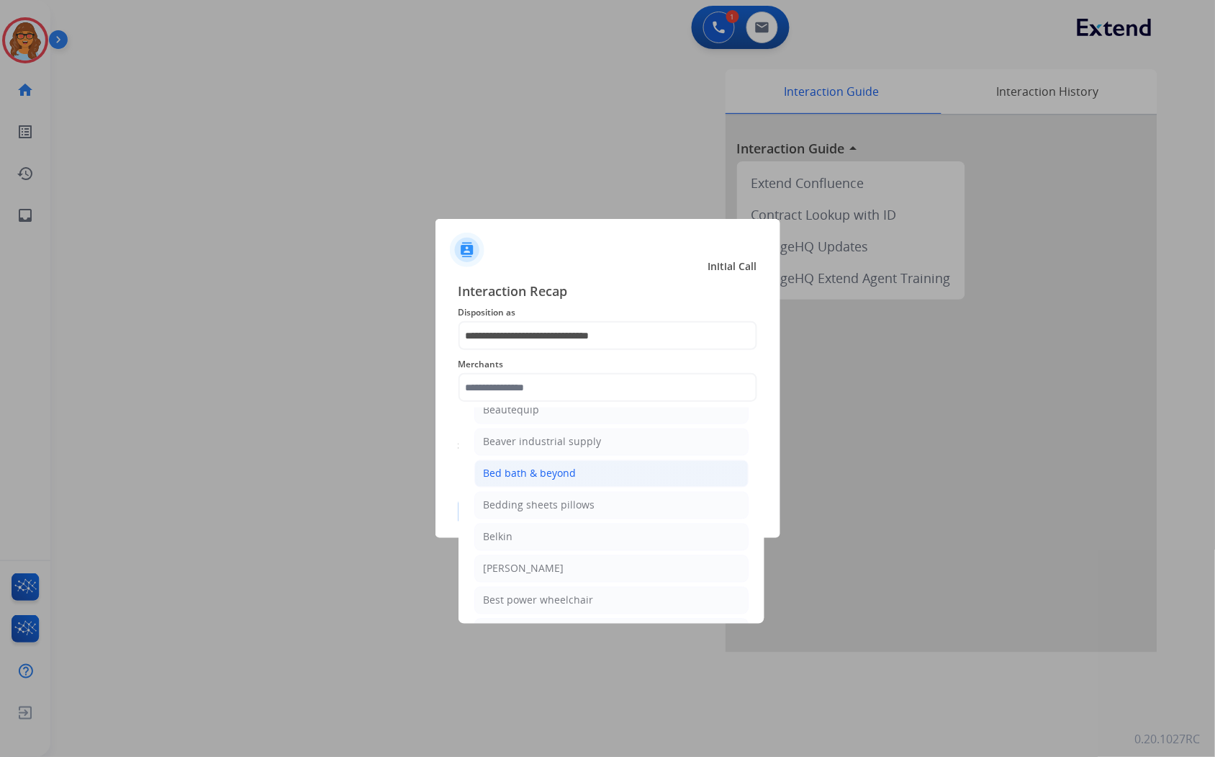
click at [533, 481] on div "Bed bath & beyond" at bounding box center [530, 473] width 93 height 14
type input "**********"
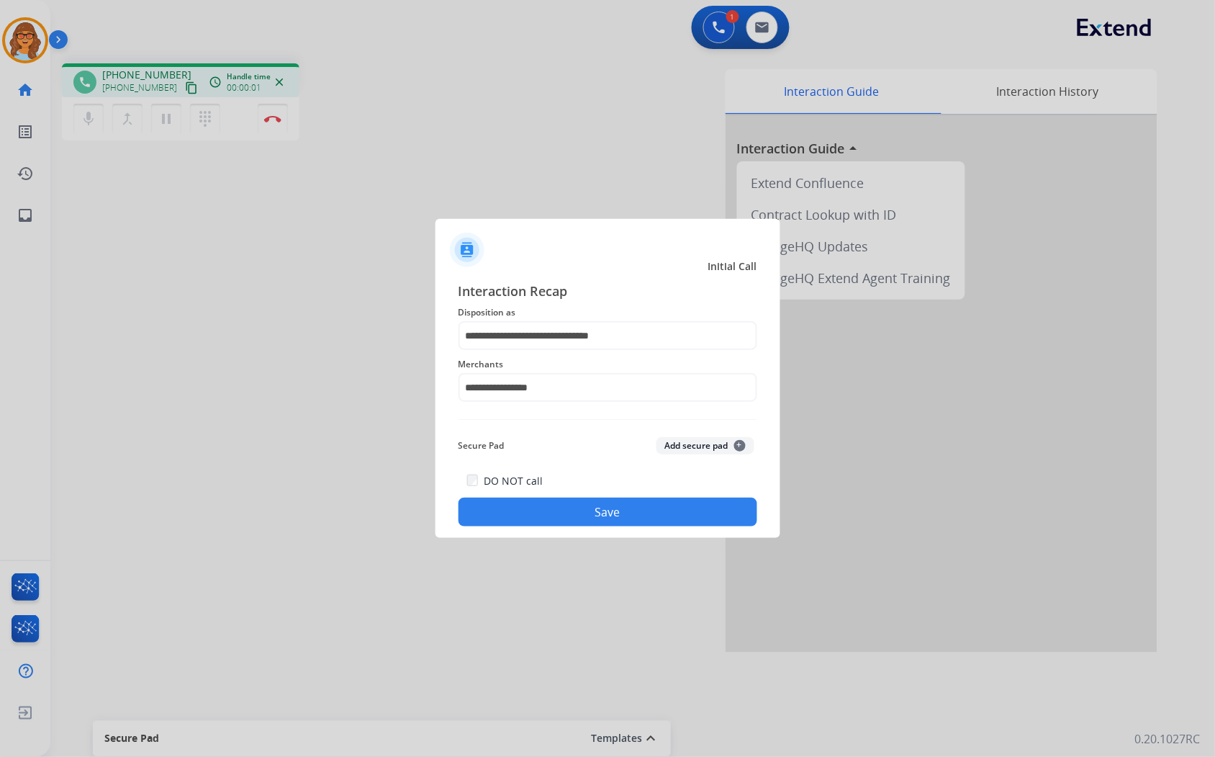
click at [651, 515] on button "Save" at bounding box center [608, 511] width 299 height 29
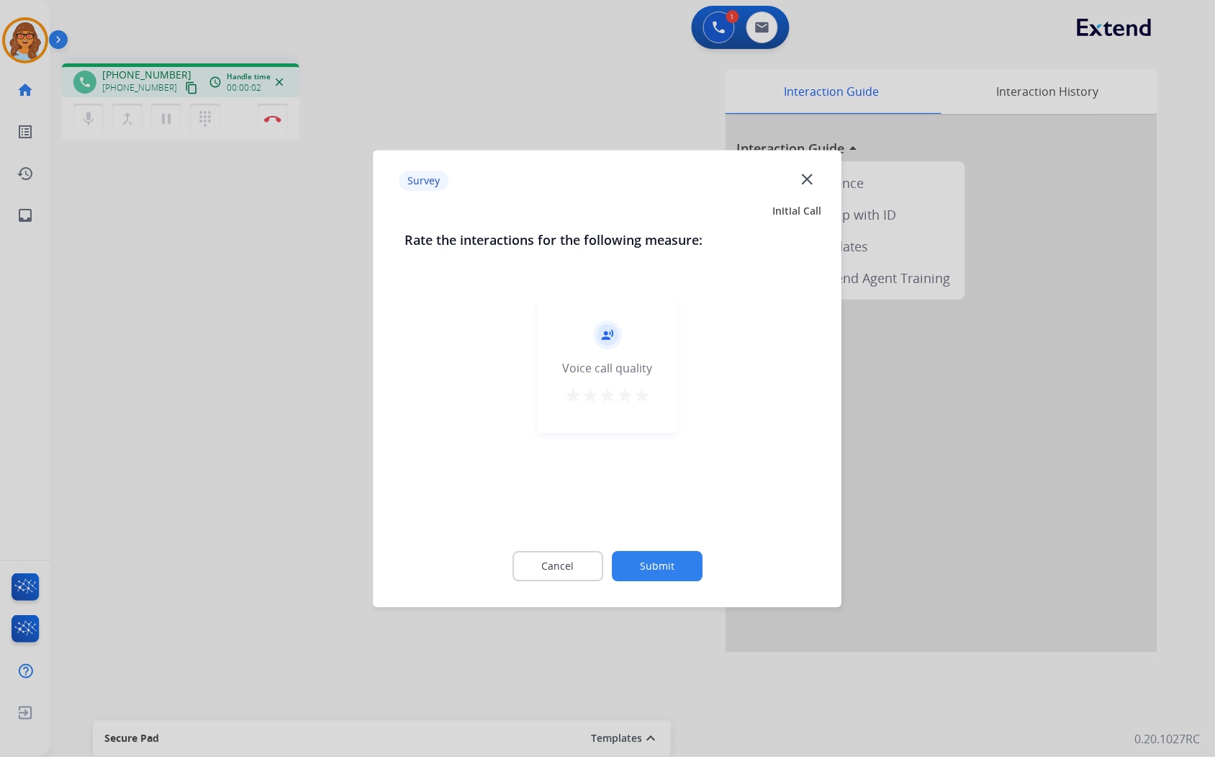
click at [642, 387] on mat-icon "star" at bounding box center [641, 395] width 17 height 17
click at [644, 562] on button "Submit" at bounding box center [657, 566] width 91 height 30
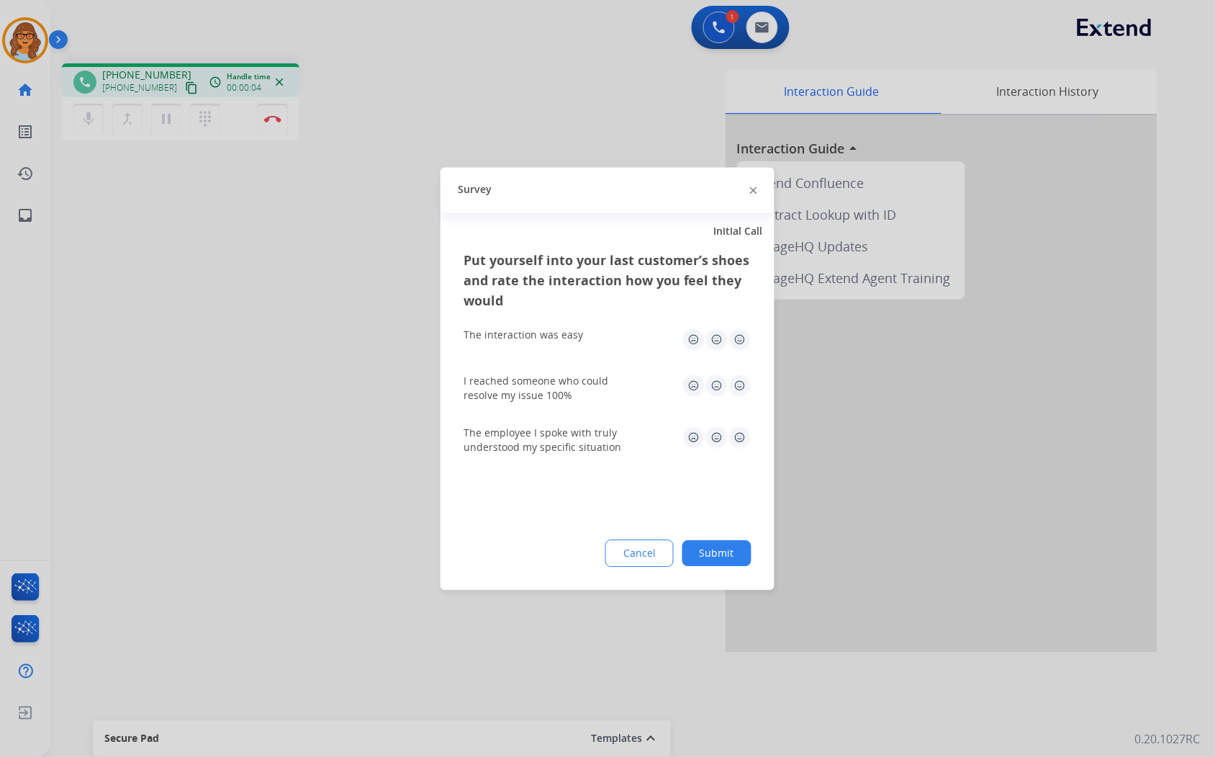
click at [711, 559] on button "Submit" at bounding box center [716, 553] width 69 height 26
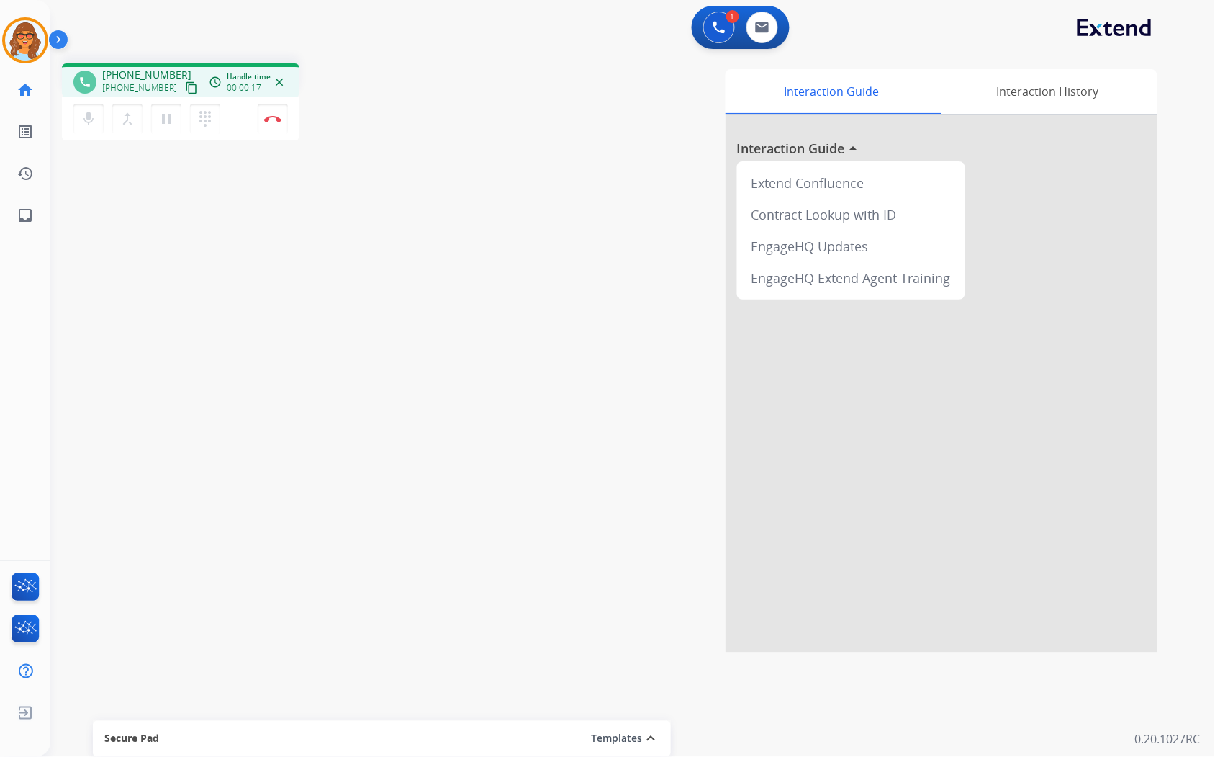
click at [185, 87] on mat-icon "content_copy" at bounding box center [191, 87] width 13 height 13
click at [168, 119] on mat-icon "pause" at bounding box center [166, 118] width 17 height 17
click at [166, 125] on mat-icon "play_arrow" at bounding box center [166, 118] width 17 height 17
click at [275, 117] on img at bounding box center [272, 118] width 17 height 7
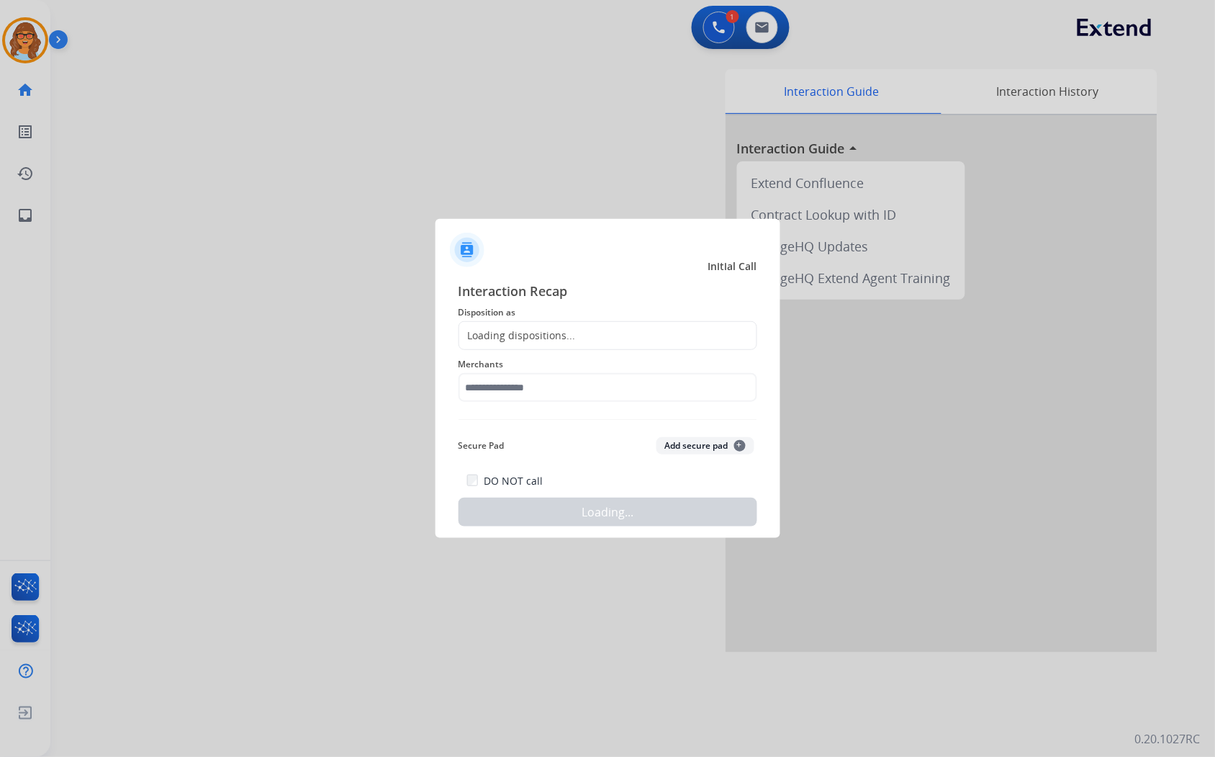
click at [526, 335] on div "Loading dispositions..." at bounding box center [517, 335] width 117 height 14
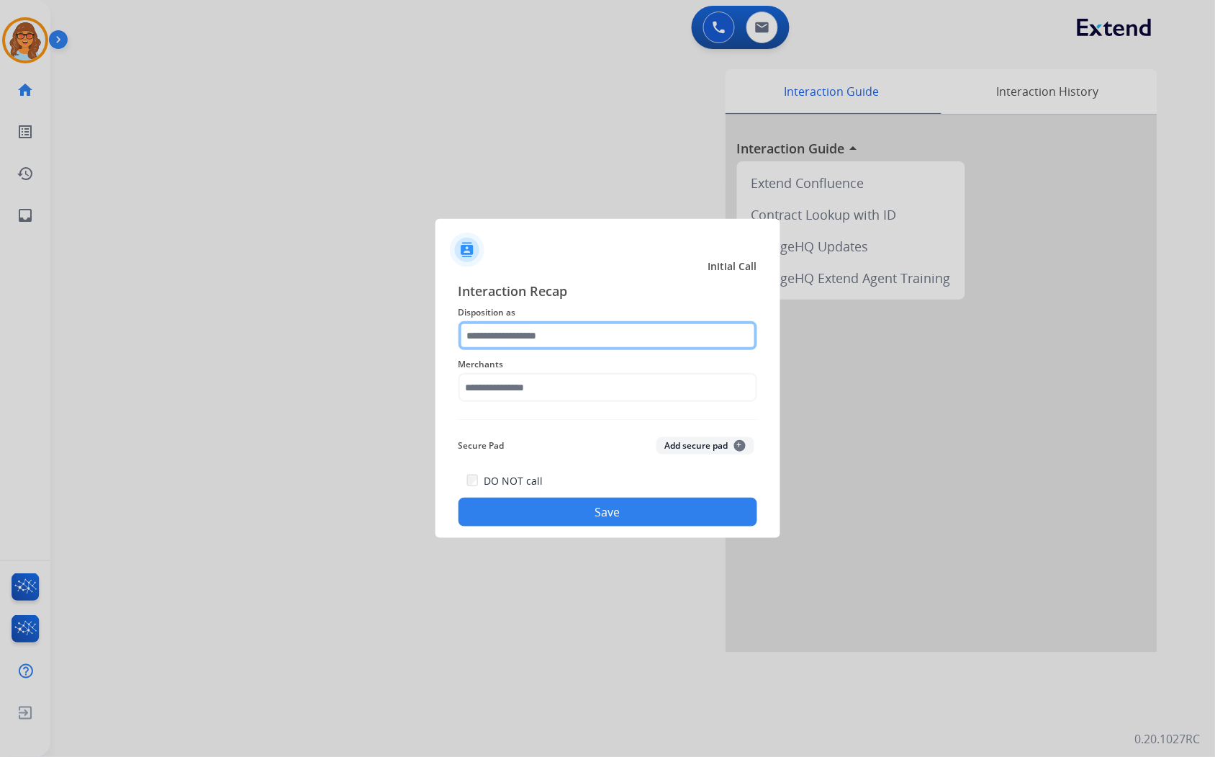
click at [526, 335] on input "text" at bounding box center [608, 335] width 299 height 29
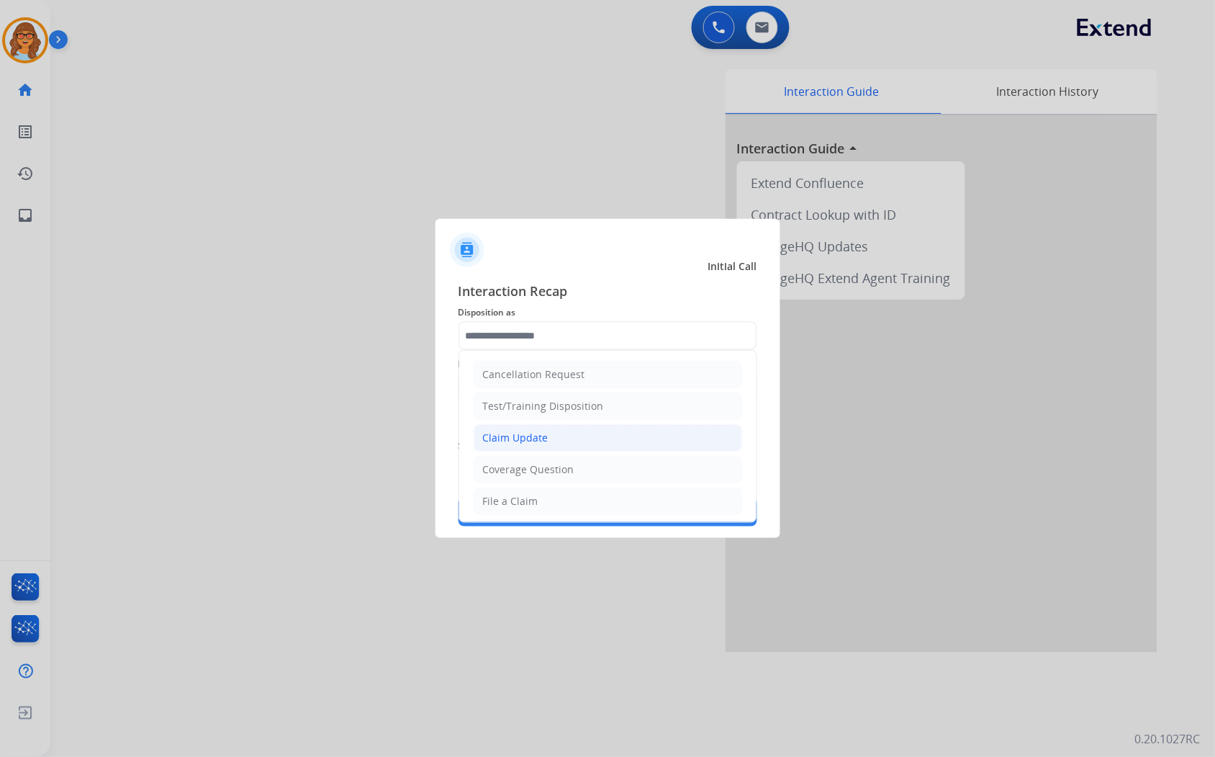
click at [565, 436] on li "Claim Update" at bounding box center [608, 437] width 269 height 27
type input "**********"
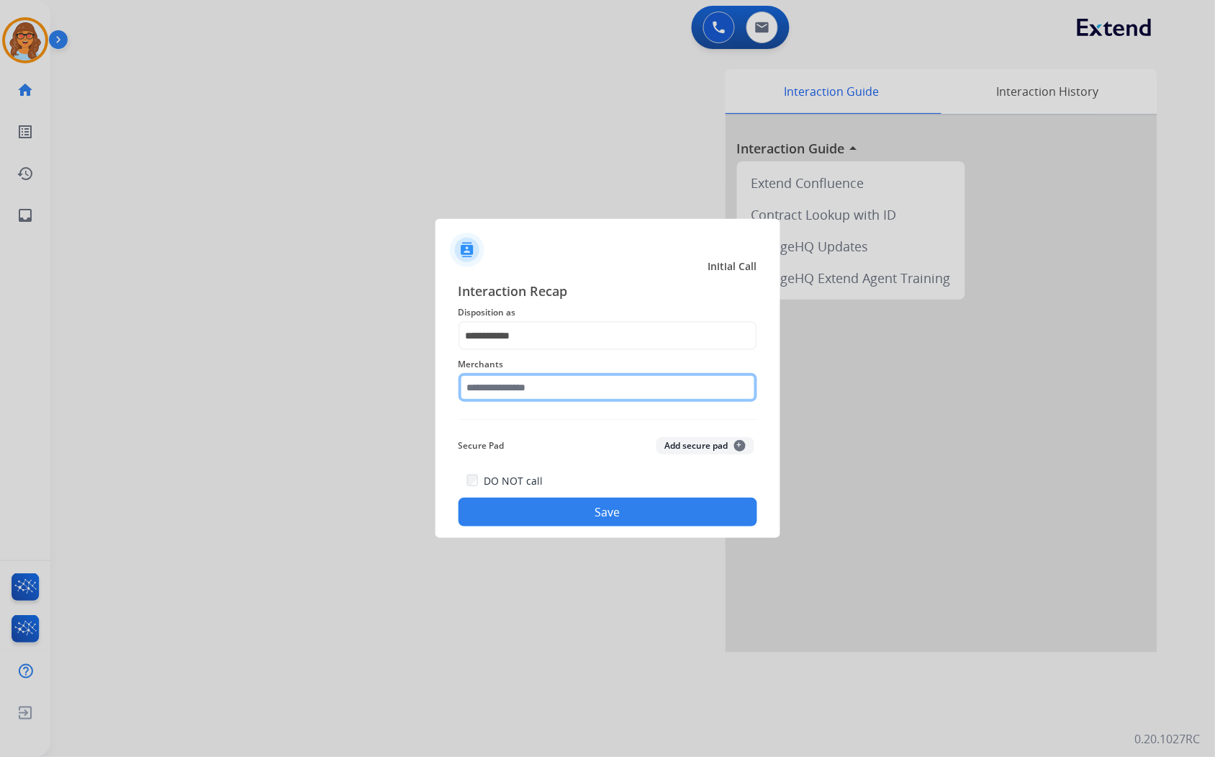
click at [556, 390] on input "text" at bounding box center [608, 387] width 299 height 29
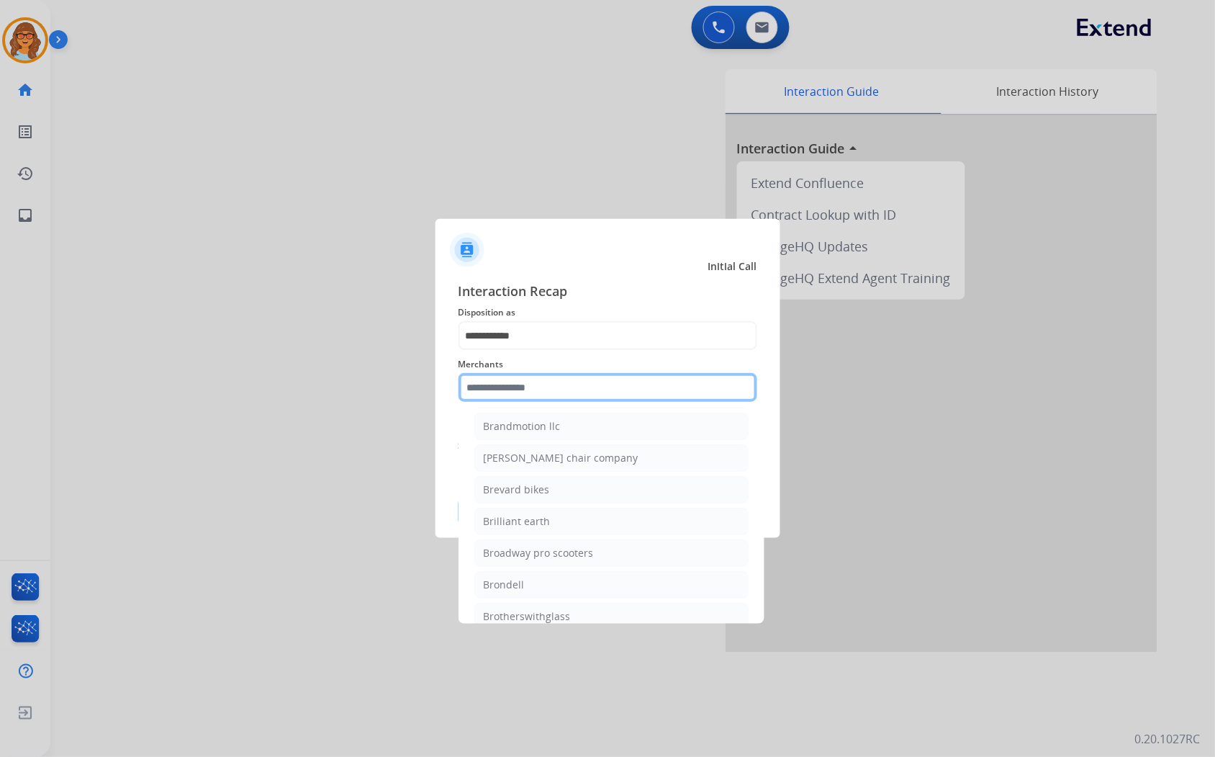
scroll to position [4319, 0]
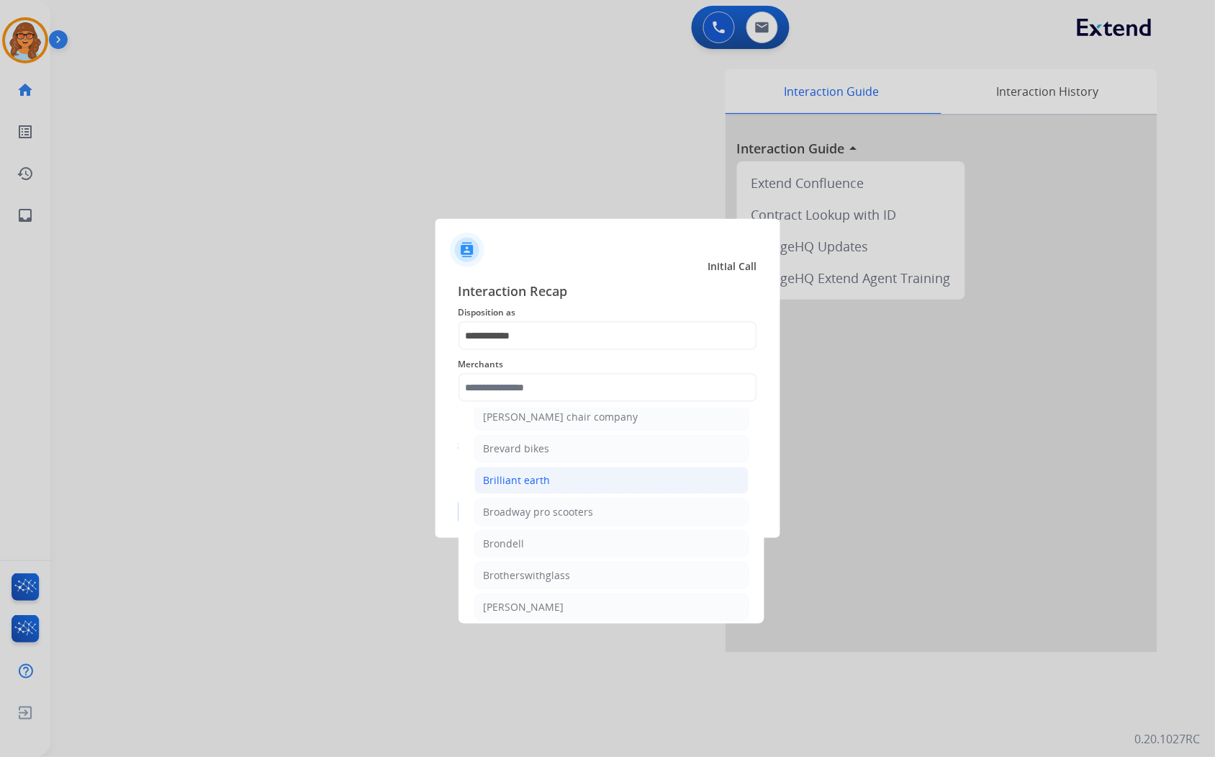
click at [549, 494] on li "Brilliant earth" at bounding box center [611, 479] width 274 height 27
type input "**********"
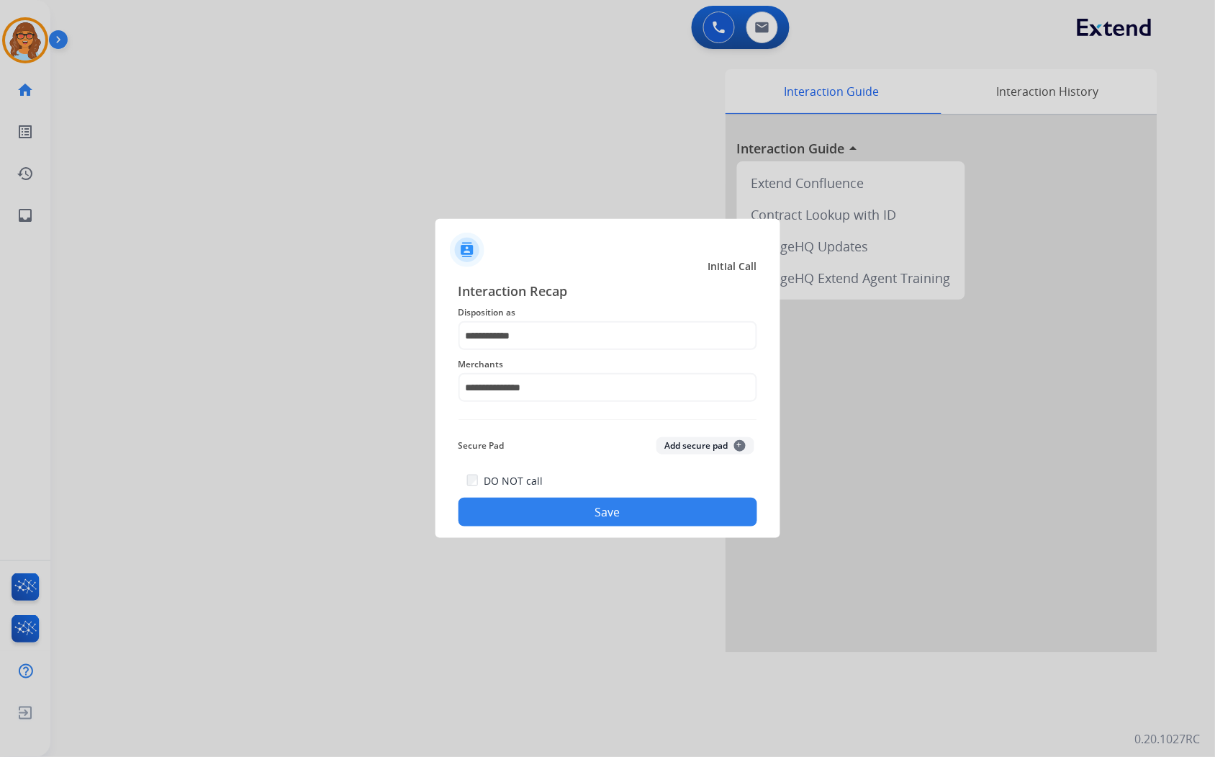
click at [636, 517] on button "Save" at bounding box center [608, 511] width 299 height 29
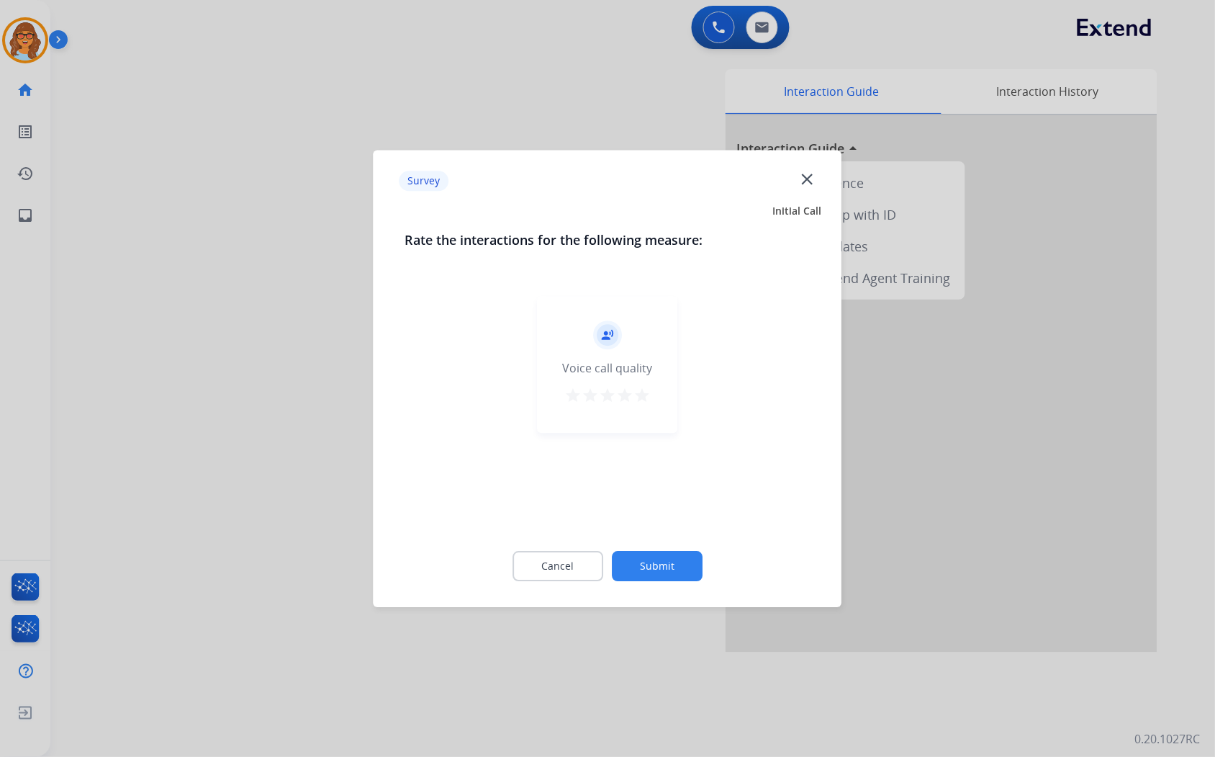
click at [641, 387] on mat-icon "star" at bounding box center [641, 395] width 17 height 17
click at [693, 566] on button "Submit" at bounding box center [657, 566] width 91 height 30
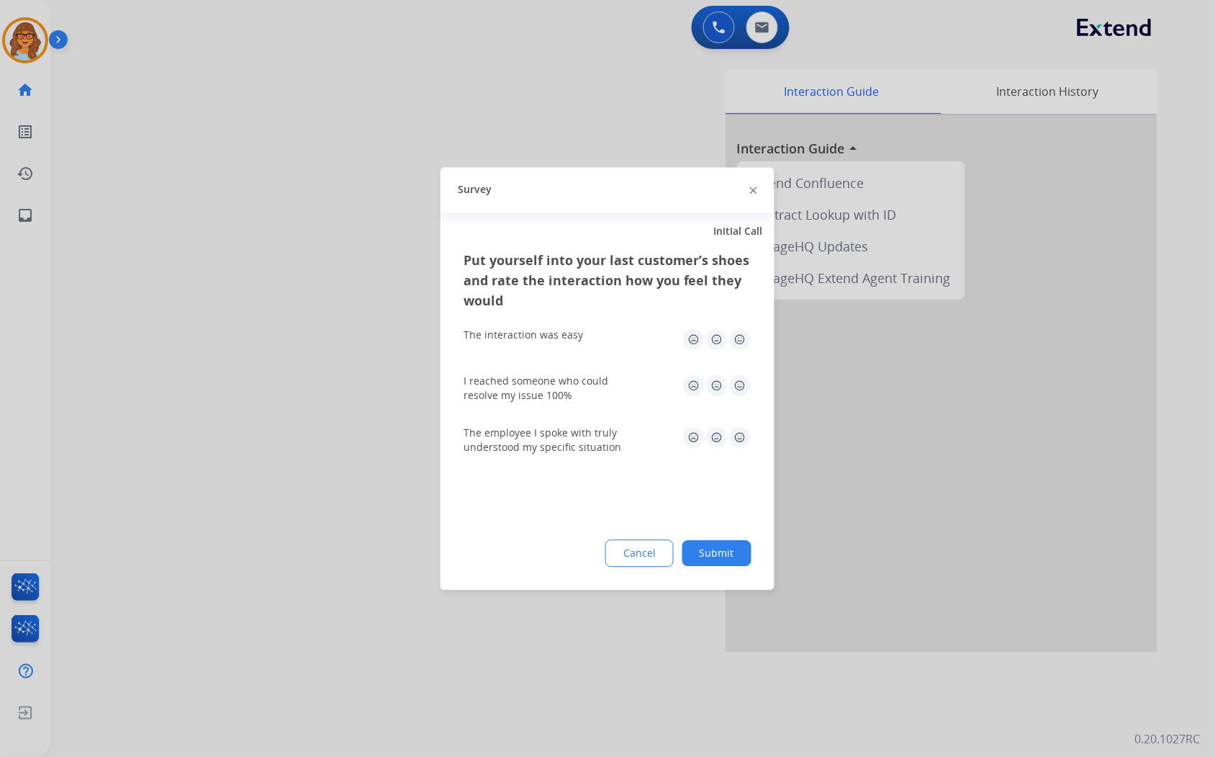
click at [739, 335] on img at bounding box center [740, 339] width 23 height 23
click at [739, 382] on img at bounding box center [740, 385] width 23 height 23
click at [737, 441] on img at bounding box center [740, 436] width 23 height 23
click at [720, 549] on button "Submit" at bounding box center [716, 553] width 69 height 26
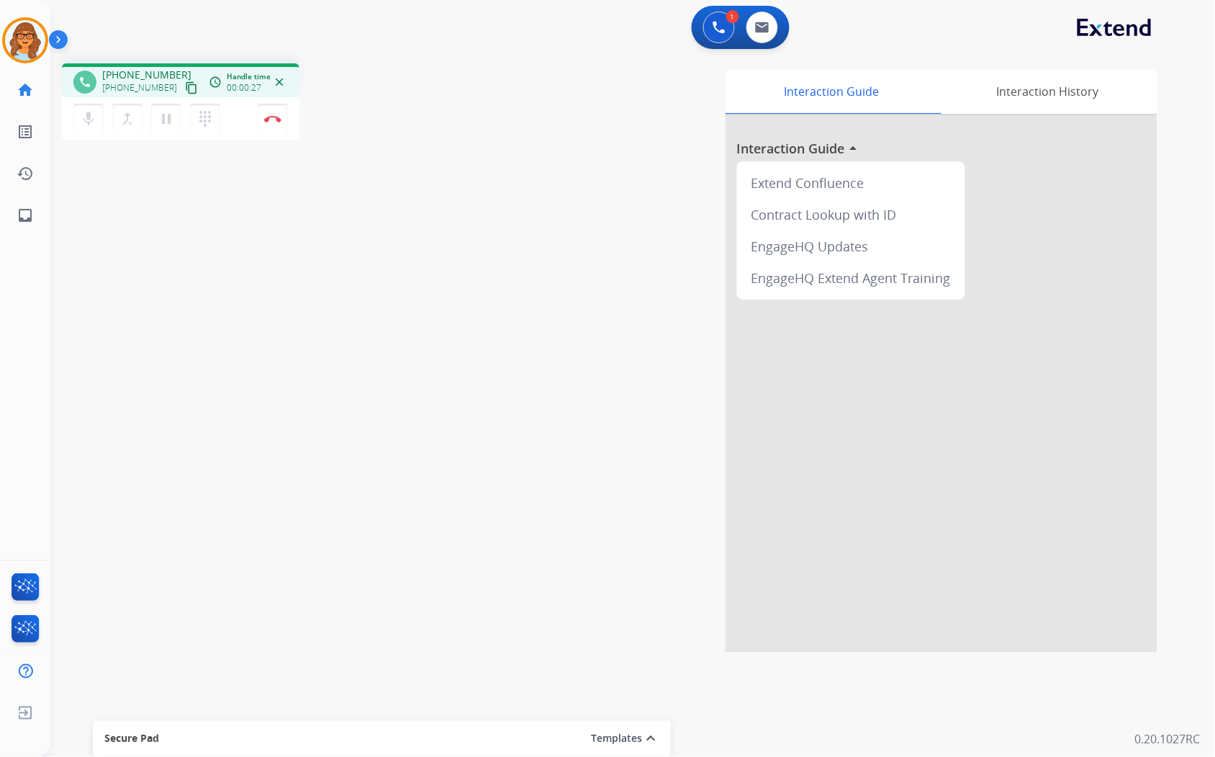
click at [185, 88] on mat-icon "content_copy" at bounding box center [191, 87] width 13 height 13
click at [185, 84] on mat-icon "content_copy" at bounding box center [191, 87] width 13 height 13
drag, startPoint x: 281, startPoint y: 122, endPoint x: 269, endPoint y: 127, distance: 13.0
click at [269, 127] on button "Disconnect" at bounding box center [273, 119] width 30 height 30
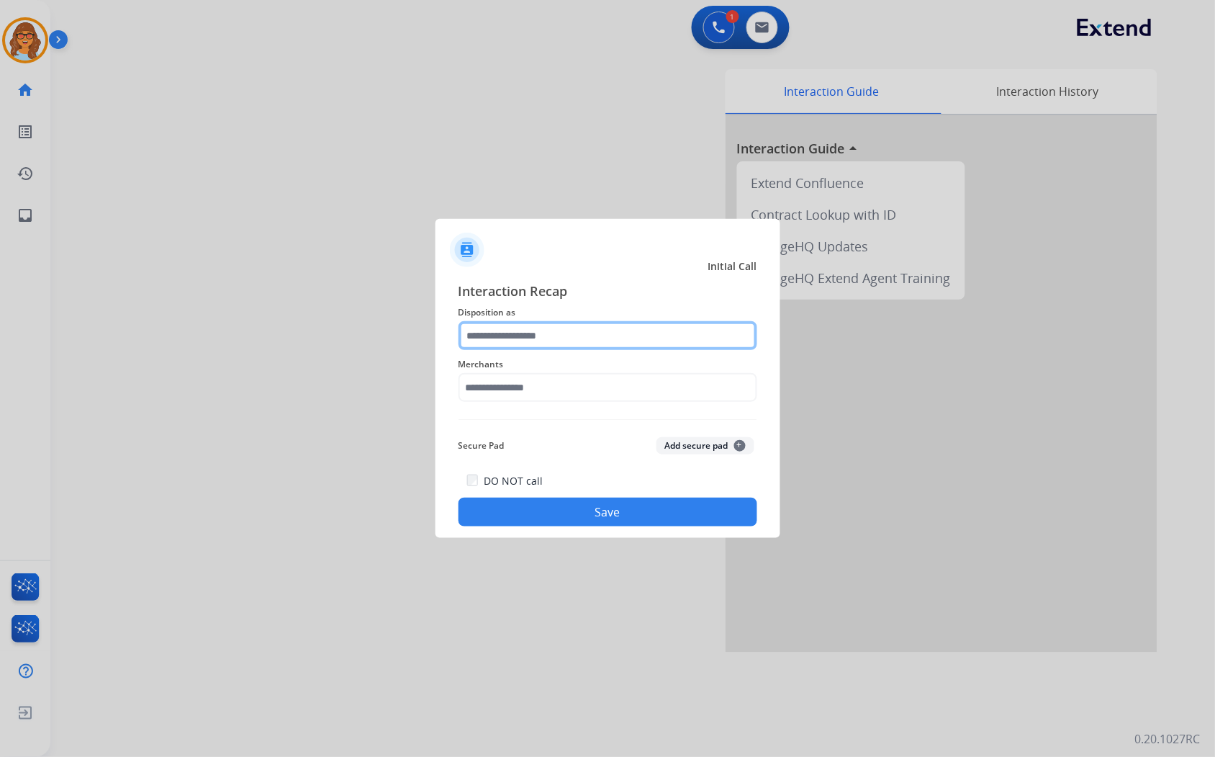
click at [608, 338] on input "text" at bounding box center [608, 335] width 299 height 29
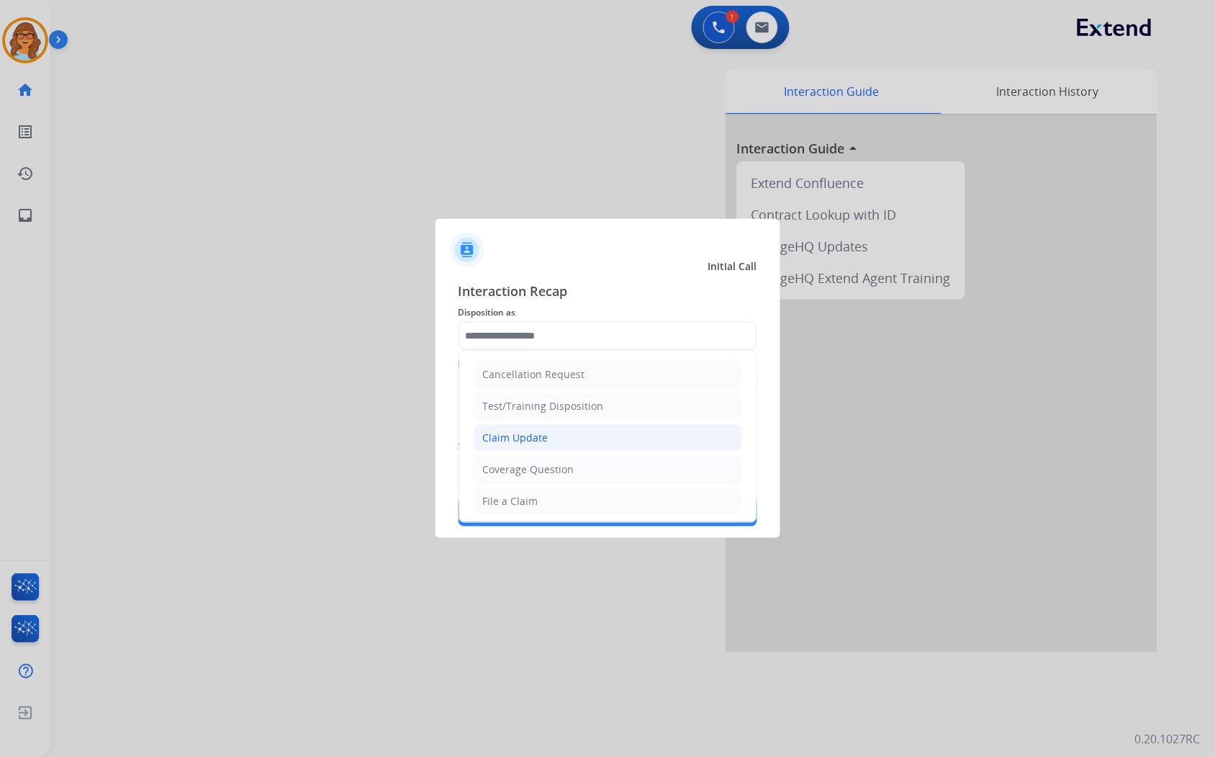
click at [545, 439] on div "Claim Update" at bounding box center [516, 437] width 66 height 14
type input "**********"
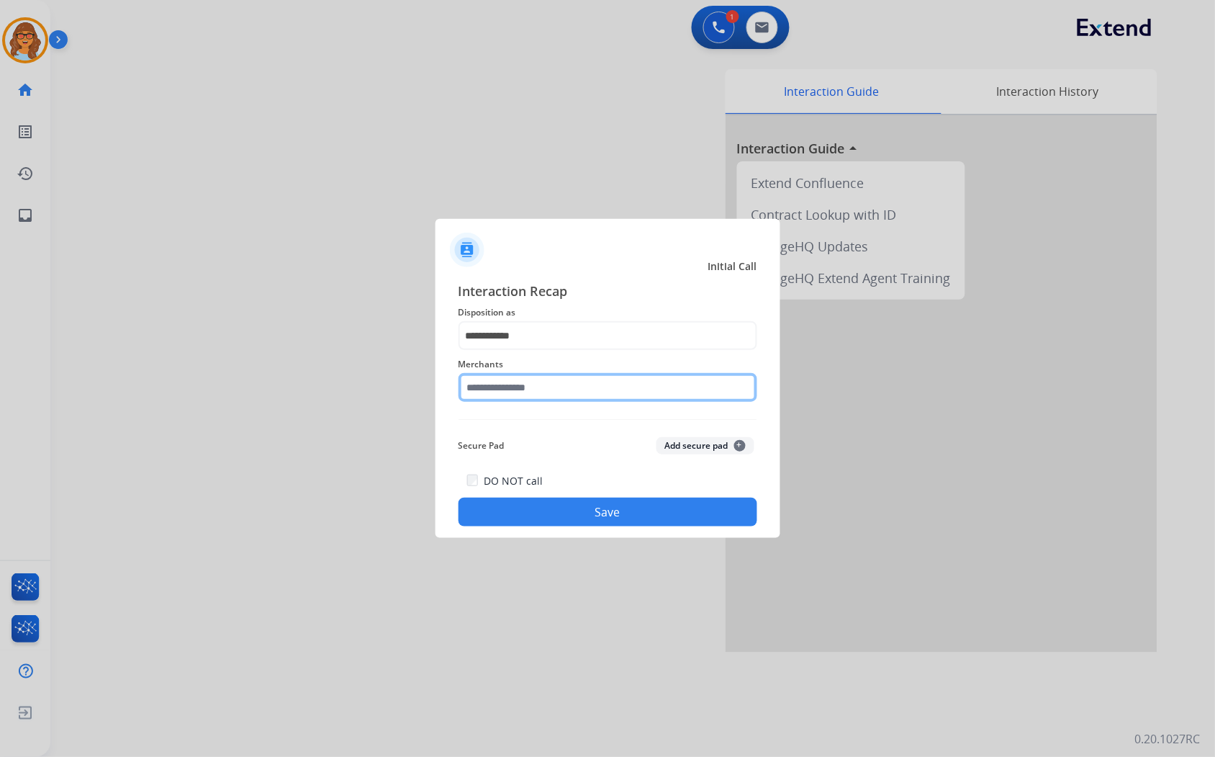
click at [564, 379] on input "text" at bounding box center [608, 387] width 299 height 29
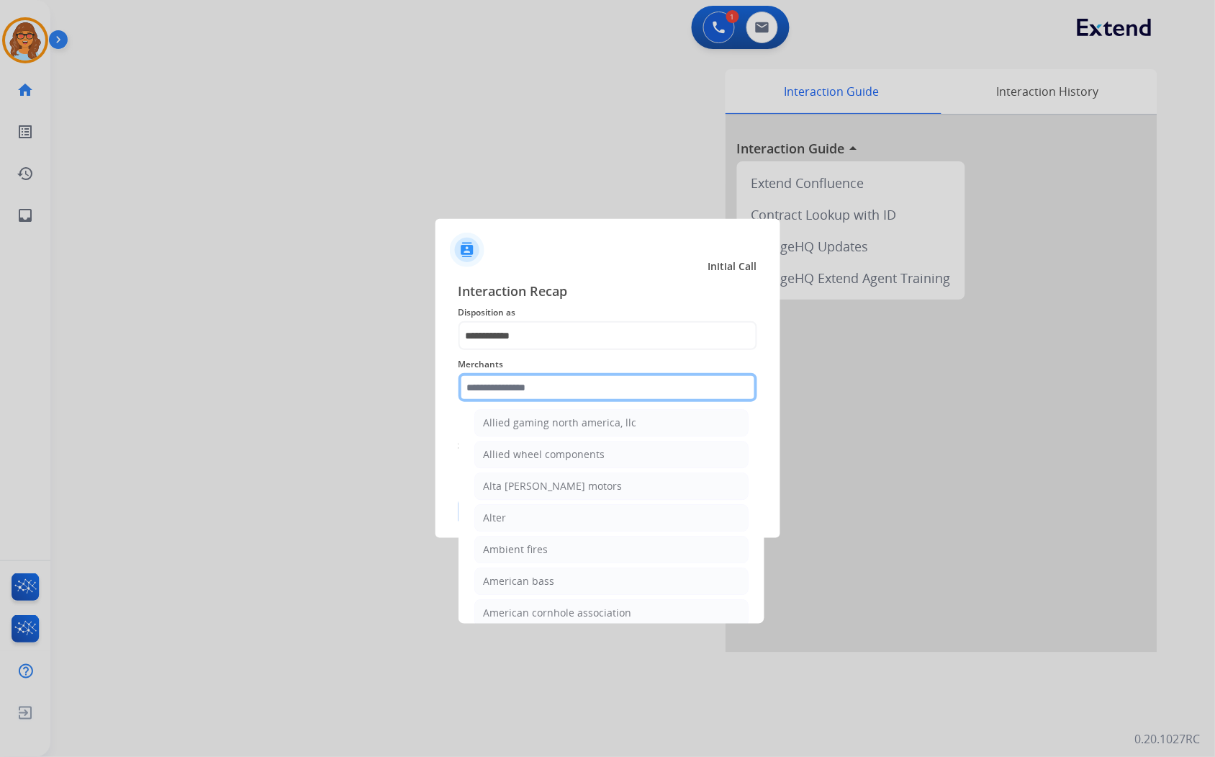
scroll to position [1199, 0]
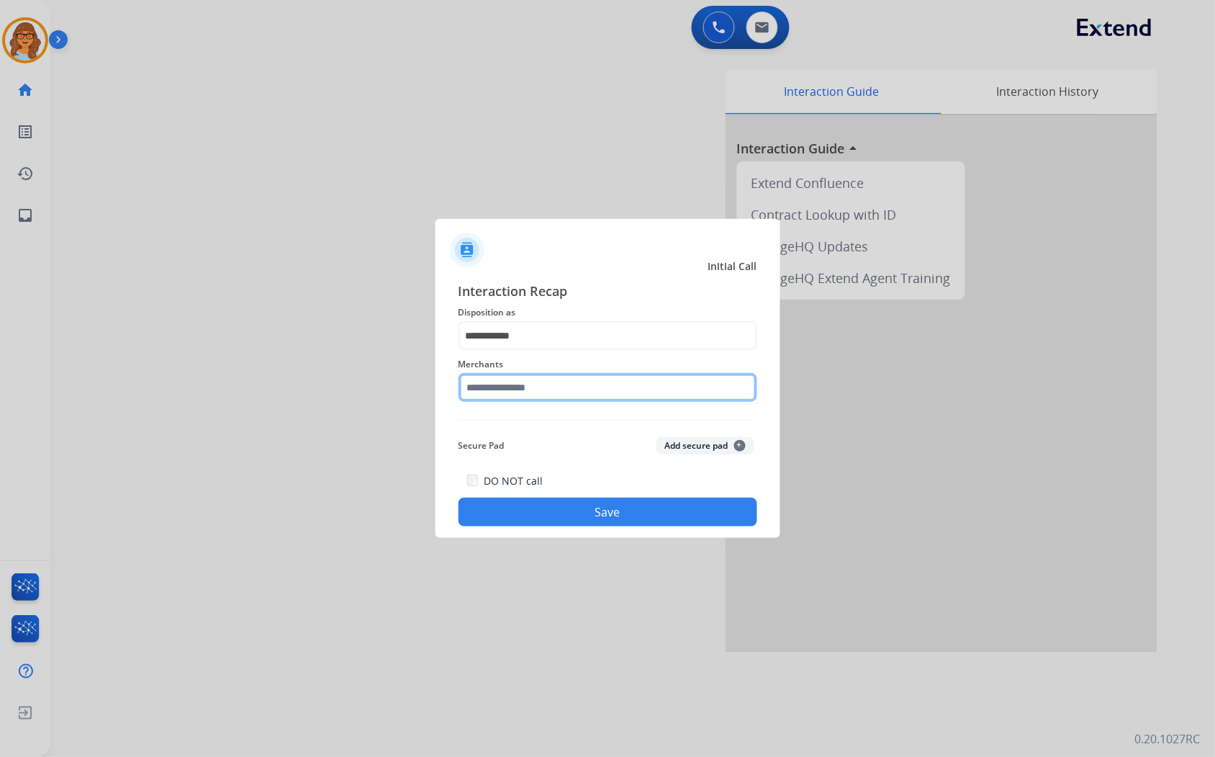
click at [589, 389] on input "text" at bounding box center [608, 387] width 299 height 29
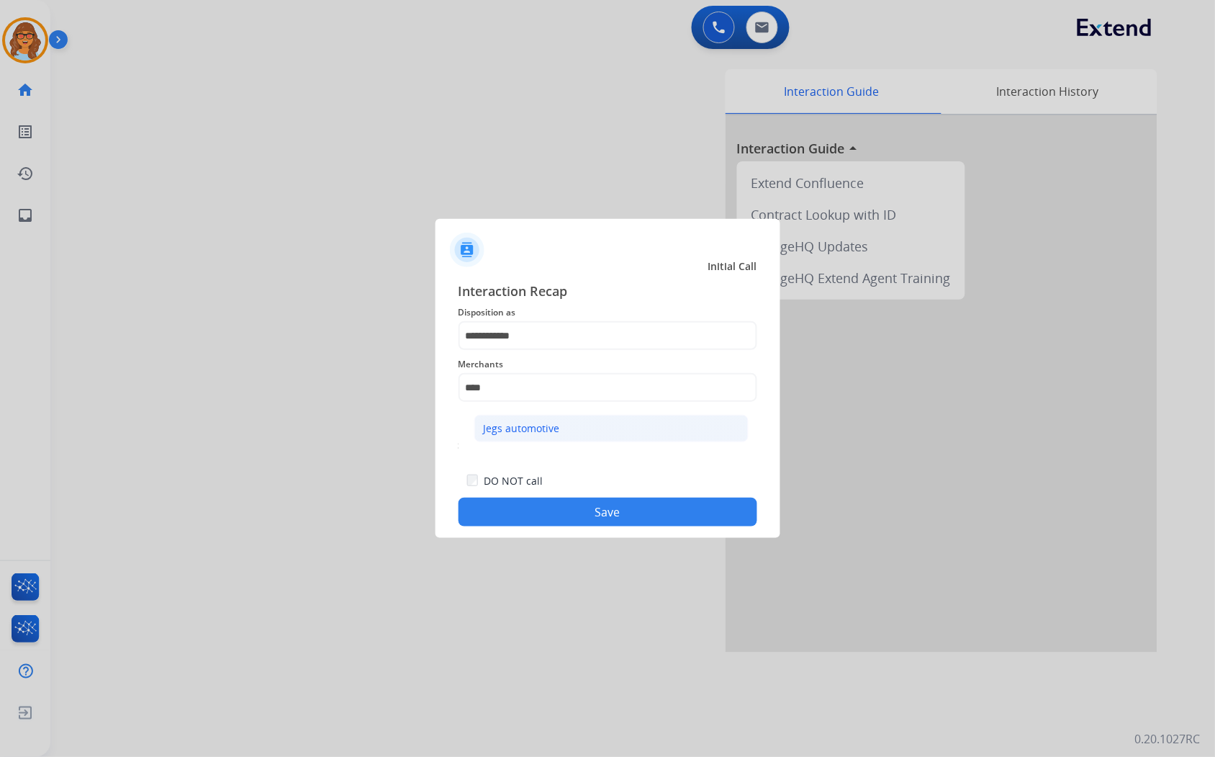
click at [500, 415] on li "Jegs automotive" at bounding box center [611, 428] width 274 height 27
type input "**********"
click at [634, 535] on div "**********" at bounding box center [608, 403] width 345 height 269
click at [643, 511] on button "Save" at bounding box center [608, 511] width 299 height 29
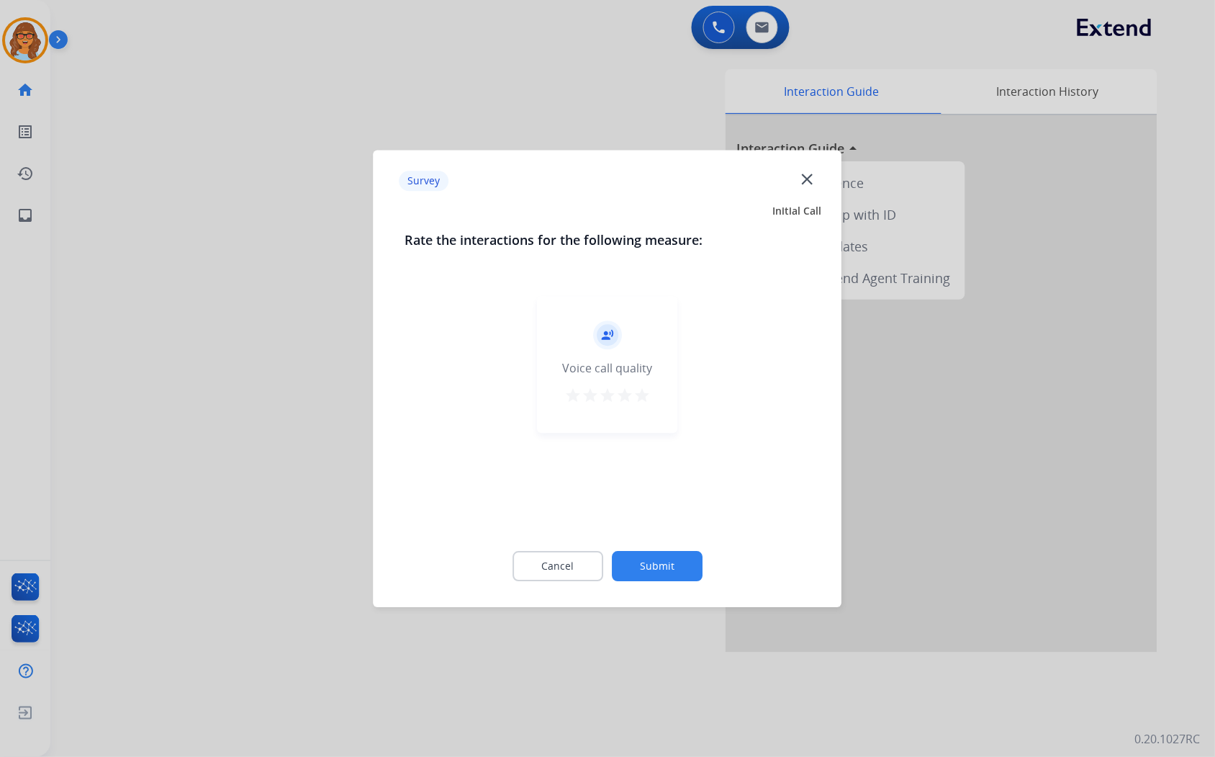
click at [639, 393] on mat-icon "star" at bounding box center [641, 395] width 17 height 17
click at [664, 569] on button "Submit" at bounding box center [657, 566] width 91 height 30
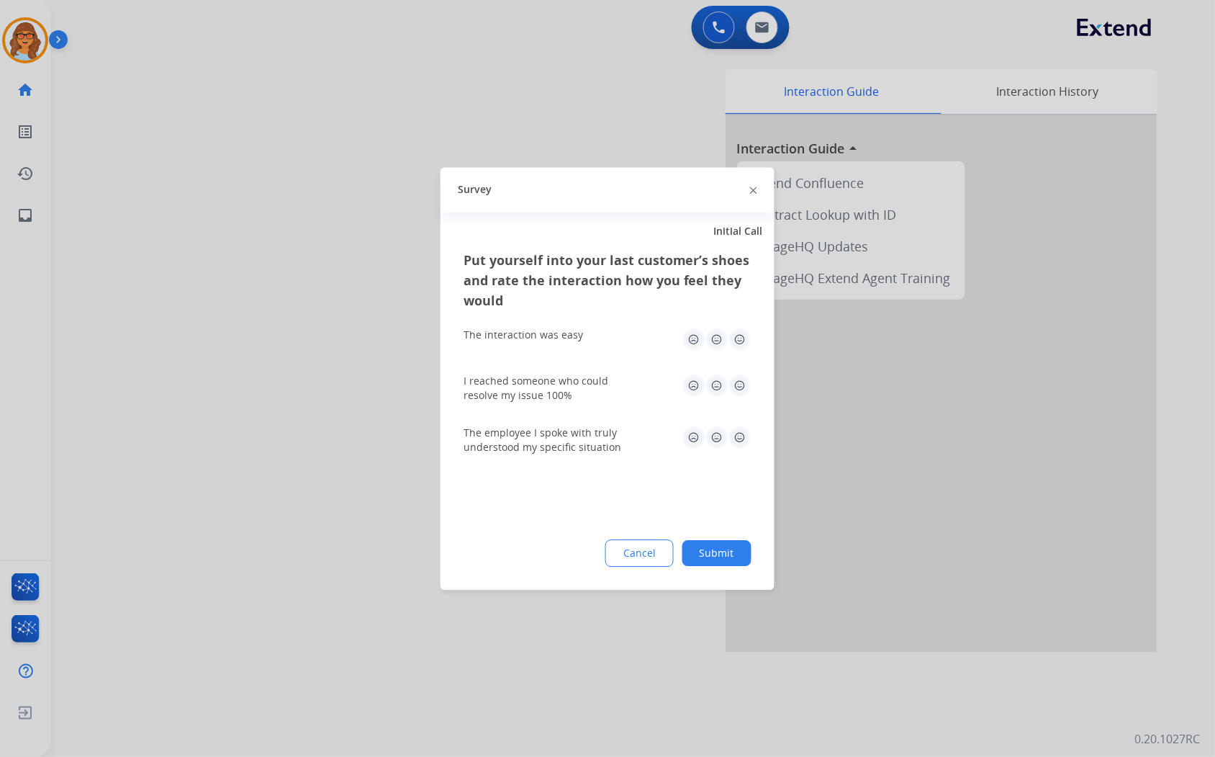
click at [717, 561] on button "Submit" at bounding box center [716, 553] width 69 height 26
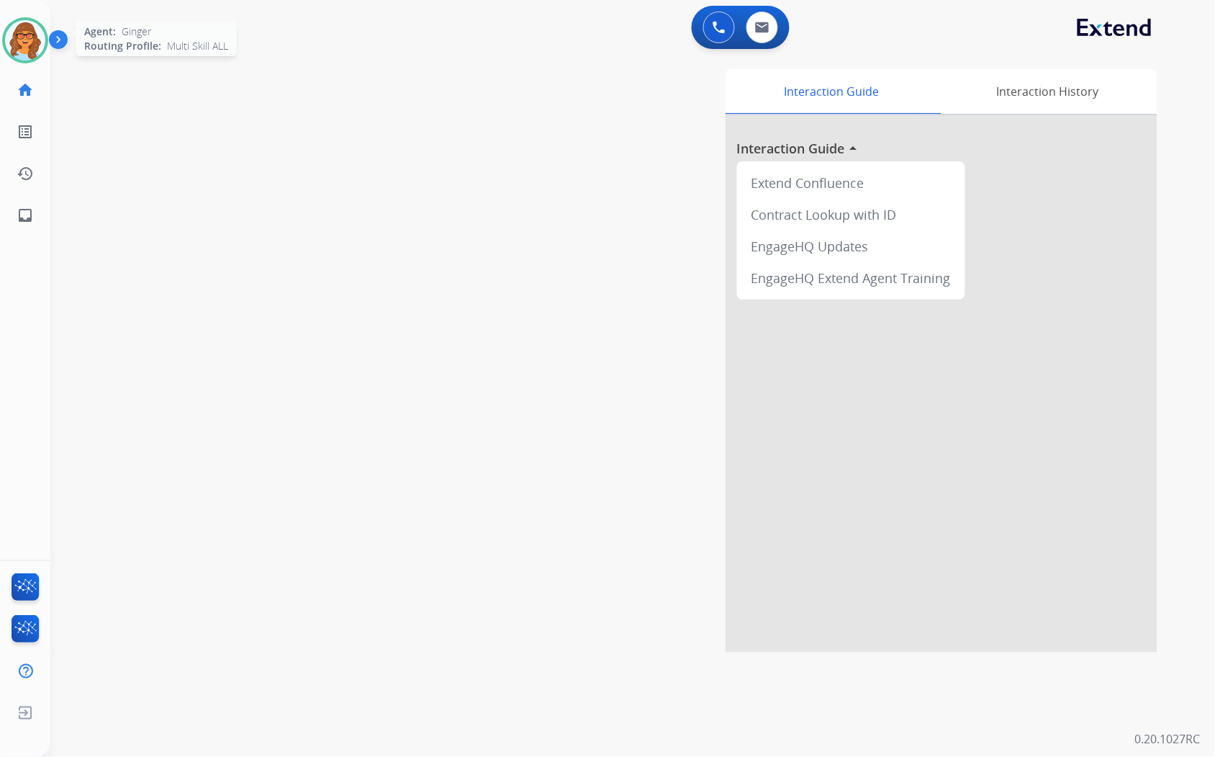
click at [35, 31] on img at bounding box center [25, 40] width 40 height 40
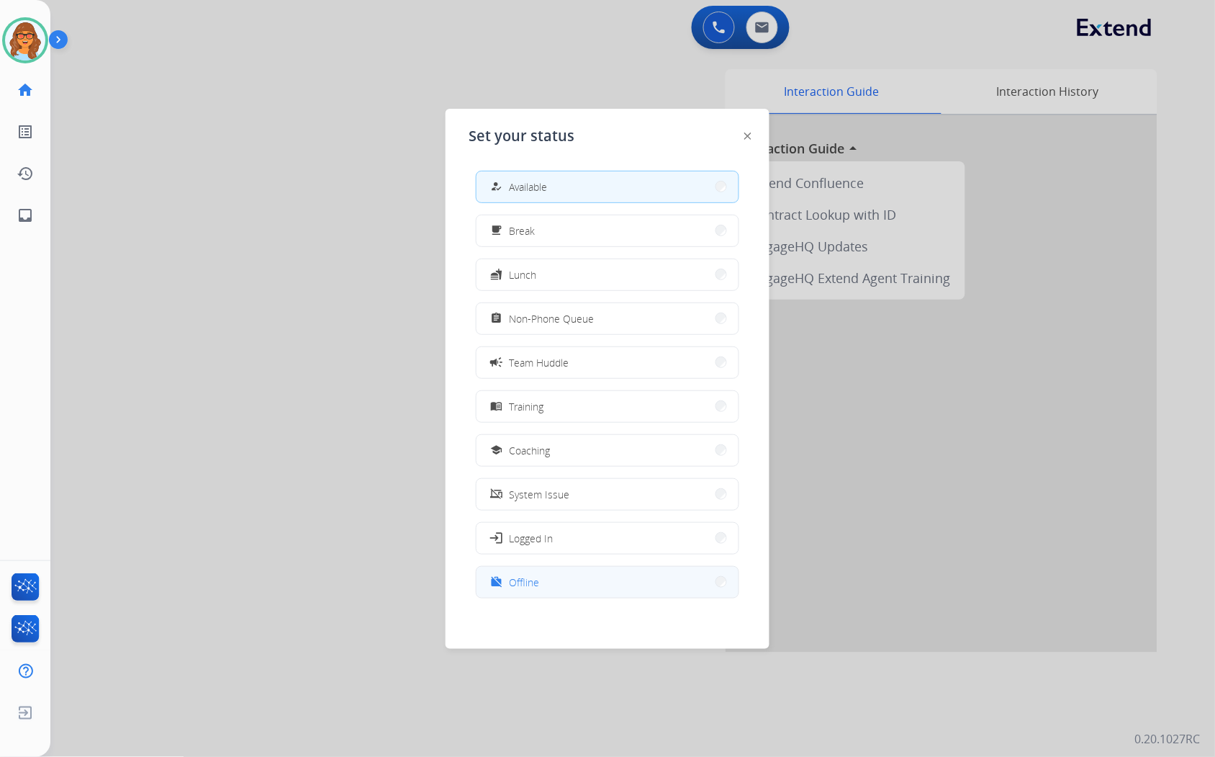
scroll to position [4, 0]
click at [553, 585] on button "work_off Offline" at bounding box center [608, 578] width 262 height 31
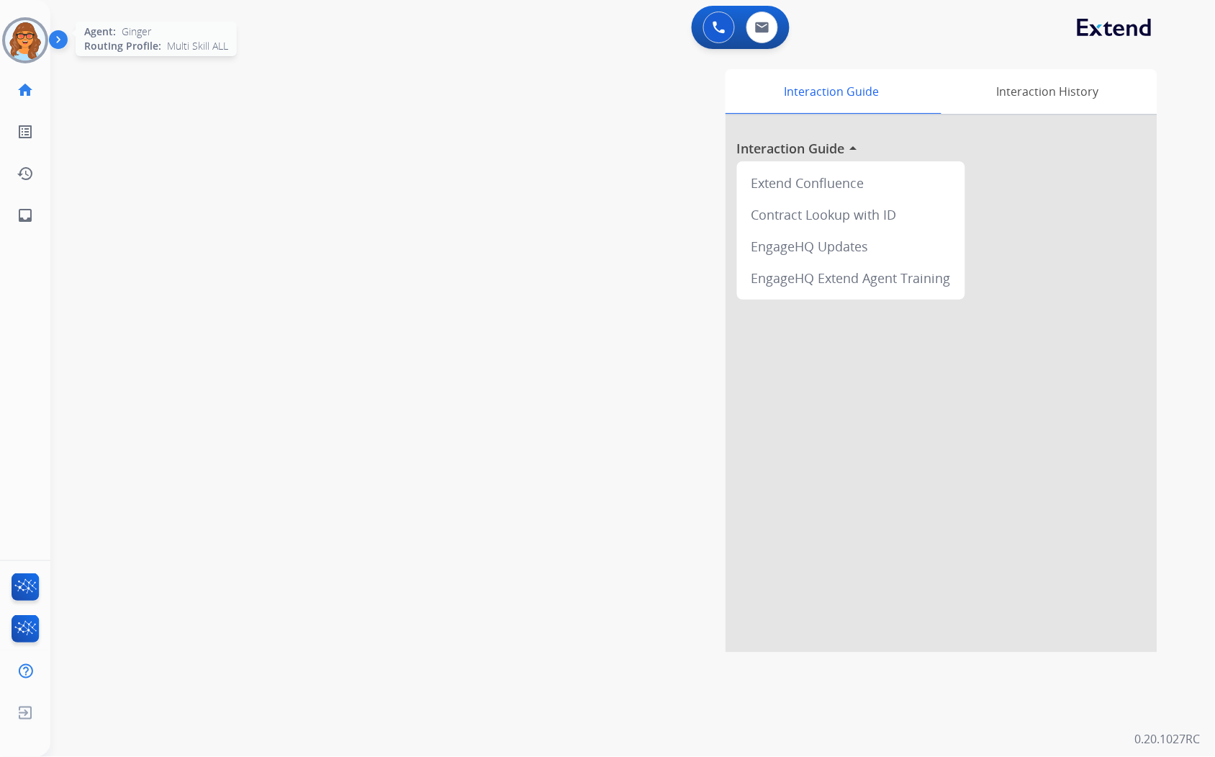
click at [42, 45] on img at bounding box center [25, 40] width 40 height 40
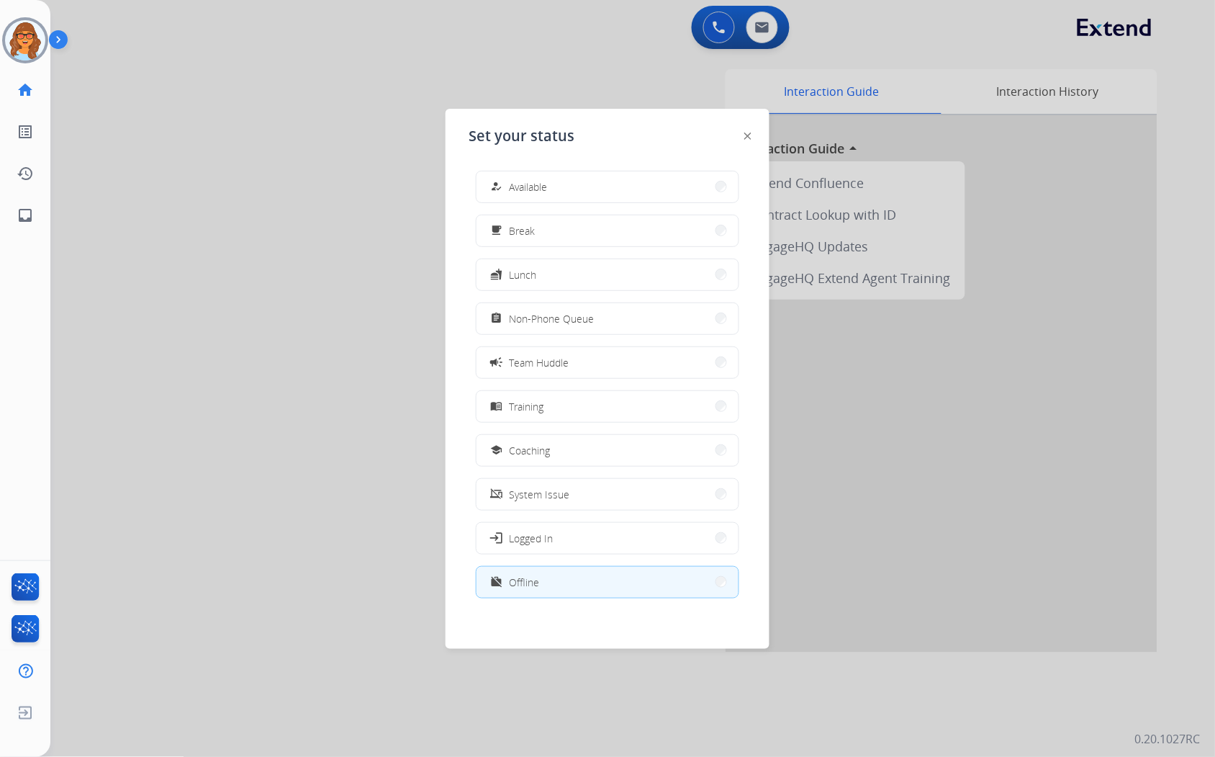
click at [180, 99] on div at bounding box center [607, 378] width 1215 height 757
